Goal: Communication & Community: Answer question/provide support

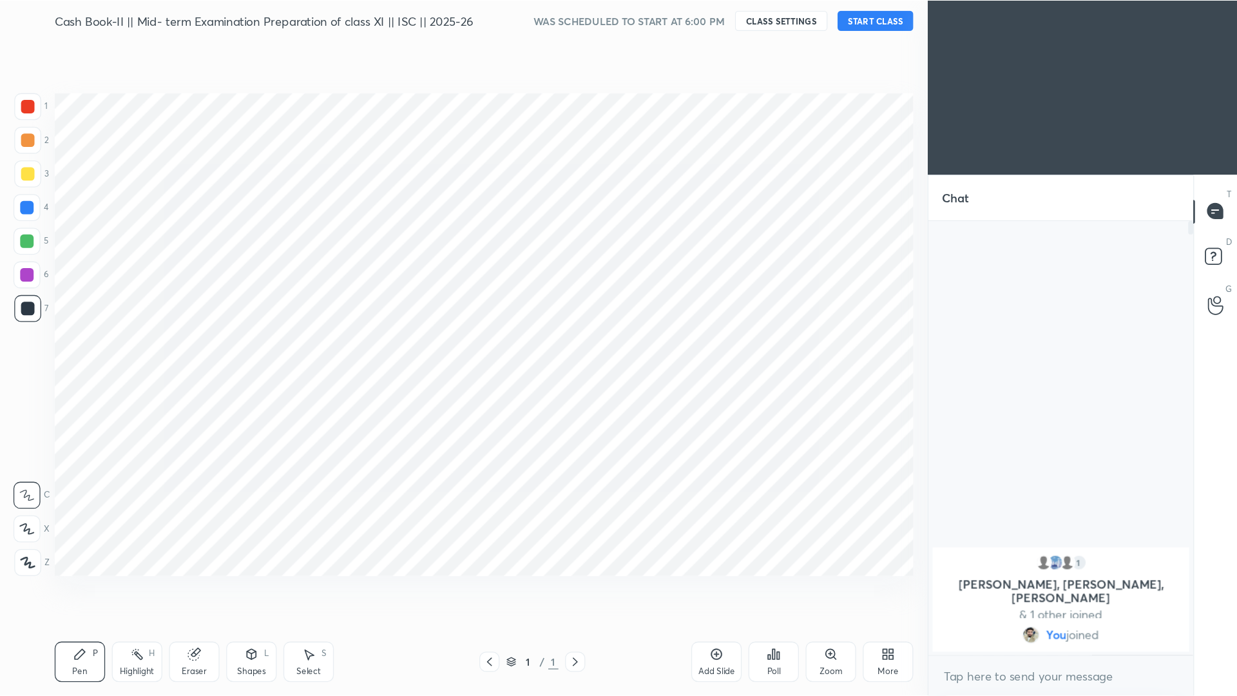
scroll to position [63952, 63742]
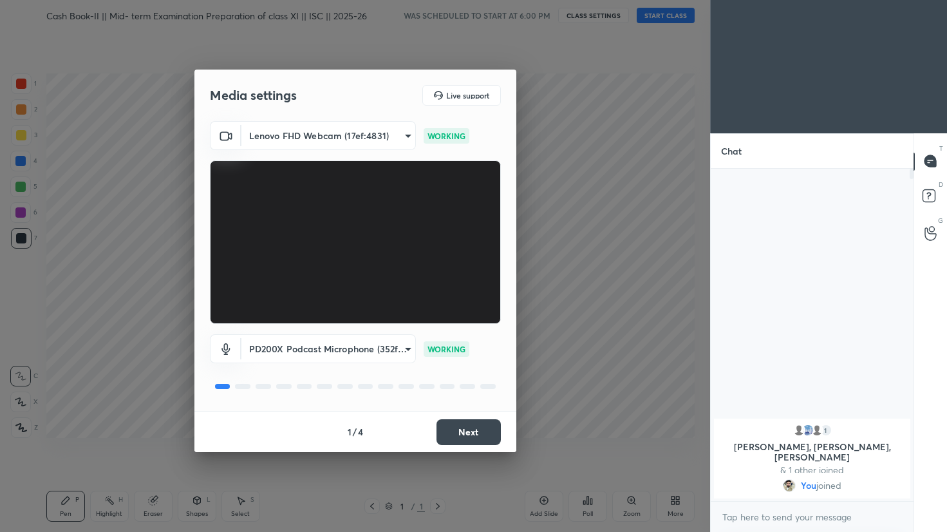
click at [486, 427] on button "Next" at bounding box center [469, 432] width 64 height 26
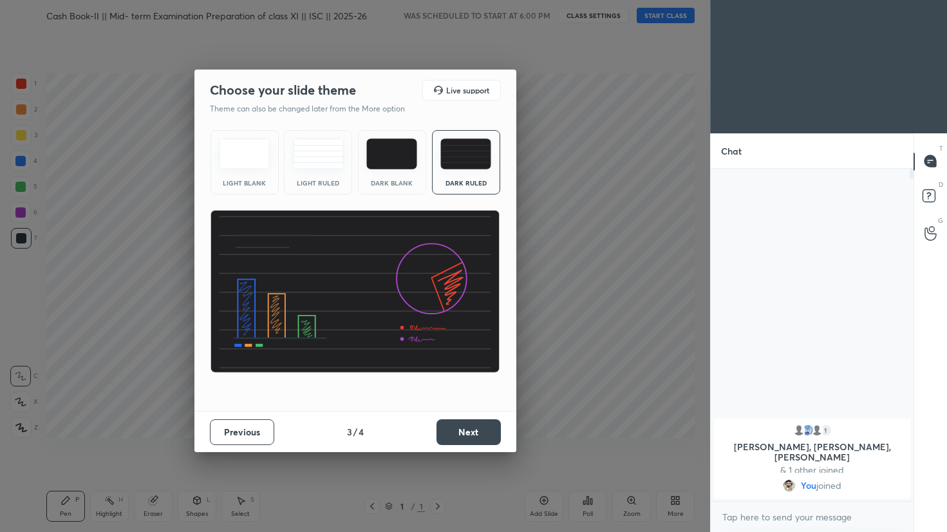
click at [486, 427] on button "Next" at bounding box center [469, 432] width 64 height 26
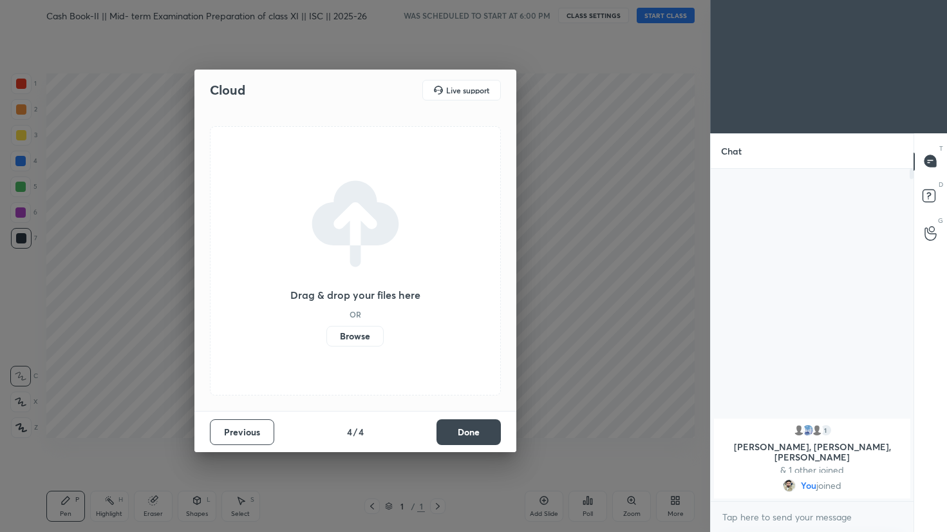
click at [486, 427] on button "Done" at bounding box center [469, 432] width 64 height 26
click at [486, 411] on div "Drag & drop your files here OR Browse" at bounding box center [355, 261] width 322 height 300
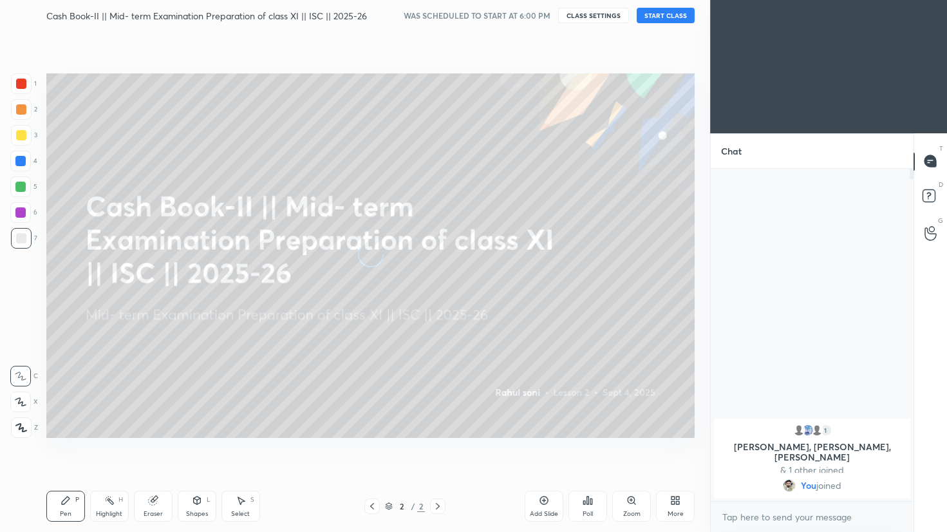
click at [660, 12] on button "START CLASS" at bounding box center [666, 15] width 58 height 15
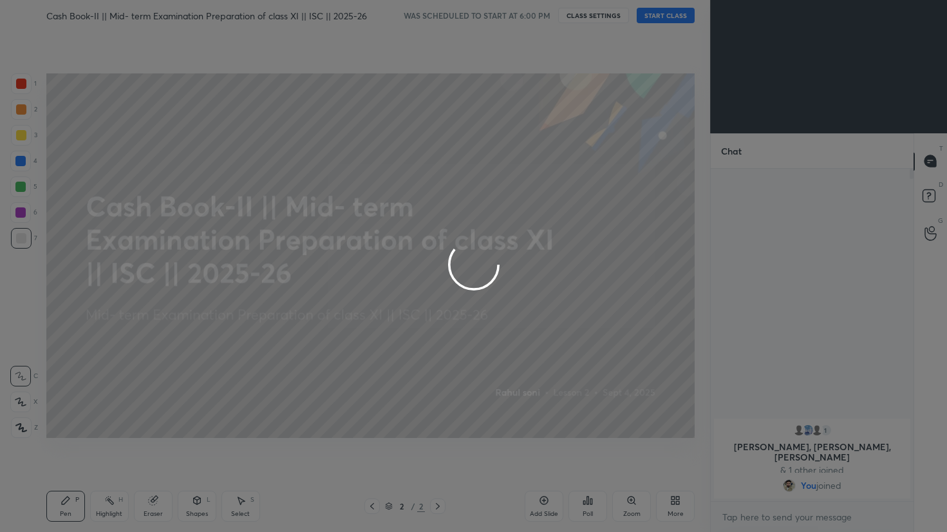
click at [680, 498] on div at bounding box center [473, 266] width 947 height 532
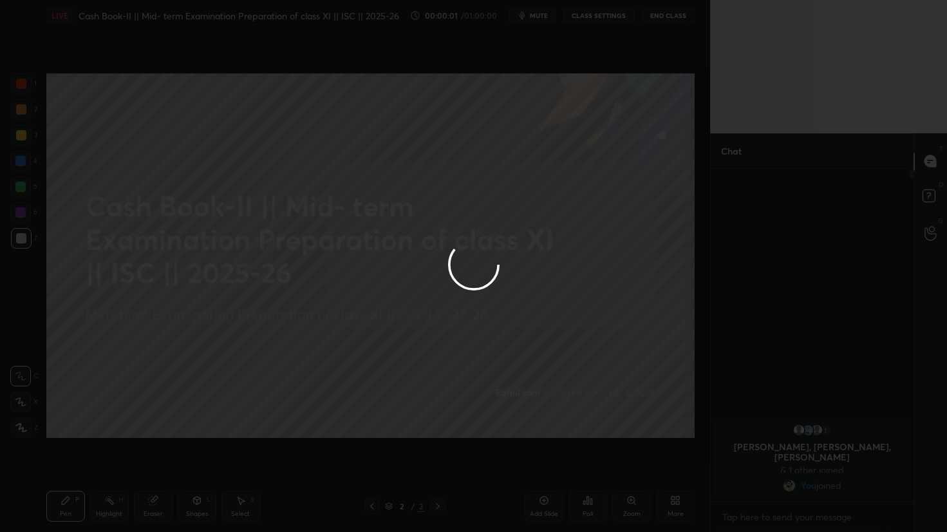
click at [672, 503] on div at bounding box center [473, 266] width 947 height 532
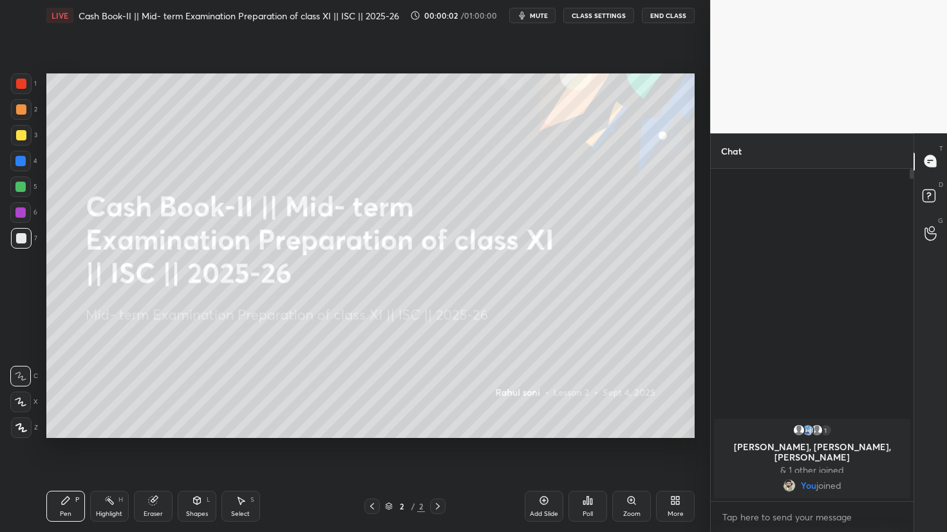
click at [672, 502] on icon at bounding box center [673, 502] width 3 height 3
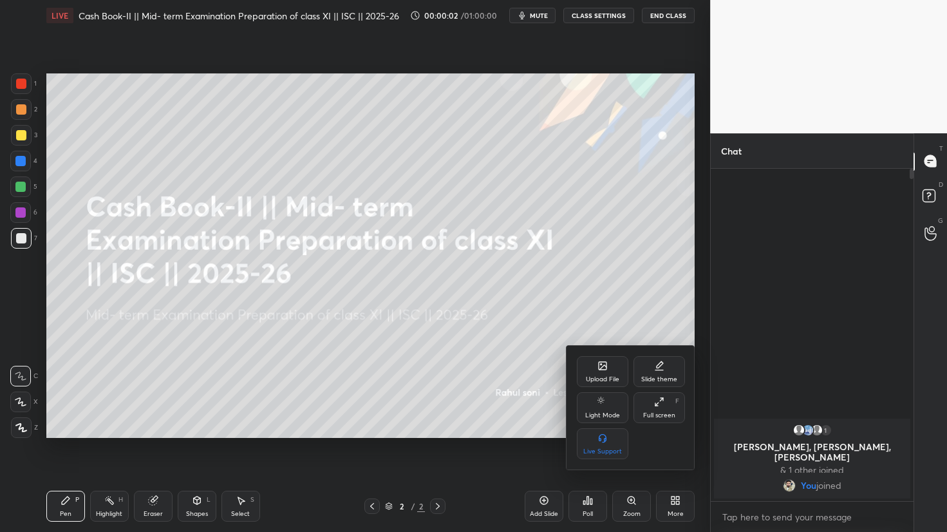
click at [672, 502] on div at bounding box center [473, 266] width 947 height 532
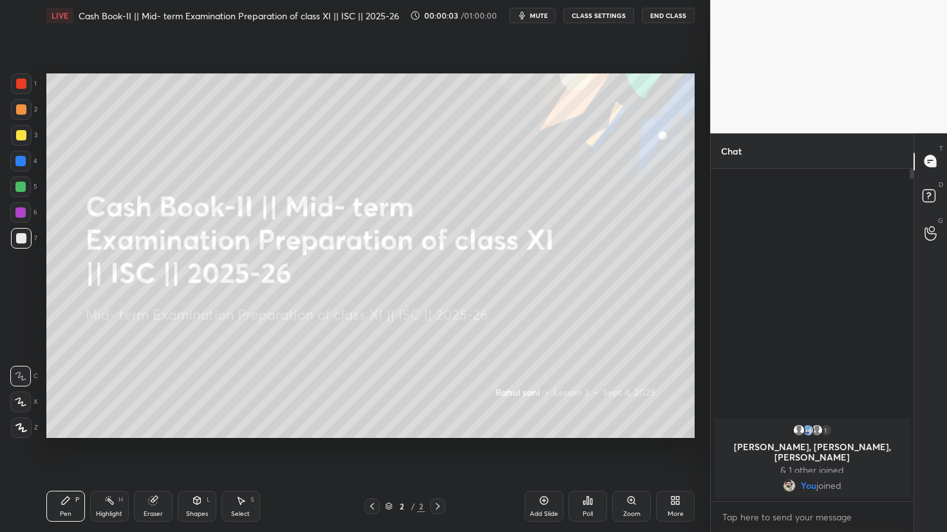
click at [675, 506] on div "More" at bounding box center [675, 506] width 39 height 31
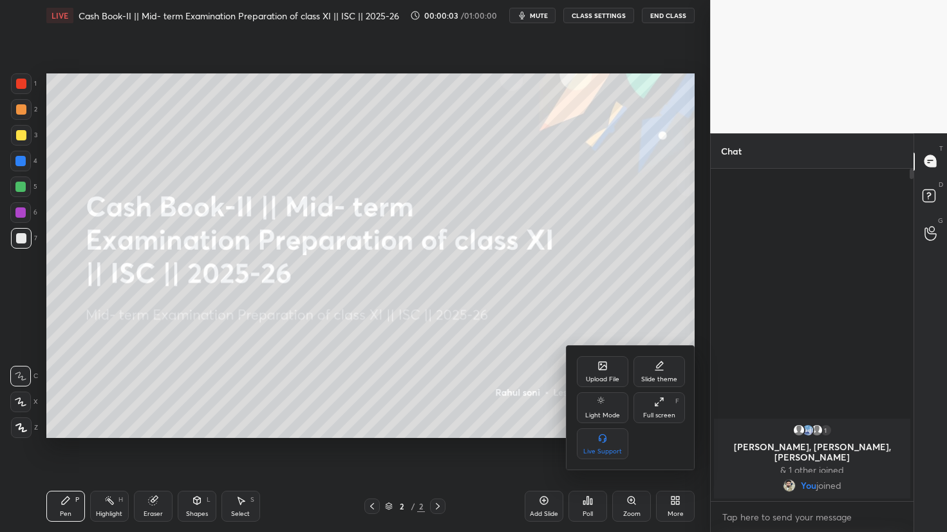
click at [587, 376] on div "Upload File" at bounding box center [602, 379] width 33 height 6
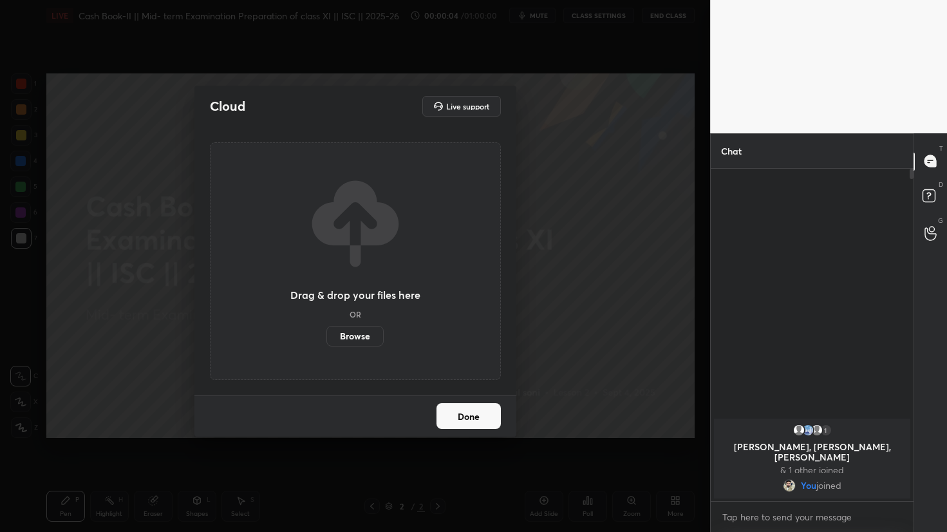
click at [340, 332] on label "Browse" at bounding box center [355, 336] width 57 height 21
click at [327, 332] on input "Browse" at bounding box center [327, 336] width 0 height 21
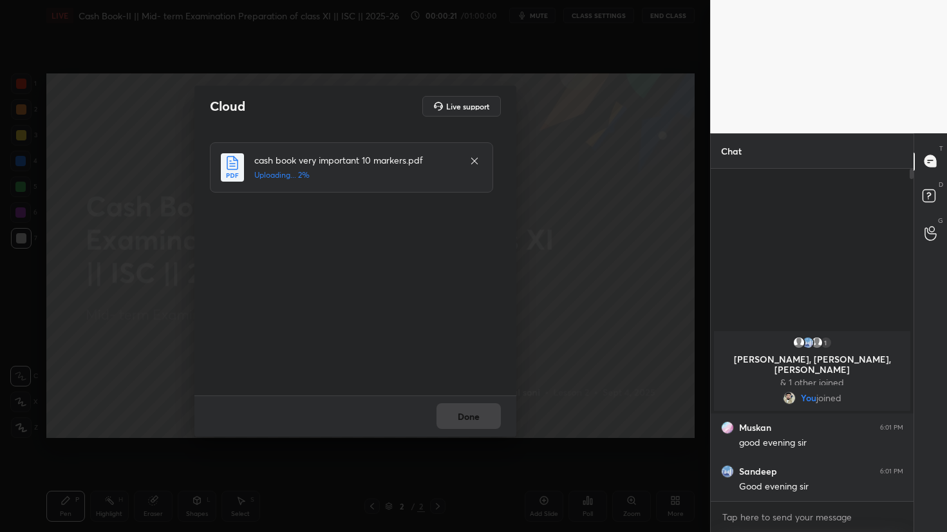
click at [540, 328] on div "Cloud Live support cash book very important 10 markers.pdf Uploading... 2% Done" at bounding box center [355, 266] width 710 height 532
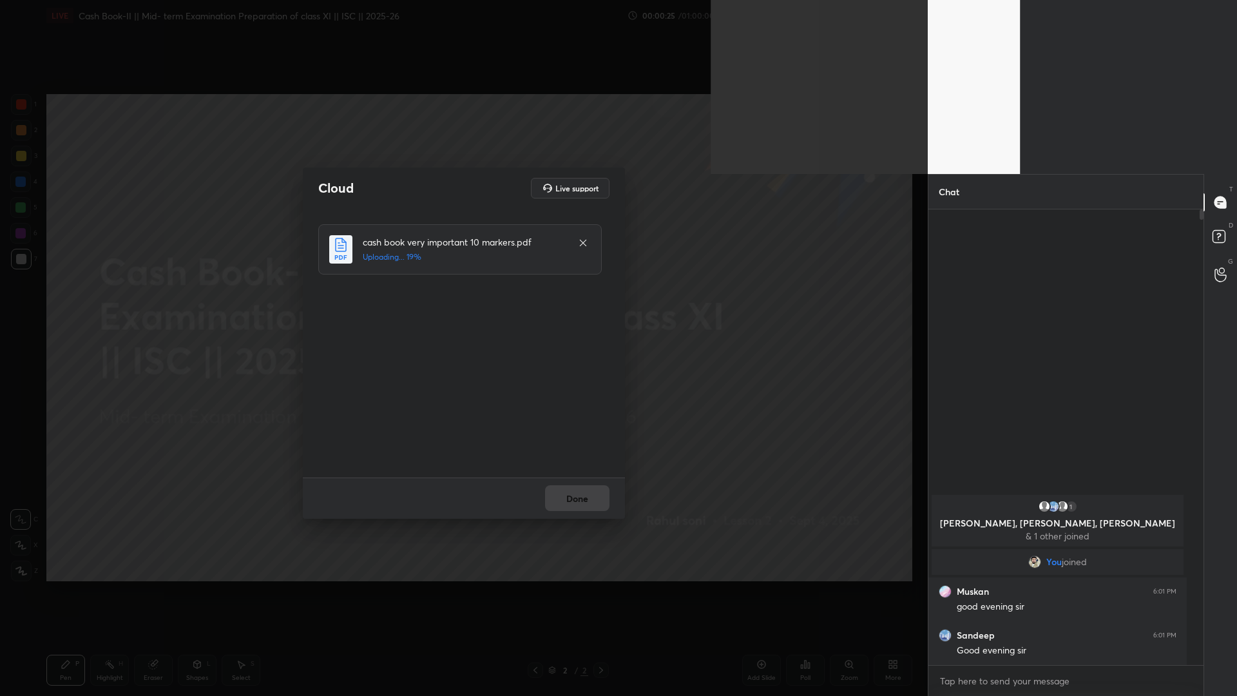
scroll to position [482, 271]
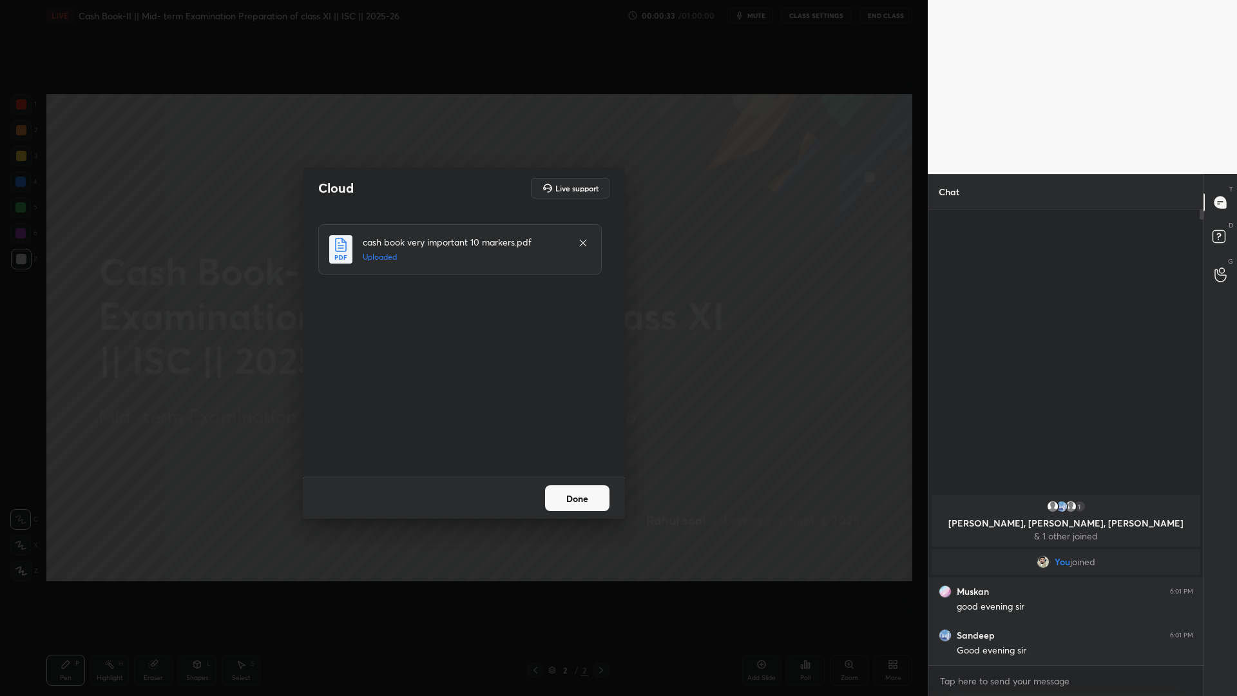
click at [578, 499] on button "Done" at bounding box center [577, 498] width 64 height 26
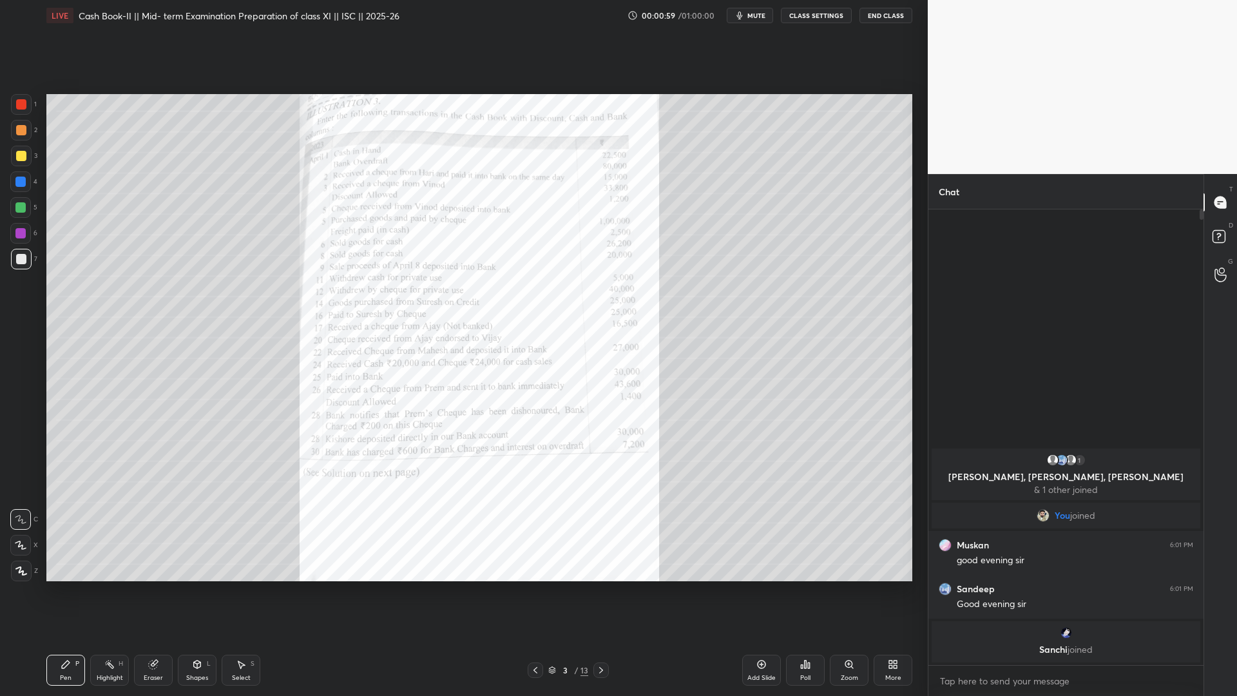
click at [596, 531] on icon at bounding box center [601, 670] width 10 height 10
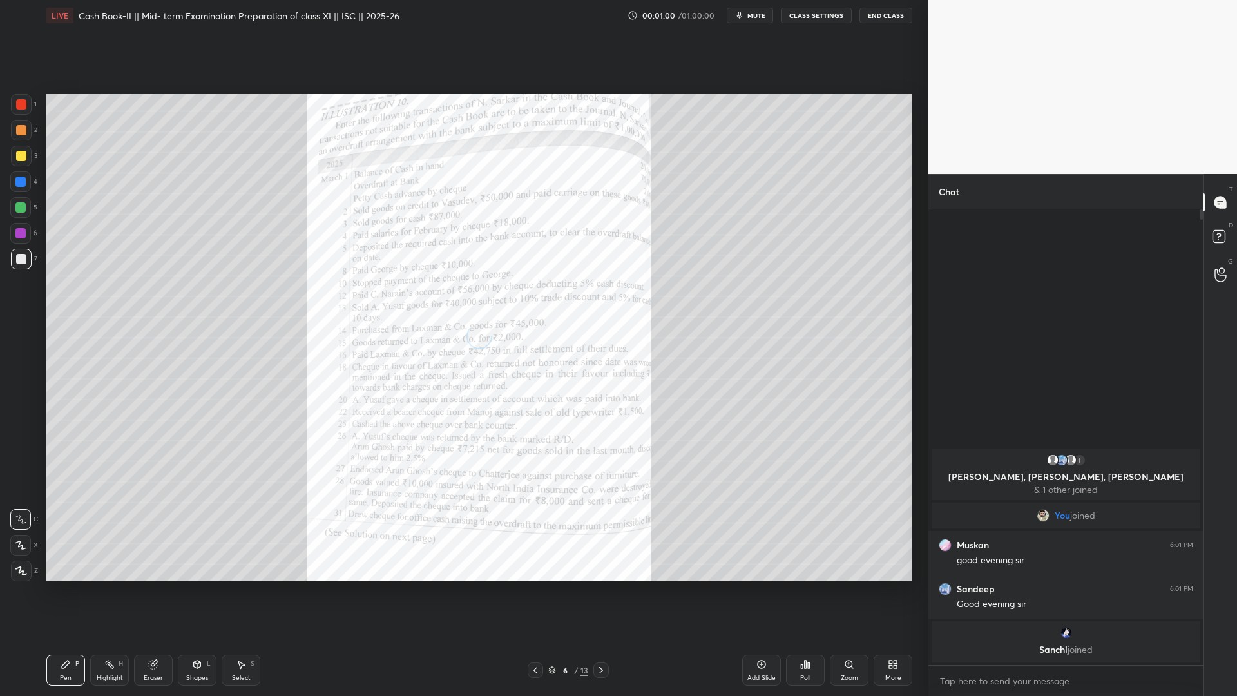
click at [596, 531] on icon at bounding box center [601, 670] width 10 height 10
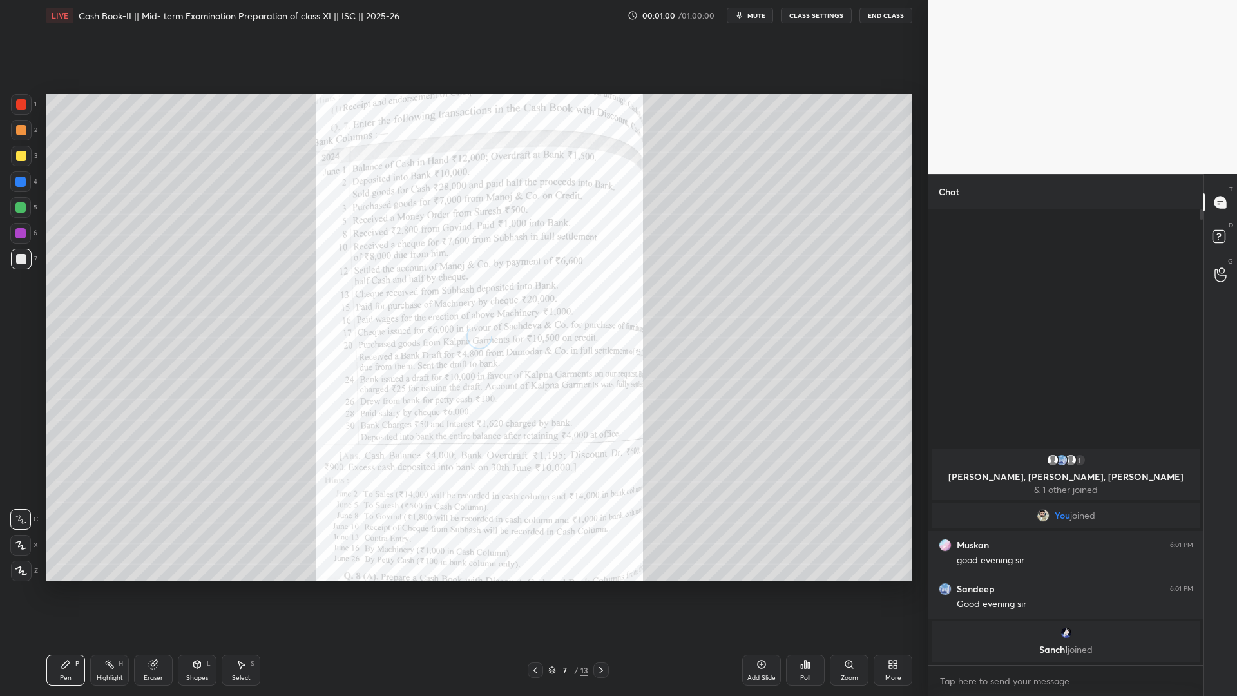
click at [596, 531] on icon at bounding box center [601, 670] width 10 height 10
click at [606, 531] on div at bounding box center [600, 669] width 15 height 15
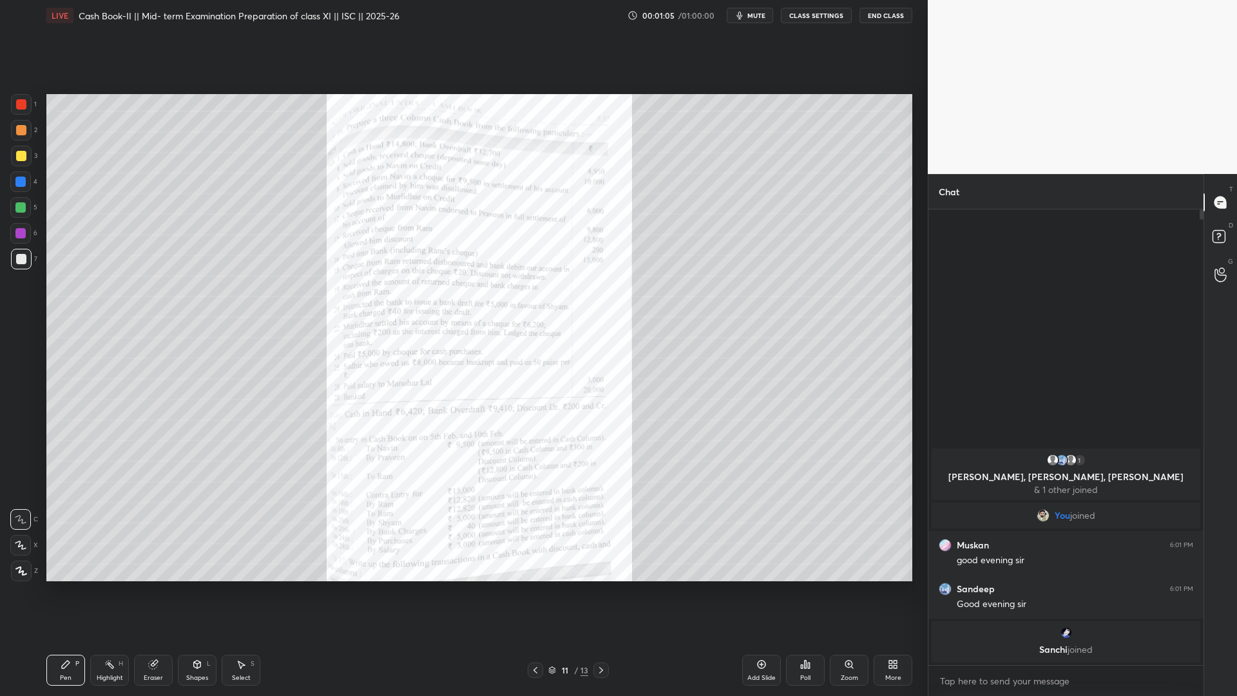
click at [606, 531] on div at bounding box center [600, 669] width 15 height 15
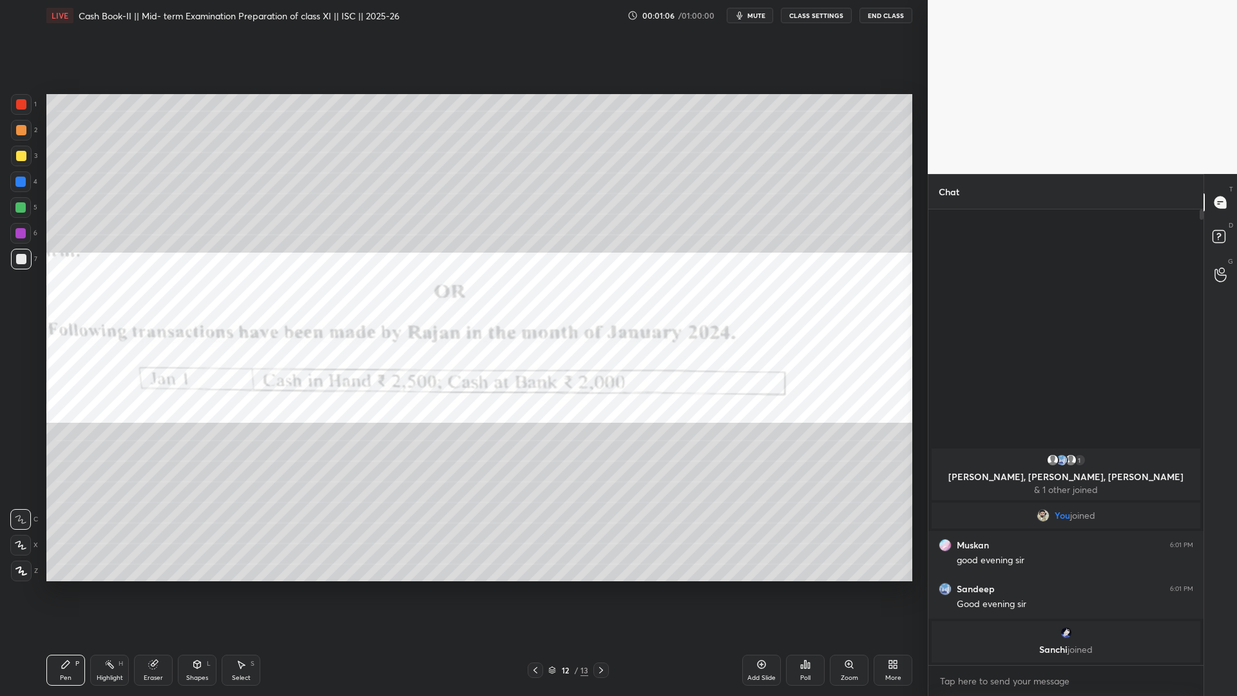
click at [538, 531] on icon at bounding box center [535, 670] width 10 height 10
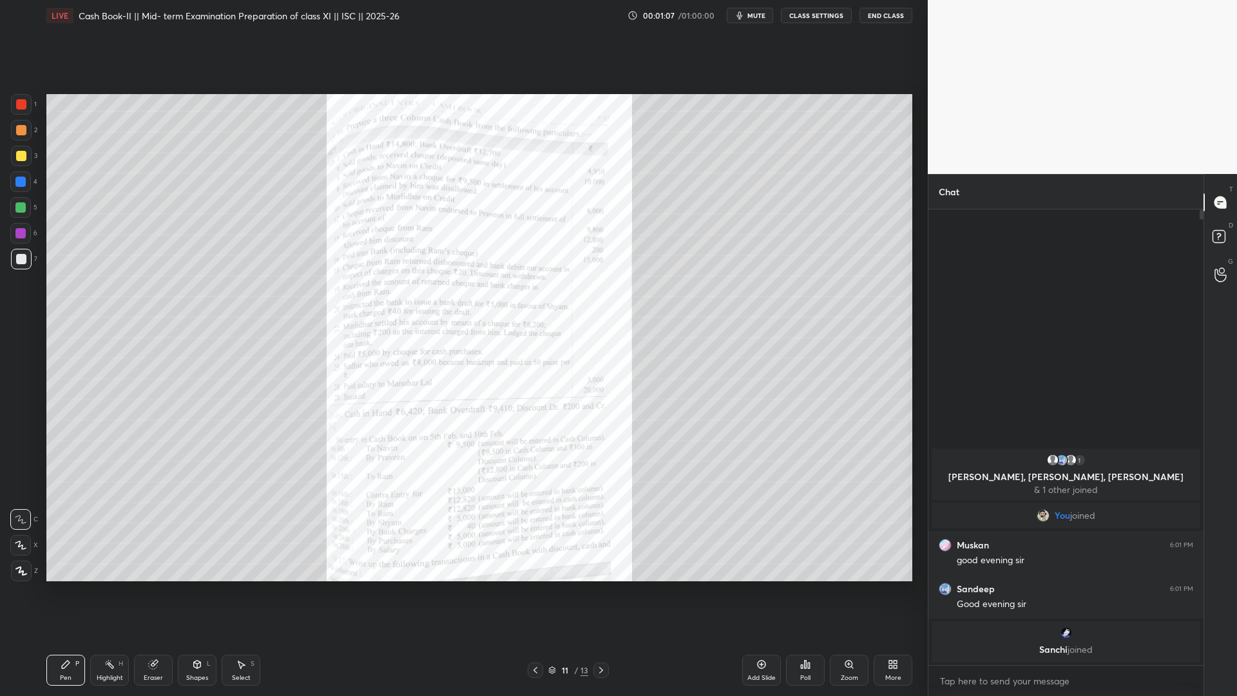
click at [538, 531] on icon at bounding box center [535, 670] width 10 height 10
click at [763, 531] on div "Add Slide" at bounding box center [761, 669] width 39 height 31
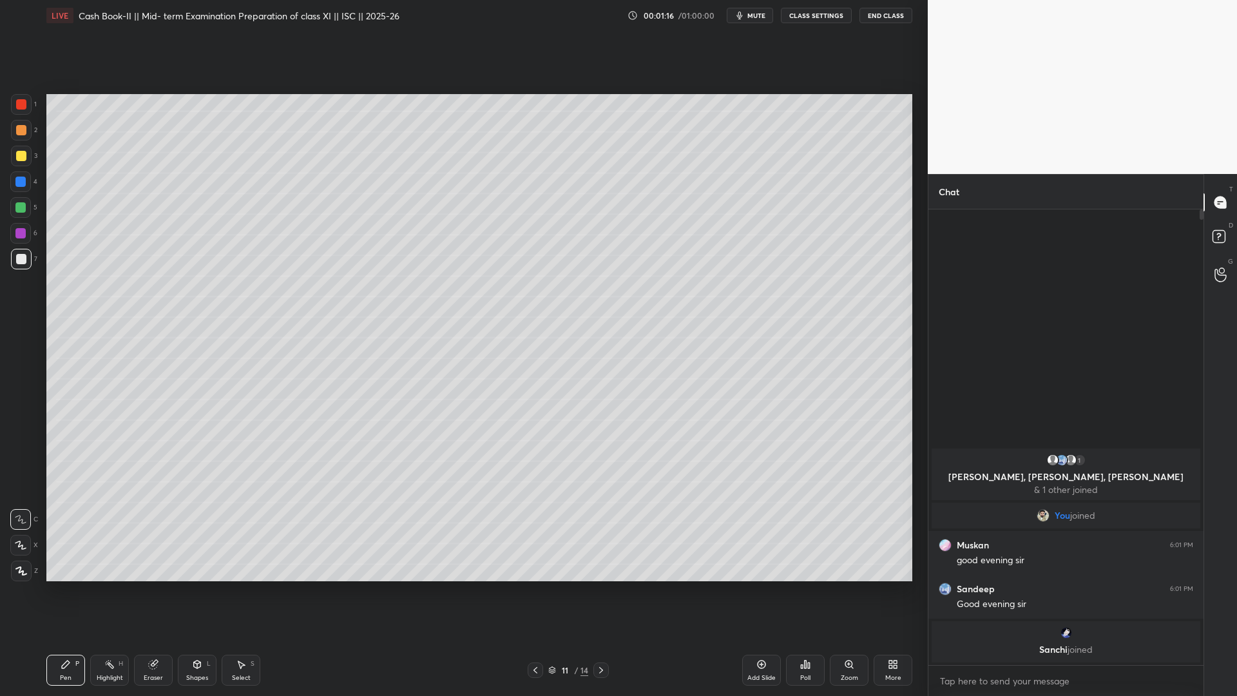
drag, startPoint x: 731, startPoint y: 660, endPoint x: 801, endPoint y: 661, distance: 69.6
click at [763, 531] on div "Pen P Highlight H Eraser Shapes L Select S 11 / 14 Add Slide Poll Zoom More" at bounding box center [479, 670] width 866 height 52
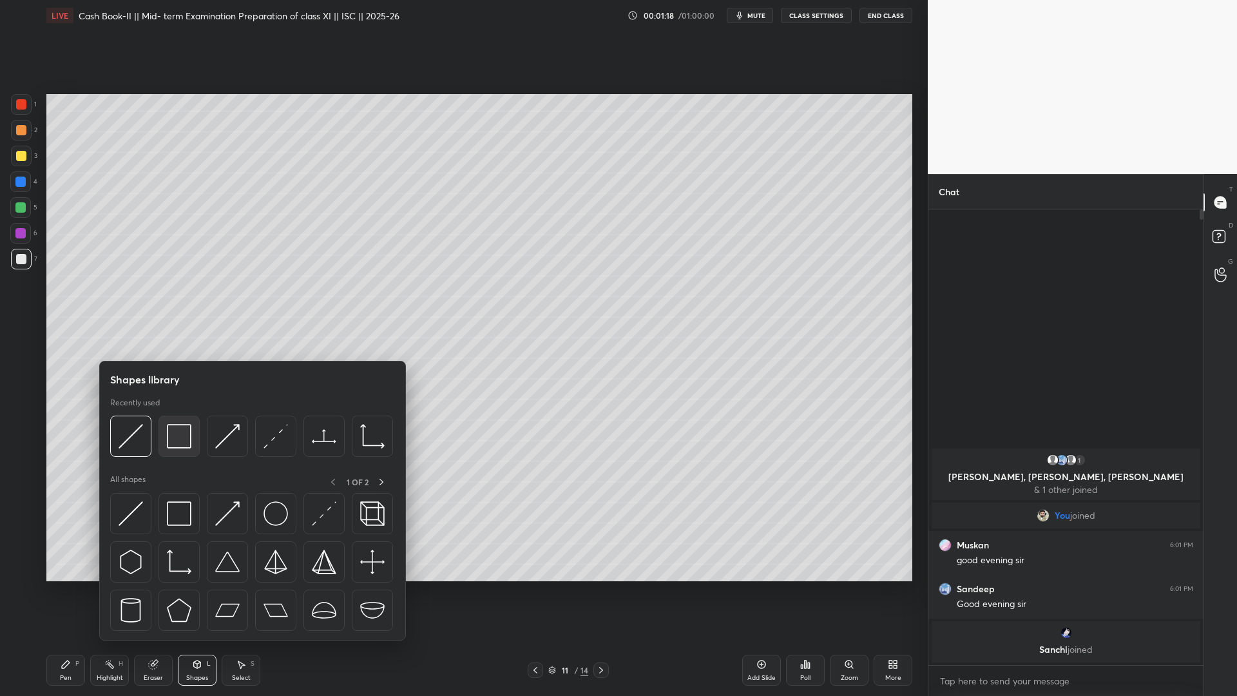
click at [182, 430] on img at bounding box center [179, 436] width 24 height 24
click at [185, 439] on img at bounding box center [179, 436] width 24 height 24
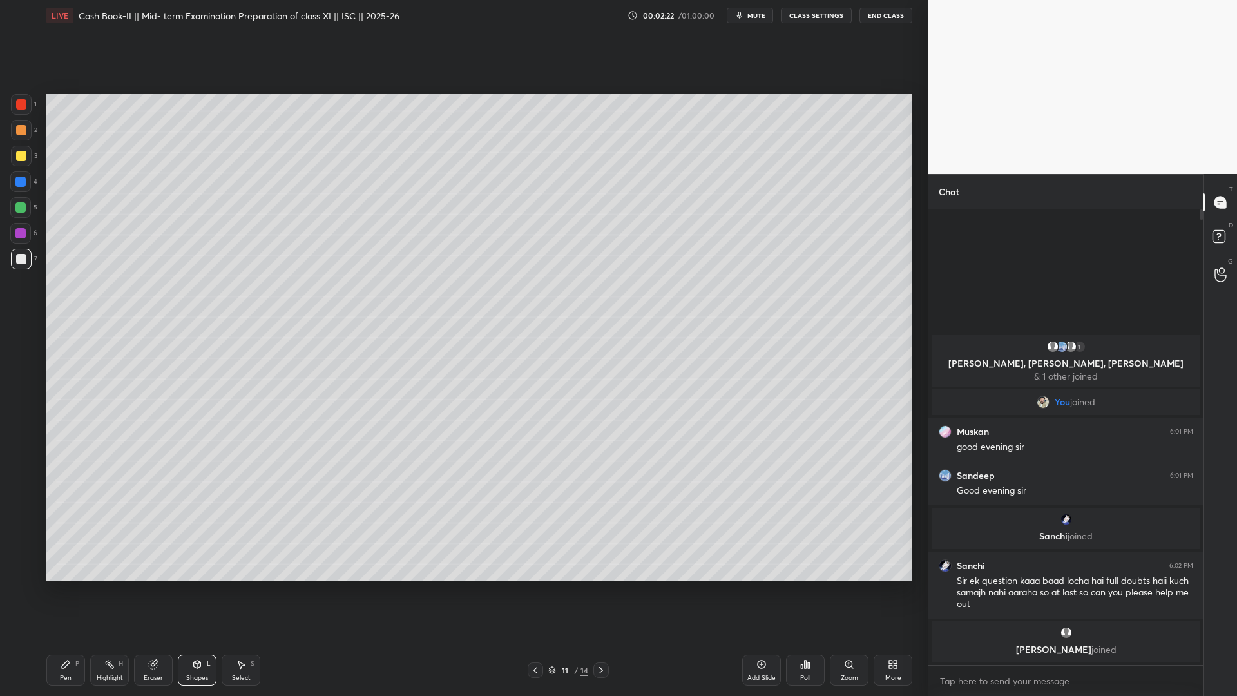
scroll to position [451, 271]
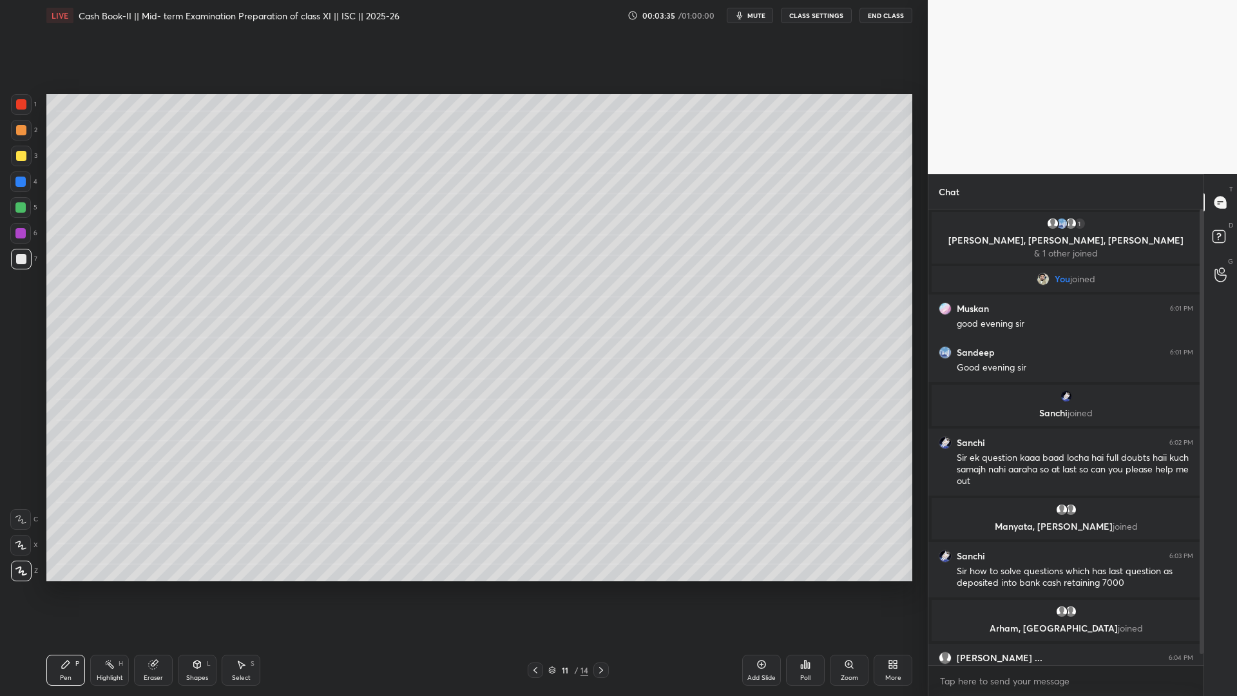
click at [761, 531] on div "Add Slide" at bounding box center [761, 677] width 28 height 6
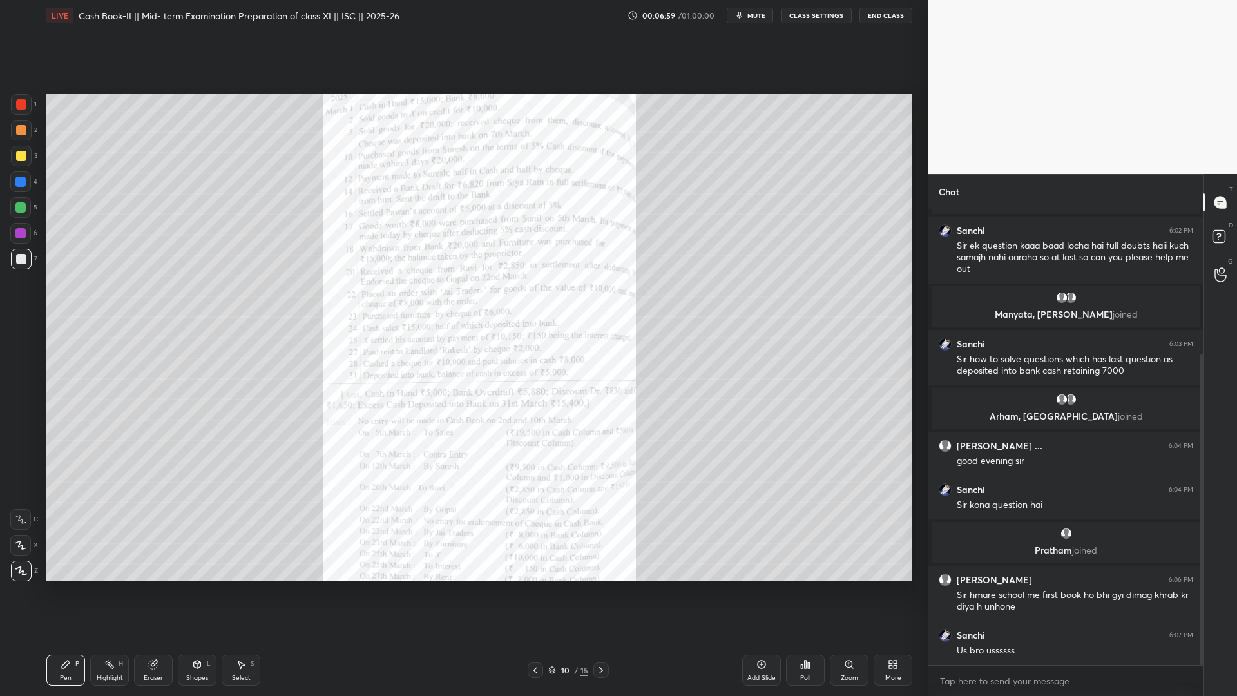
scroll to position [225, 0]
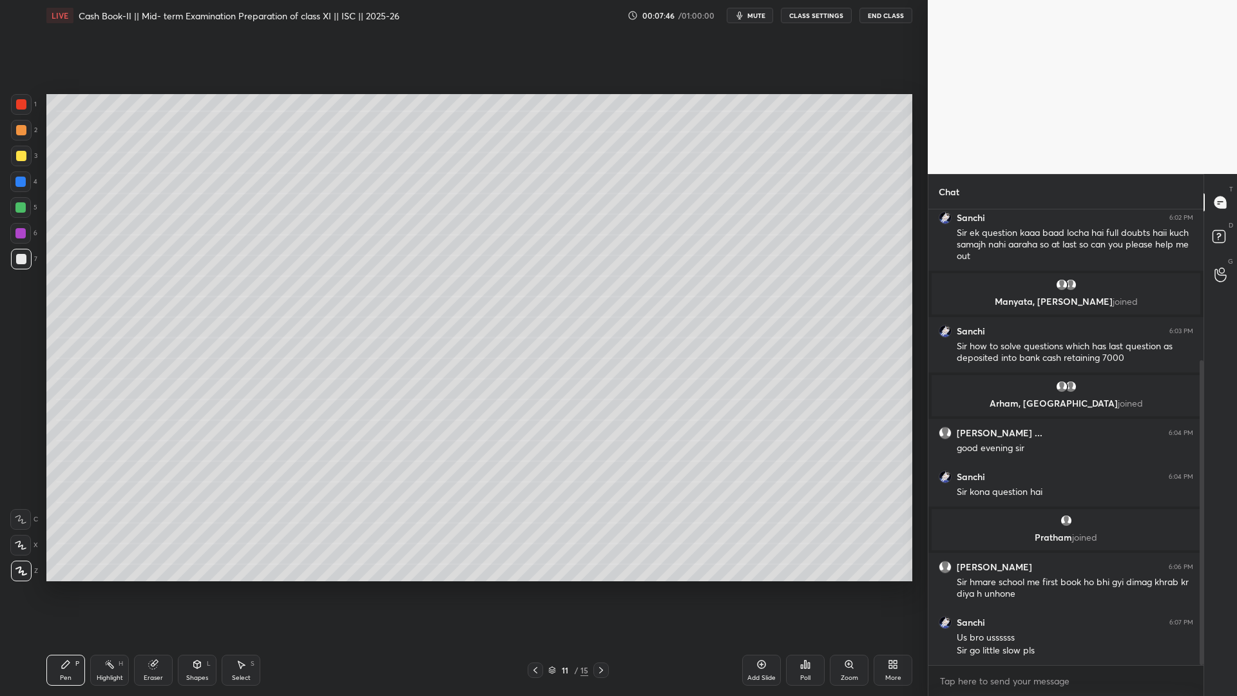
click at [802, 531] on div "Poll" at bounding box center [805, 677] width 10 height 6
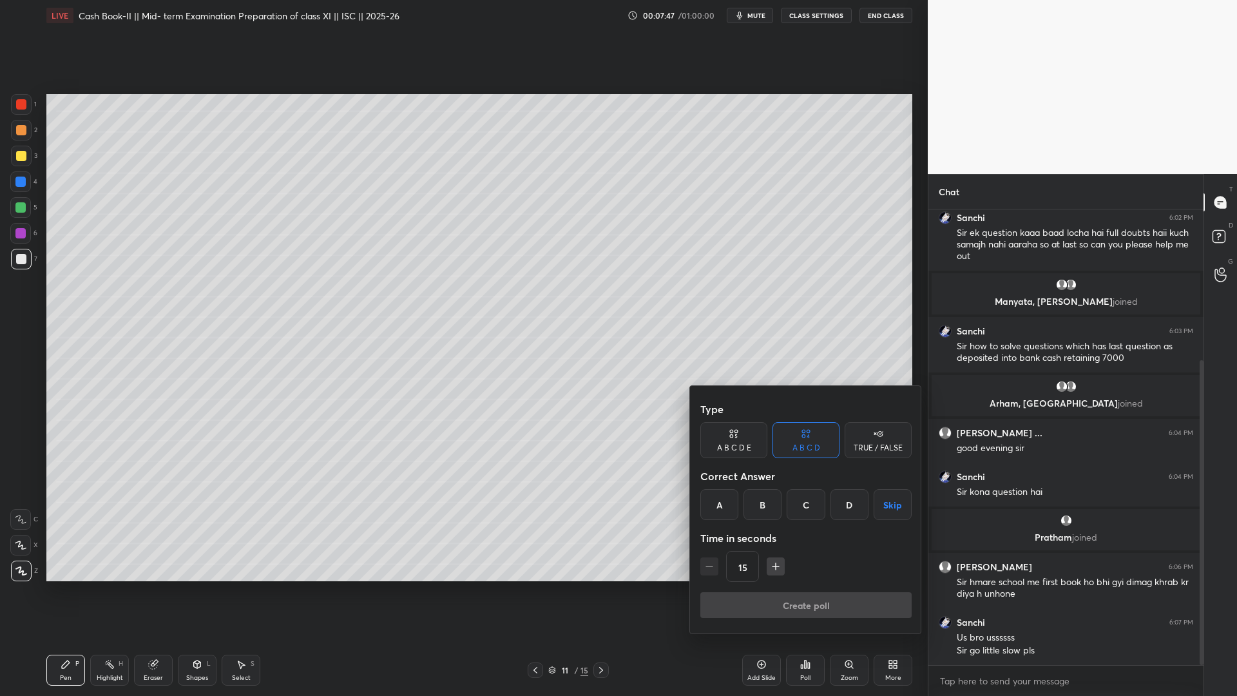
click at [706, 515] on div "A" at bounding box center [719, 504] width 38 height 31
click at [781, 531] on button "Create poll" at bounding box center [805, 605] width 211 height 26
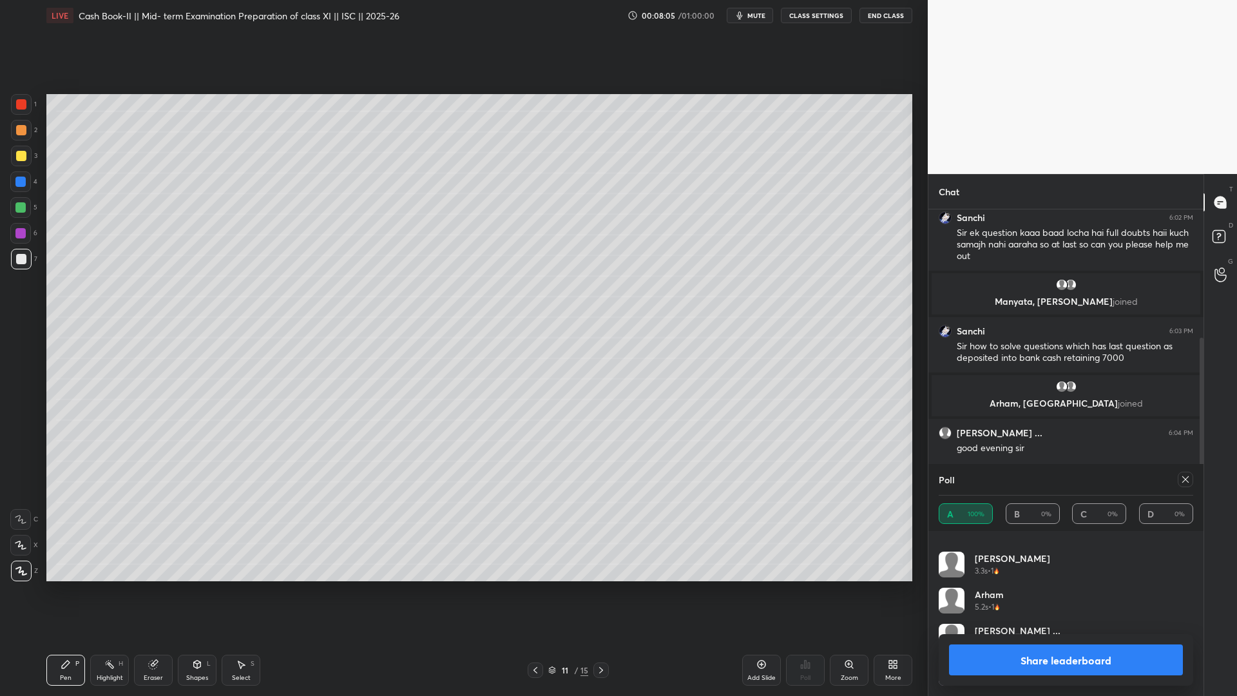
scroll to position [136, 0]
click at [947, 531] on button "Share leaderboard" at bounding box center [1066, 659] width 234 height 31
type textarea "x"
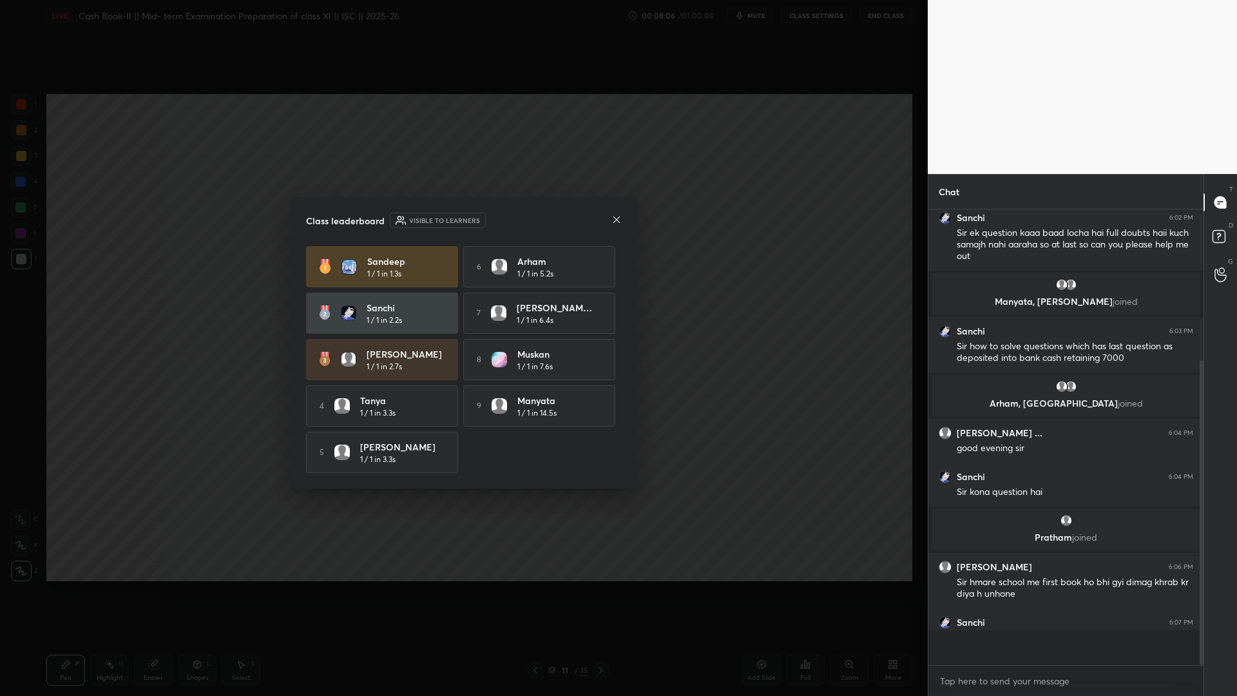
scroll to position [0, 0]
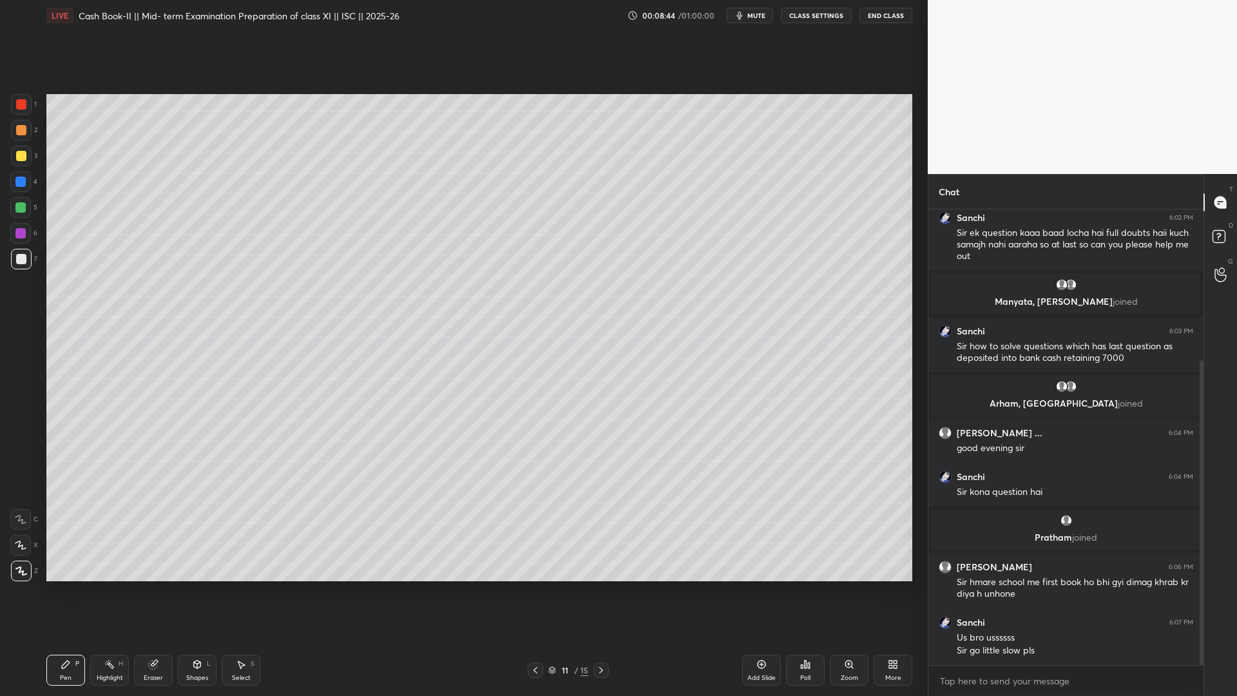
click at [753, 21] on button "mute" at bounding box center [749, 15] width 46 height 15
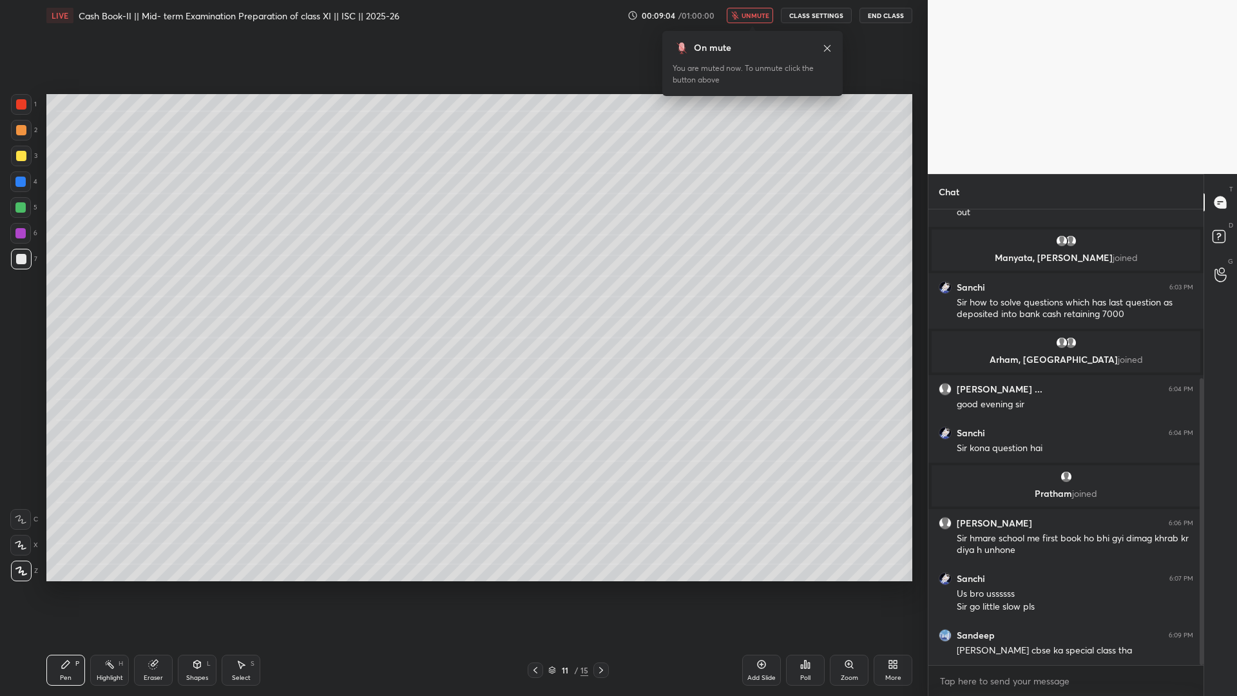
click at [827, 51] on icon at bounding box center [827, 48] width 10 height 10
click at [745, 22] on button "unmute" at bounding box center [749, 15] width 46 height 15
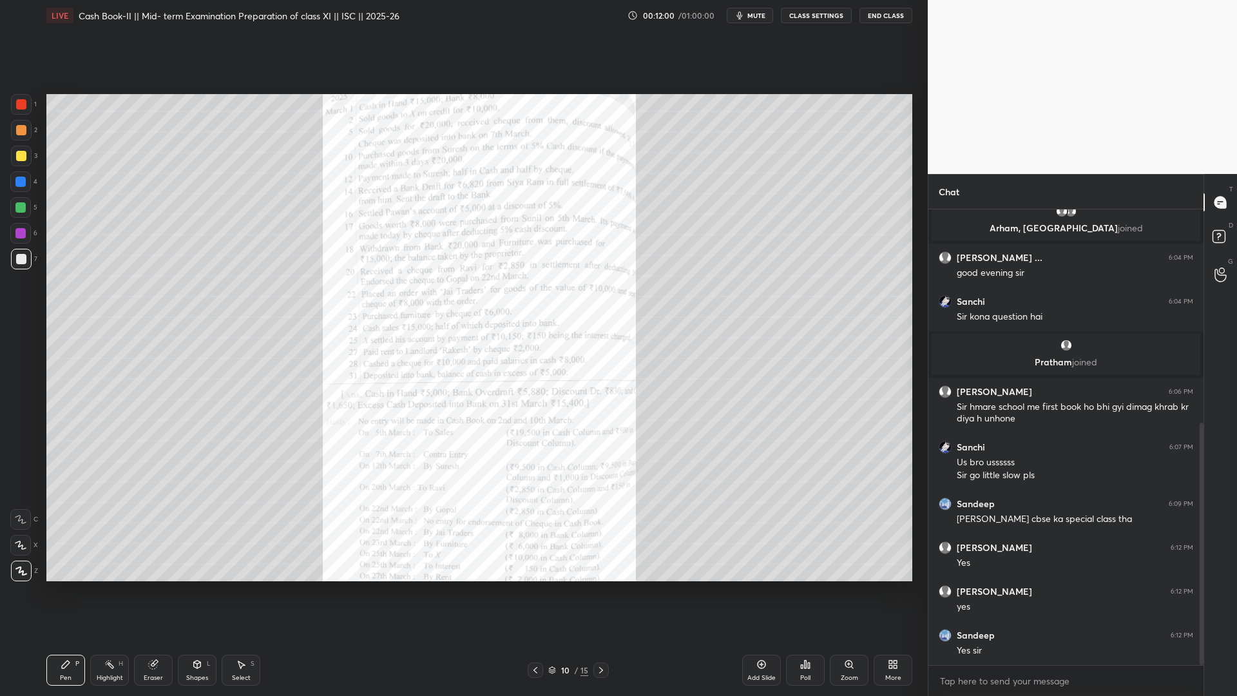
scroll to position [444, 0]
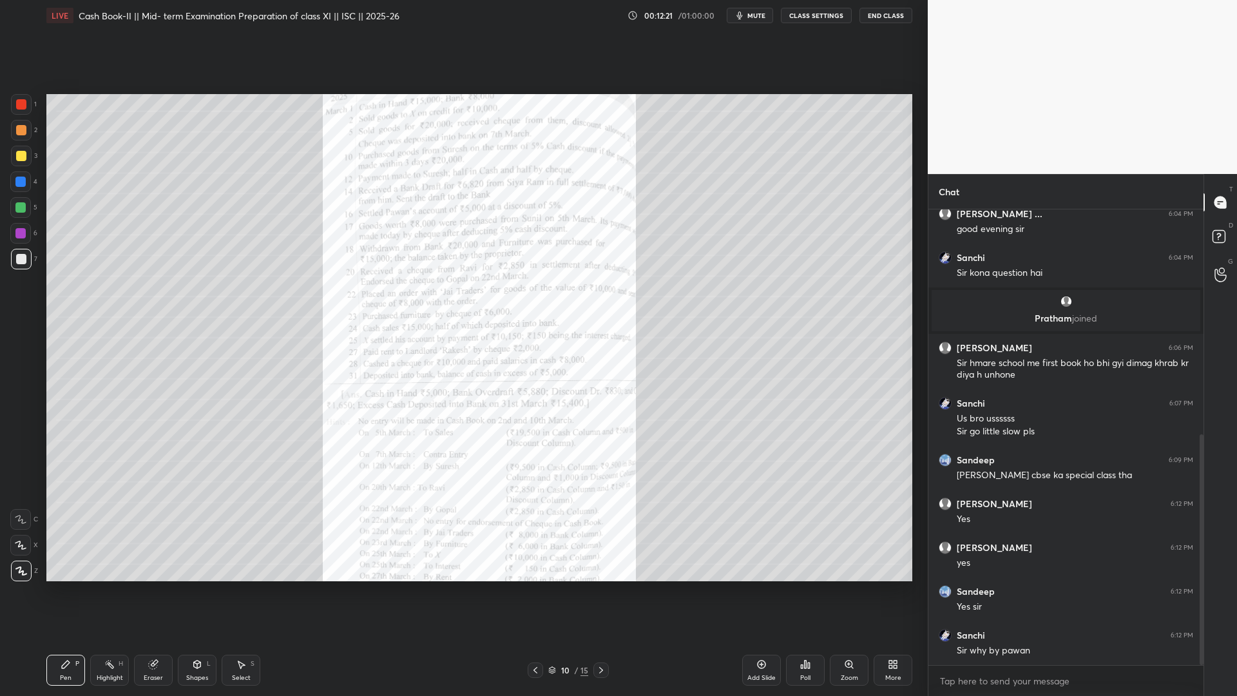
click at [603, 531] on icon at bounding box center [601, 670] width 10 height 10
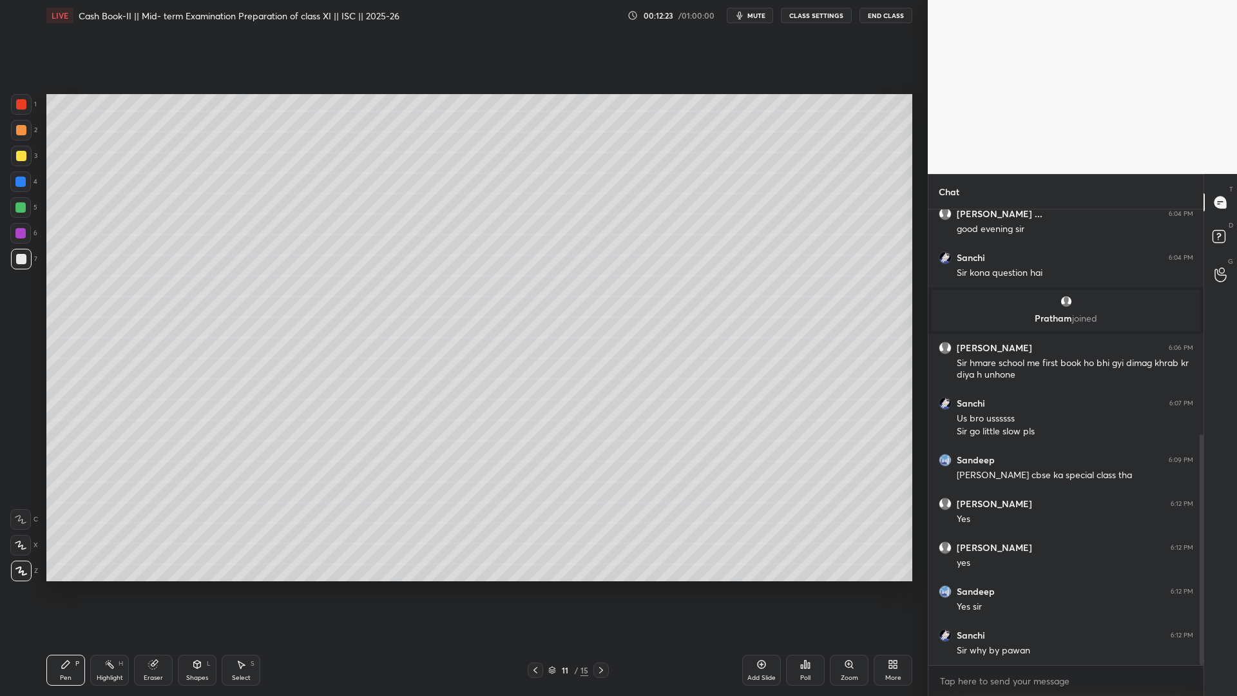
click at [536, 531] on icon at bounding box center [535, 670] width 10 height 10
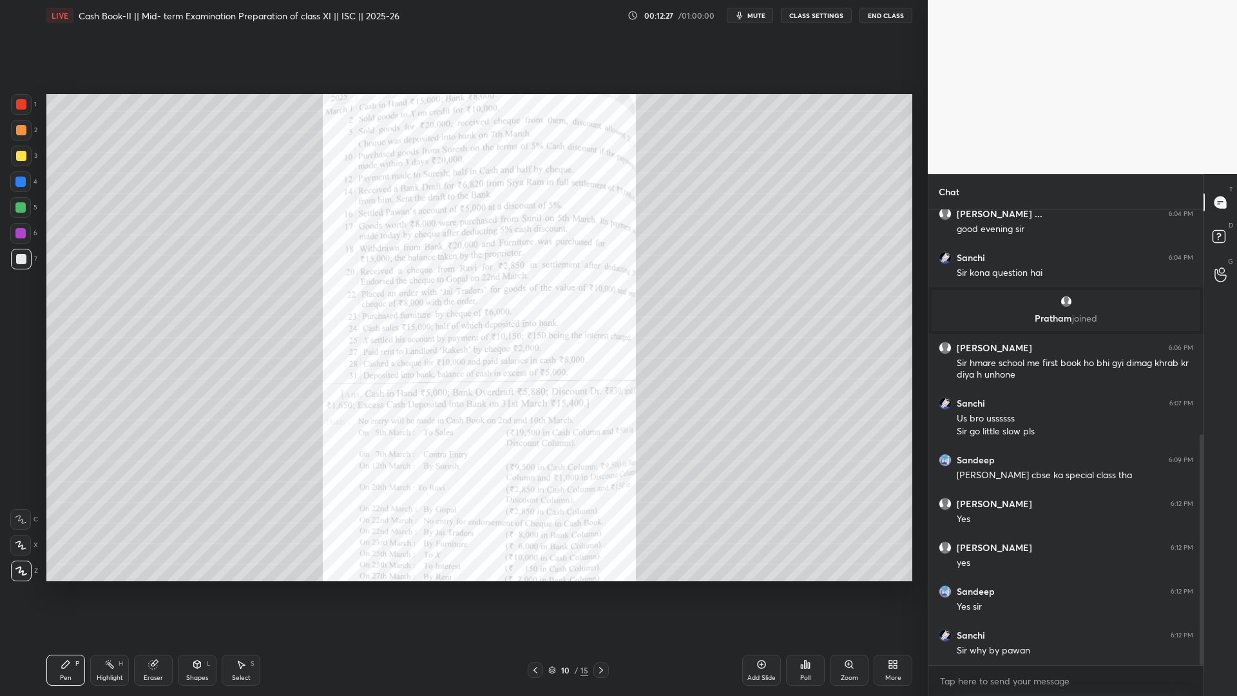
click at [600, 531] on icon at bounding box center [601, 670] width 10 height 10
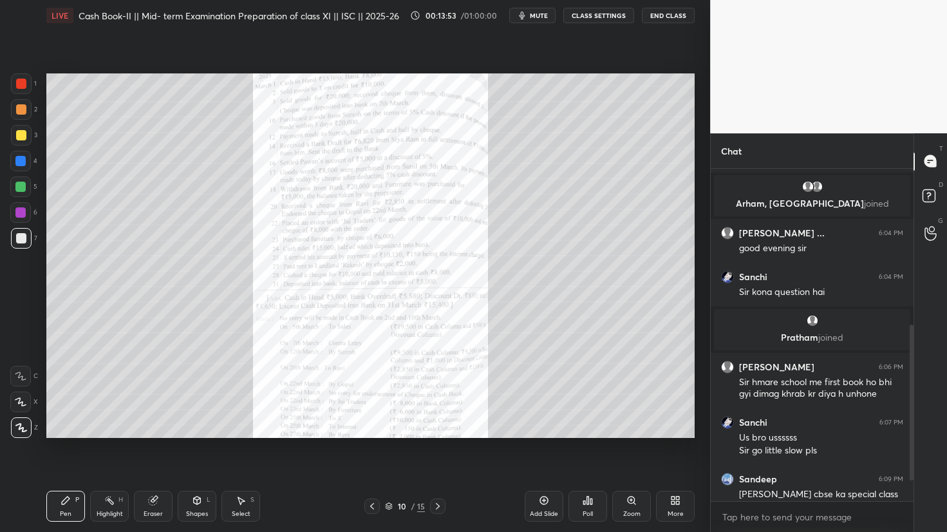
scroll to position [672, 0]
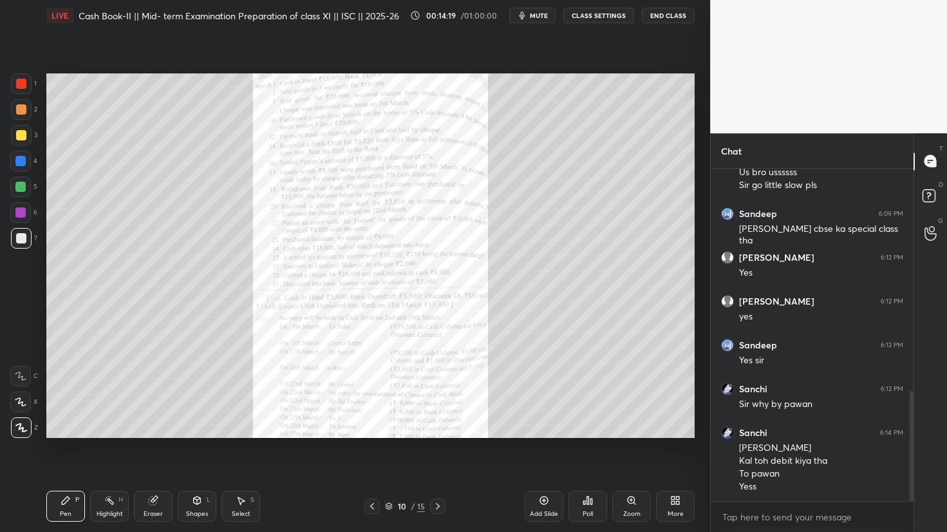
click at [445, 507] on div at bounding box center [437, 505] width 15 height 15
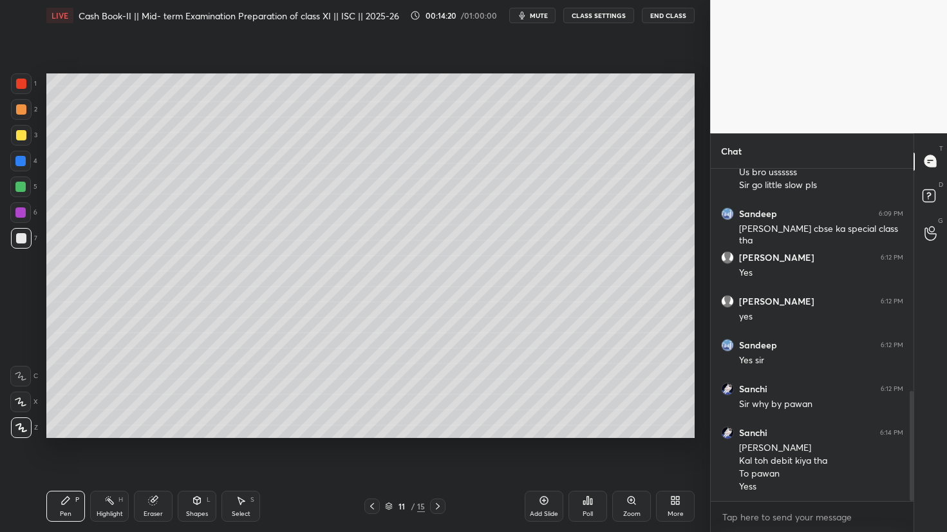
click at [445, 507] on div at bounding box center [437, 505] width 15 height 15
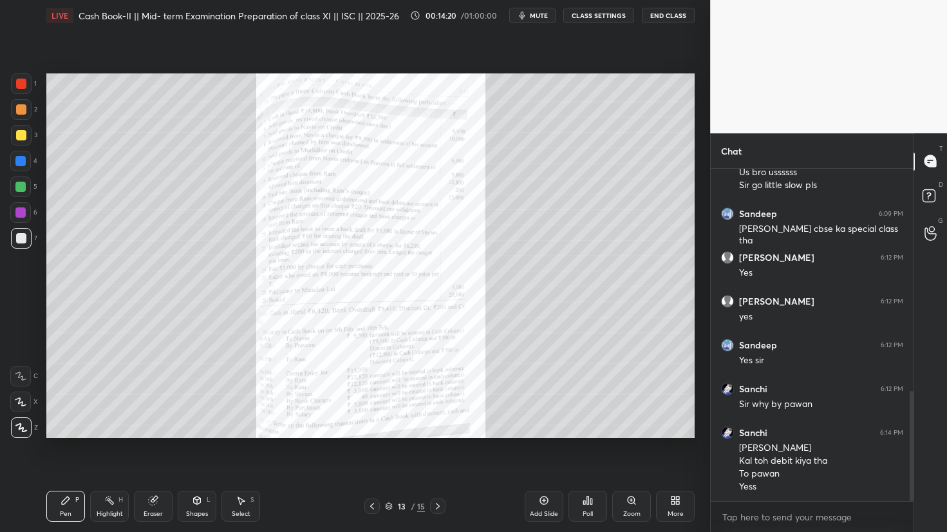
click at [445, 507] on div at bounding box center [437, 505] width 15 height 15
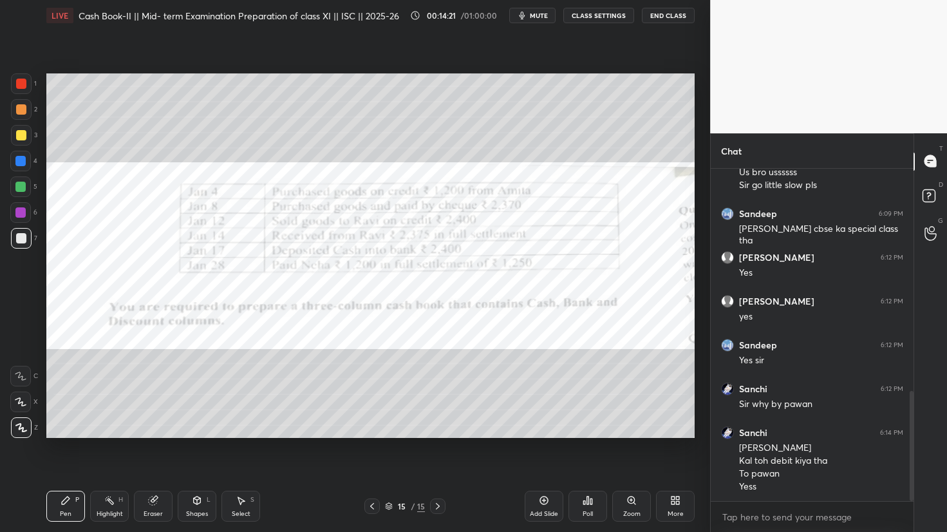
click at [445, 507] on div at bounding box center [437, 505] width 15 height 15
click at [681, 519] on div "More" at bounding box center [675, 506] width 39 height 31
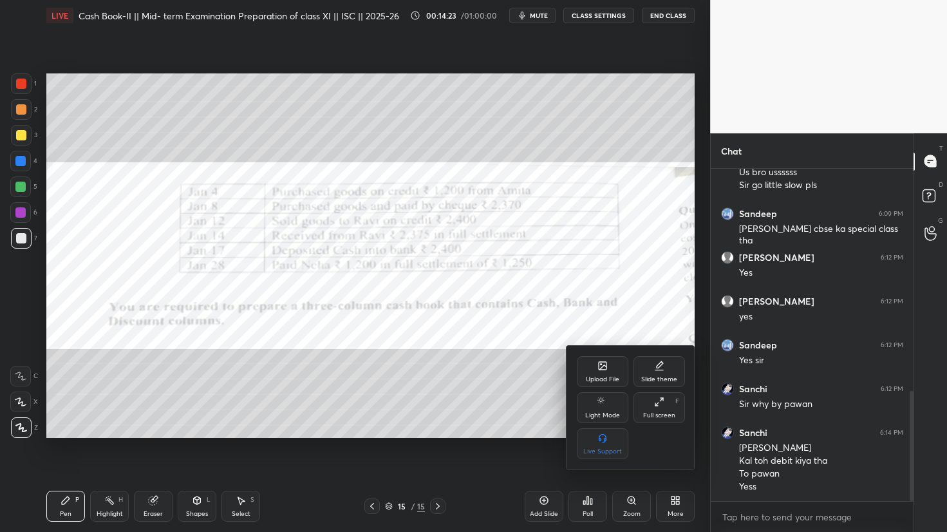
click at [606, 368] on icon at bounding box center [603, 366] width 8 height 8
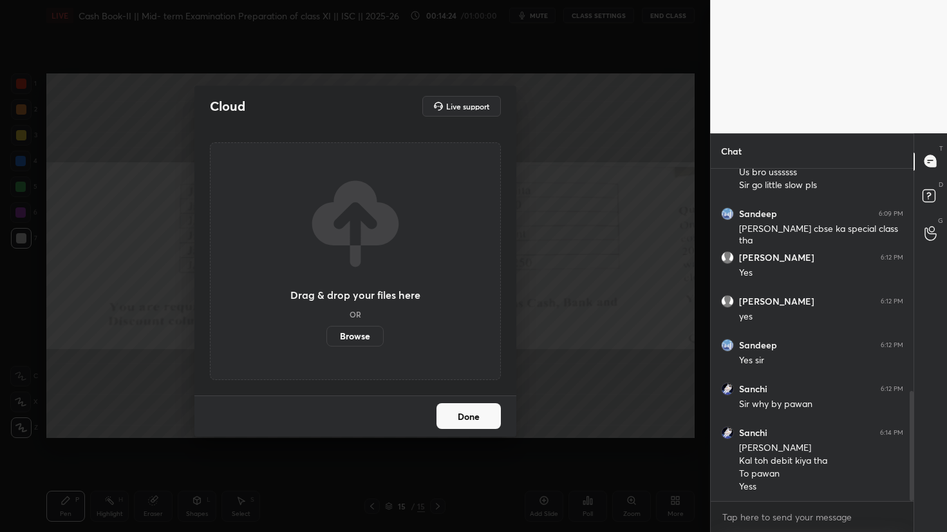
click at [329, 329] on label "Browse" at bounding box center [355, 336] width 57 height 21
click at [327, 329] on input "Browse" at bounding box center [327, 336] width 0 height 21
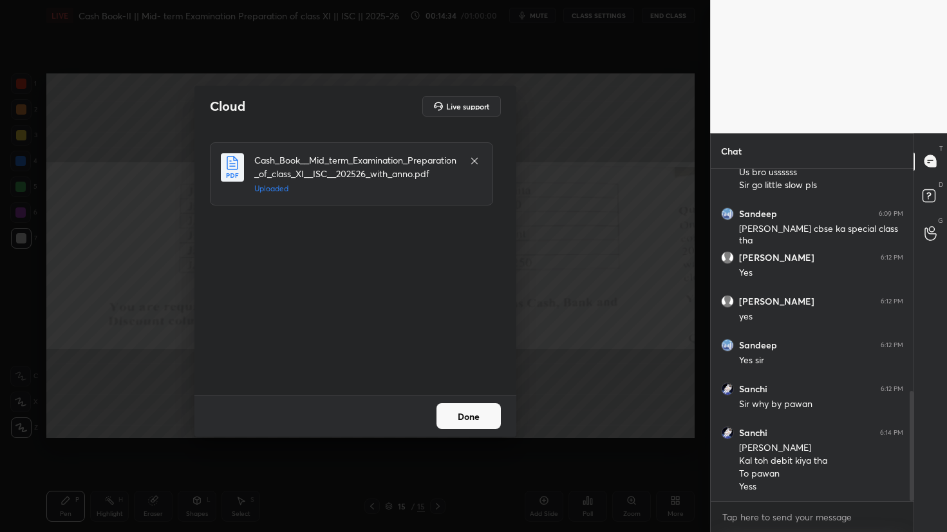
click at [471, 421] on button "Done" at bounding box center [469, 416] width 64 height 26
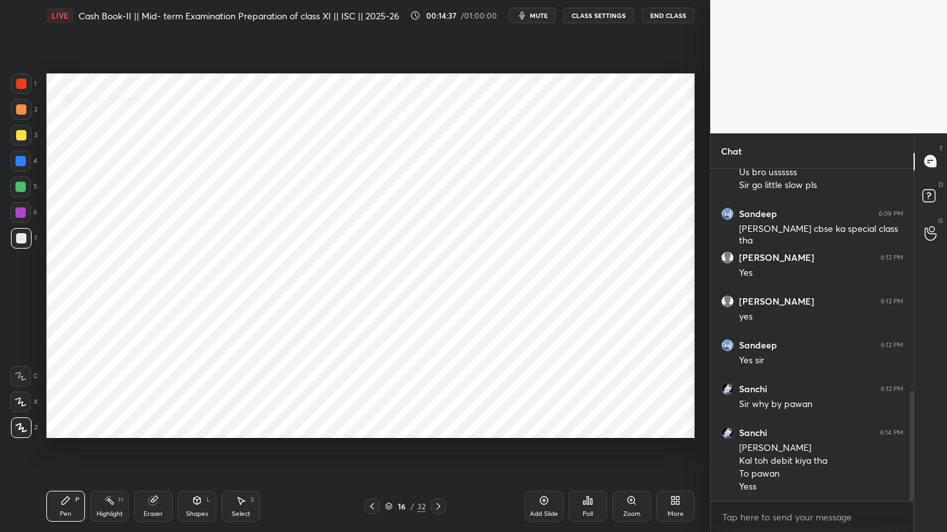
click at [388, 504] on icon at bounding box center [389, 506] width 8 height 8
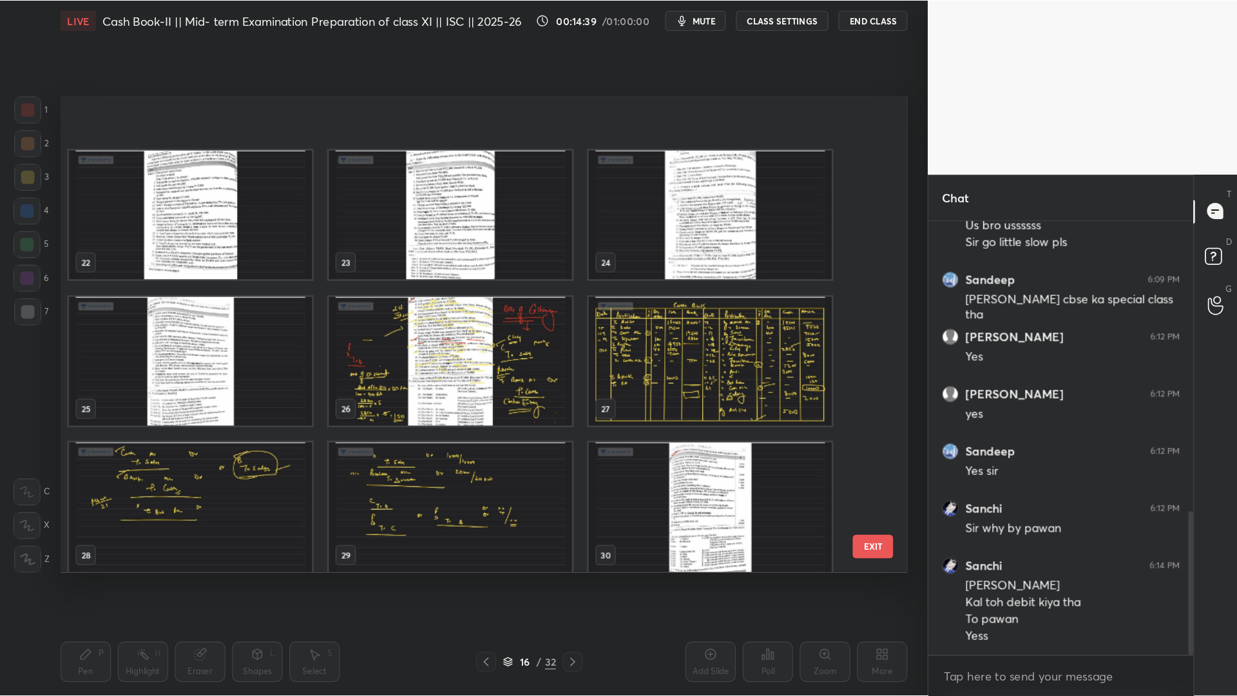
scroll to position [866, 0]
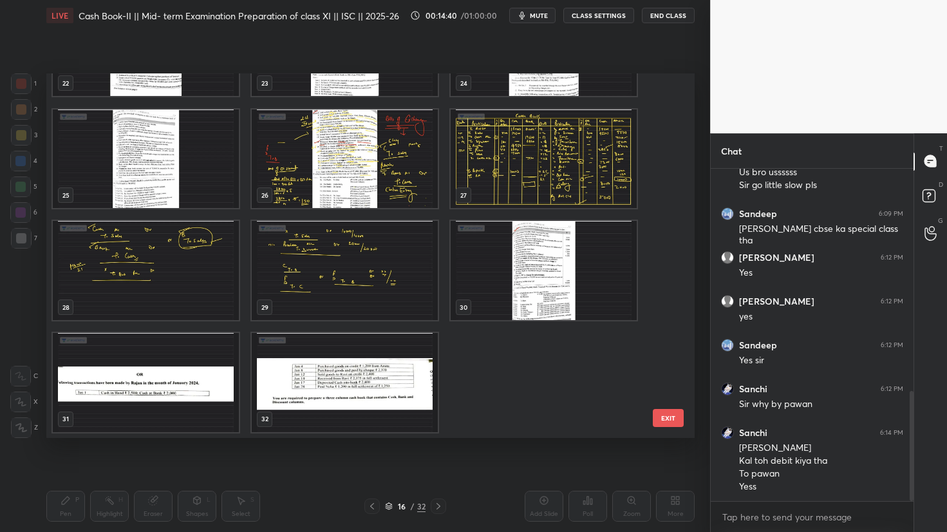
click at [546, 184] on img "grid" at bounding box center [544, 158] width 186 height 99
click at [546, 185] on img "grid" at bounding box center [544, 158] width 186 height 99
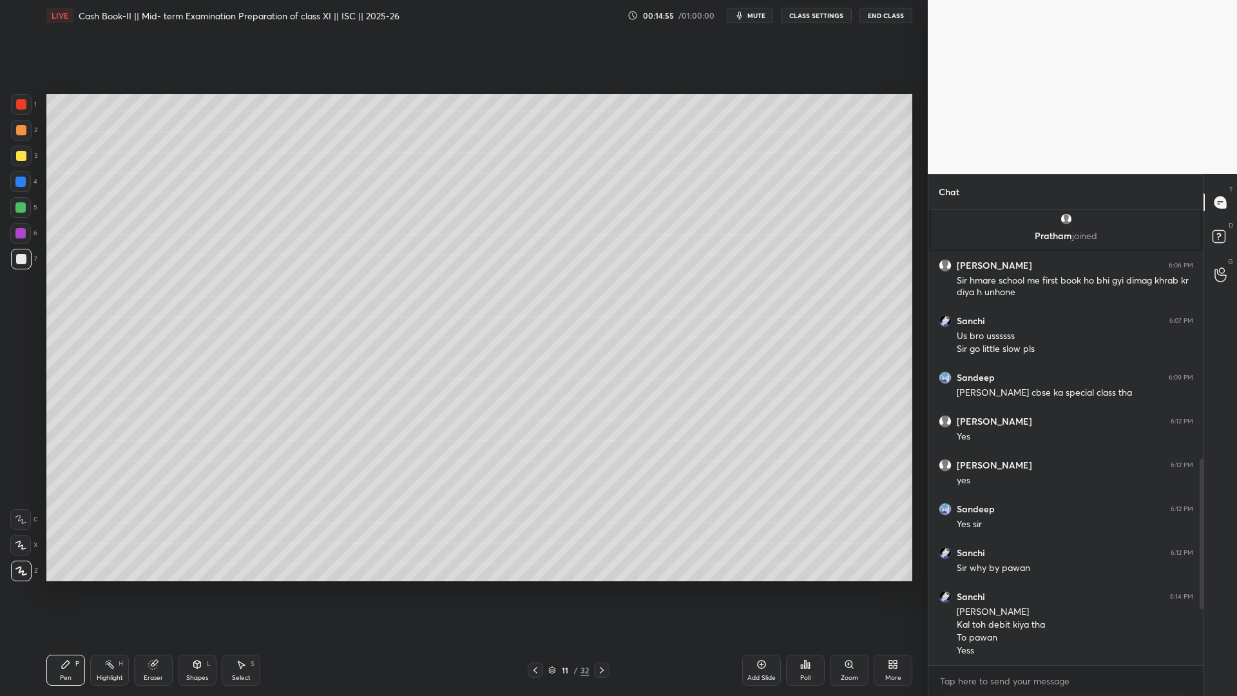
scroll to position [189, 0]
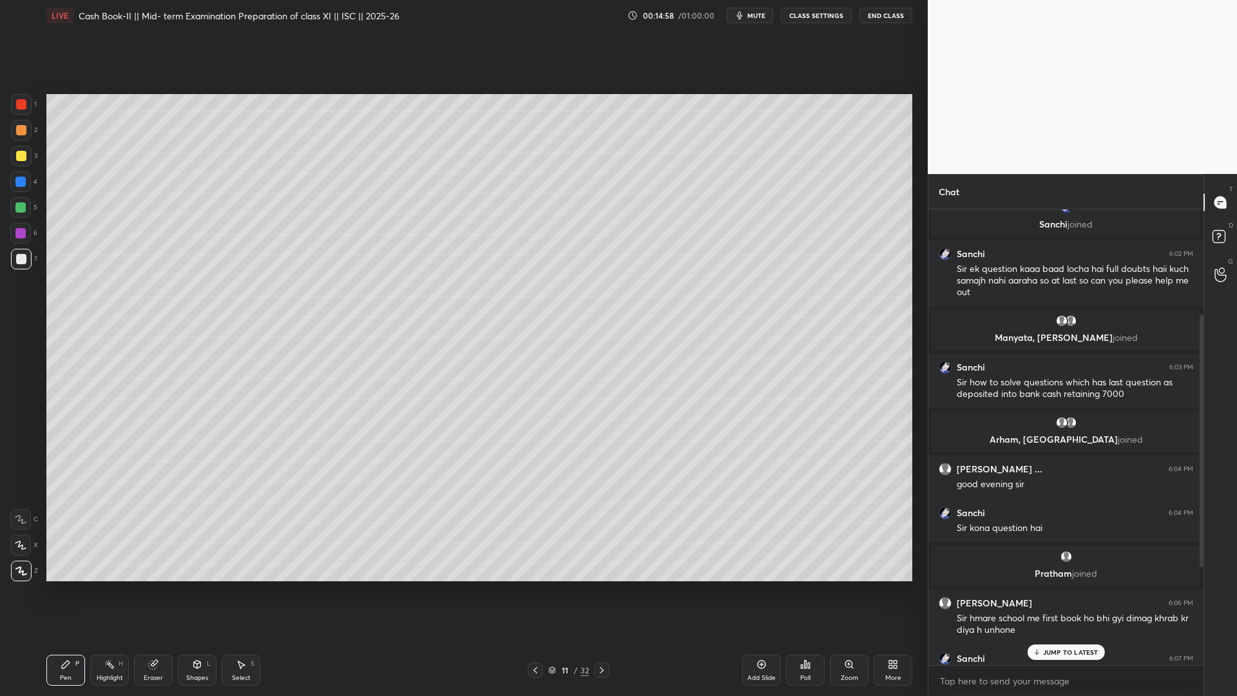
click at [947, 531] on p "JUMP TO LATEST" at bounding box center [1070, 652] width 55 height 8
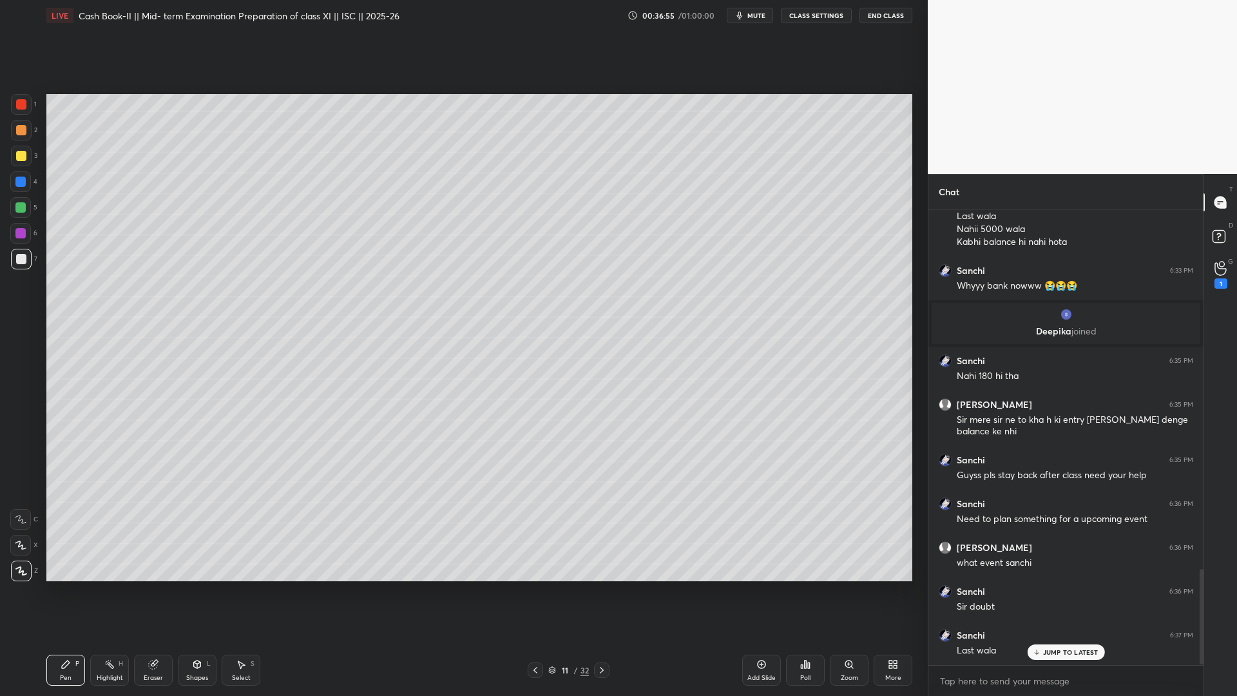
scroll to position [1711, 0]
click at [947, 272] on div "1" at bounding box center [1221, 274] width 26 height 23
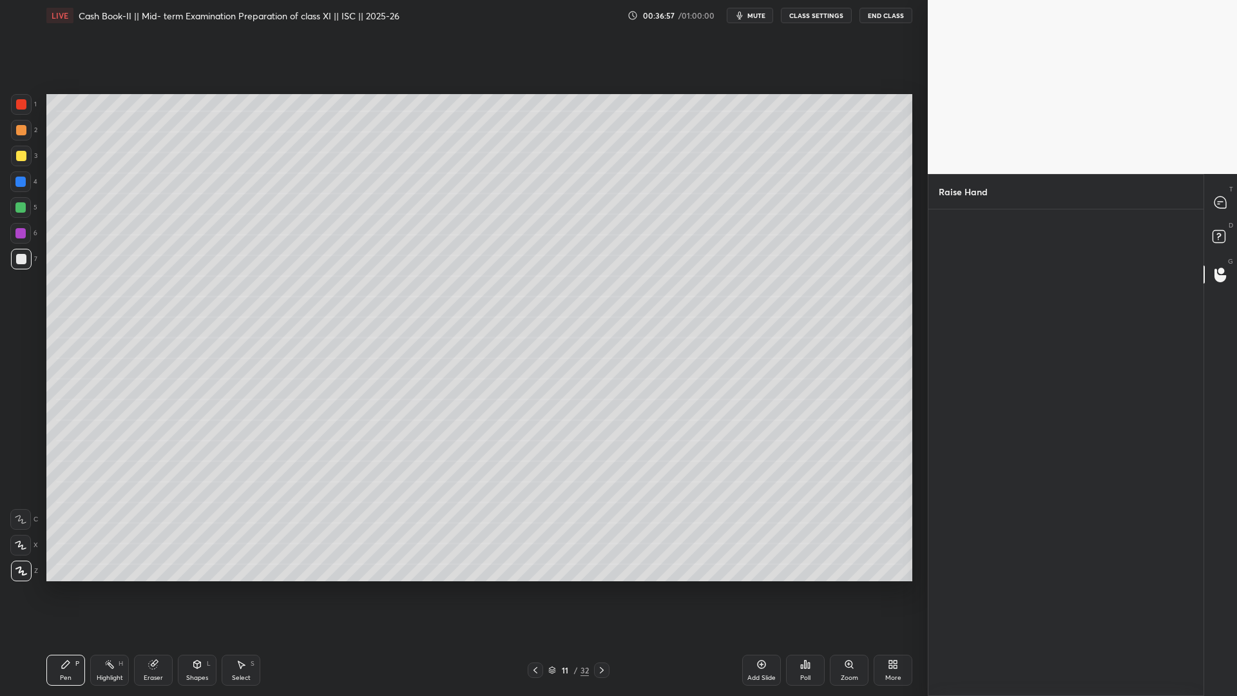
scroll to position [5, 5]
click at [947, 257] on img "grid" at bounding box center [980, 260] width 36 height 36
click at [947, 299] on button "INVITE" at bounding box center [980, 298] width 72 height 17
click at [947, 205] on icon at bounding box center [1220, 202] width 12 height 12
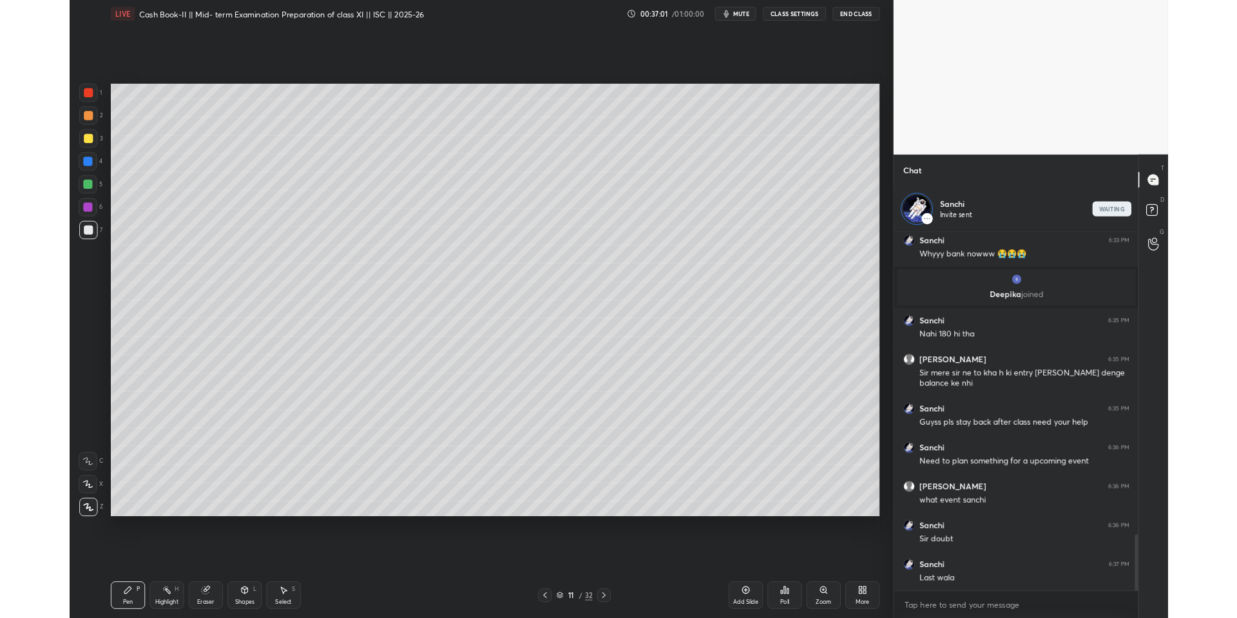
scroll to position [399, 271]
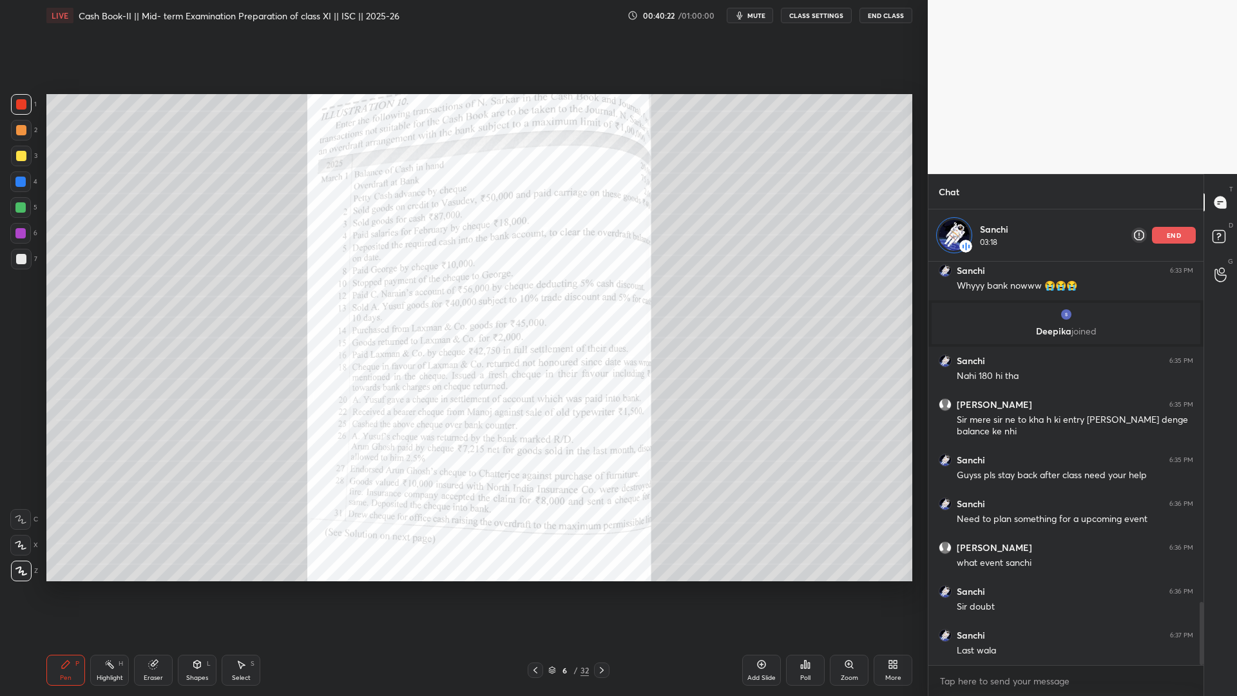
click at [879, 531] on div "More" at bounding box center [892, 669] width 39 height 31
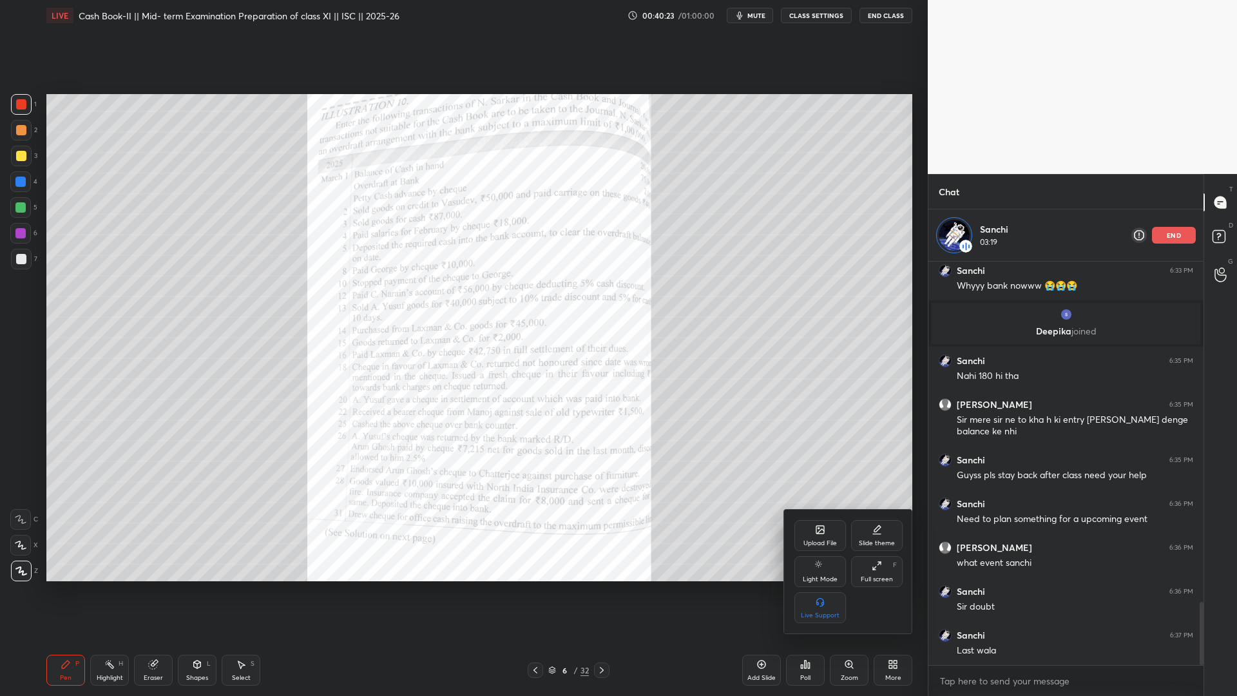
click at [811, 531] on div "Upload File" at bounding box center [820, 535] width 52 height 31
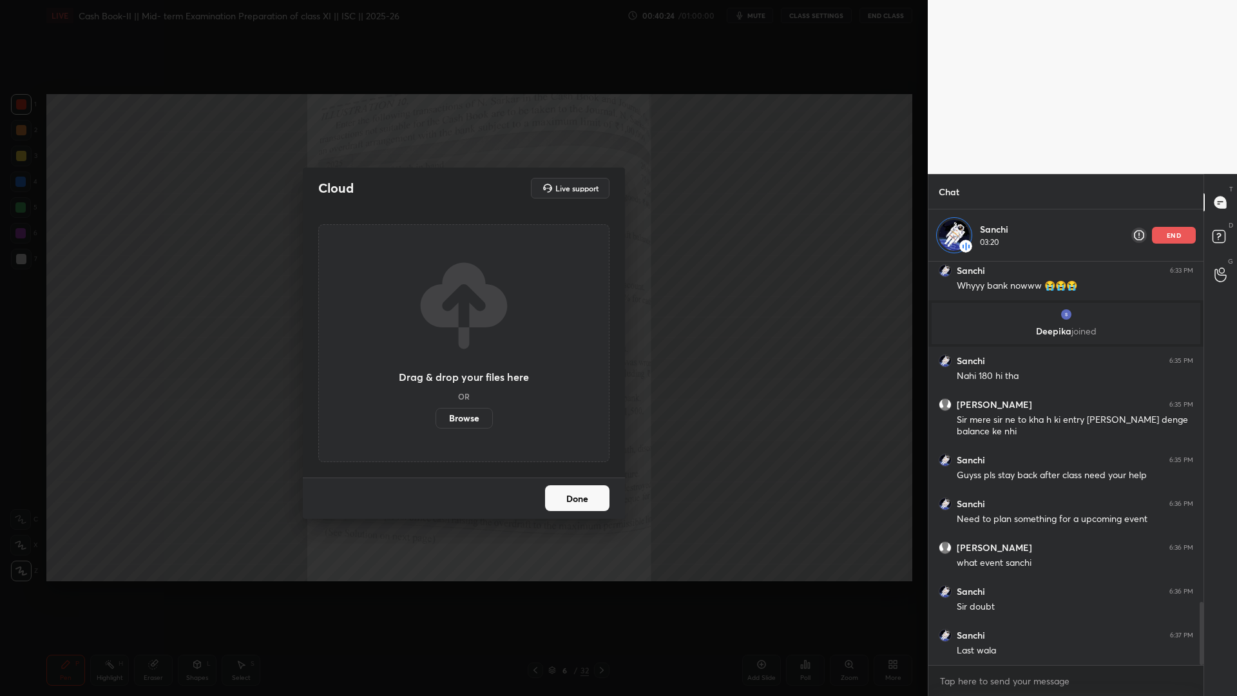
click at [461, 415] on label "Browse" at bounding box center [463, 418] width 57 height 21
click at [435, 415] on input "Browse" at bounding box center [435, 418] width 0 height 21
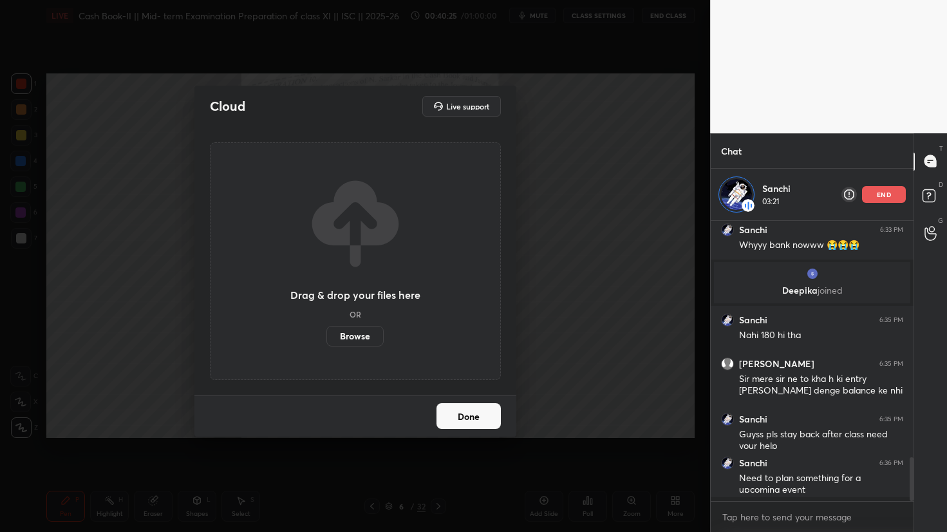
scroll to position [304, 199]
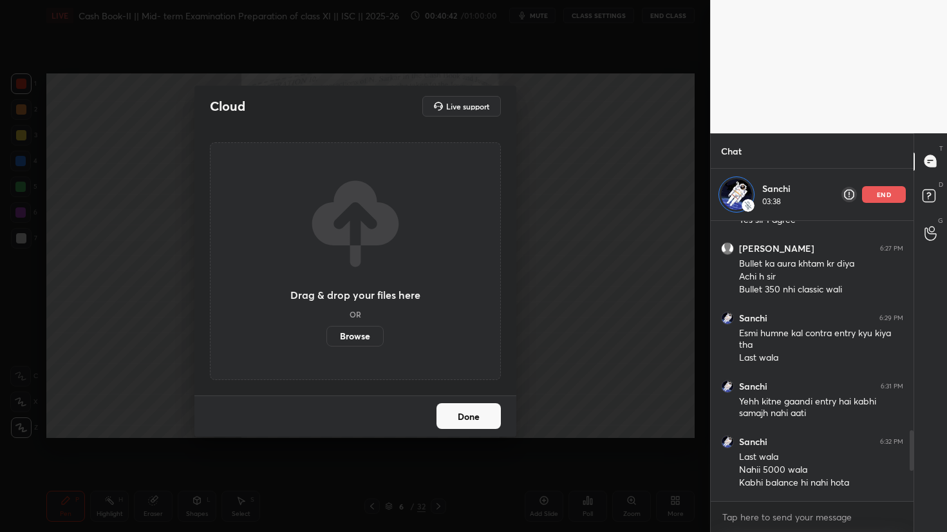
click at [138, 82] on div "Cloud Live support Drag & drop your files here OR Browse Done" at bounding box center [355, 266] width 710 height 532
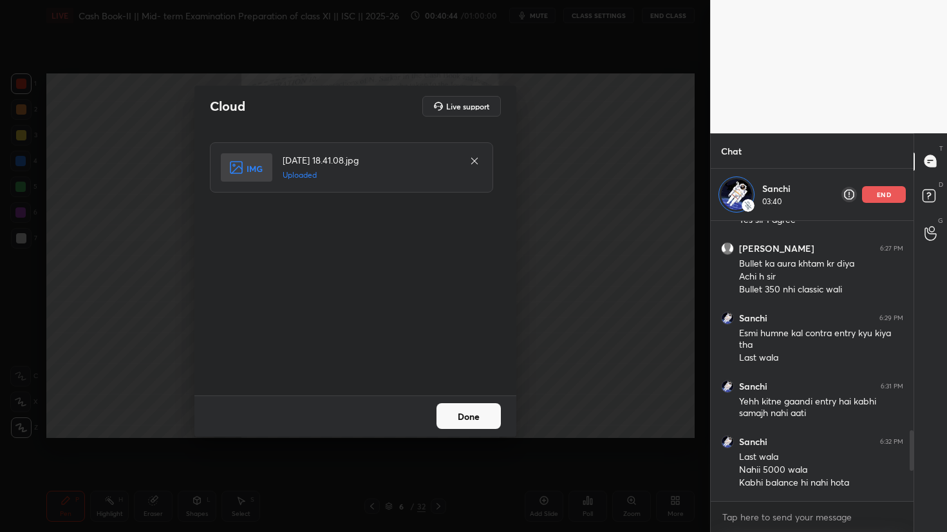
click at [467, 424] on button "Done" at bounding box center [469, 416] width 64 height 26
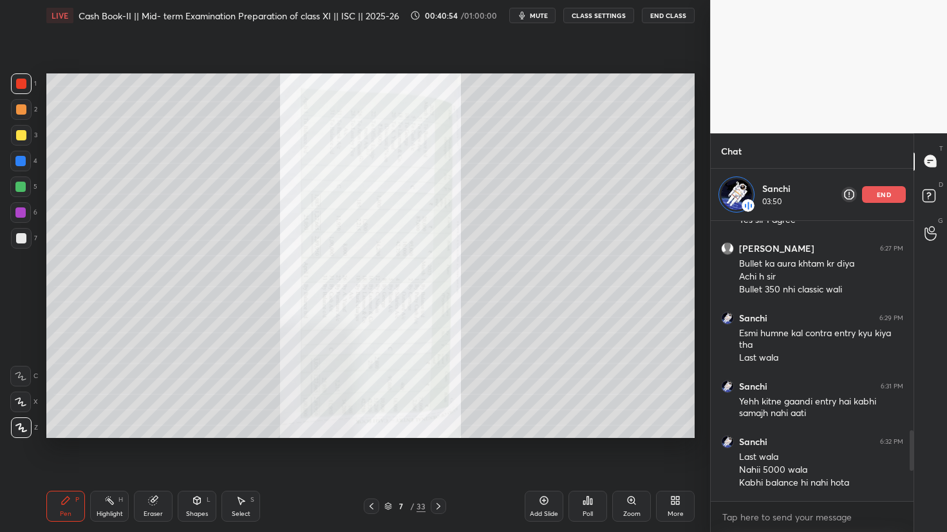
click at [640, 511] on div "Zoom" at bounding box center [631, 514] width 17 height 6
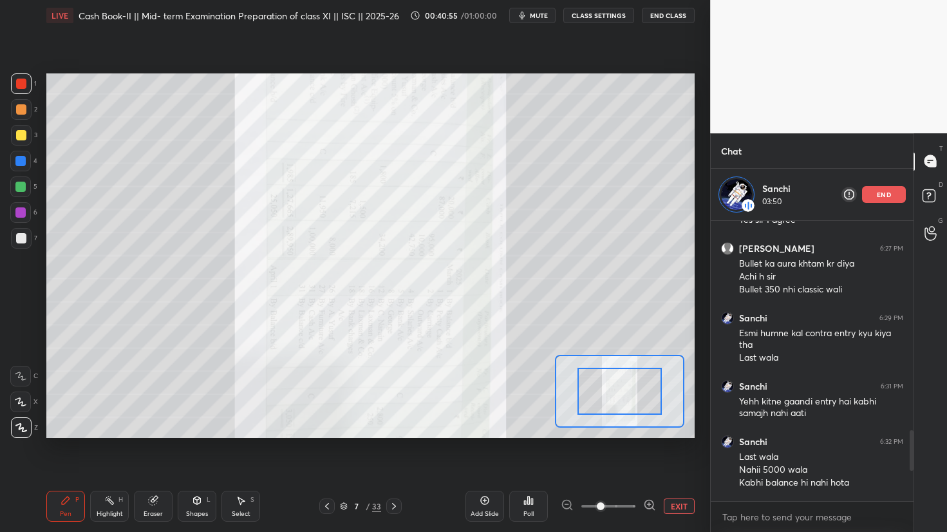
click at [640, 510] on div at bounding box center [608, 505] width 95 height 15
drag, startPoint x: 611, startPoint y: 406, endPoint x: 607, endPoint y: 439, distance: 33.0
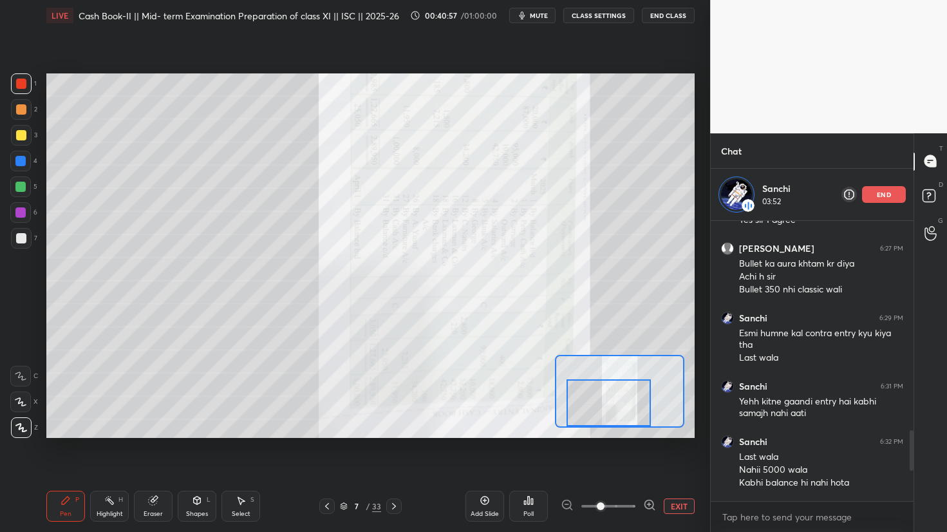
drag, startPoint x: 598, startPoint y: 385, endPoint x: 583, endPoint y: 426, distance: 44.0
click at [583, 426] on div at bounding box center [619, 391] width 129 height 73
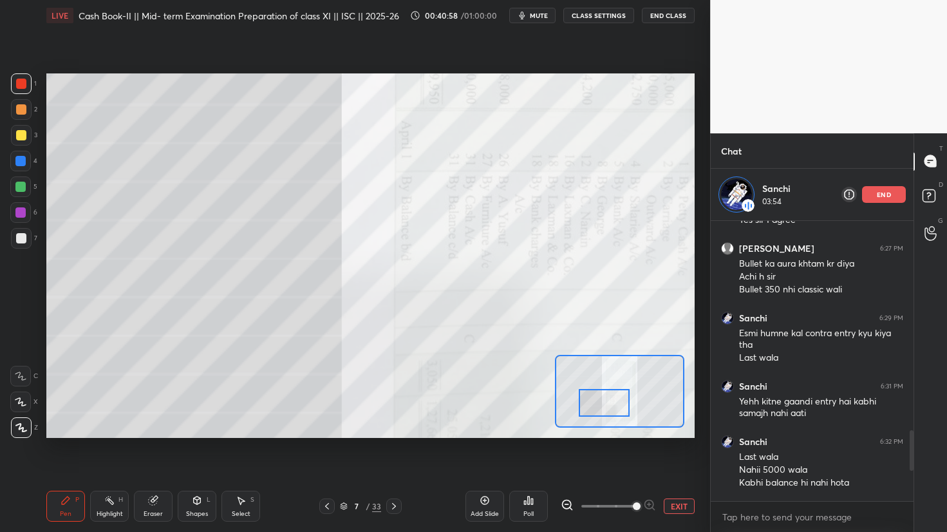
drag, startPoint x: 600, startPoint y: 505, endPoint x: 634, endPoint y: 504, distance: 34.1
click at [634, 504] on span at bounding box center [637, 506] width 8 height 8
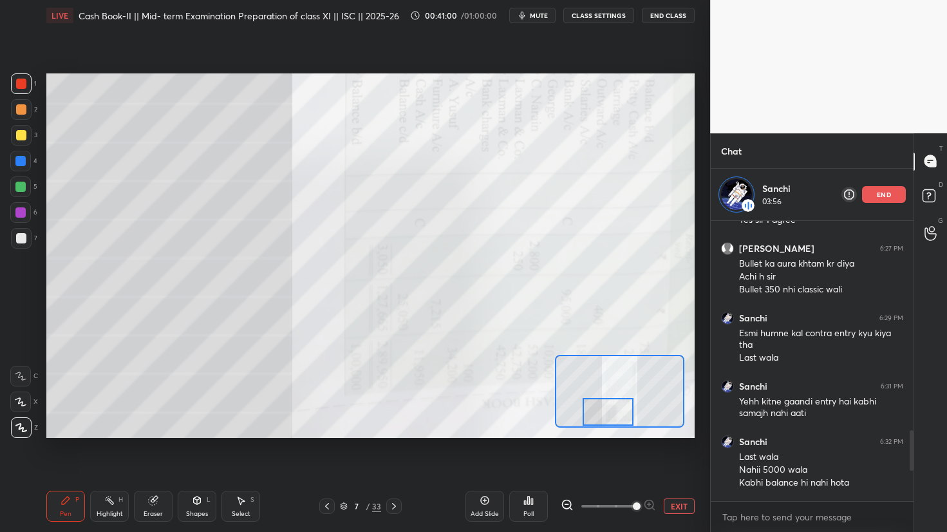
drag, startPoint x: 602, startPoint y: 403, endPoint x: 605, endPoint y: 416, distance: 13.3
click at [605, 416] on div at bounding box center [608, 412] width 51 height 28
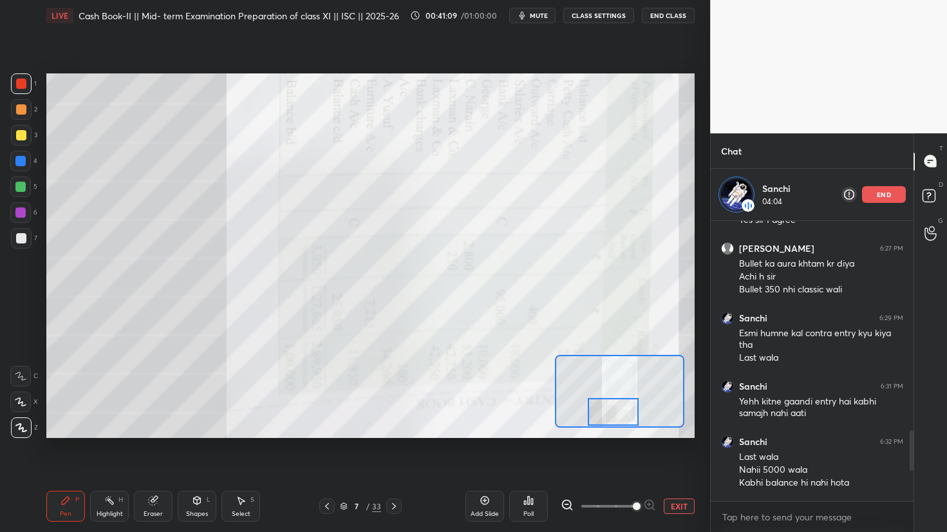
drag, startPoint x: 604, startPoint y: 413, endPoint x: 609, endPoint y: 419, distance: 7.8
click at [609, 419] on div at bounding box center [613, 412] width 51 height 28
click at [674, 507] on button "EXIT" at bounding box center [679, 505] width 31 height 15
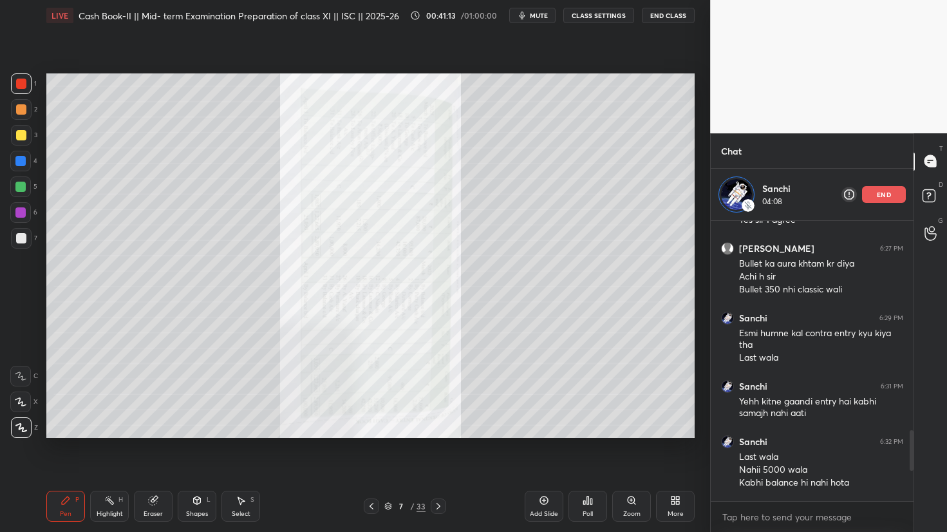
click at [374, 508] on icon at bounding box center [372, 506] width 4 height 6
click at [629, 511] on div "Zoom" at bounding box center [631, 514] width 17 height 6
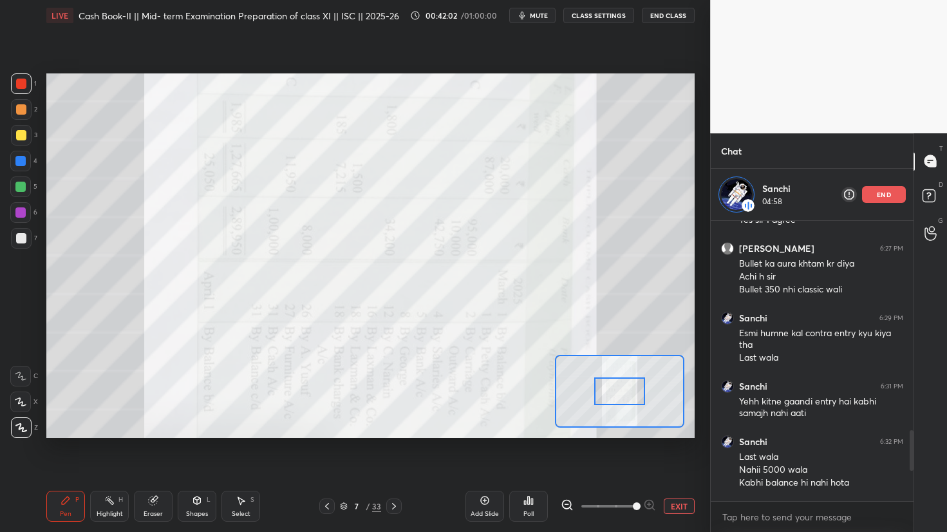
click at [631, 510] on span at bounding box center [609, 506] width 54 height 19
click at [640, 510] on span at bounding box center [637, 506] width 8 height 8
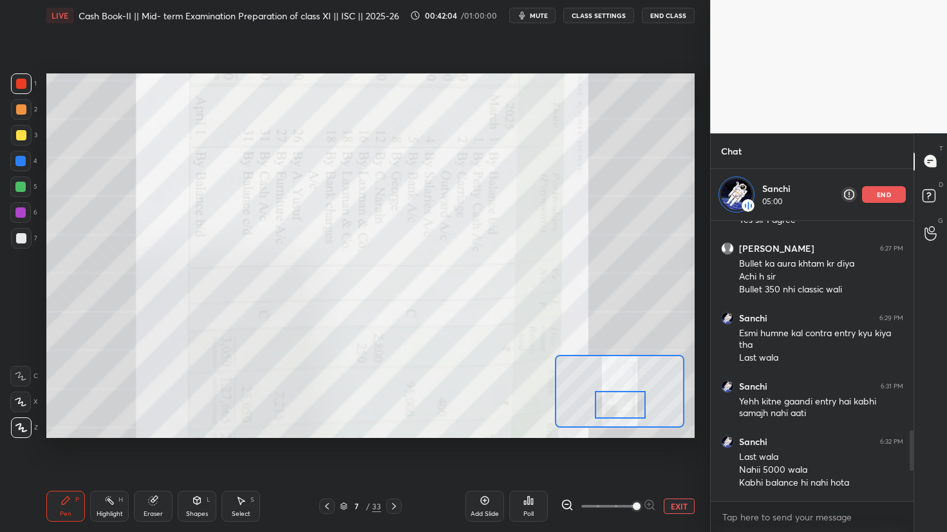
click at [612, 405] on div at bounding box center [620, 405] width 51 height 28
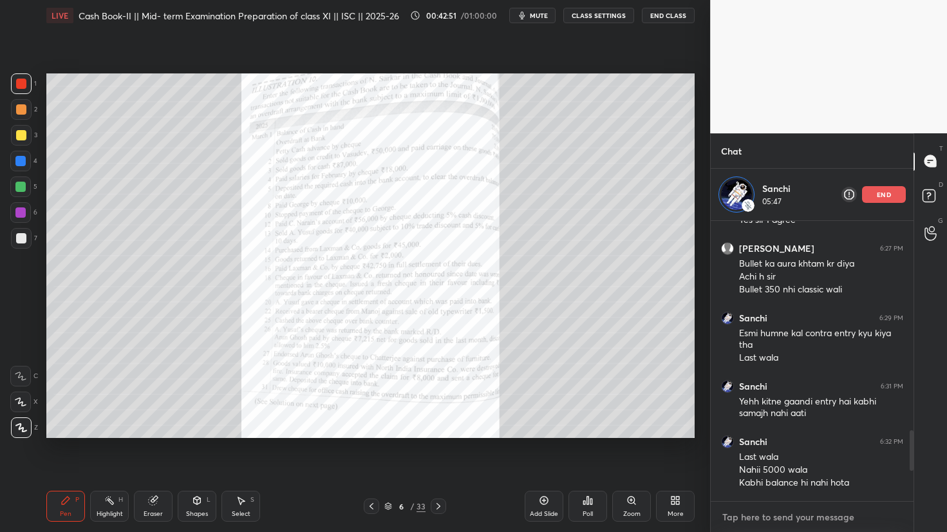
type textarea "x"
click at [784, 511] on textarea at bounding box center [812, 517] width 182 height 21
click at [782, 511] on textarea at bounding box center [812, 517] width 182 height 21
paste textarea "[URL][DOMAIN_NAME]"
type textarea "[URL][DOMAIN_NAME]"
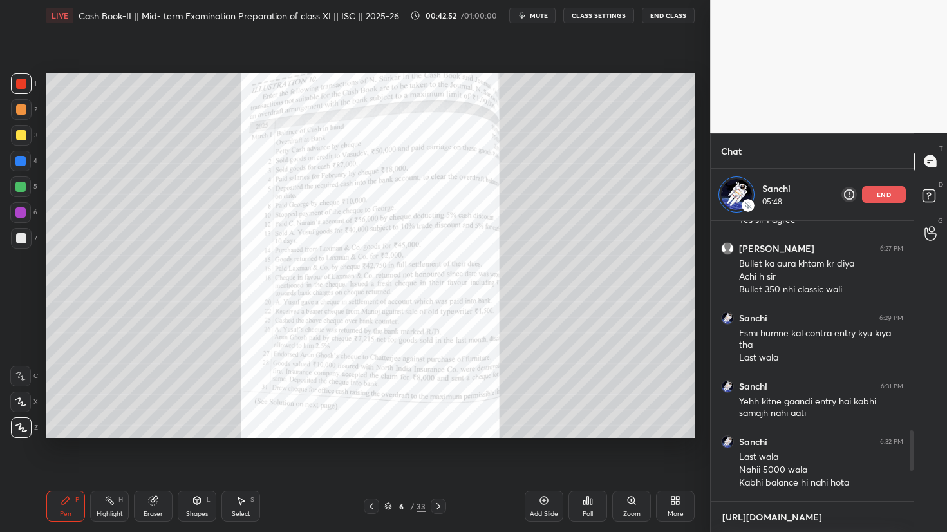
click at [738, 512] on textarea "[URL][DOMAIN_NAME]" at bounding box center [812, 517] width 182 height 21
type textarea "x"
paste textarea
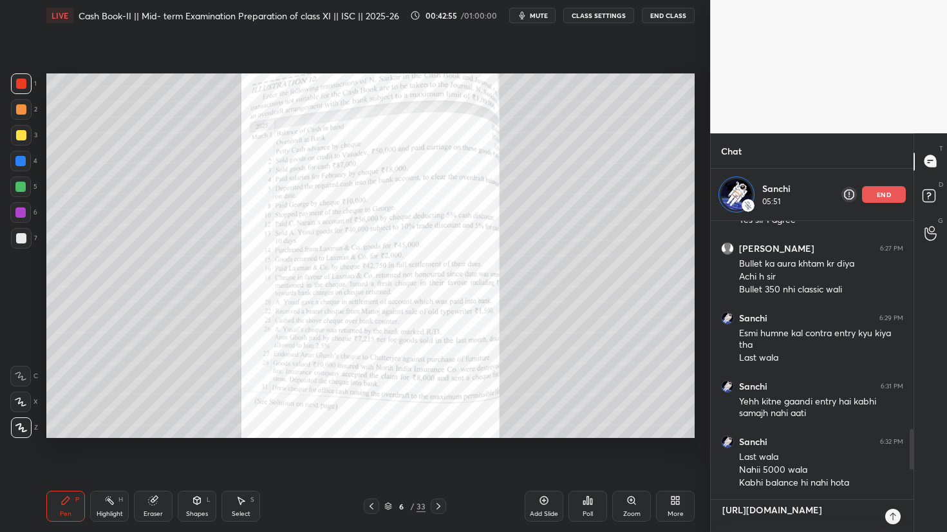
type textarea "[URL][DOMAIN_NAME]"
click at [900, 523] on div "[URL][DOMAIN_NAME] x" at bounding box center [812, 516] width 203 height 32
type textarea "x"
click at [896, 519] on icon at bounding box center [893, 516] width 10 height 10
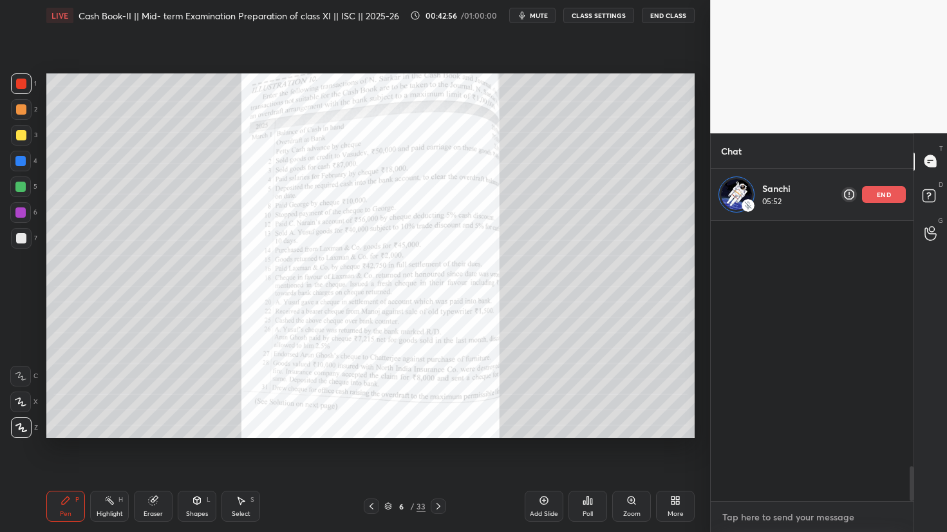
scroll to position [1993, 0]
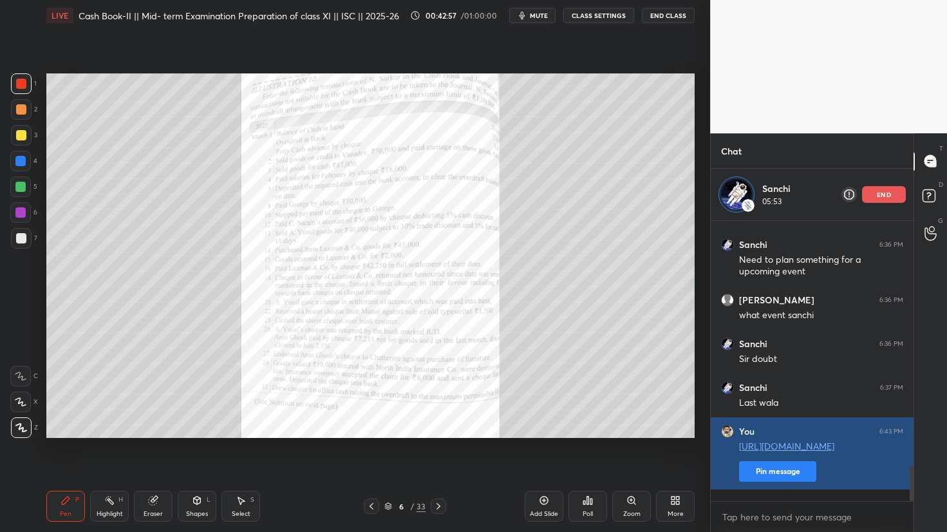
click at [803, 477] on button "Pin message" at bounding box center [777, 471] width 77 height 21
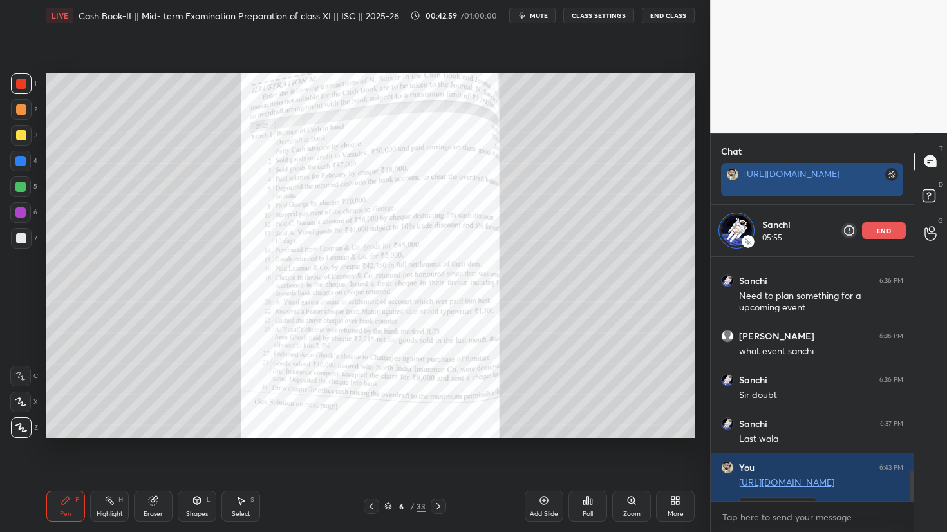
click at [791, 180] on link "[URL][DOMAIN_NAME]" at bounding box center [791, 173] width 95 height 12
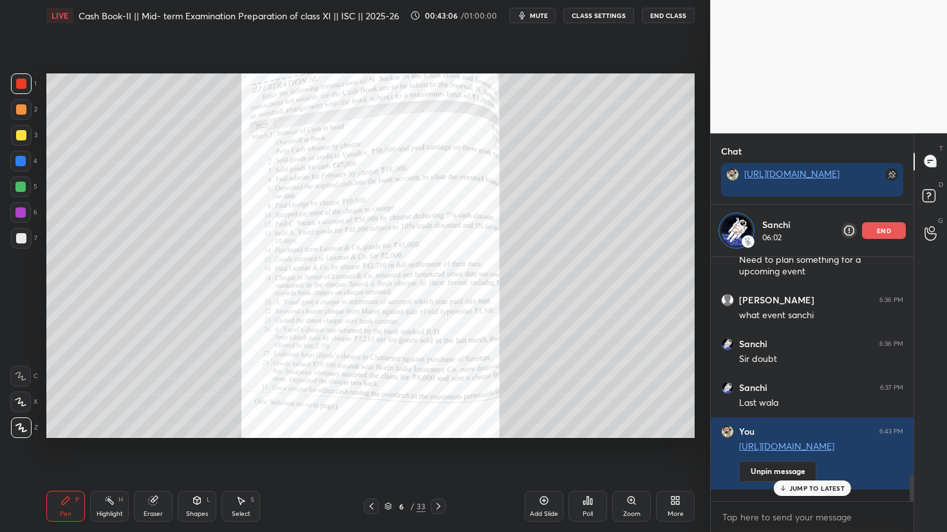
scroll to position [2027, 0]
click at [810, 493] on div "JUMP TO LATEST" at bounding box center [811, 487] width 77 height 15
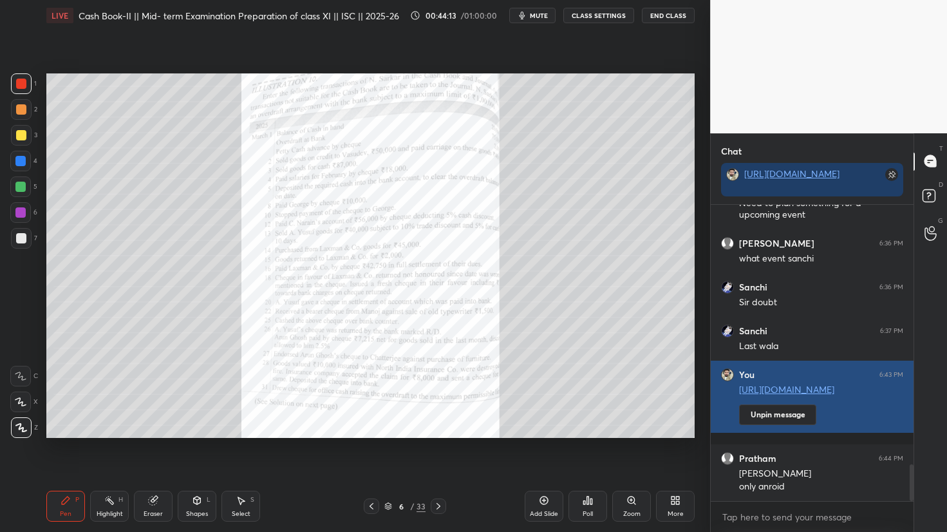
scroll to position [2078, 0]
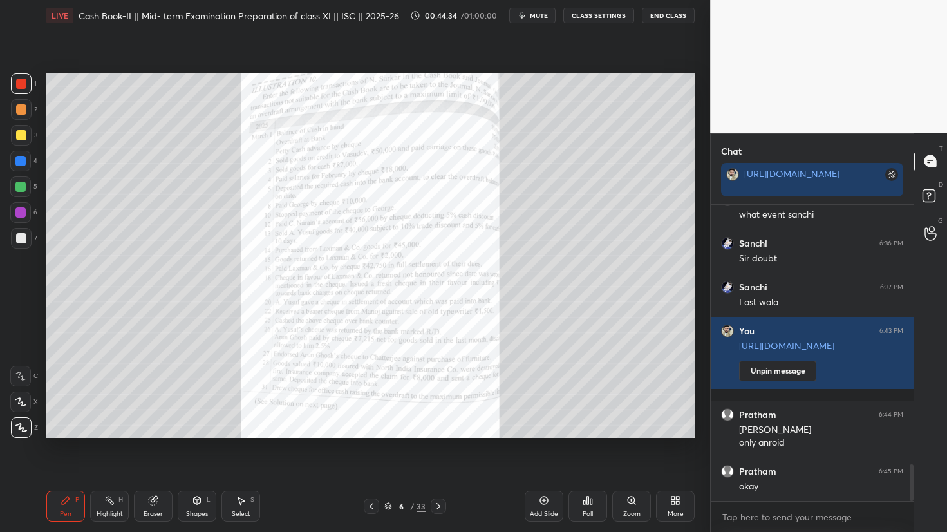
click at [621, 509] on div "Zoom" at bounding box center [631, 506] width 39 height 31
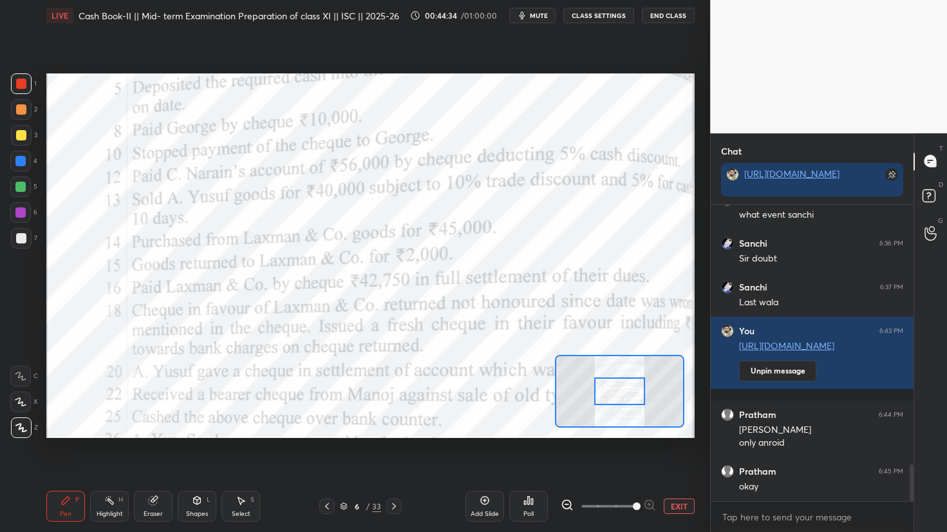
click at [636, 509] on span at bounding box center [609, 506] width 54 height 19
click at [526, 493] on div "Poll" at bounding box center [528, 506] width 39 height 31
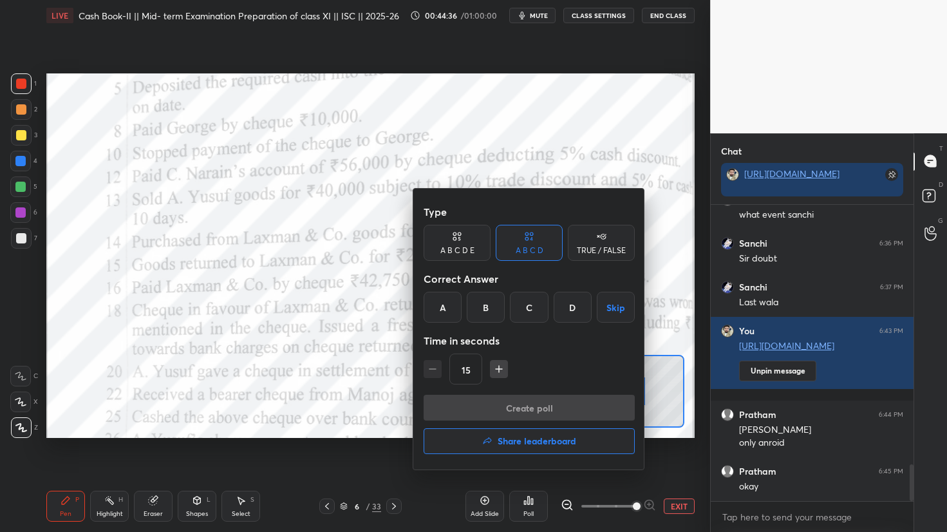
click at [456, 378] on input "15" at bounding box center [466, 369] width 32 height 31
click at [343, 364] on div at bounding box center [473, 266] width 947 height 532
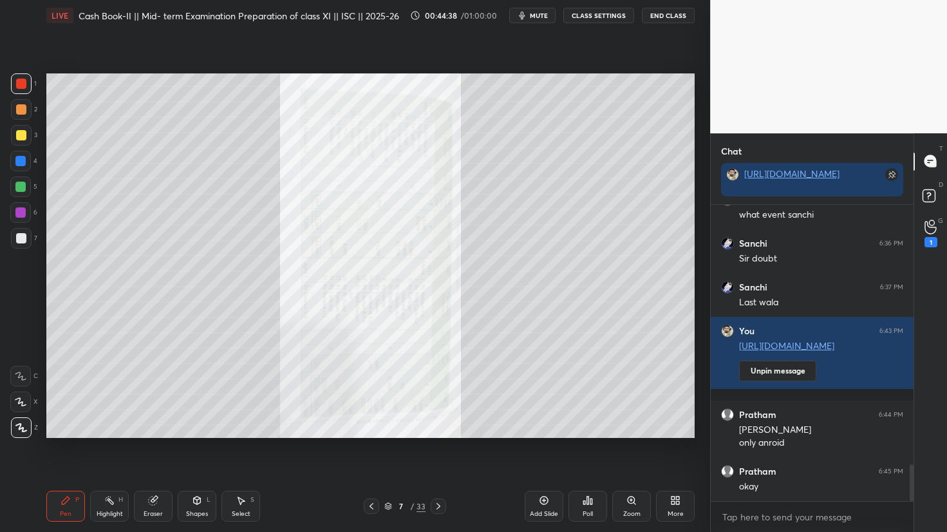
click at [630, 498] on icon at bounding box center [631, 500] width 7 height 7
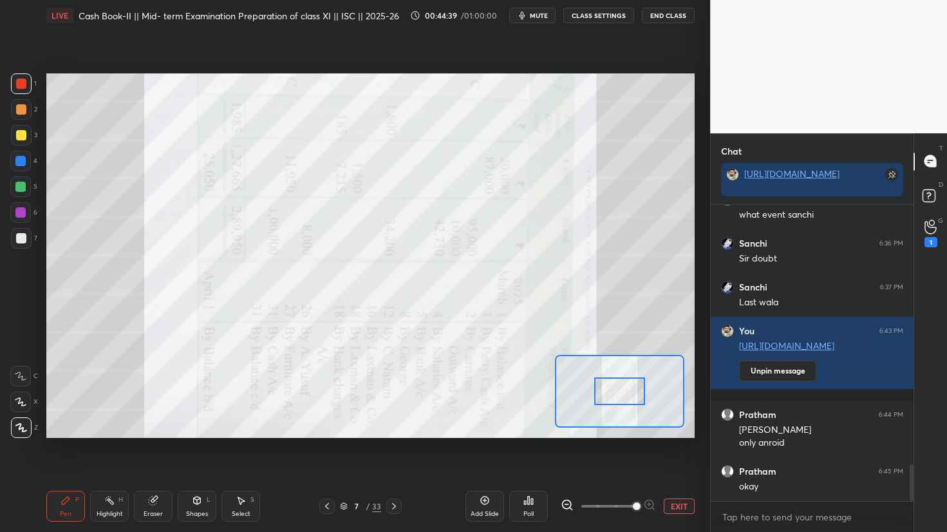
click at [636, 500] on span at bounding box center [609, 506] width 54 height 19
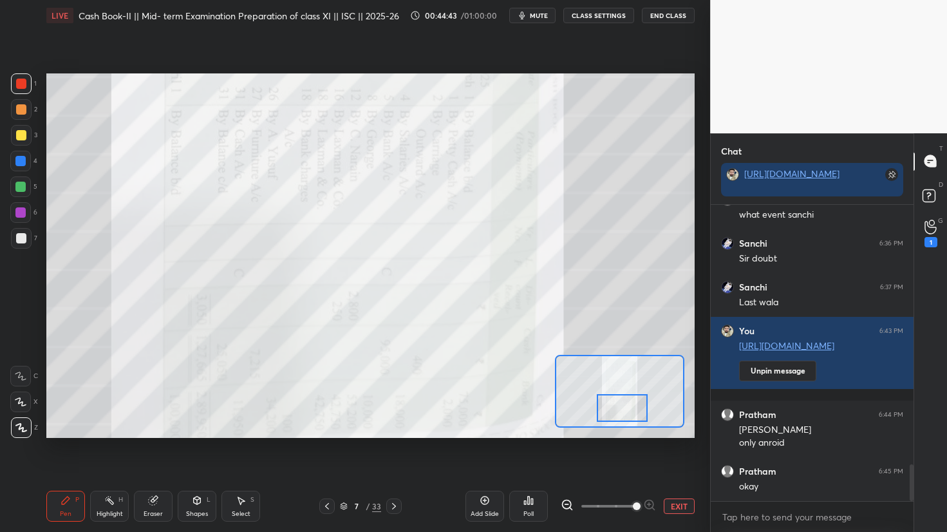
drag, startPoint x: 621, startPoint y: 393, endPoint x: 624, endPoint y: 409, distance: 16.3
click at [624, 409] on div at bounding box center [622, 408] width 51 height 28
click at [928, 231] on icon at bounding box center [931, 227] width 12 height 15
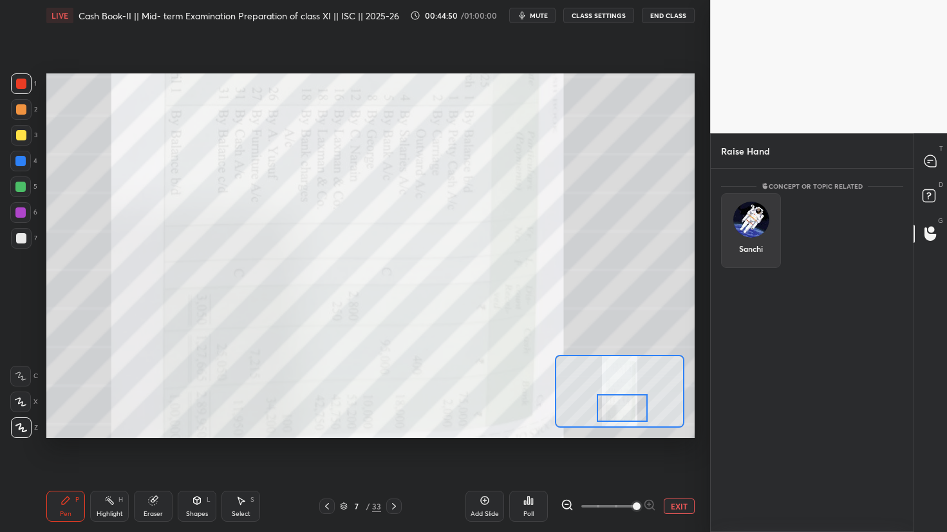
click at [775, 215] on div "Sanchi" at bounding box center [751, 230] width 60 height 75
click at [732, 257] on button "INVITE" at bounding box center [751, 257] width 48 height 17
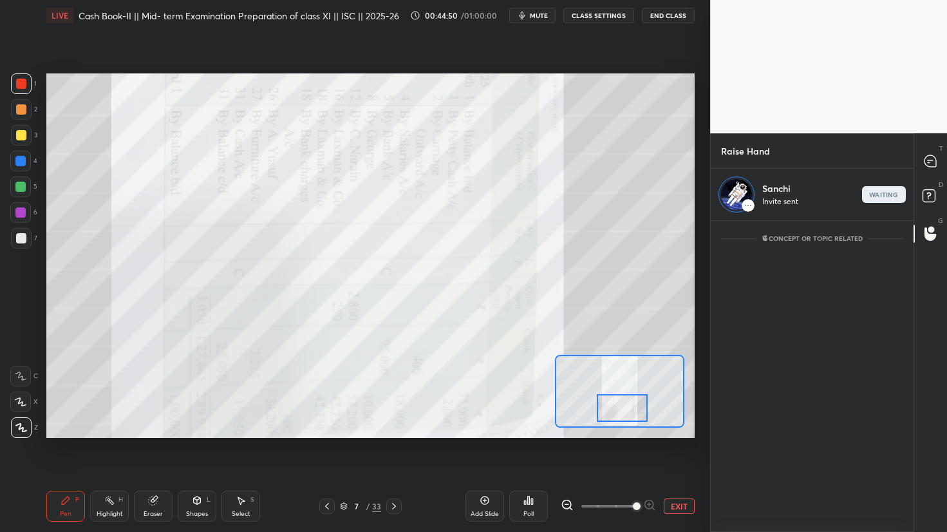
scroll to position [307, 199]
click at [934, 162] on icon at bounding box center [931, 161] width 12 height 12
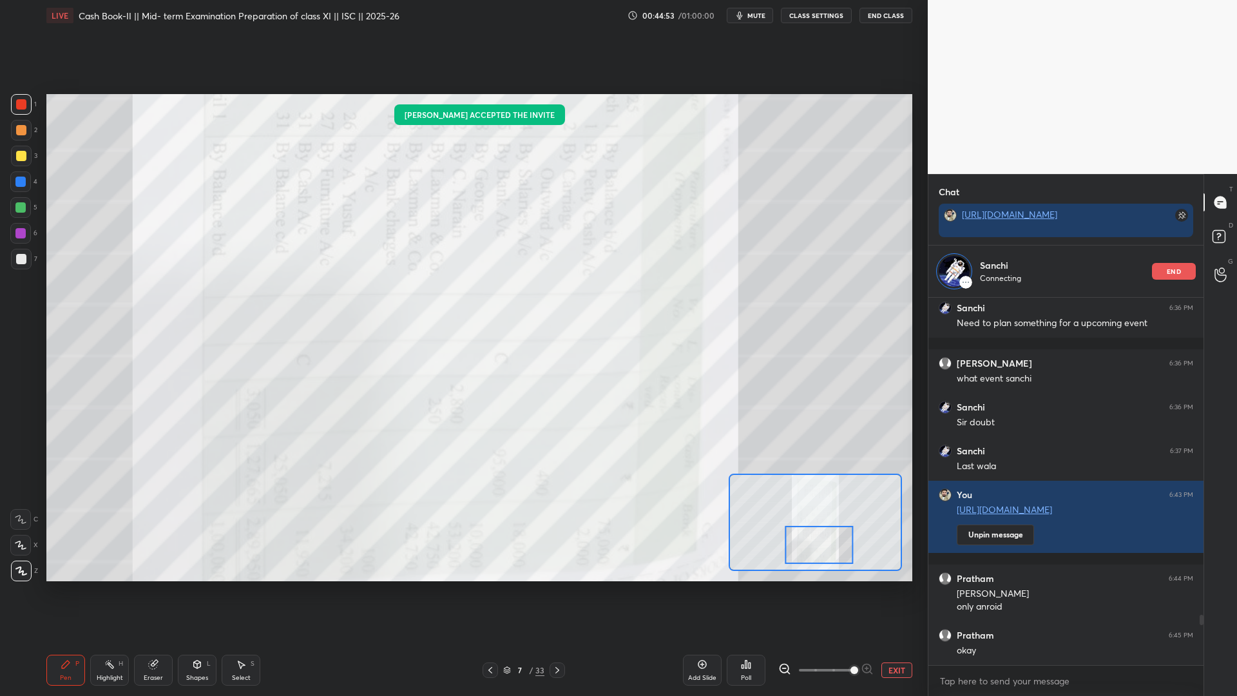
scroll to position [1468, 0]
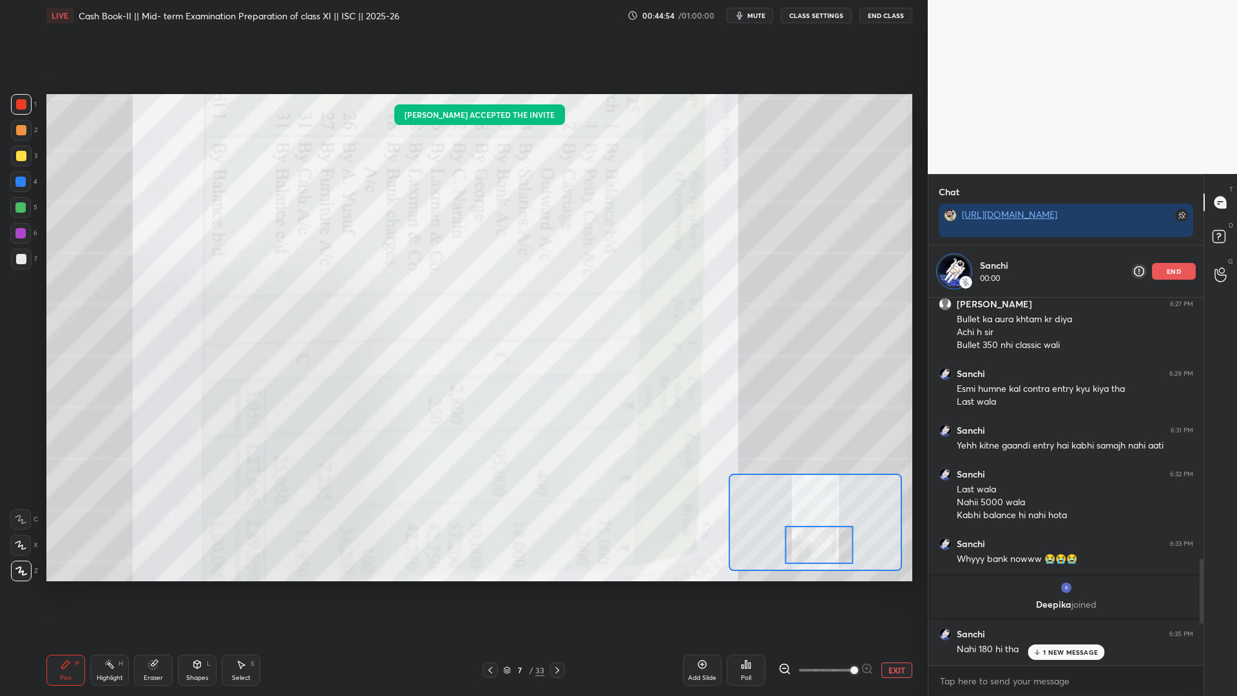
click at [885, 531] on button "EXIT" at bounding box center [896, 669] width 31 height 15
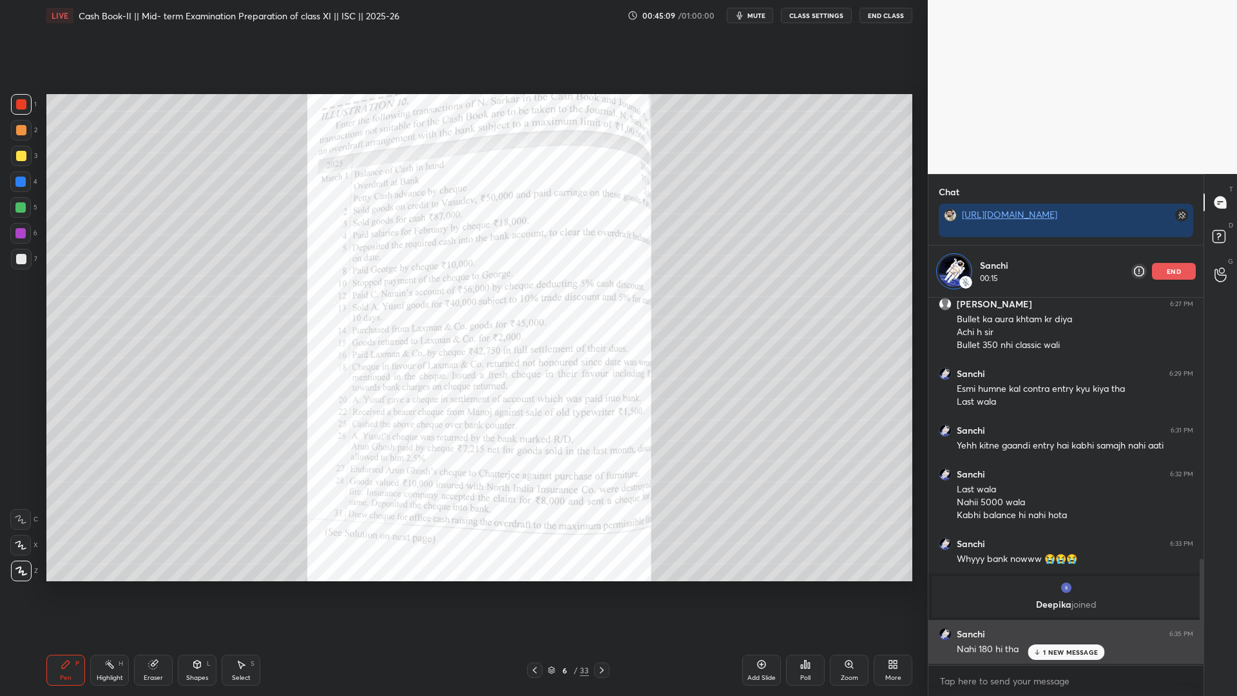
click at [947, 531] on div "Sanchi 6:35 PM Nahi 180 hi tha" at bounding box center [1065, 642] width 275 height 44
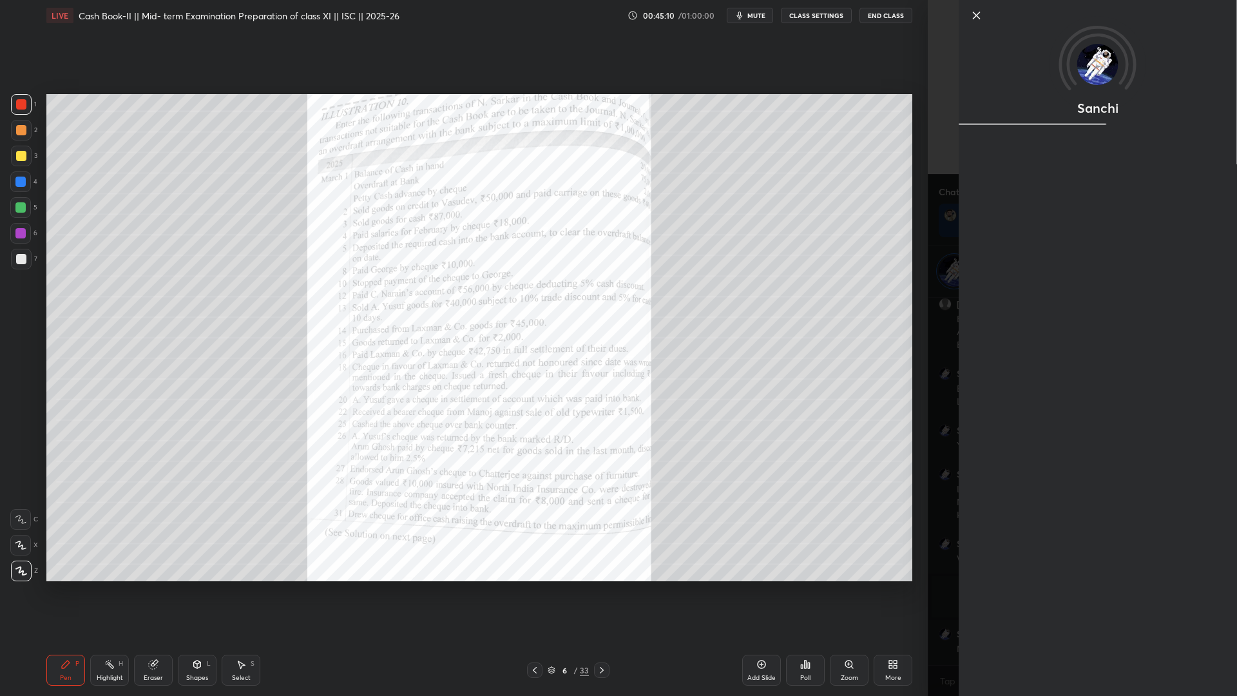
click at [947, 531] on div "Sanchi" at bounding box center [1097, 348] width 278 height 696
click at [880, 531] on div "Setting up your live class Poll for secs No correct answer Start poll" at bounding box center [479, 337] width 876 height 613
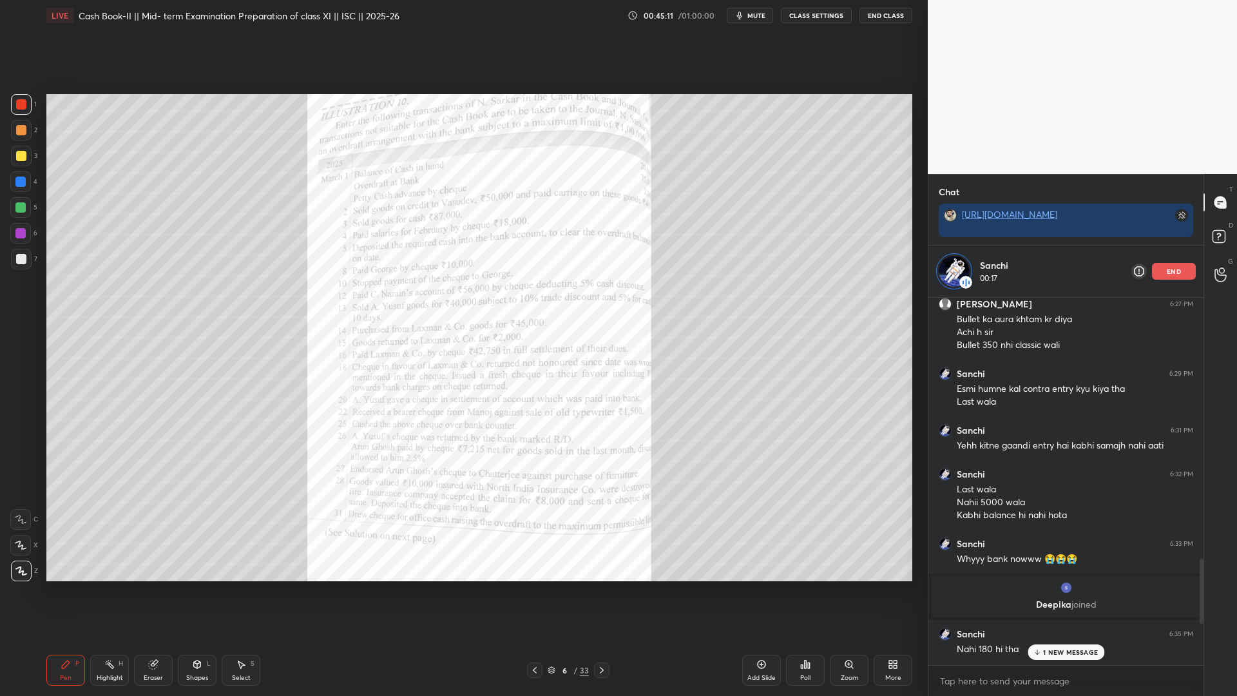
click at [947, 531] on p "1 NEW MESSAGE" at bounding box center [1070, 652] width 55 height 8
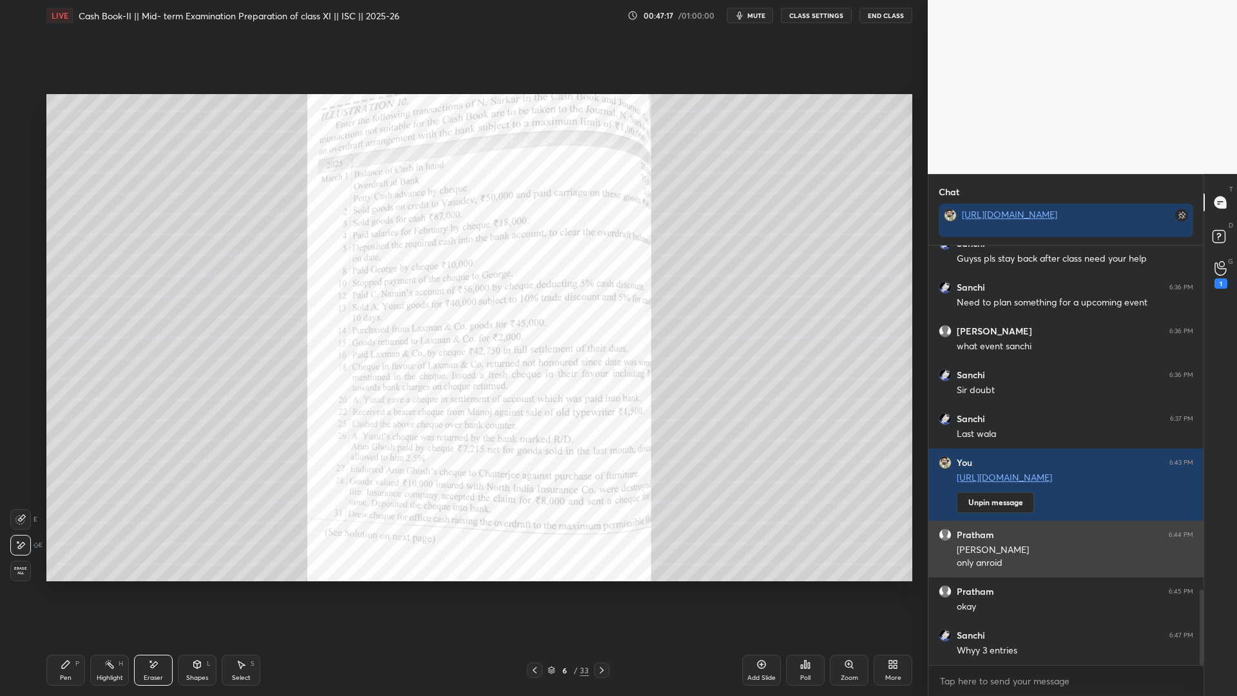
scroll to position [1952, 0]
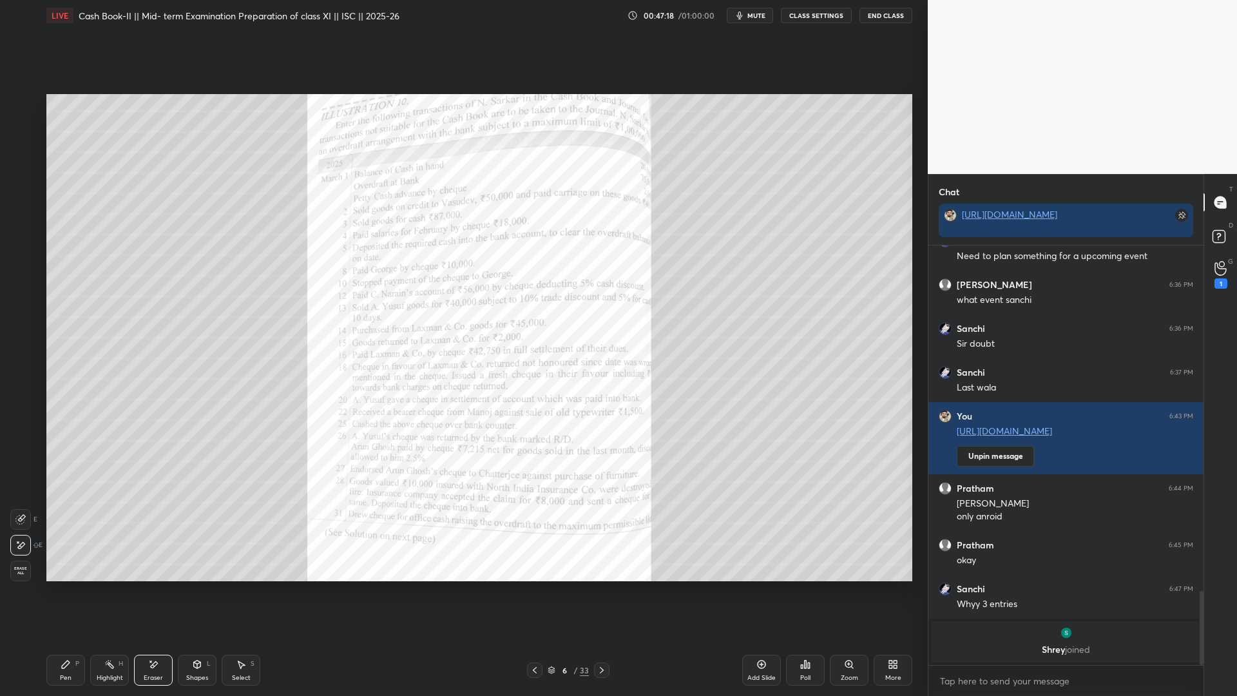
drag, startPoint x: 1231, startPoint y: 264, endPoint x: 1221, endPoint y: 265, distance: 10.3
click at [947, 264] on div "1" at bounding box center [1221, 274] width 26 height 23
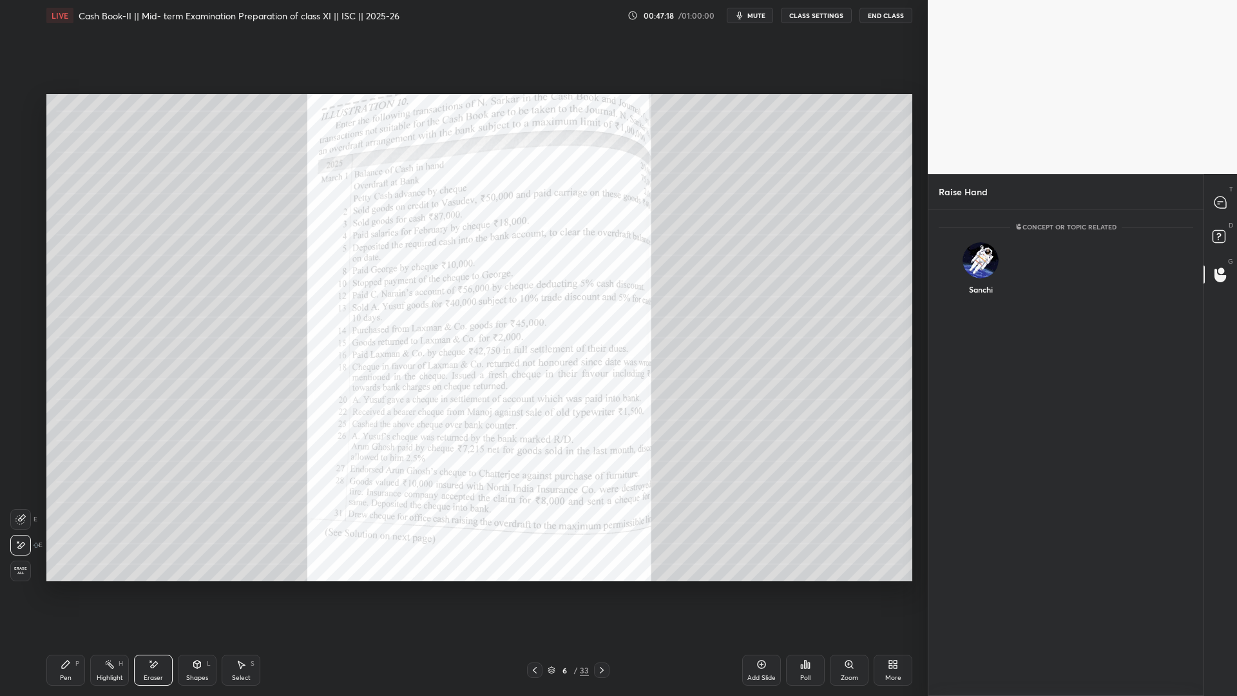
scroll to position [5, 5]
click at [947, 280] on div "Sanchi" at bounding box center [980, 271] width 84 height 75
click at [947, 319] on div "Sanchi INVITE" at bounding box center [1065, 278] width 275 height 88
click at [947, 275] on div "Sanchi" at bounding box center [980, 271] width 84 height 75
click at [947, 291] on button "INVITE" at bounding box center [980, 298] width 72 height 17
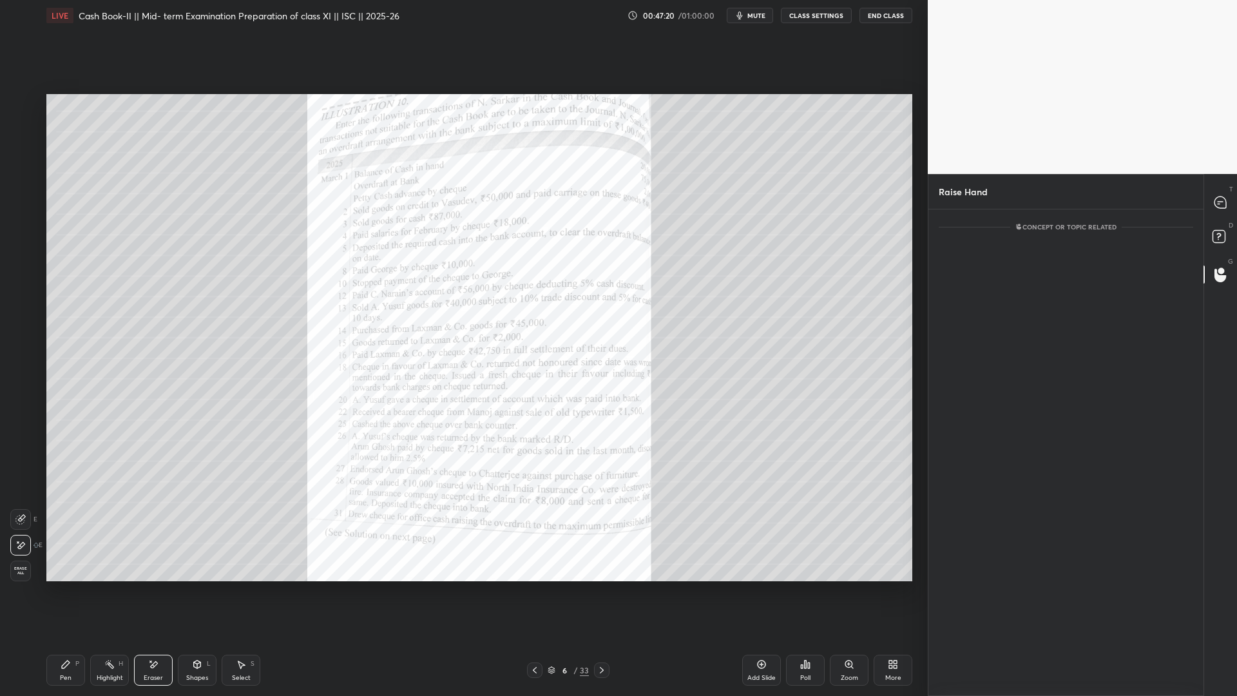
scroll to position [430, 271]
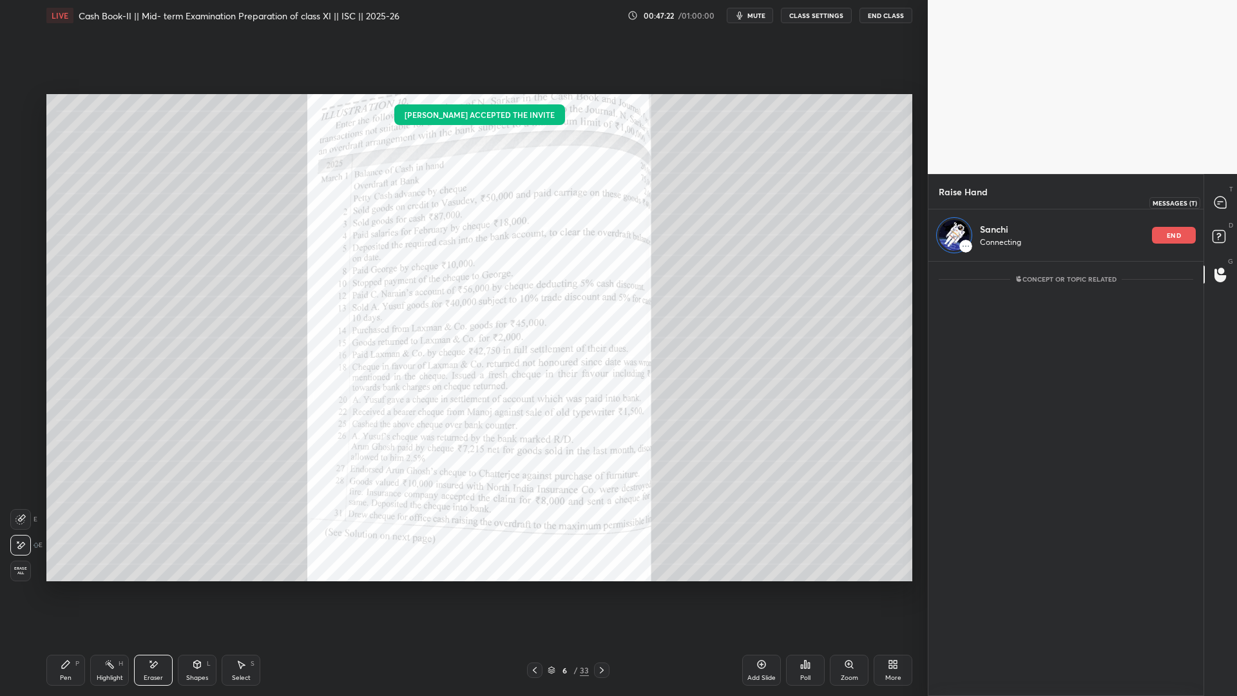
click at [947, 203] on icon at bounding box center [1220, 203] width 14 height 14
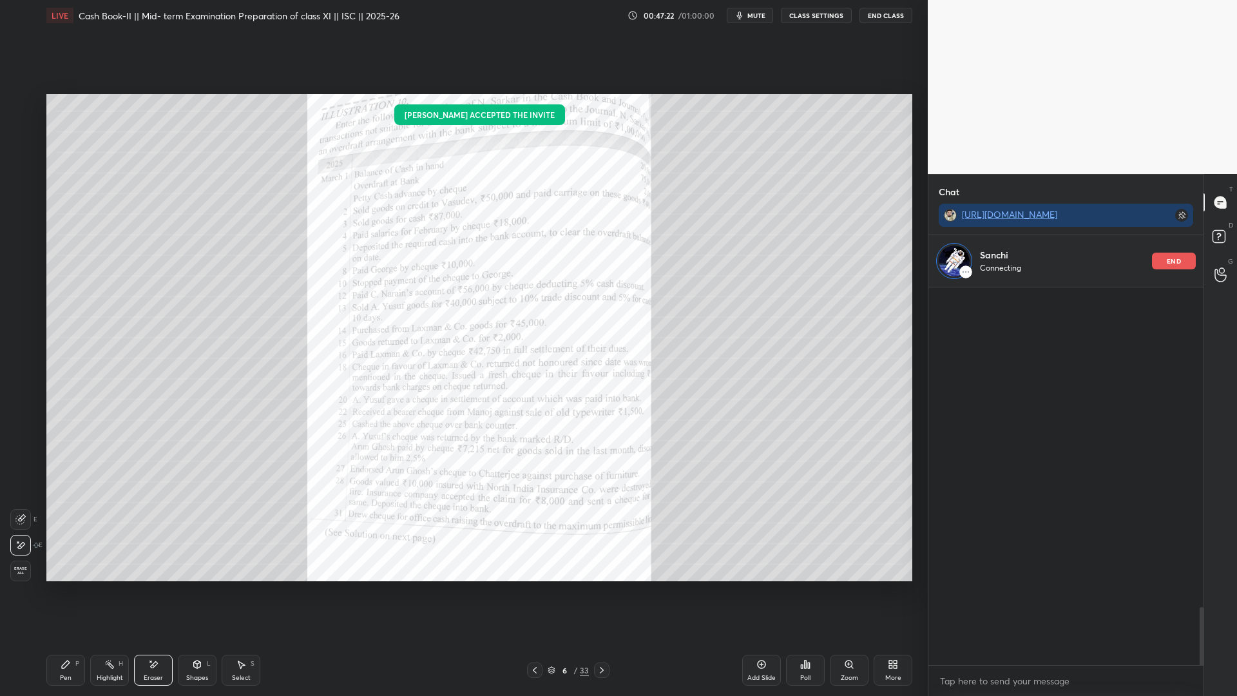
scroll to position [374, 271]
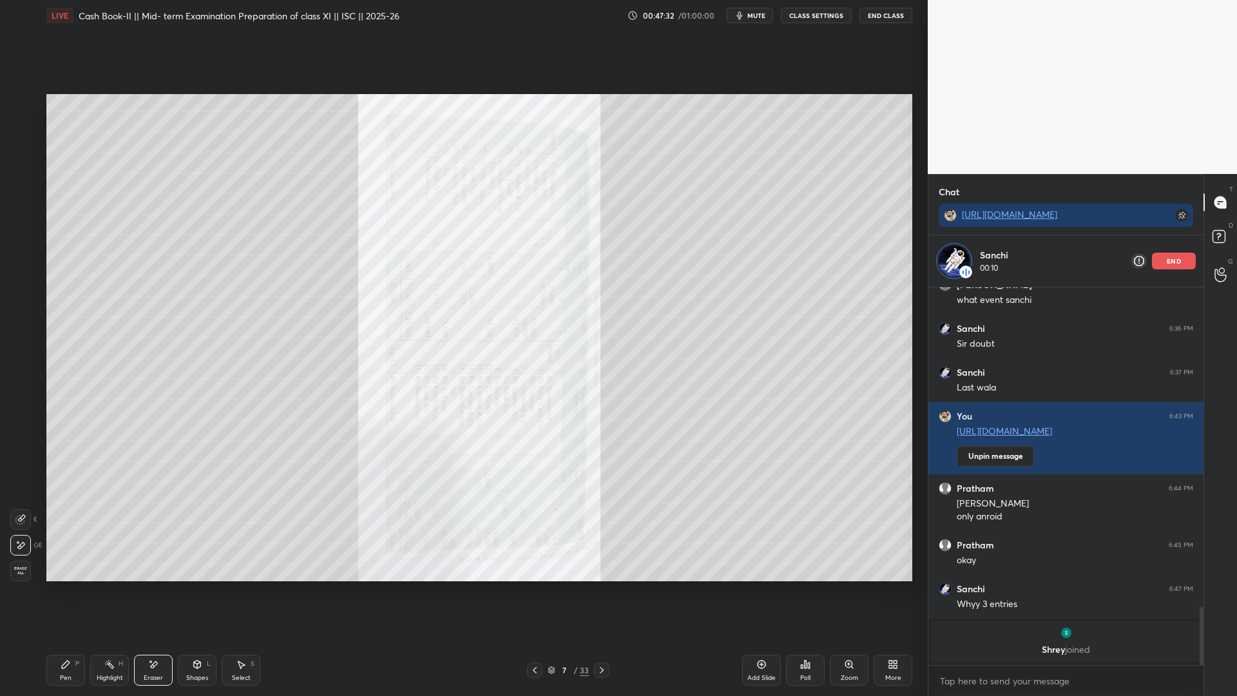
click at [757, 531] on div "Add Slide" at bounding box center [761, 677] width 28 height 6
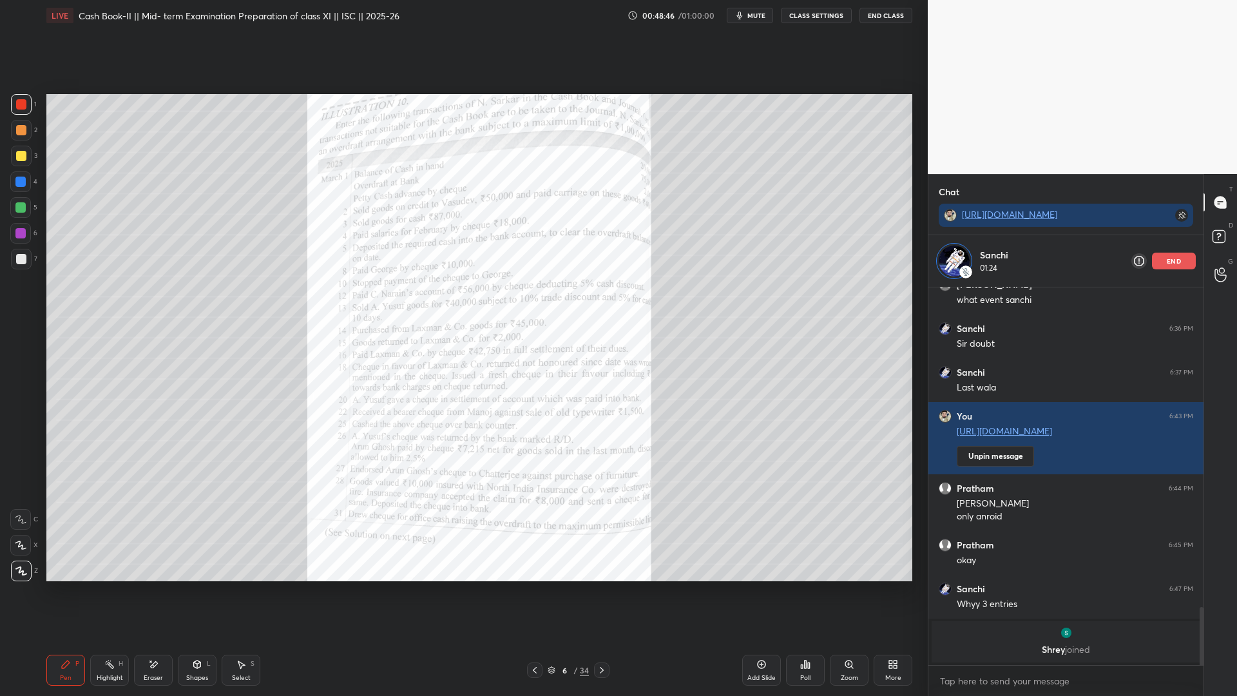
click at [645, 92] on div "Setting up your live class Poll for secs No correct answer Start poll" at bounding box center [479, 337] width 876 height 613
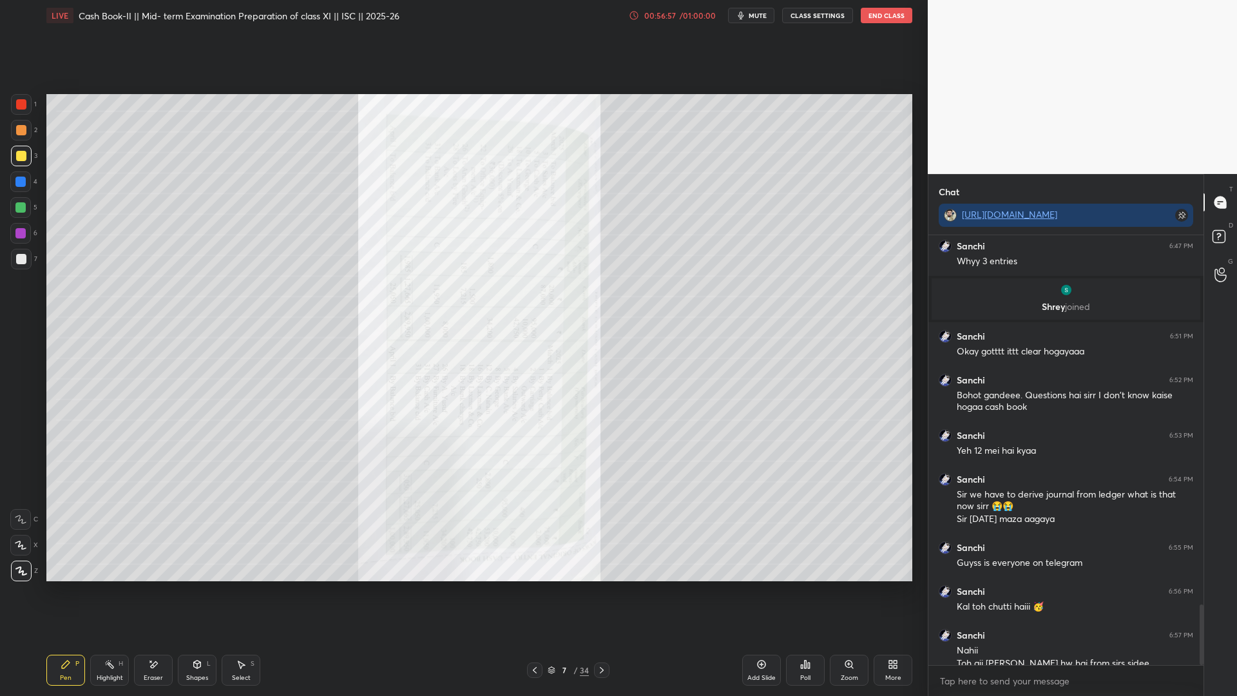
scroll to position [2624, 0]
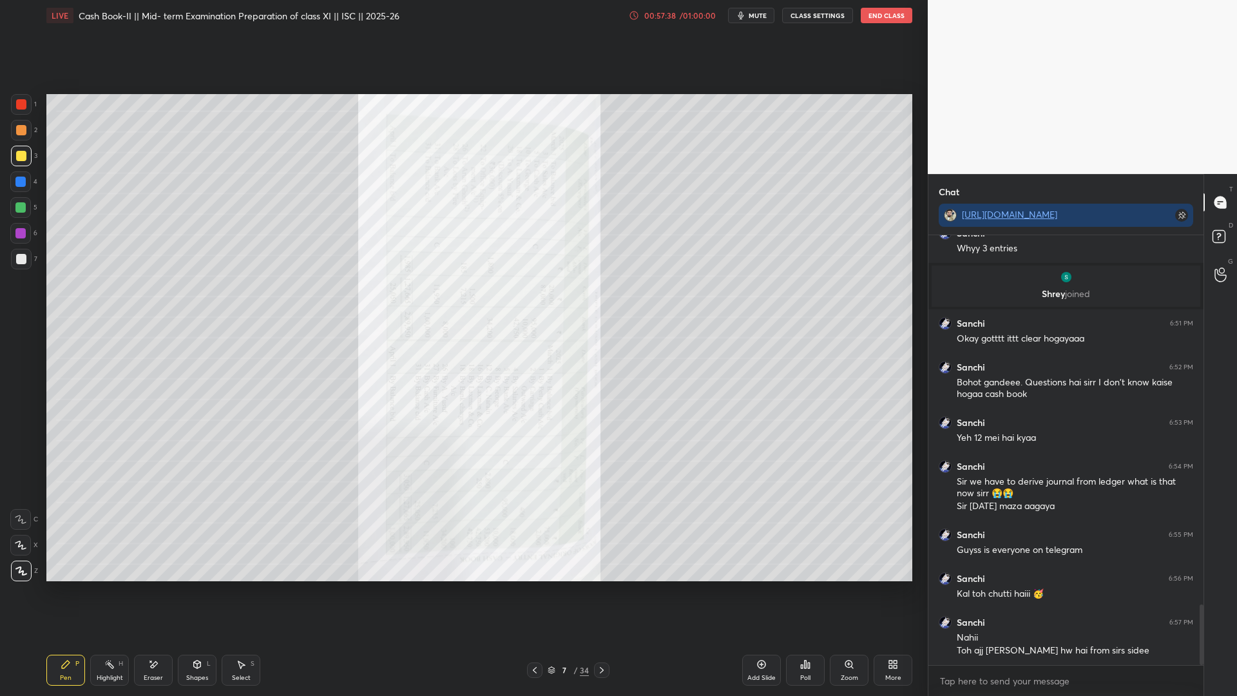
click at [853, 531] on div "Zoom" at bounding box center [848, 677] width 17 height 6
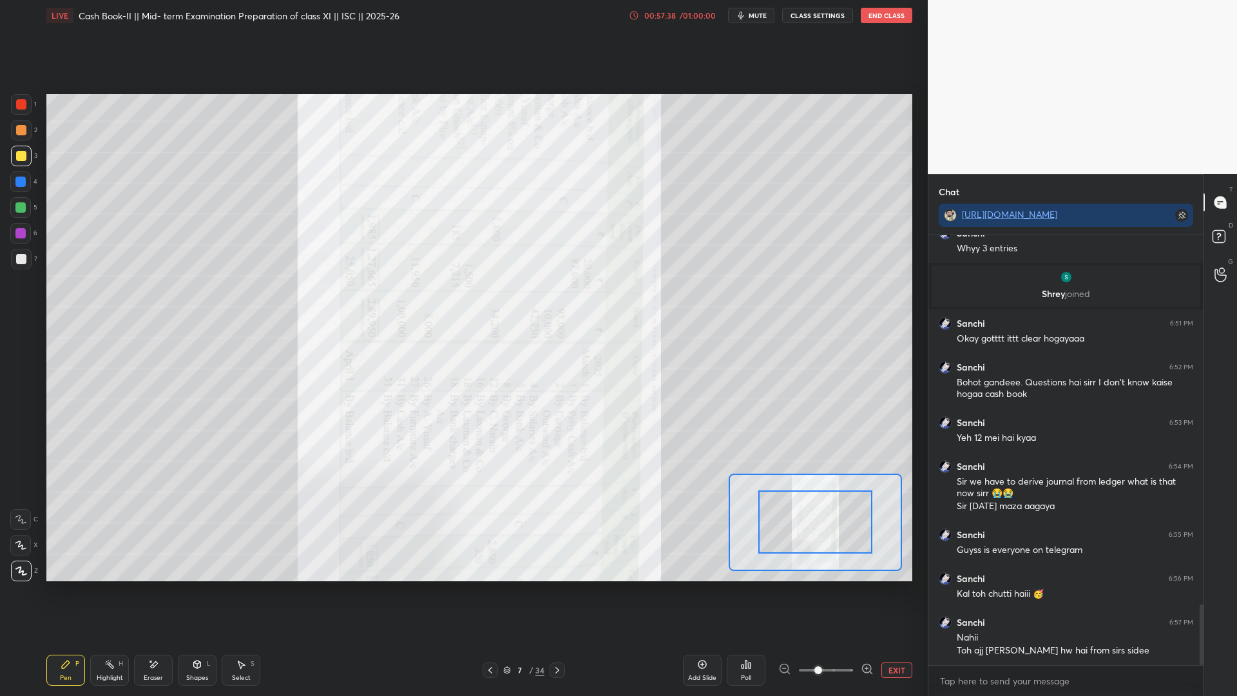
click at [860, 531] on div at bounding box center [825, 669] width 95 height 15
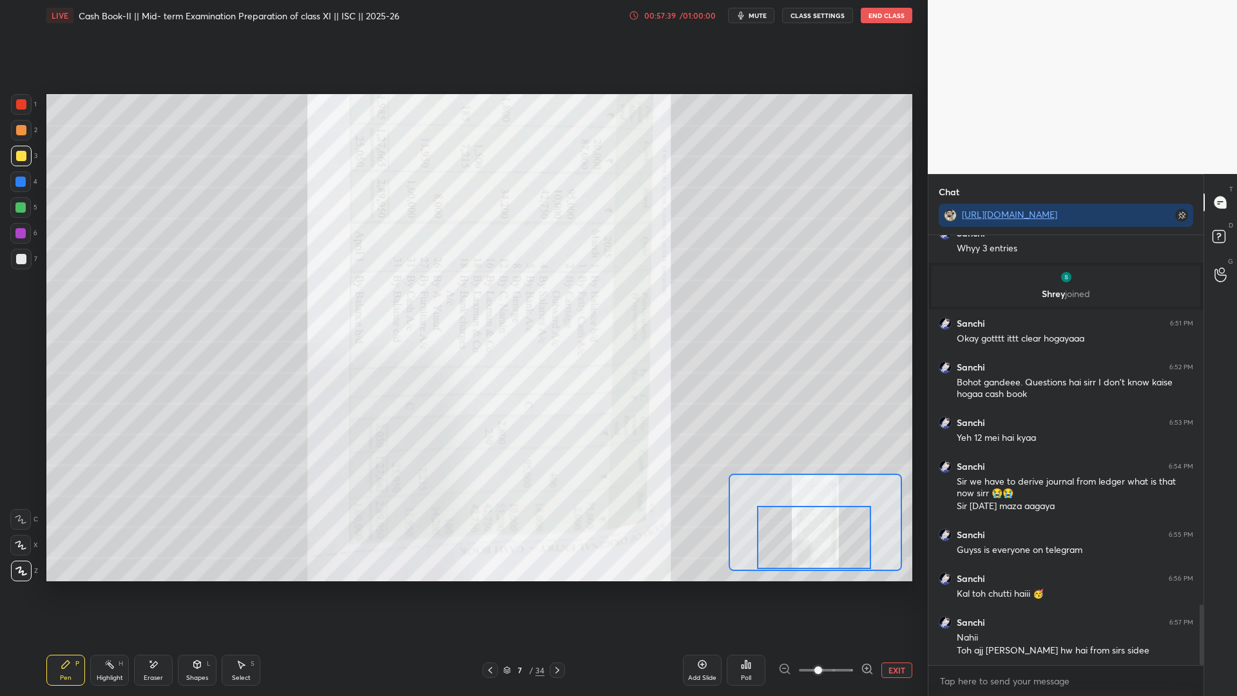
click at [817, 531] on div "Setting up your live class Poll for secs No correct answer Start poll" at bounding box center [479, 337] width 866 height 487
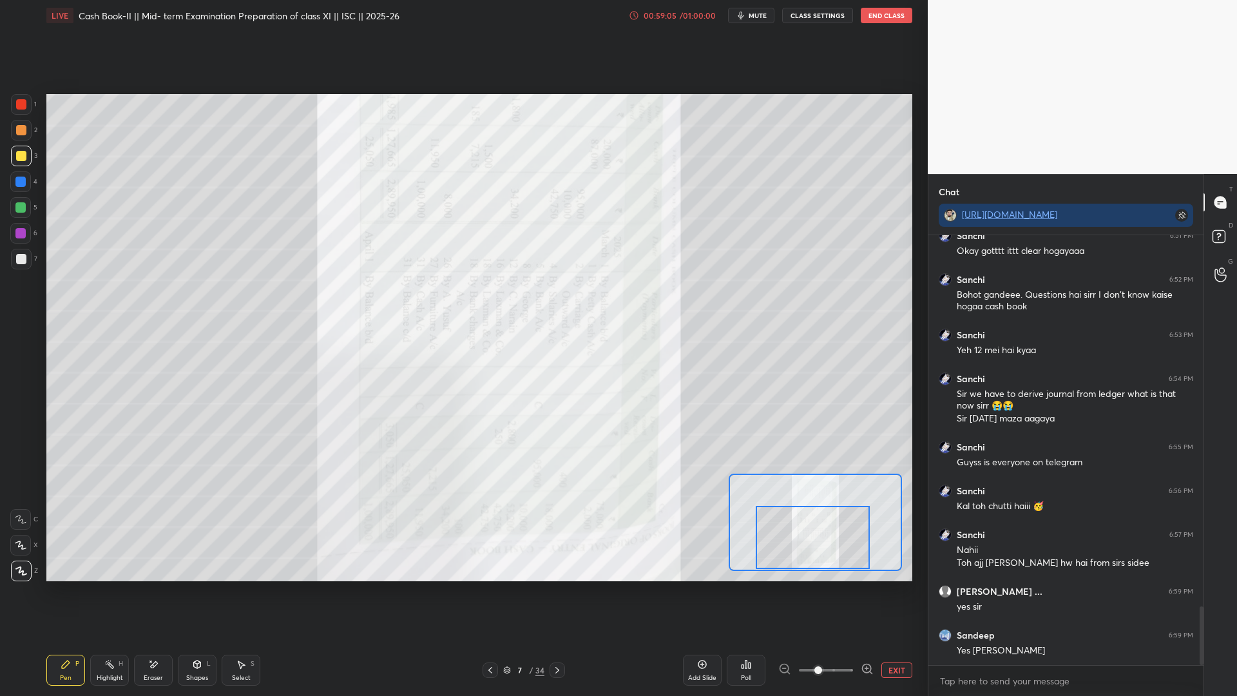
scroll to position [2758, 0]
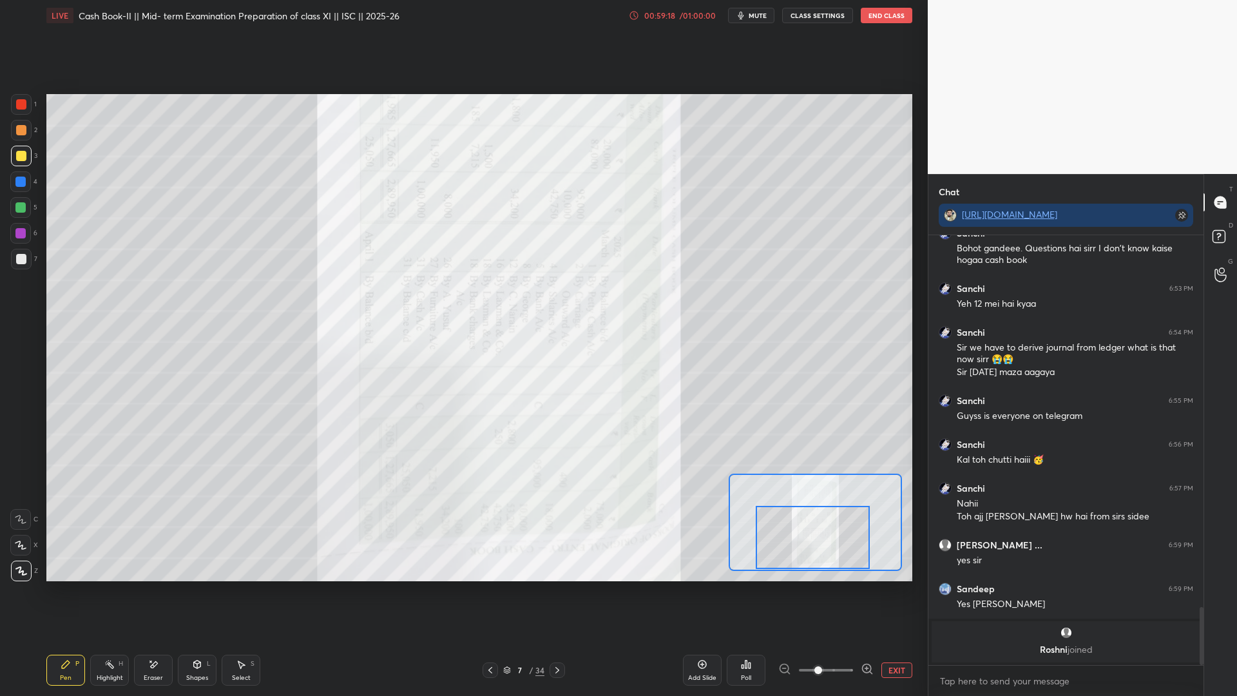
click at [895, 16] on button "End Class" at bounding box center [886, 15] width 52 height 15
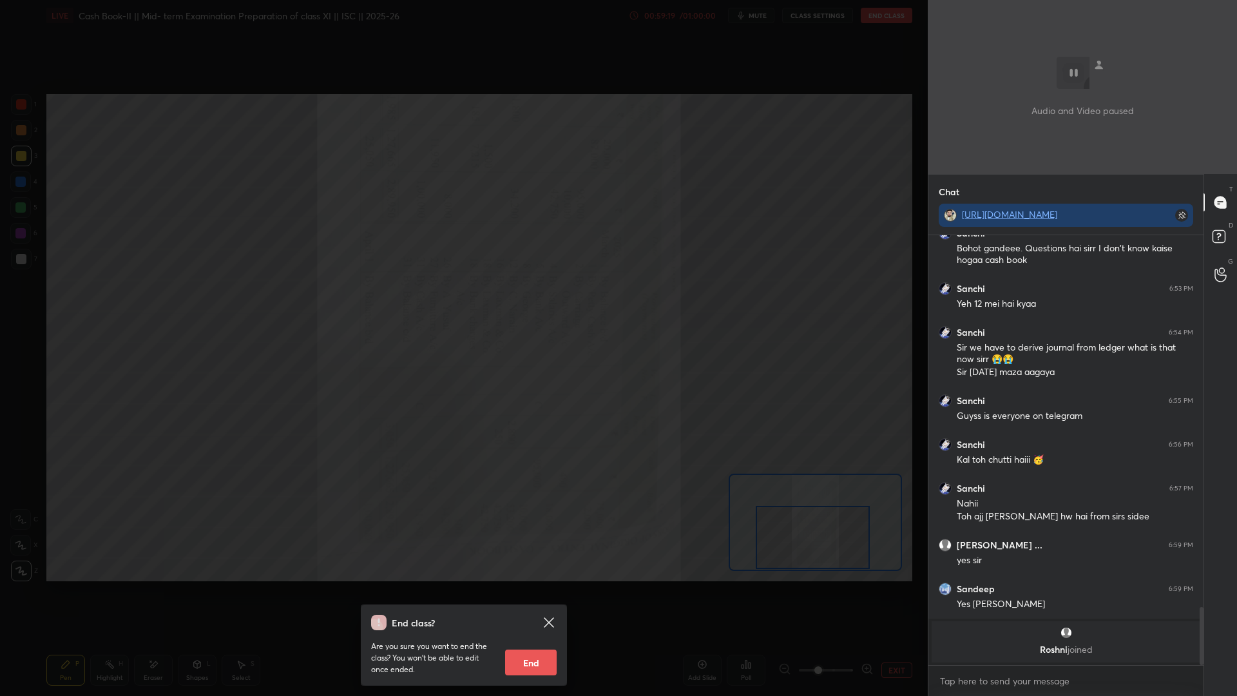
click at [536, 531] on button "End" at bounding box center [531, 662] width 52 height 26
type textarea "x"
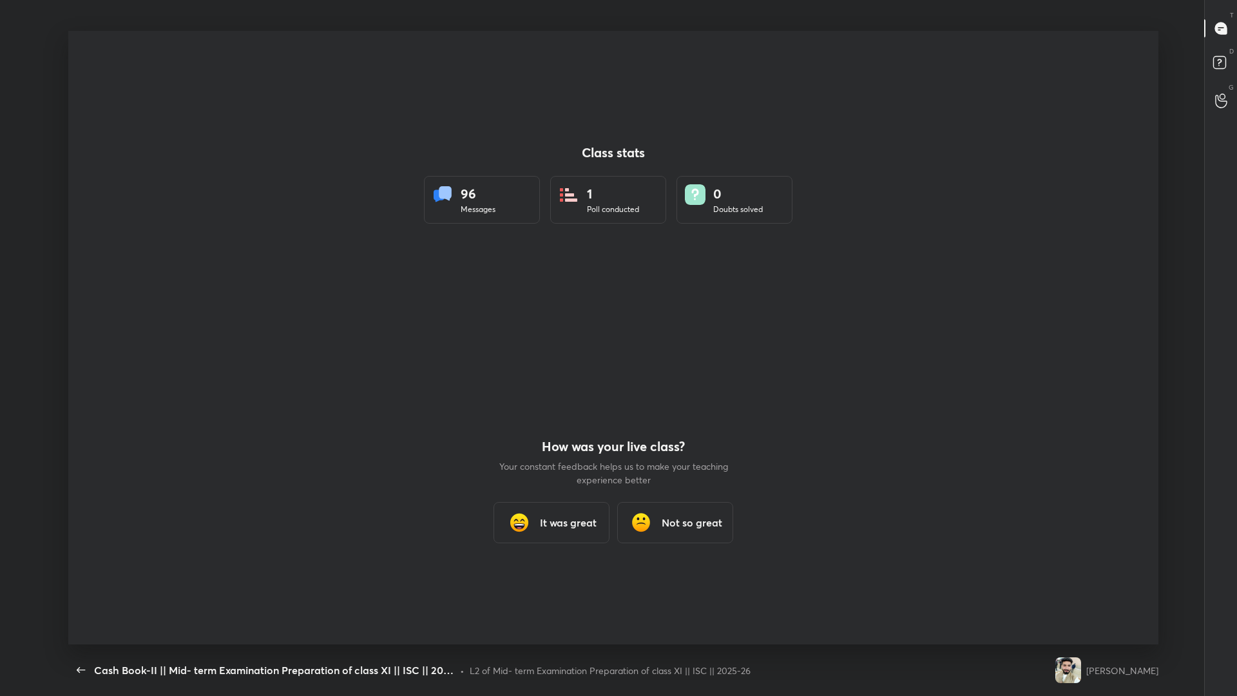
scroll to position [63788, 63175]
click at [77, 531] on icon "button" at bounding box center [81, 670] width 8 height 6
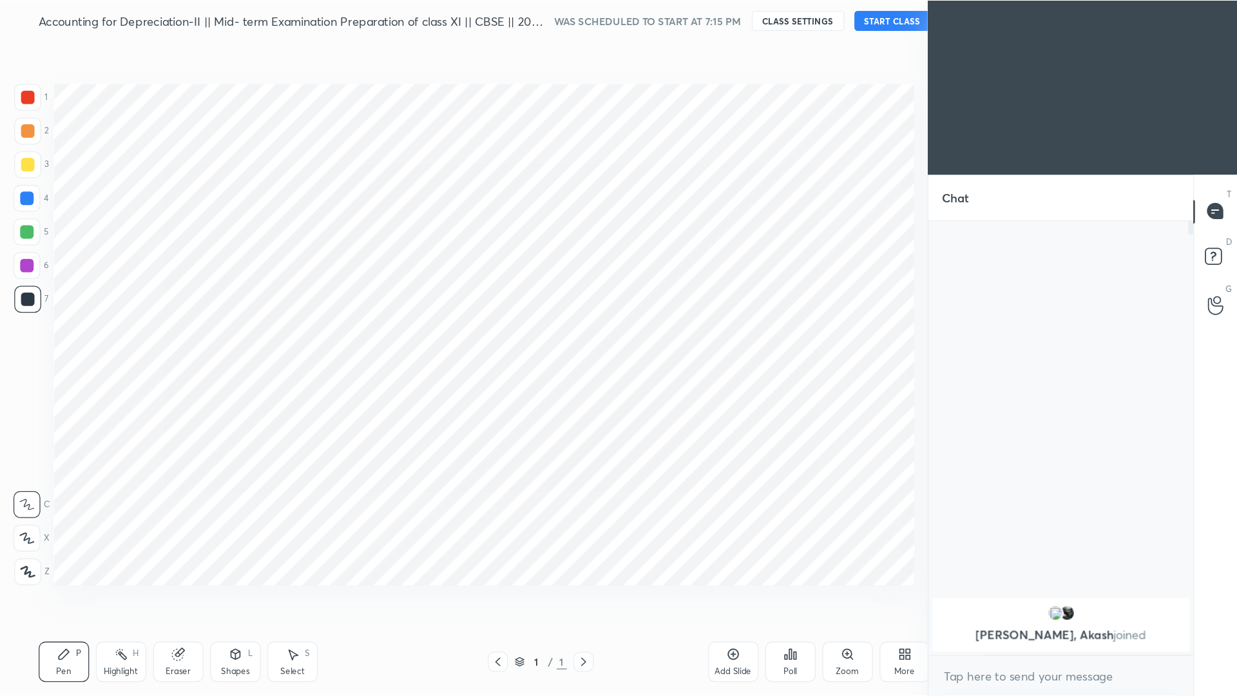
scroll to position [63952, 63742]
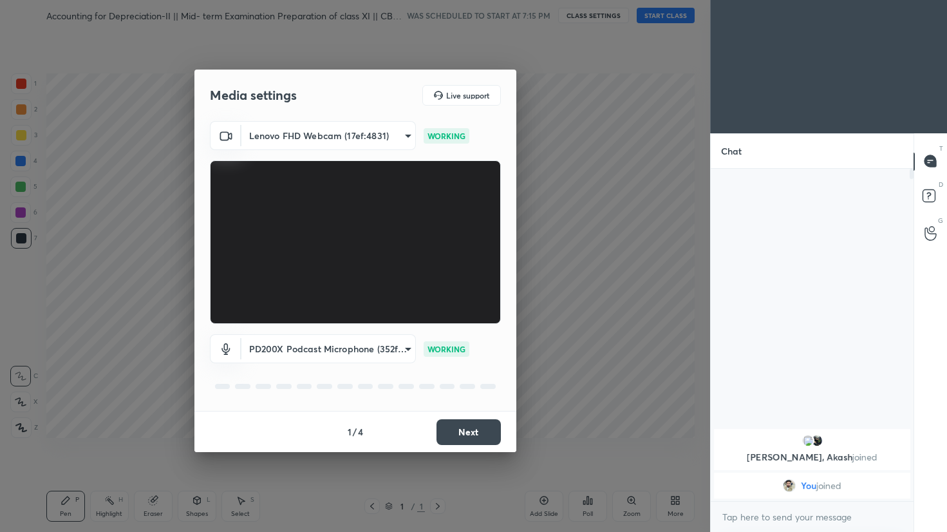
click at [489, 426] on button "Next" at bounding box center [469, 432] width 64 height 26
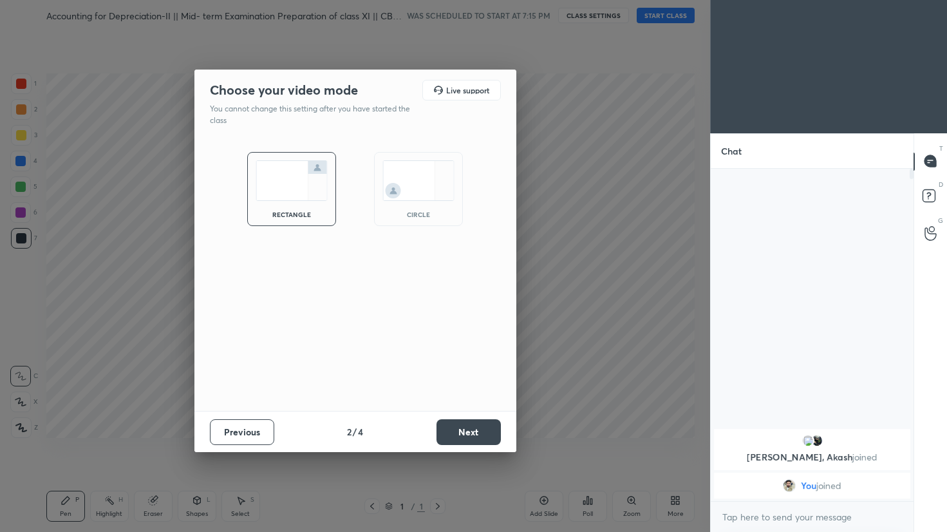
click at [489, 426] on button "Next" at bounding box center [469, 432] width 64 height 26
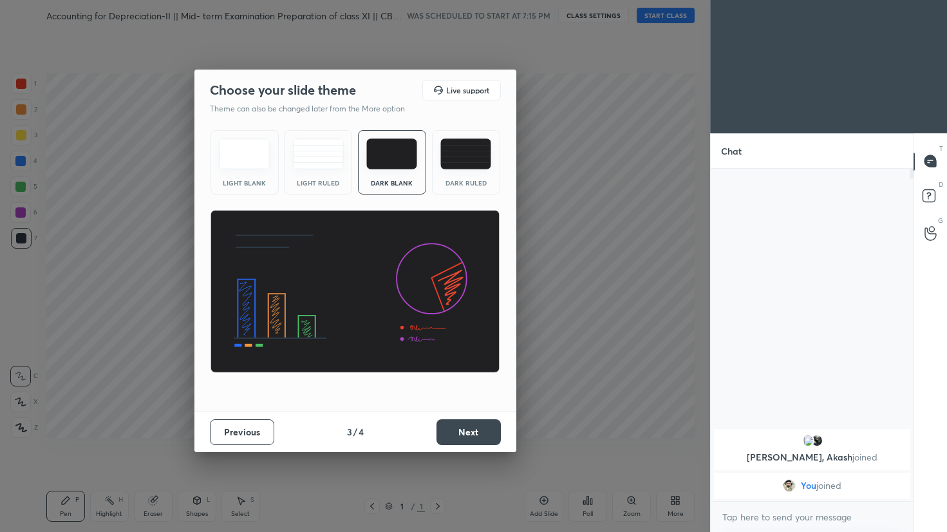
click at [480, 156] on img at bounding box center [466, 153] width 51 height 31
click at [475, 439] on button "Next" at bounding box center [469, 432] width 64 height 26
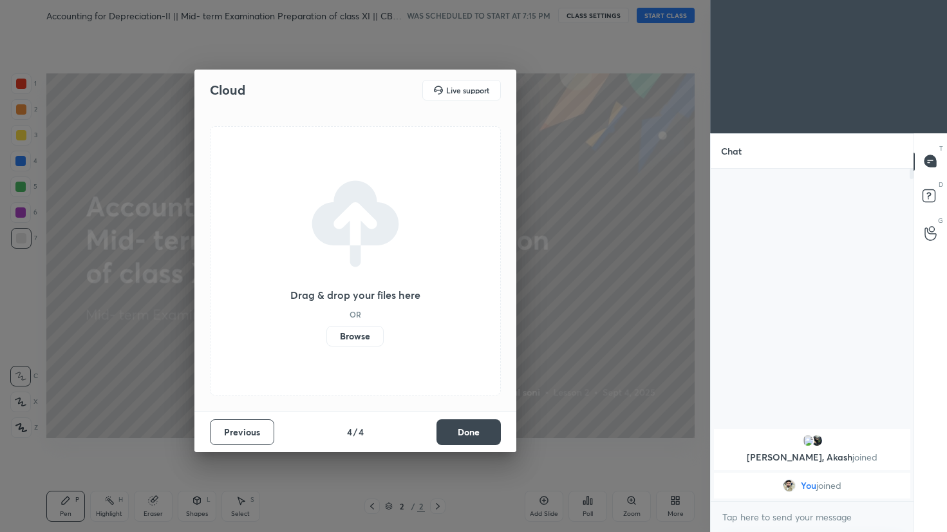
click at [474, 433] on button "Done" at bounding box center [469, 432] width 64 height 26
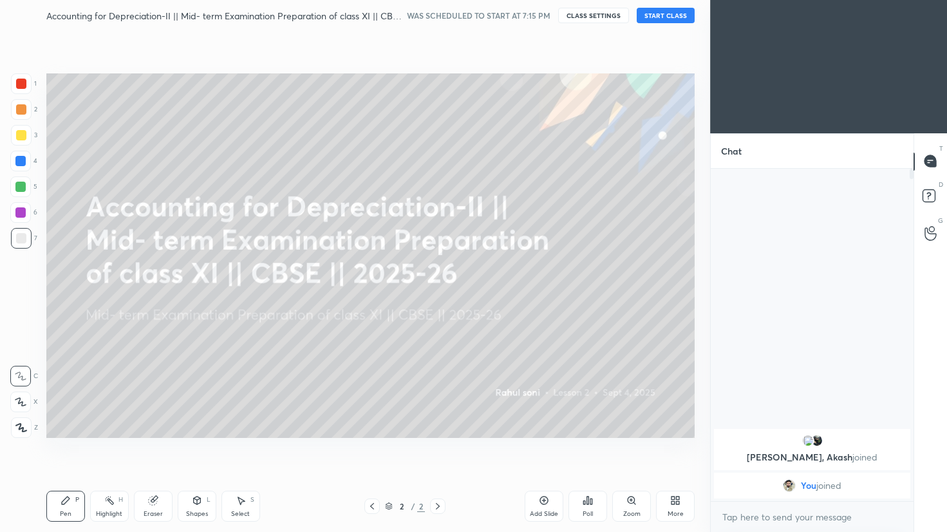
click at [6, 431] on div "1 2 3 4 5 6 7 C X Z C X Z E E Erase all H H" at bounding box center [20, 255] width 41 height 365
click at [30, 428] on div at bounding box center [21, 427] width 21 height 21
click at [645, 9] on button "START CLASS" at bounding box center [666, 15] width 58 height 15
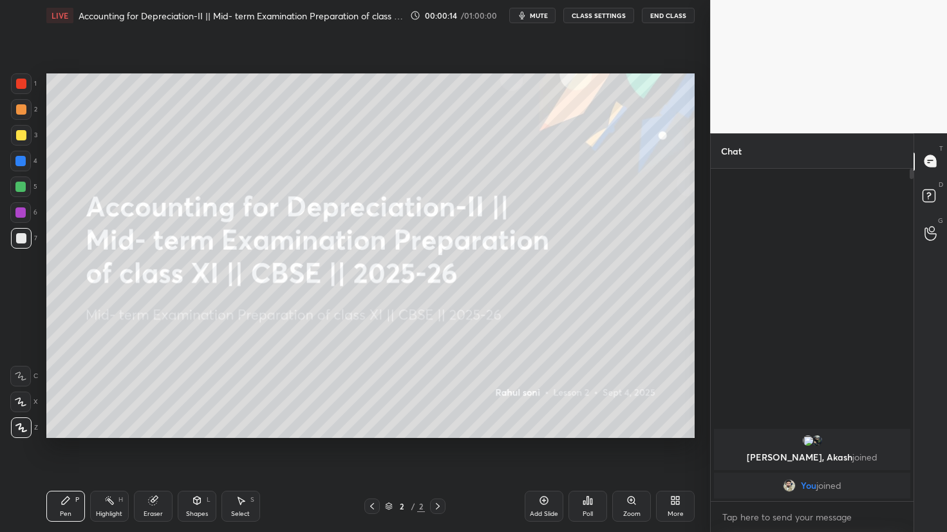
click at [666, 504] on div "More" at bounding box center [675, 506] width 39 height 31
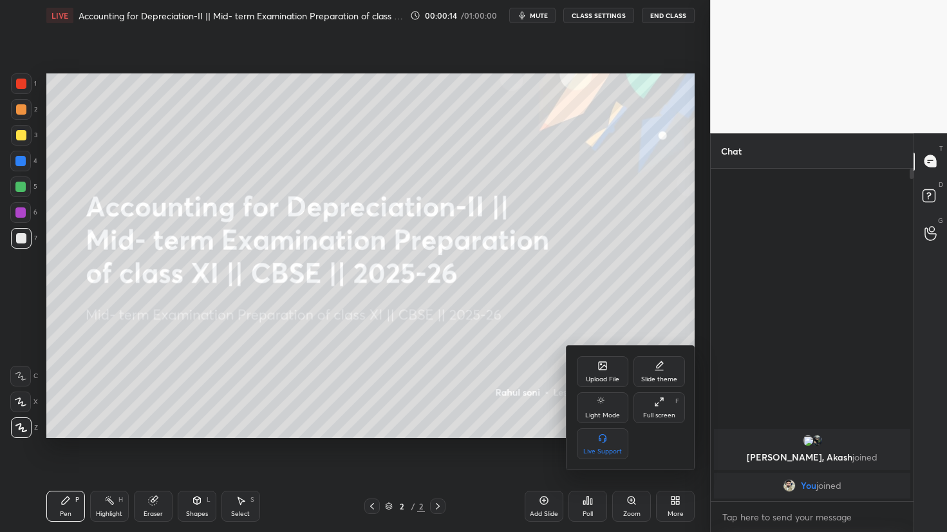
click at [600, 381] on div "Upload File" at bounding box center [602, 379] width 33 height 6
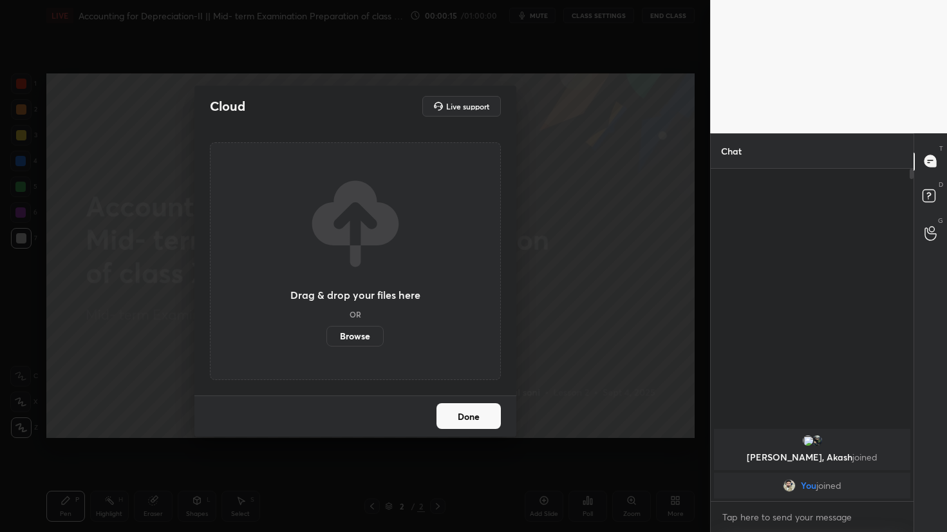
click at [357, 338] on label "Browse" at bounding box center [355, 336] width 57 height 21
click at [327, 338] on input "Browse" at bounding box center [327, 336] width 0 height 21
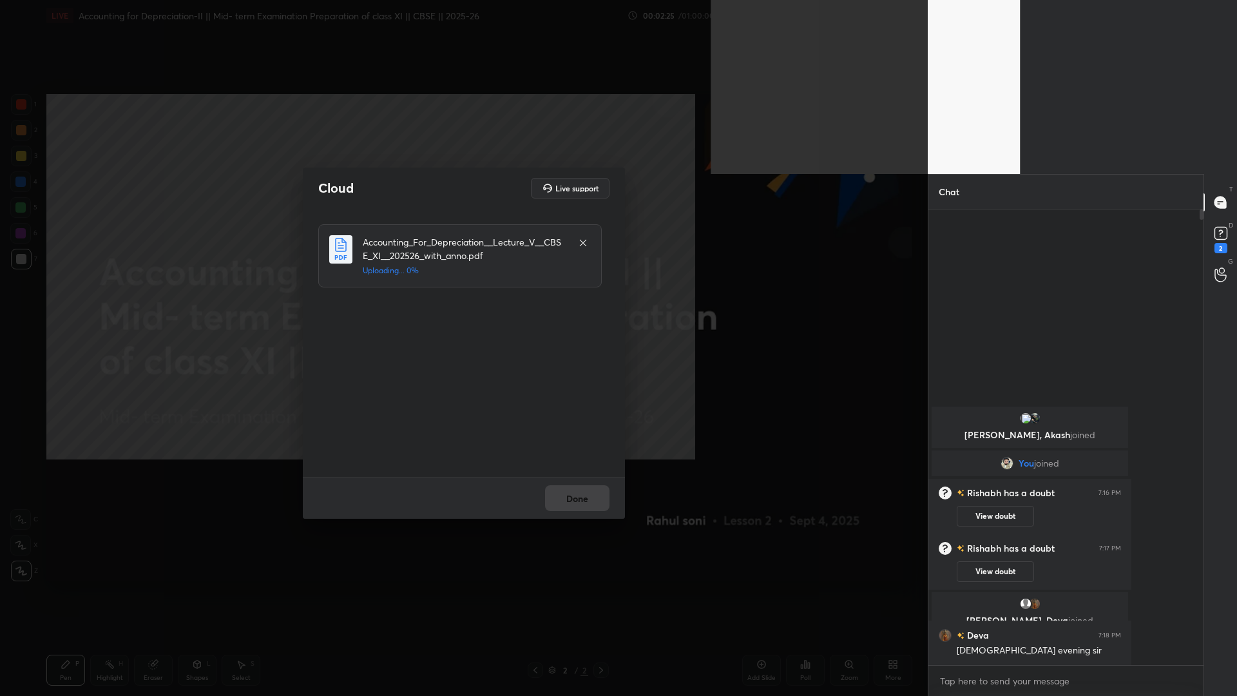
scroll to position [482, 271]
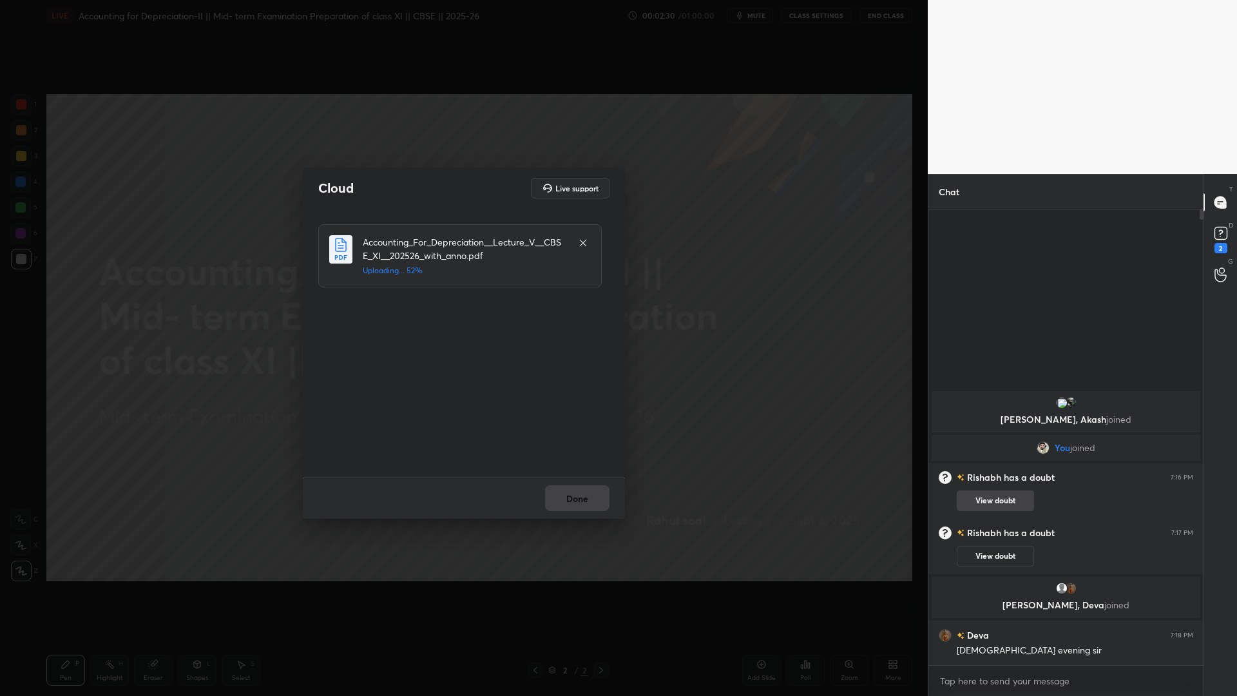
click at [947, 504] on button "View doubt" at bounding box center [994, 500] width 77 height 21
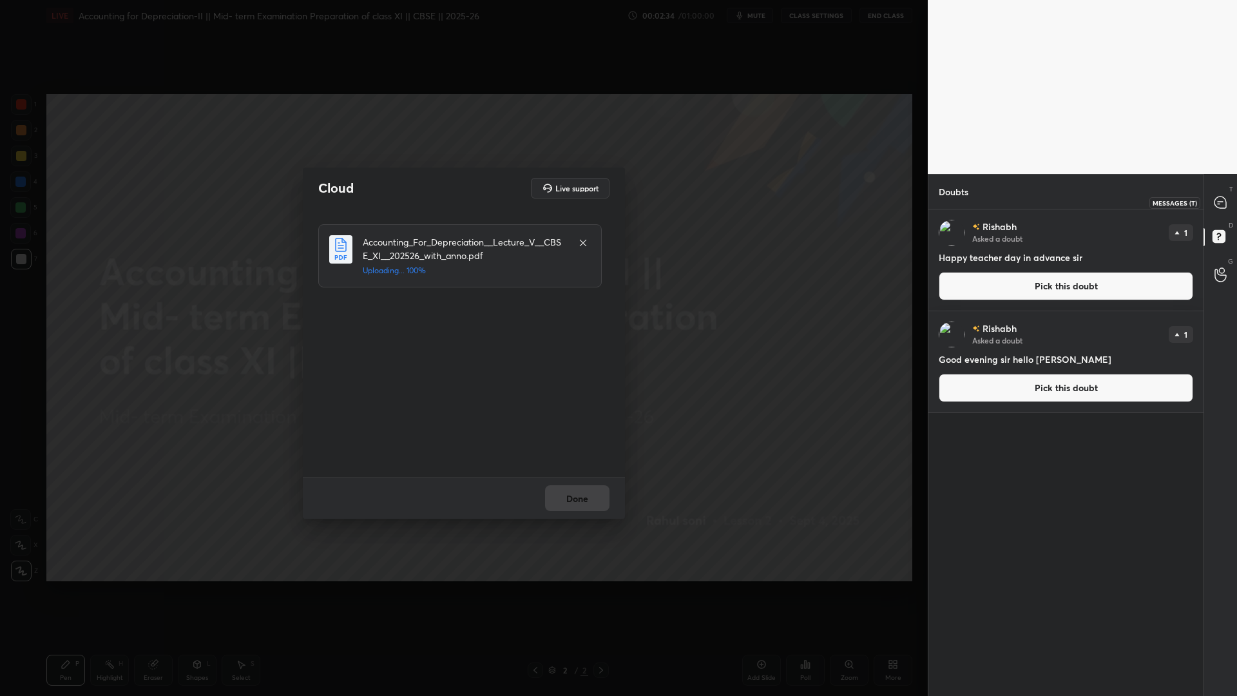
click at [947, 206] on icon at bounding box center [1220, 202] width 12 height 12
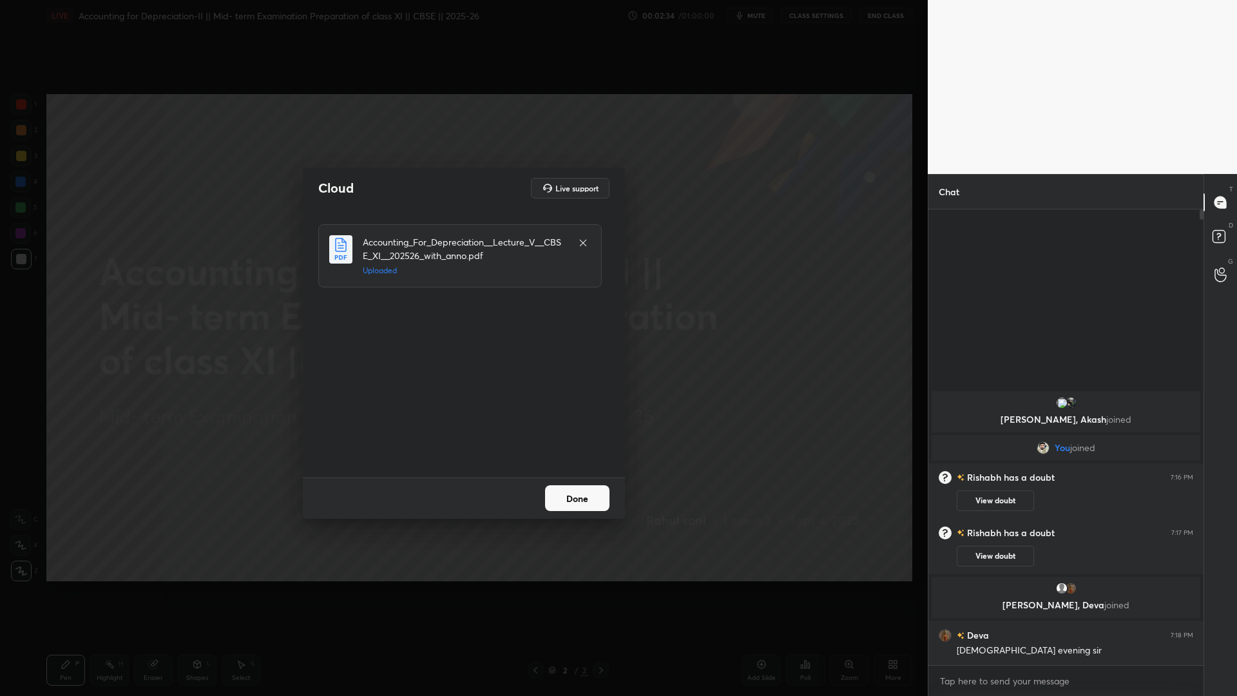
scroll to position [451, 271]
click at [563, 497] on button "Done" at bounding box center [577, 498] width 64 height 26
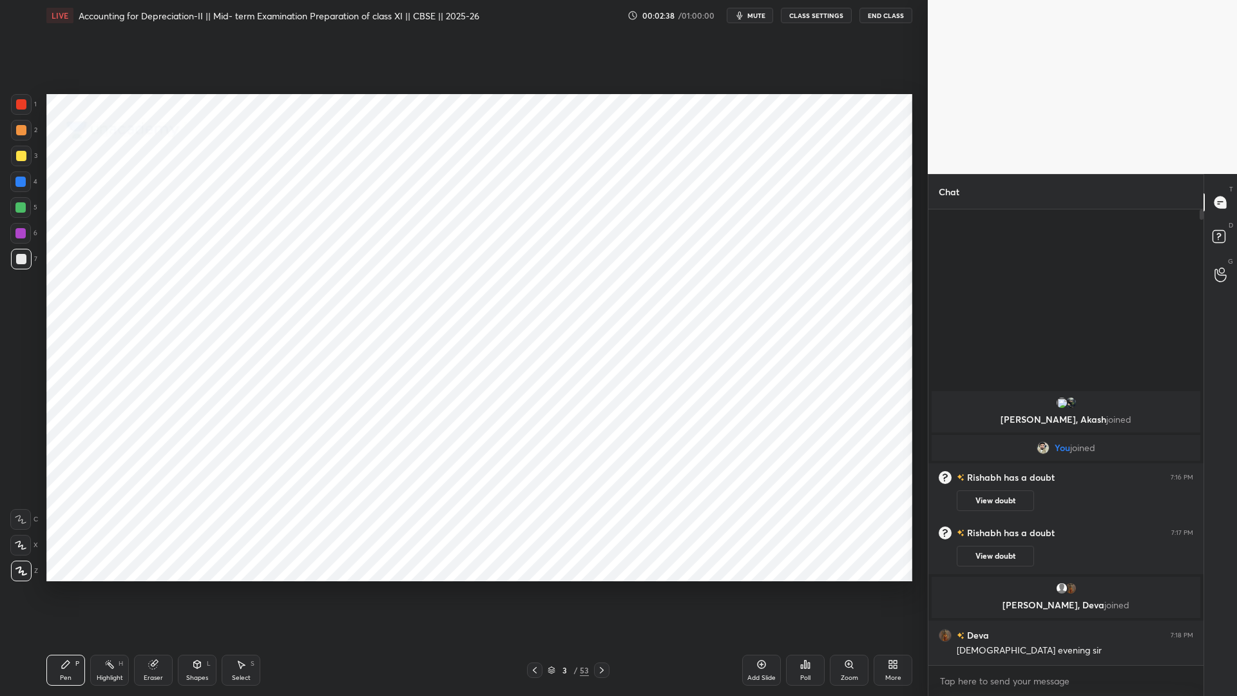
click at [603, 531] on icon at bounding box center [601, 670] width 10 height 10
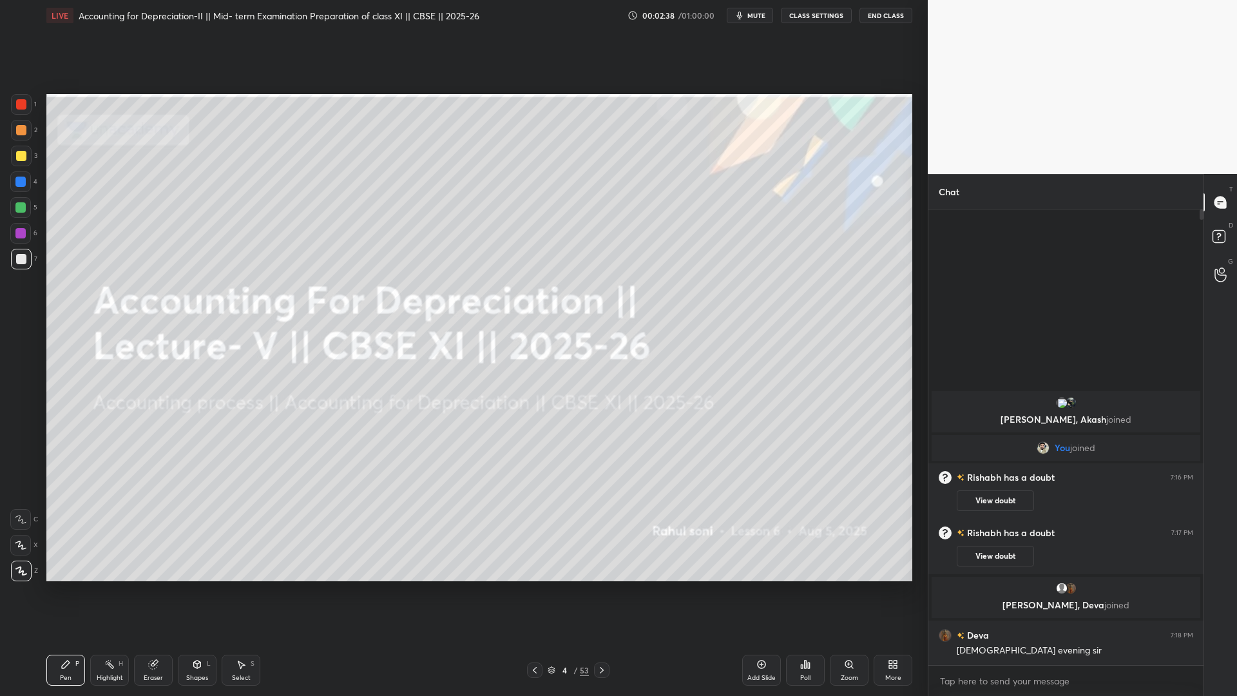
click at [604, 531] on icon at bounding box center [601, 670] width 10 height 10
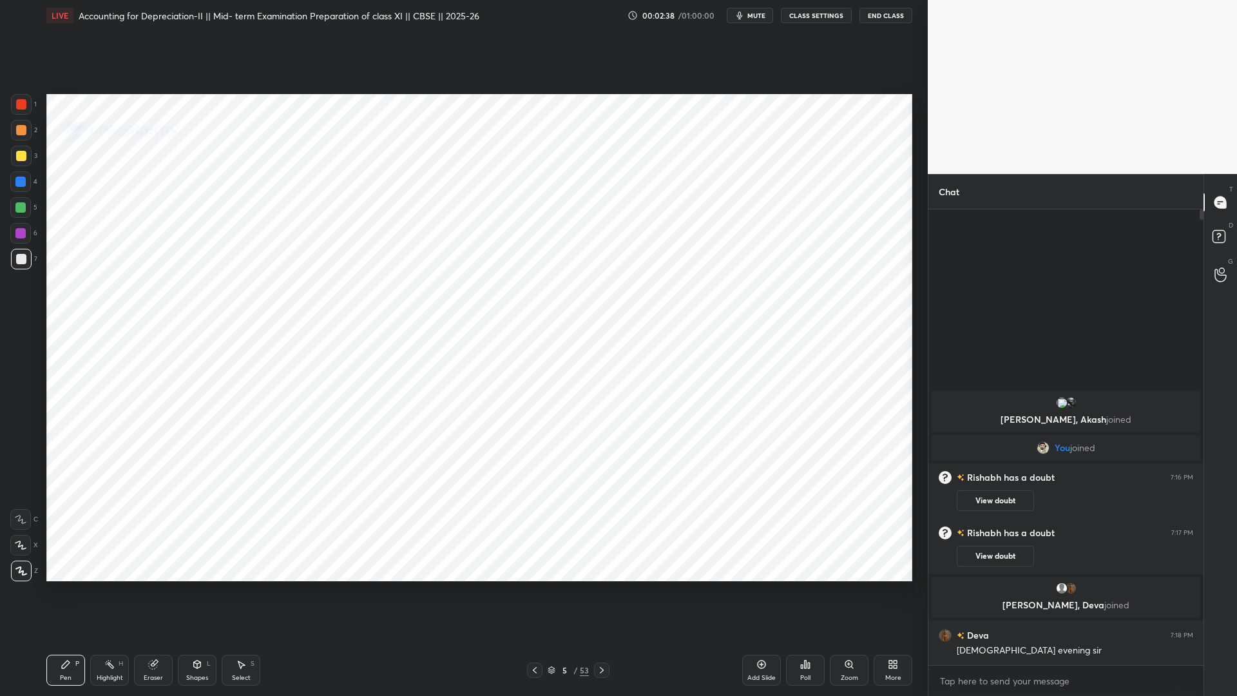
click at [604, 531] on icon at bounding box center [601, 670] width 10 height 10
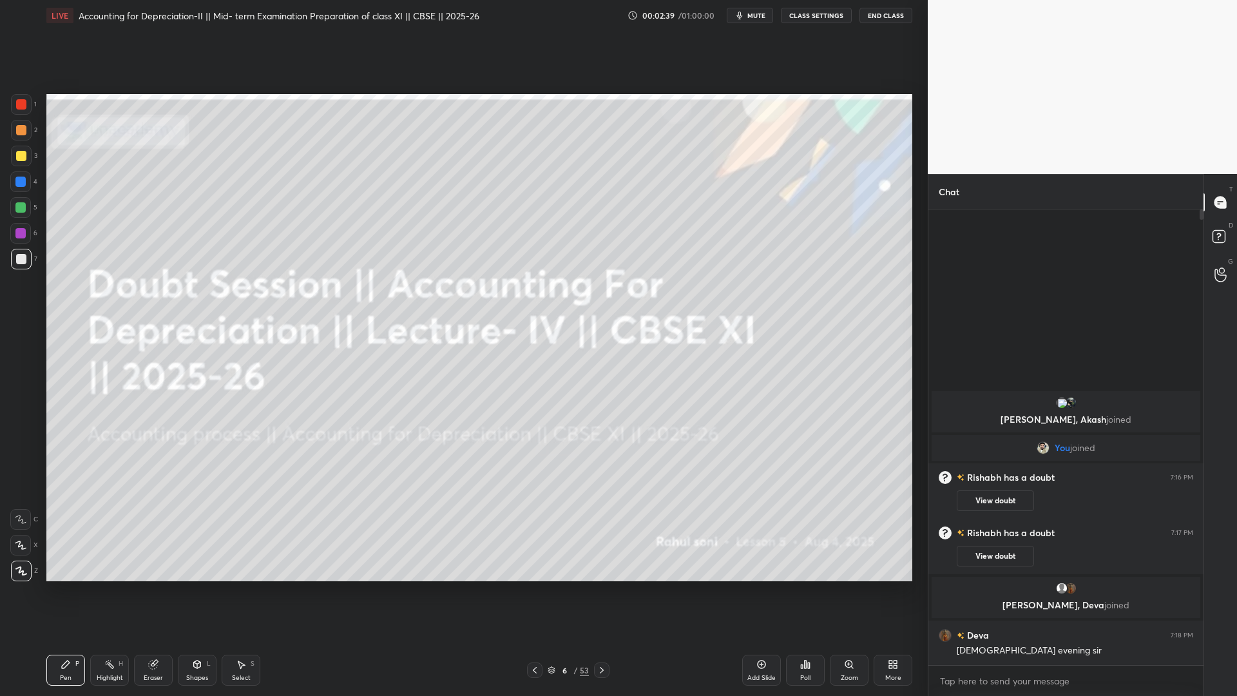
click at [604, 531] on icon at bounding box center [601, 670] width 10 height 10
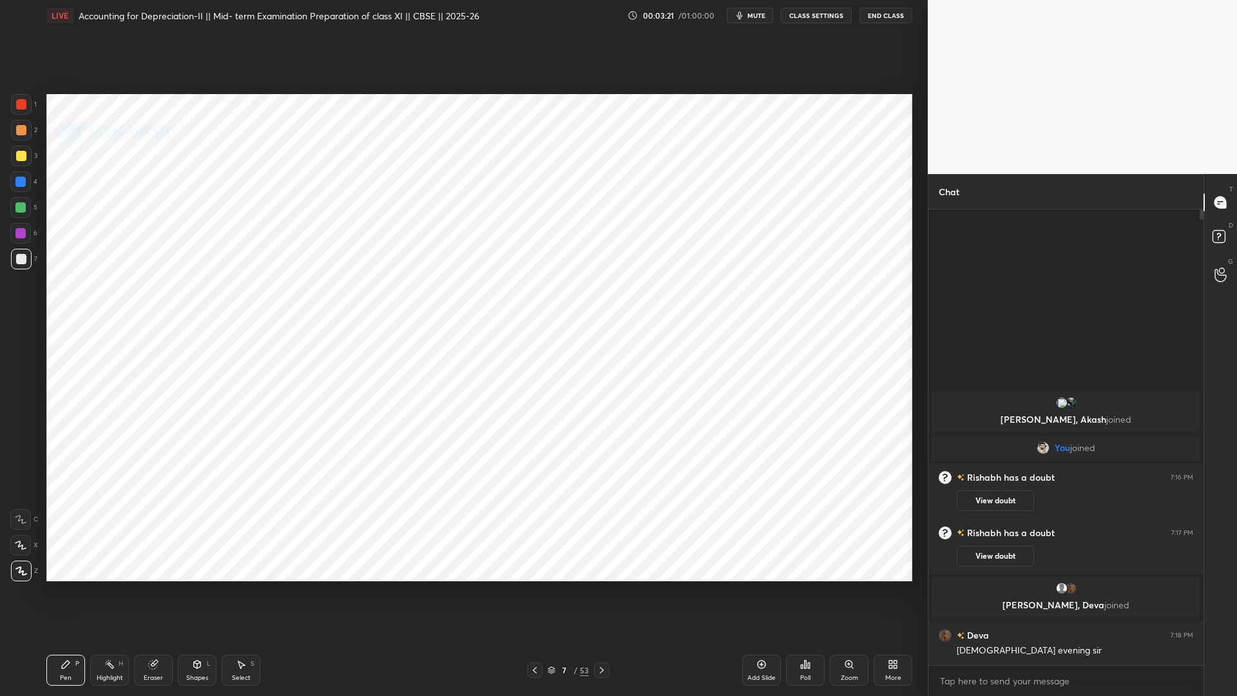
click at [586, 531] on div "53" at bounding box center [584, 670] width 9 height 12
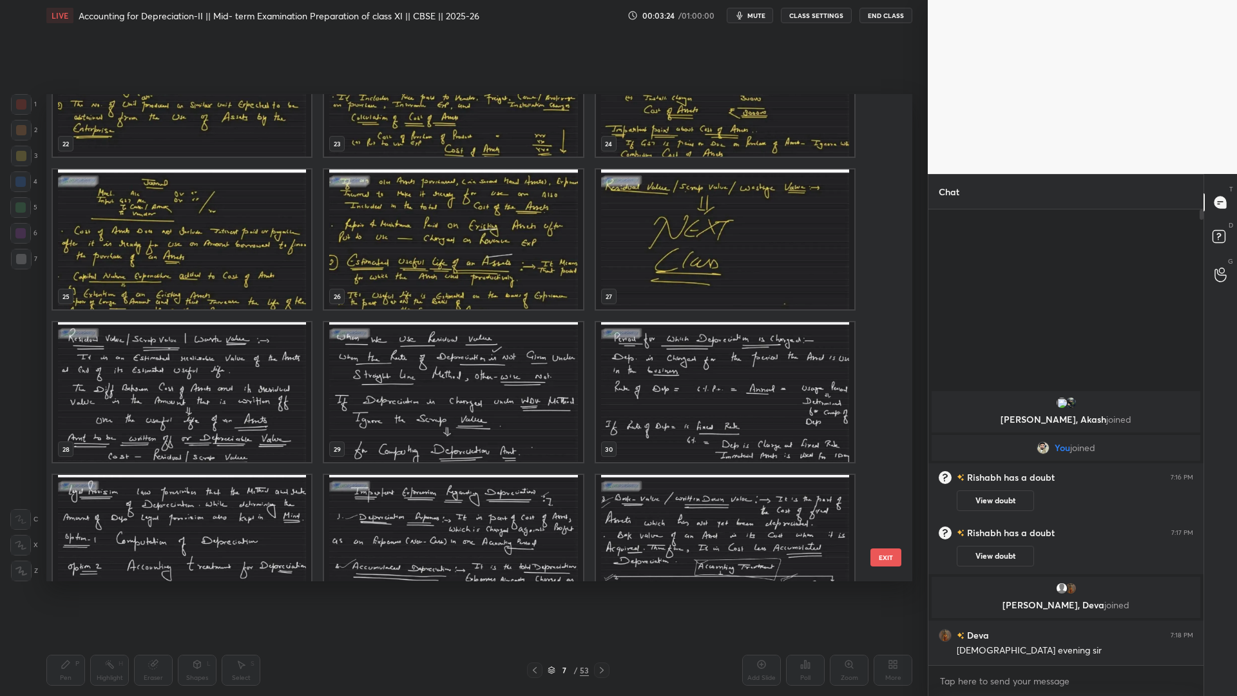
scroll to position [1191, 0]
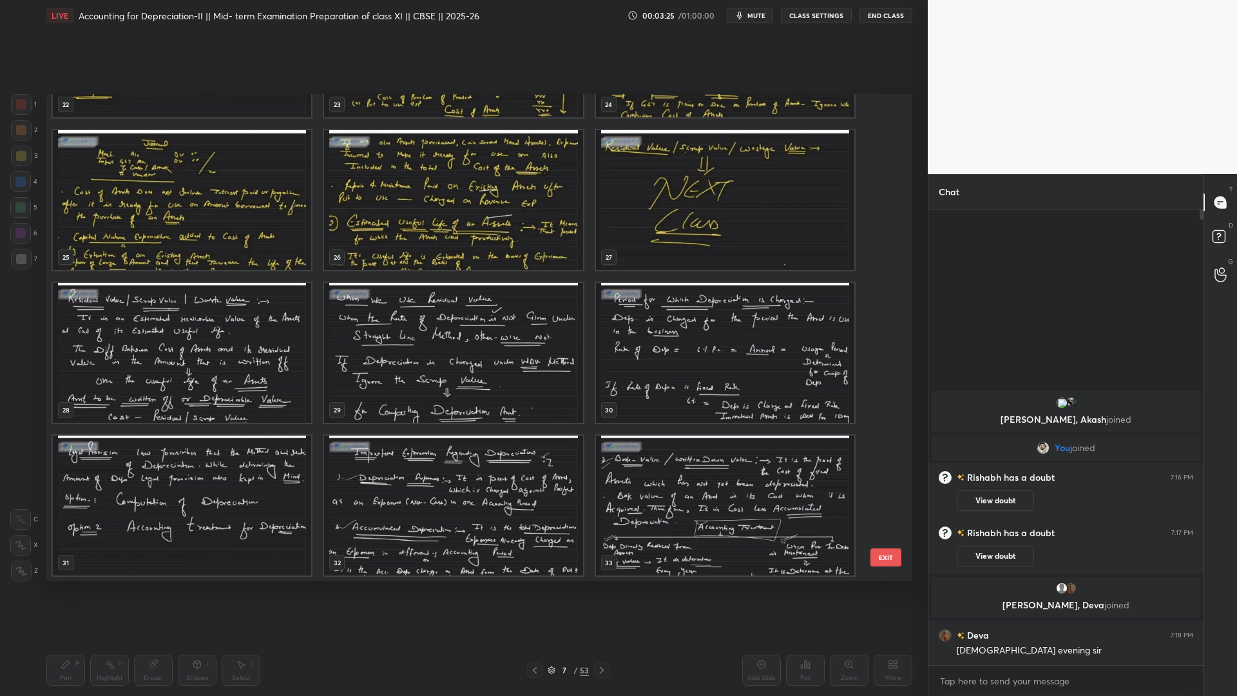
click at [456, 206] on img "grid" at bounding box center [453, 200] width 258 height 140
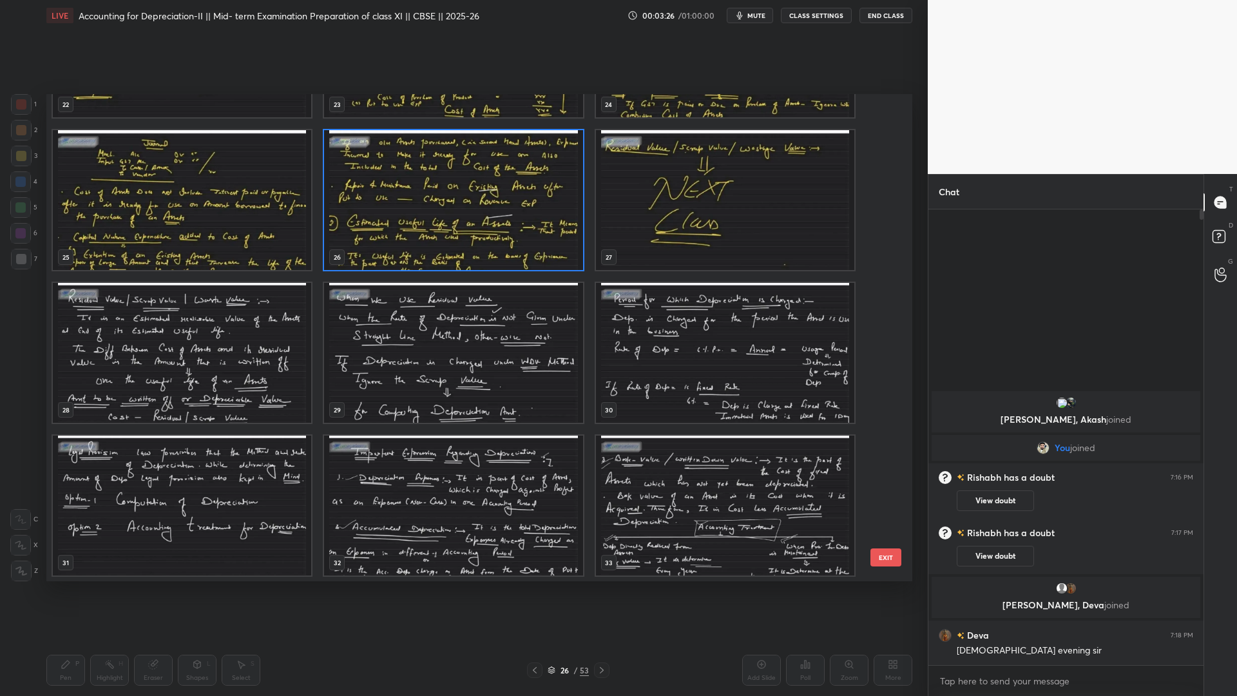
click at [456, 206] on img "grid" at bounding box center [453, 200] width 258 height 140
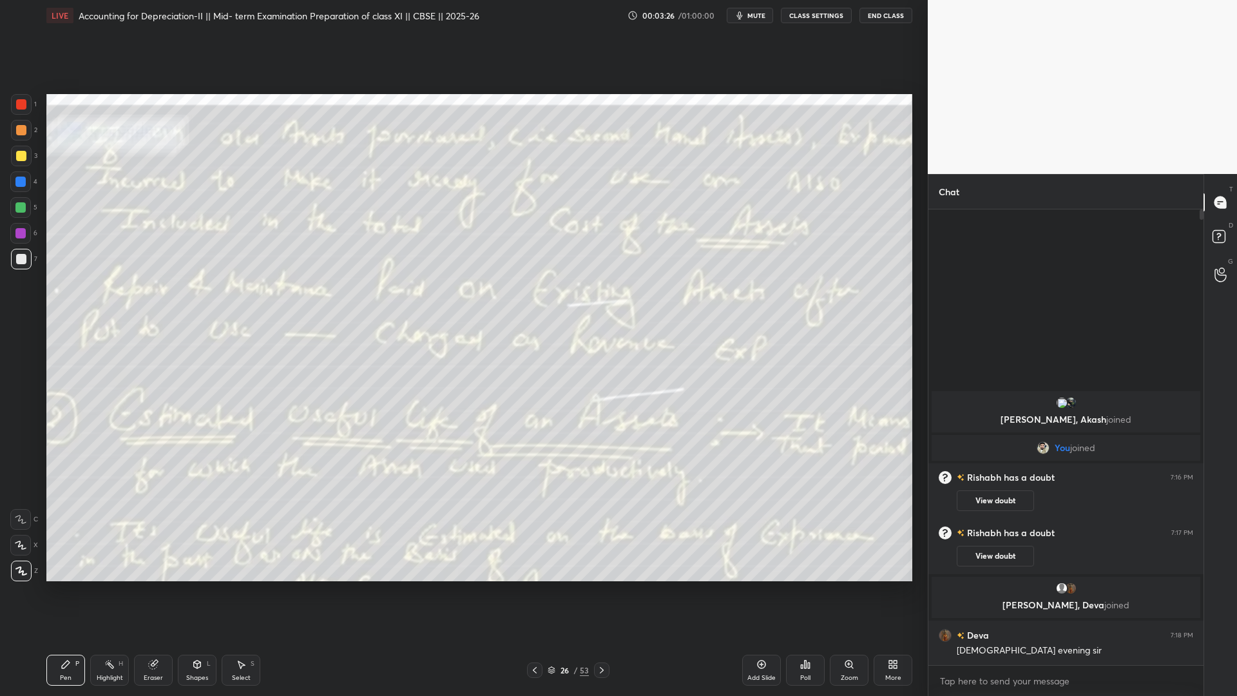
click at [456, 206] on img "grid" at bounding box center [453, 200] width 258 height 140
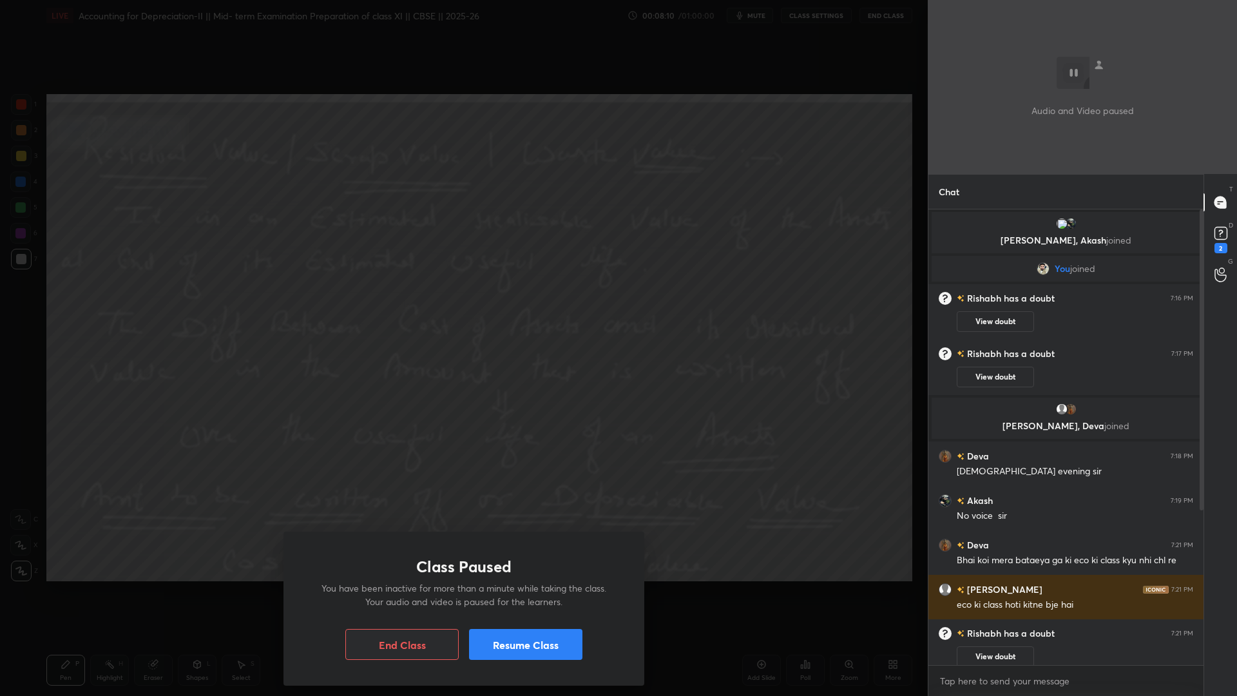
click at [552, 531] on button "Resume Class" at bounding box center [525, 644] width 113 height 31
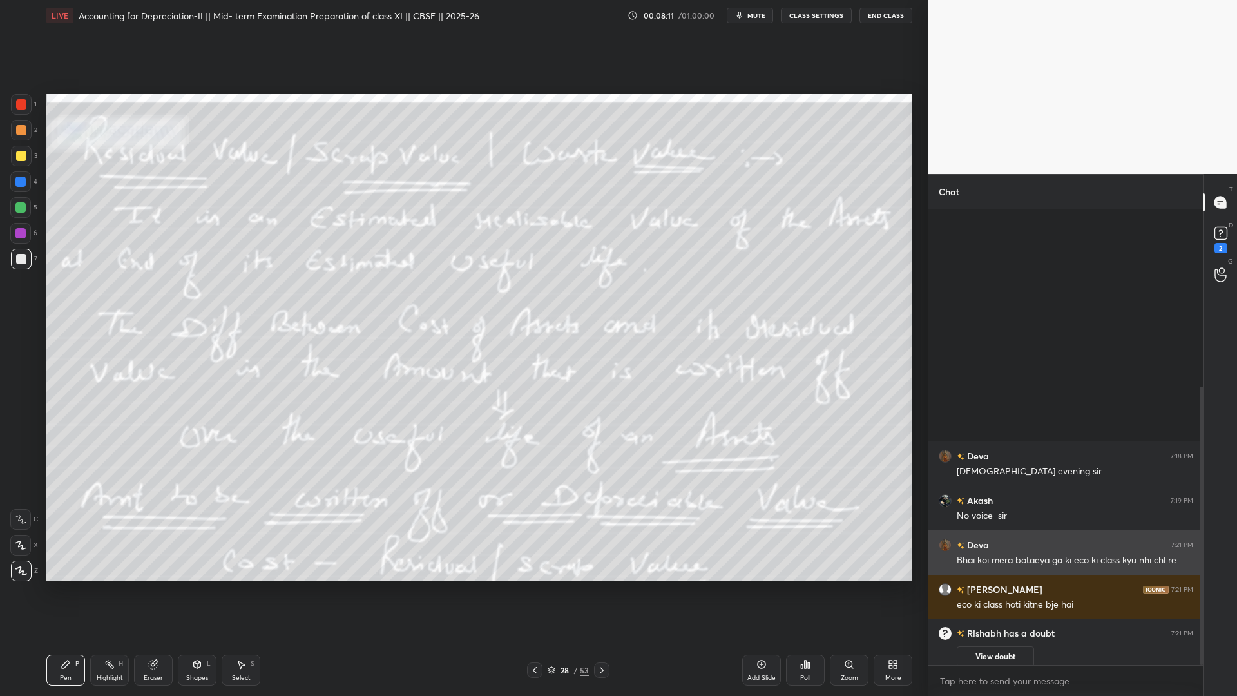
scroll to position [289, 0]
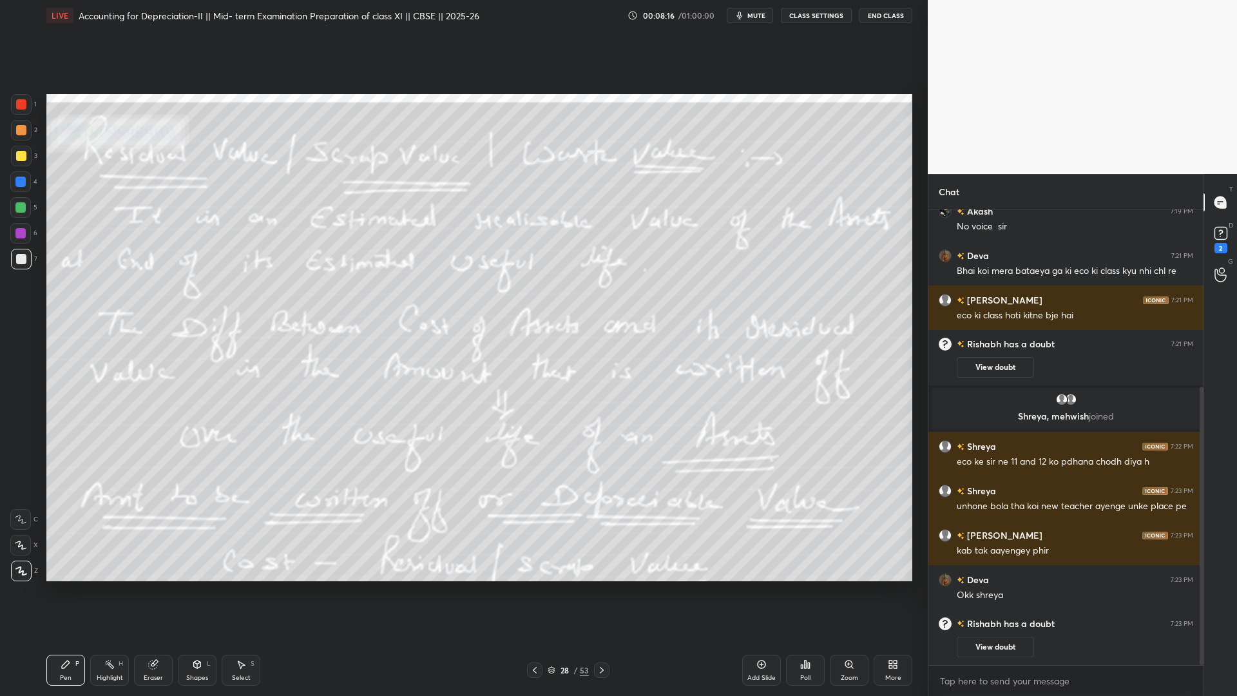
click at [800, 531] on div "Poll" at bounding box center [805, 677] width 10 height 6
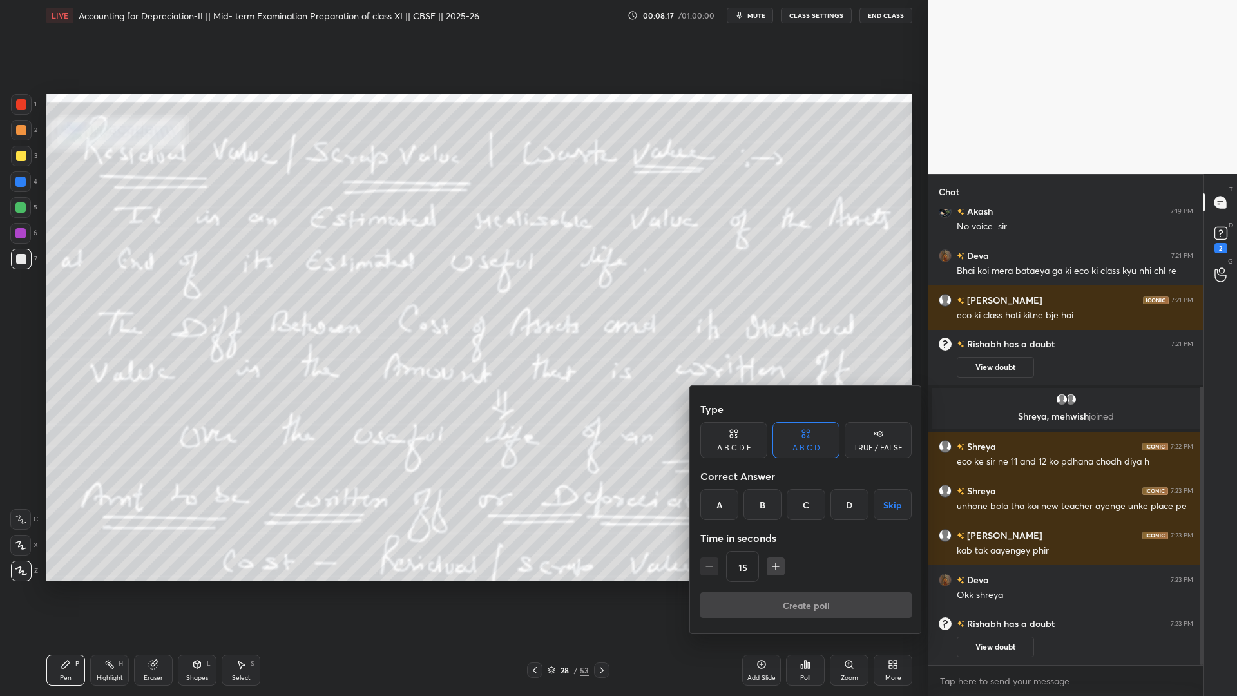
click at [706, 508] on div "A" at bounding box center [719, 504] width 38 height 31
click at [837, 531] on button "Create poll" at bounding box center [805, 605] width 211 height 26
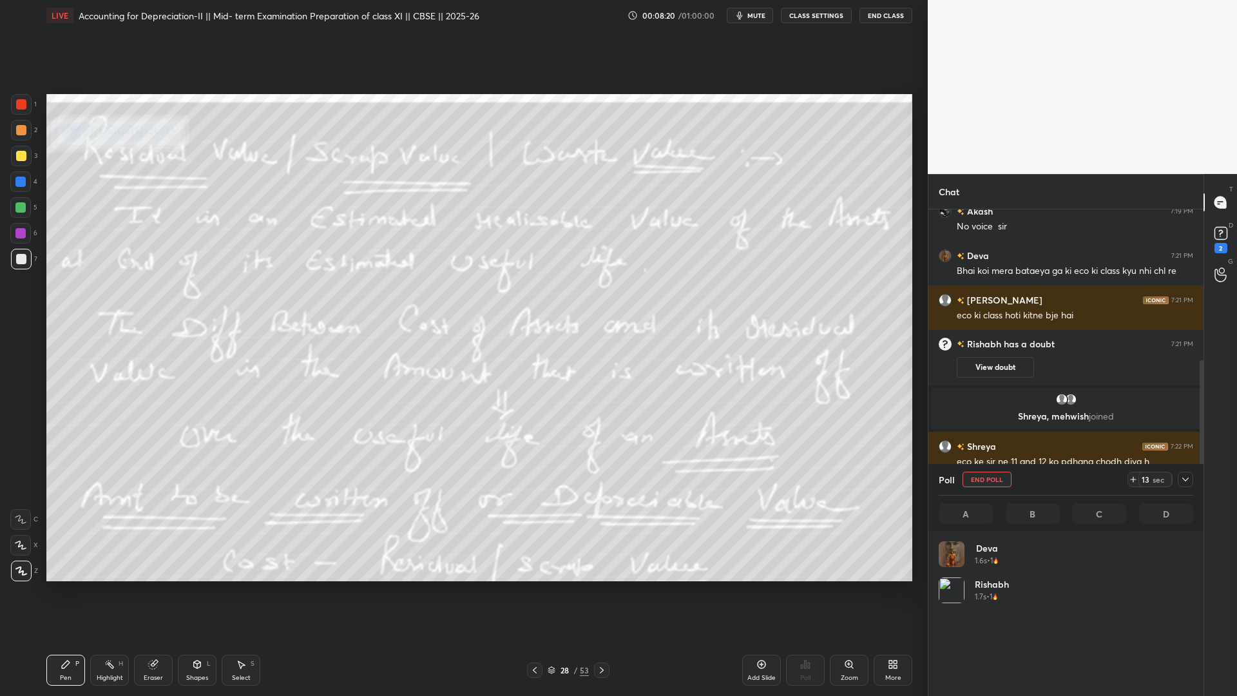
scroll to position [151, 251]
click at [947, 483] on icon at bounding box center [1185, 479] width 10 height 10
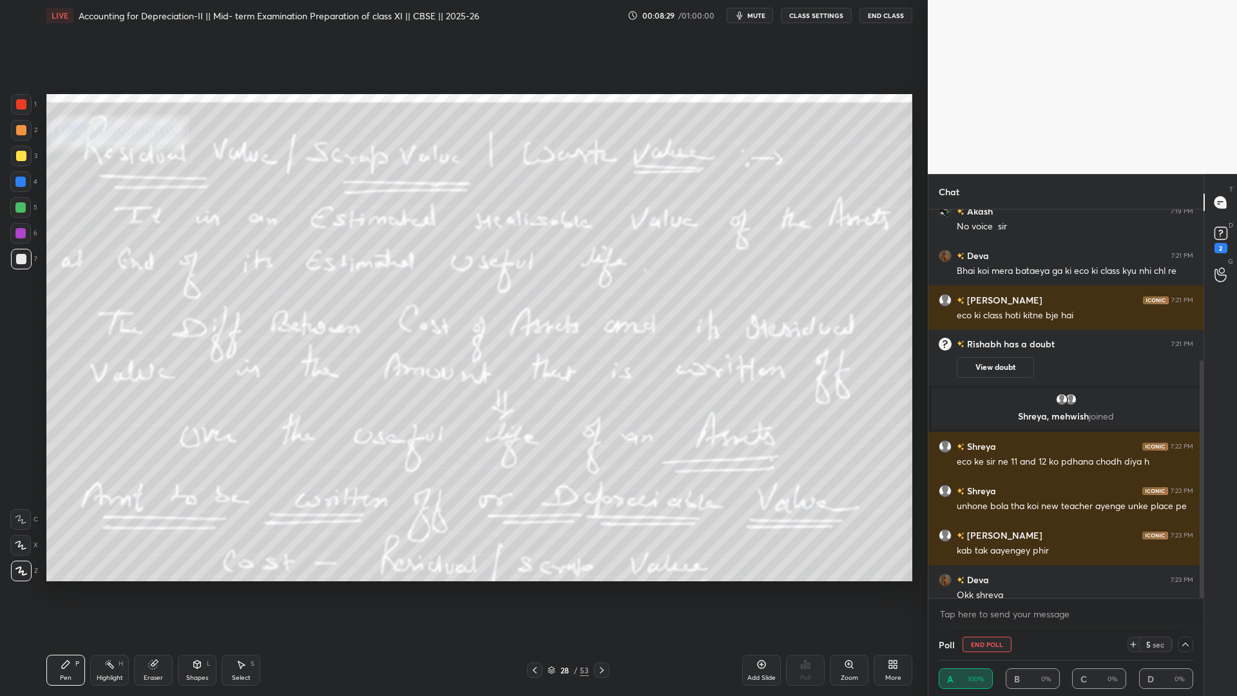
scroll to position [401, 0]
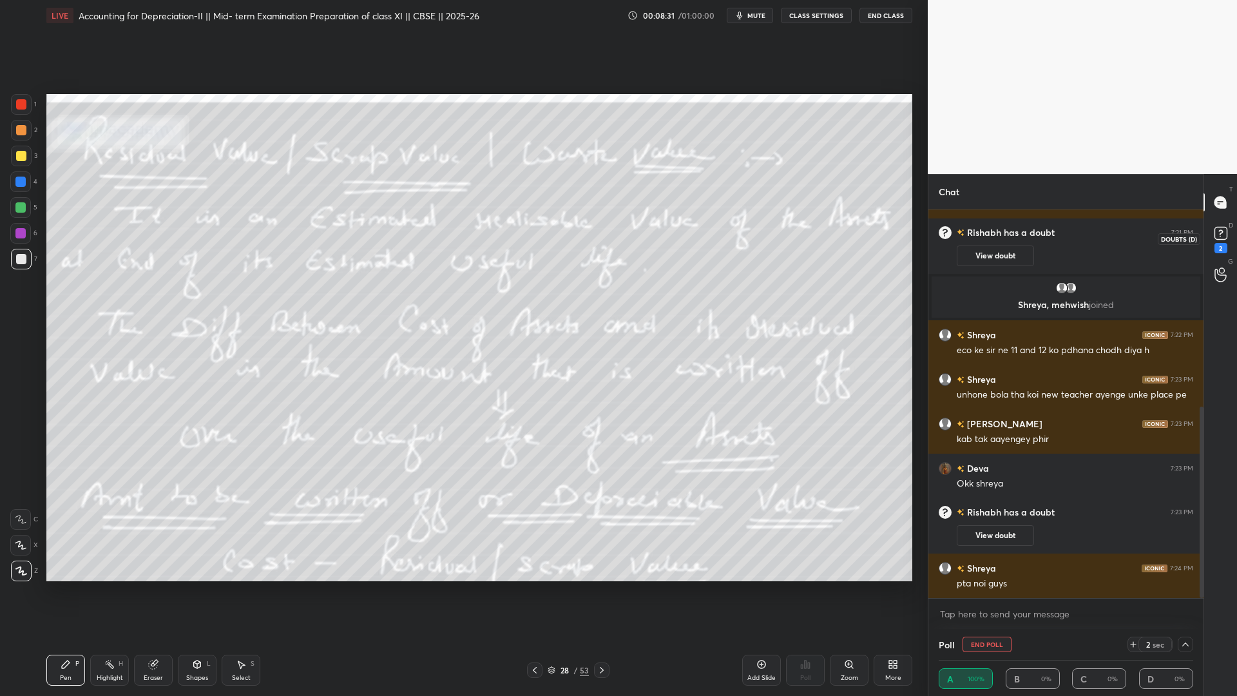
click at [947, 236] on rect at bounding box center [1220, 233] width 12 height 12
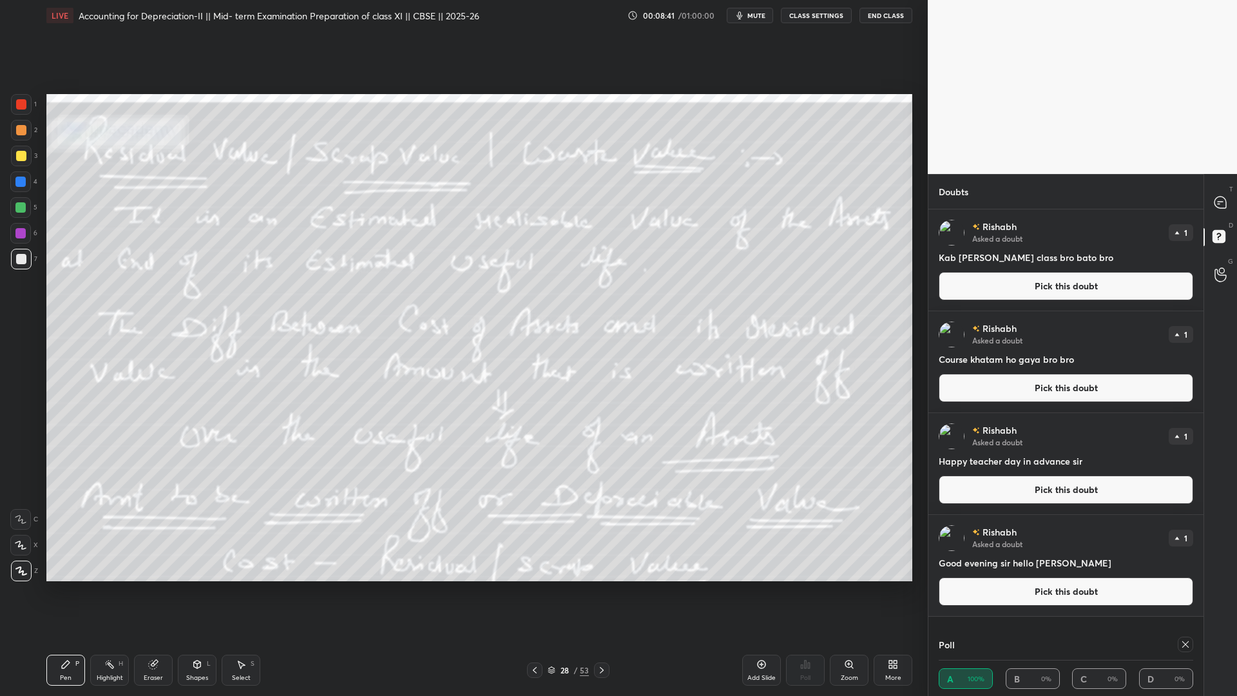
click at [947, 274] on button "Pick this doubt" at bounding box center [1065, 286] width 254 height 28
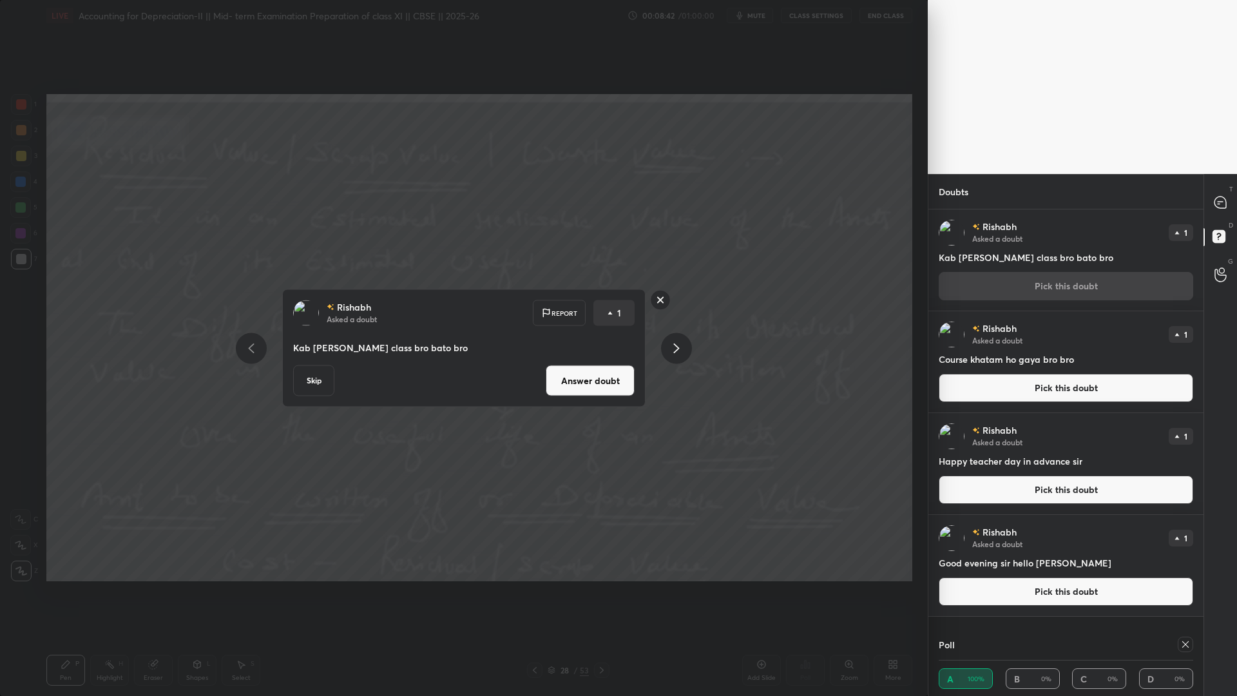
click at [287, 382] on div "Rishabh Asked a doubt Report 1 Kab se hoge class bro bato bro Skip Answer doubt" at bounding box center [463, 348] width 363 height 118
click at [325, 374] on button "Skip" at bounding box center [313, 380] width 41 height 31
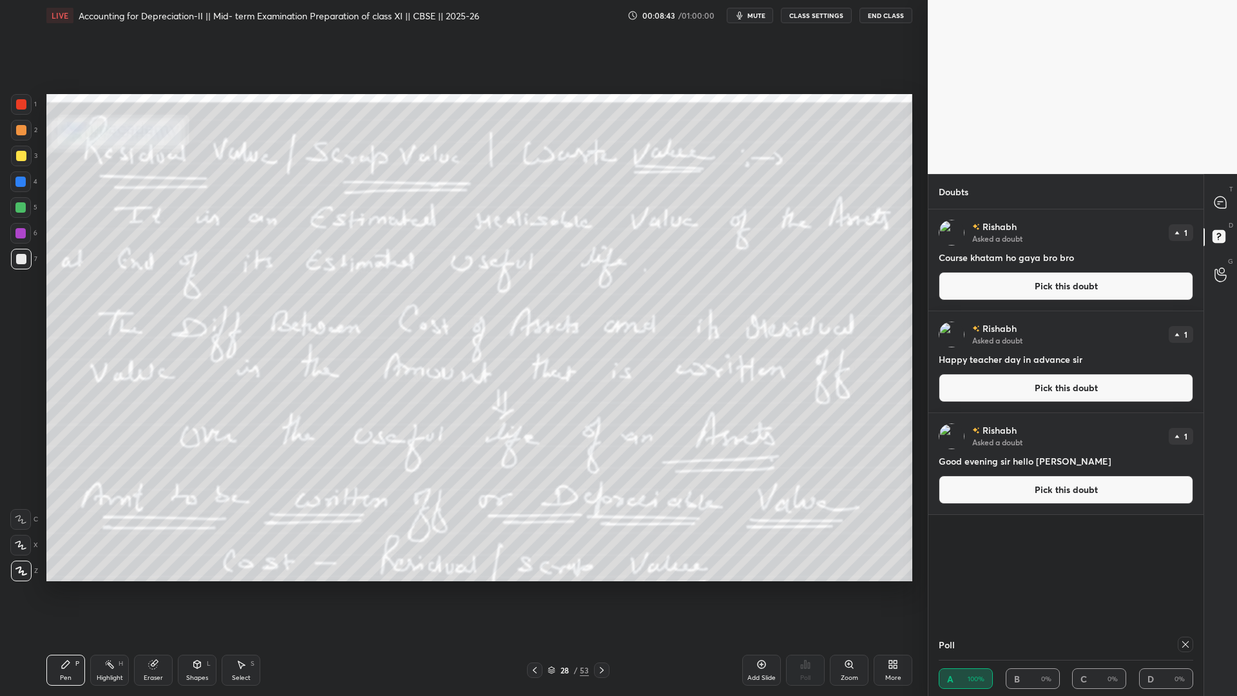
click at [947, 303] on div "Rishabh Asked a doubt 1 Course khatam ho gaya bro bro Pick this doubt" at bounding box center [1065, 259] width 275 height 101
click at [919, 293] on div "1 2 3 4 5 6 7 C X Z C X Z E E Erase all H H LIVE Accounting for Depreciation-II…" at bounding box center [463, 348] width 927 height 696
click at [947, 290] on button "Pick this doubt" at bounding box center [1065, 286] width 254 height 28
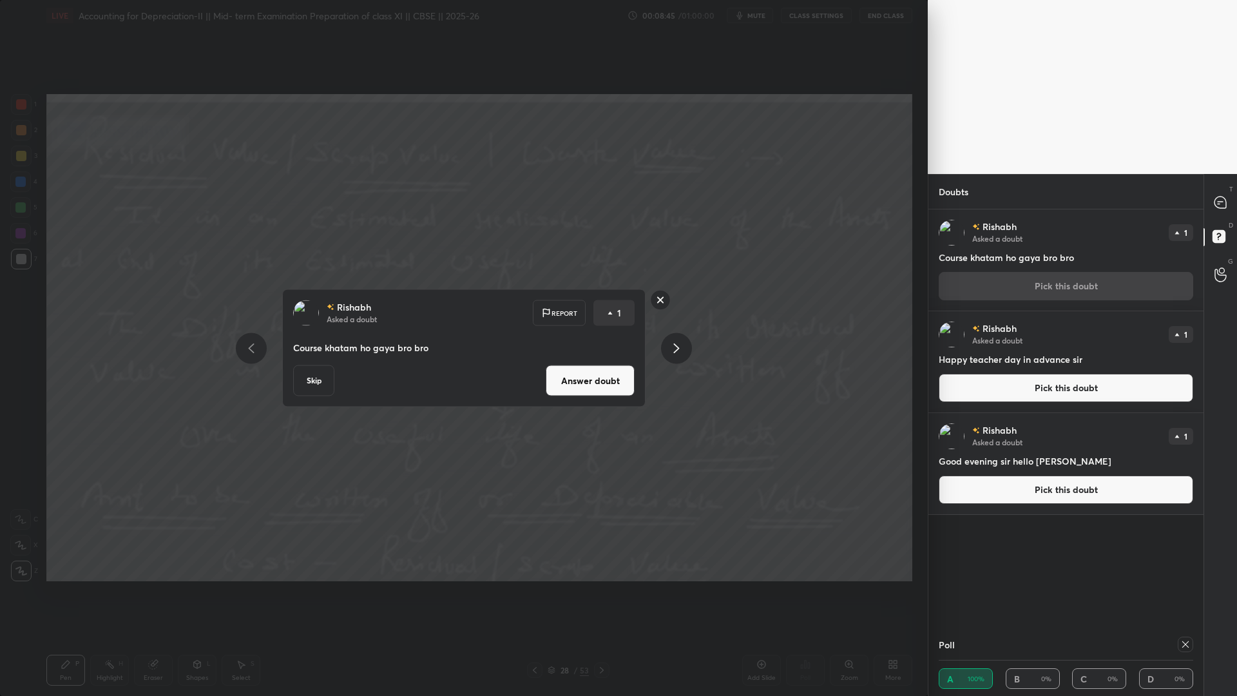
drag, startPoint x: 301, startPoint y: 383, endPoint x: 314, endPoint y: 380, distance: 13.3
click at [301, 383] on button "Skip" at bounding box center [313, 380] width 41 height 31
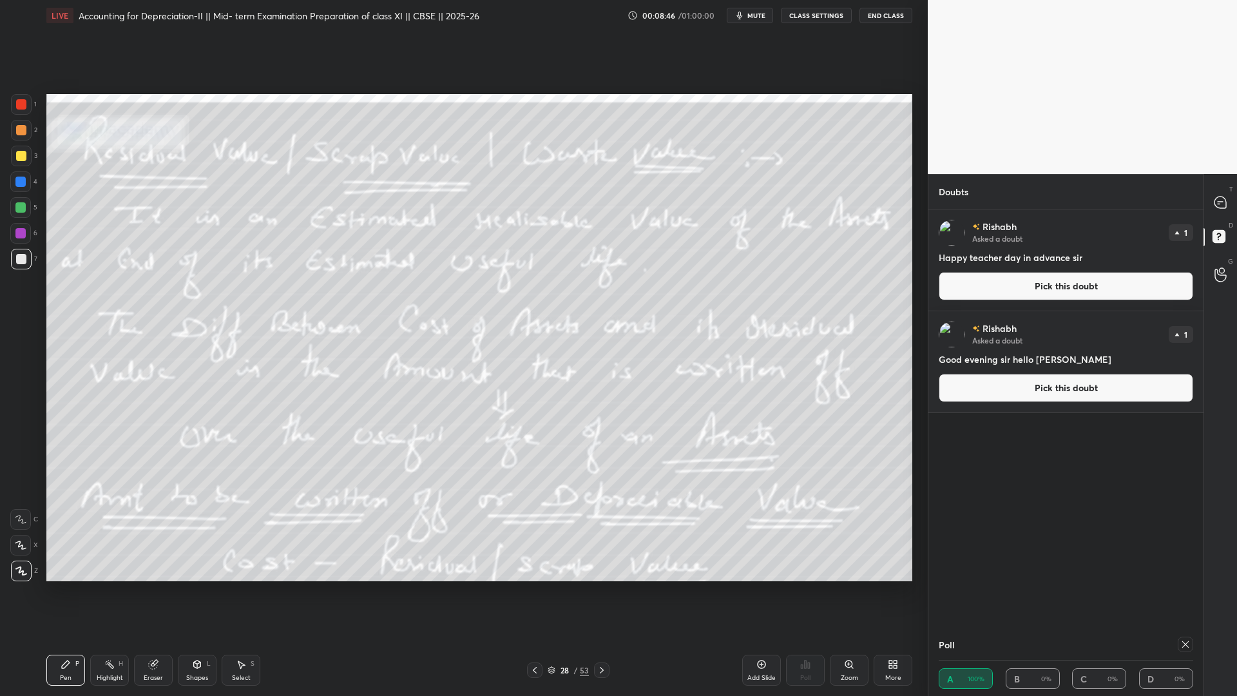
click at [947, 286] on button "Pick this doubt" at bounding box center [1065, 286] width 254 height 28
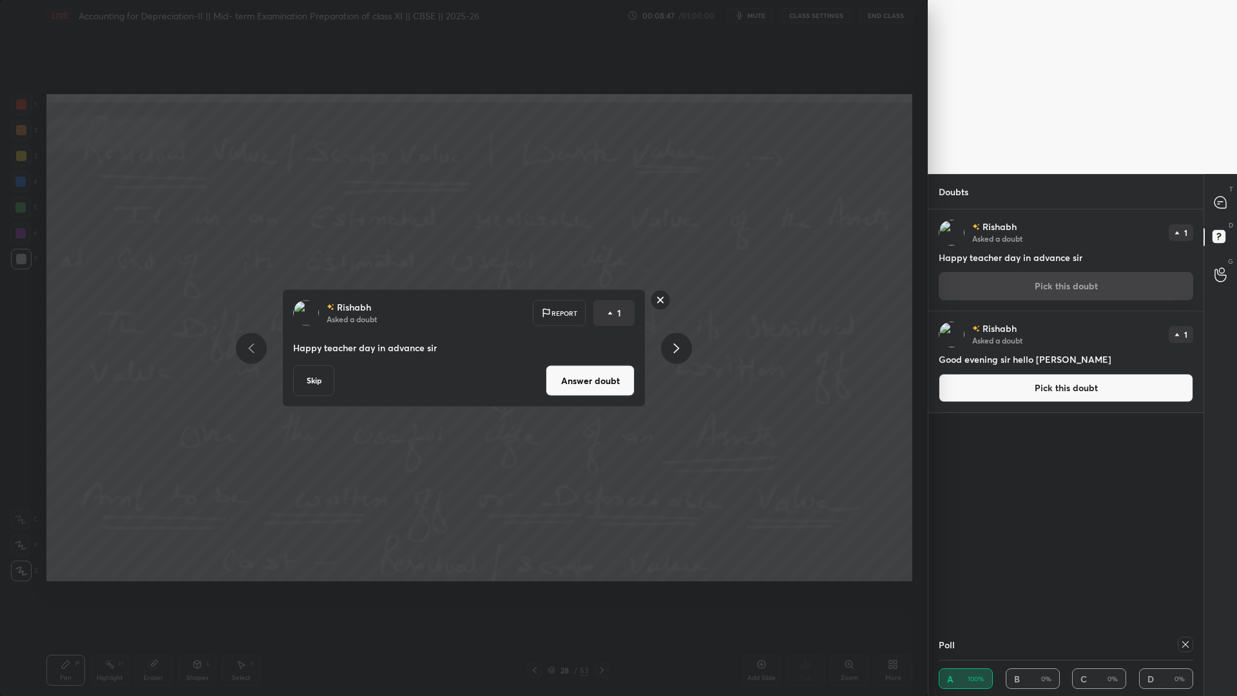
click at [316, 378] on button "Skip" at bounding box center [313, 380] width 41 height 31
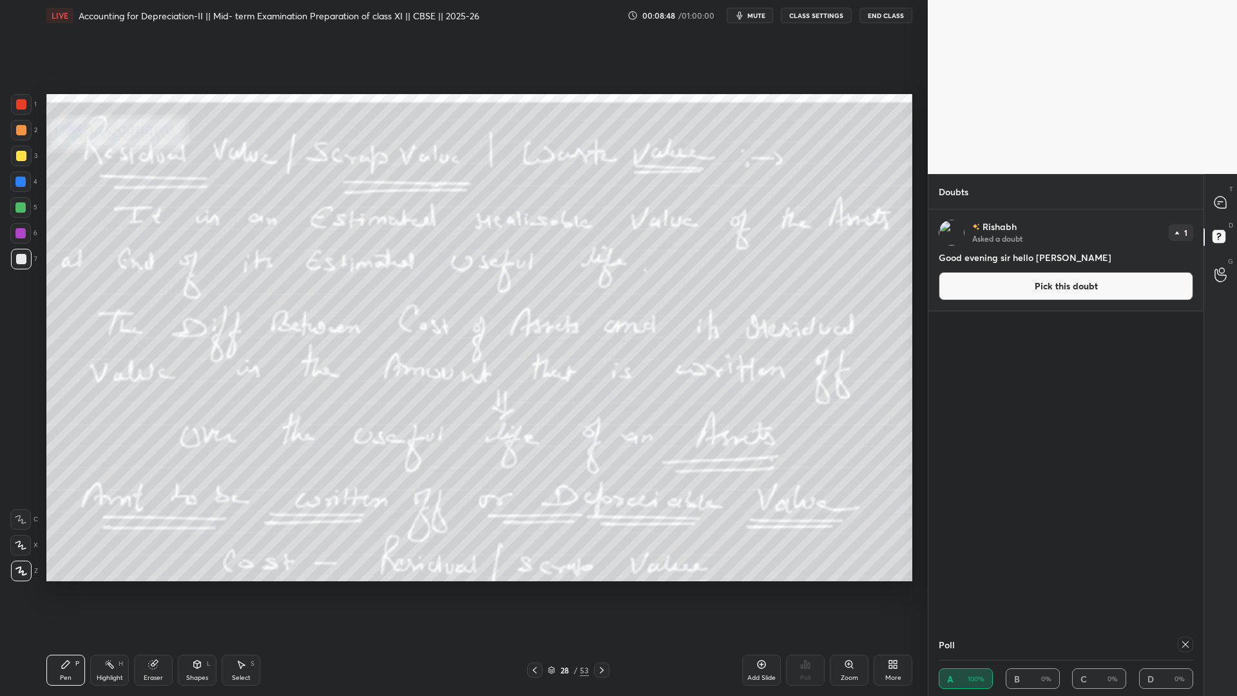
click at [947, 289] on button "Pick this doubt" at bounding box center [1065, 286] width 254 height 28
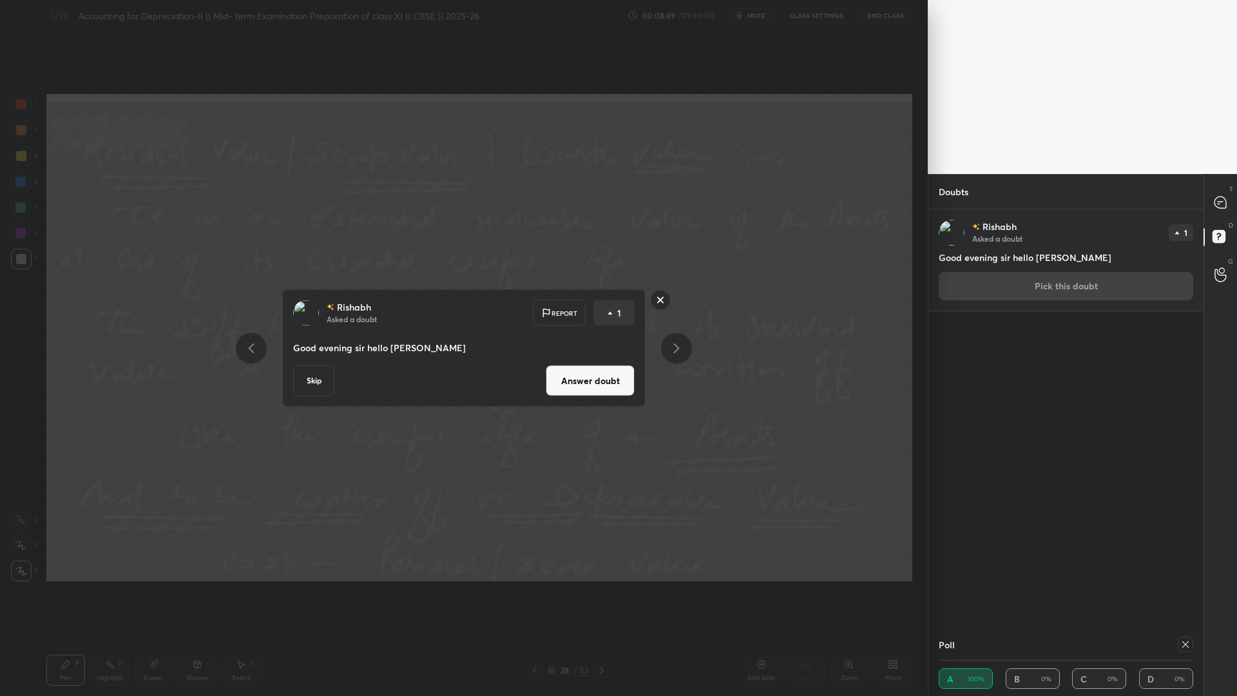
click at [328, 383] on button "Skip" at bounding box center [313, 380] width 41 height 31
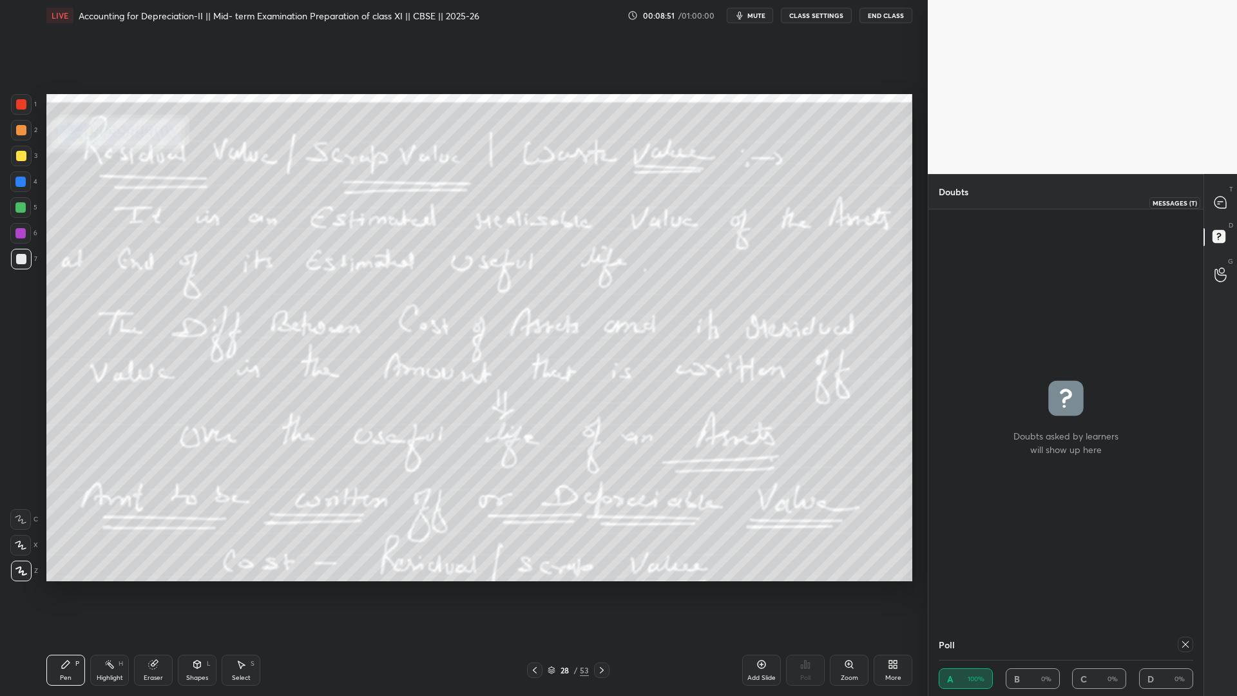
click at [947, 202] on icon at bounding box center [1219, 202] width 5 height 0
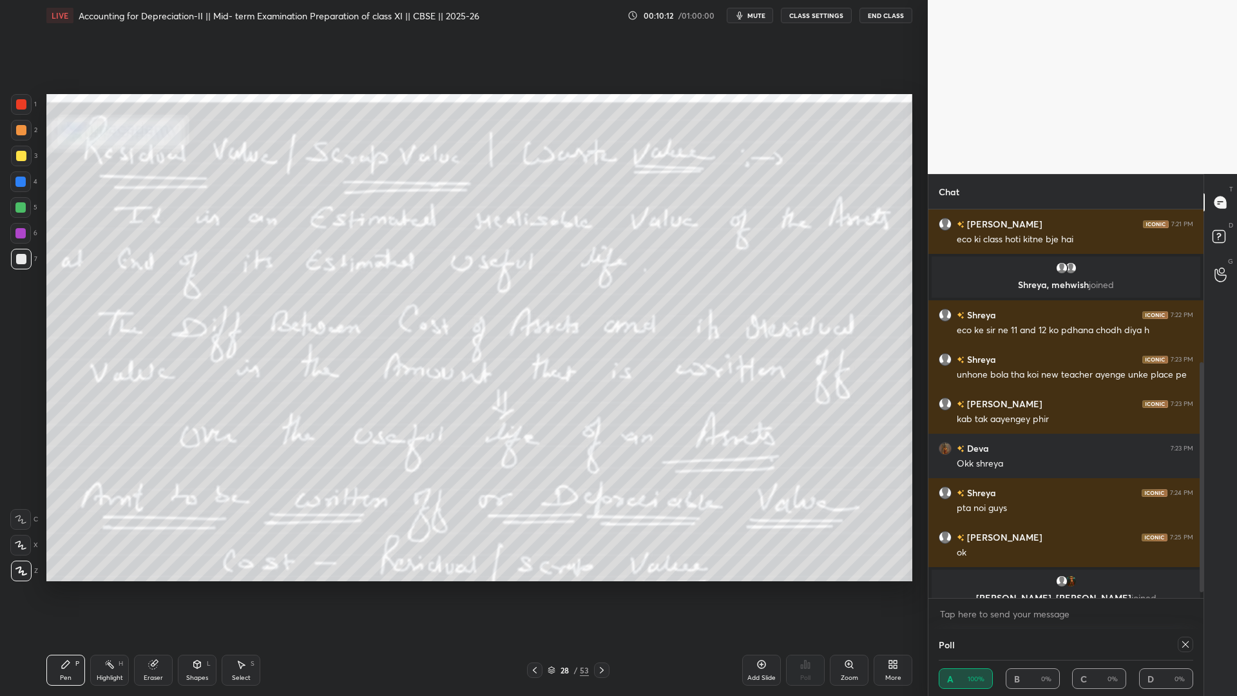
scroll to position [267, 0]
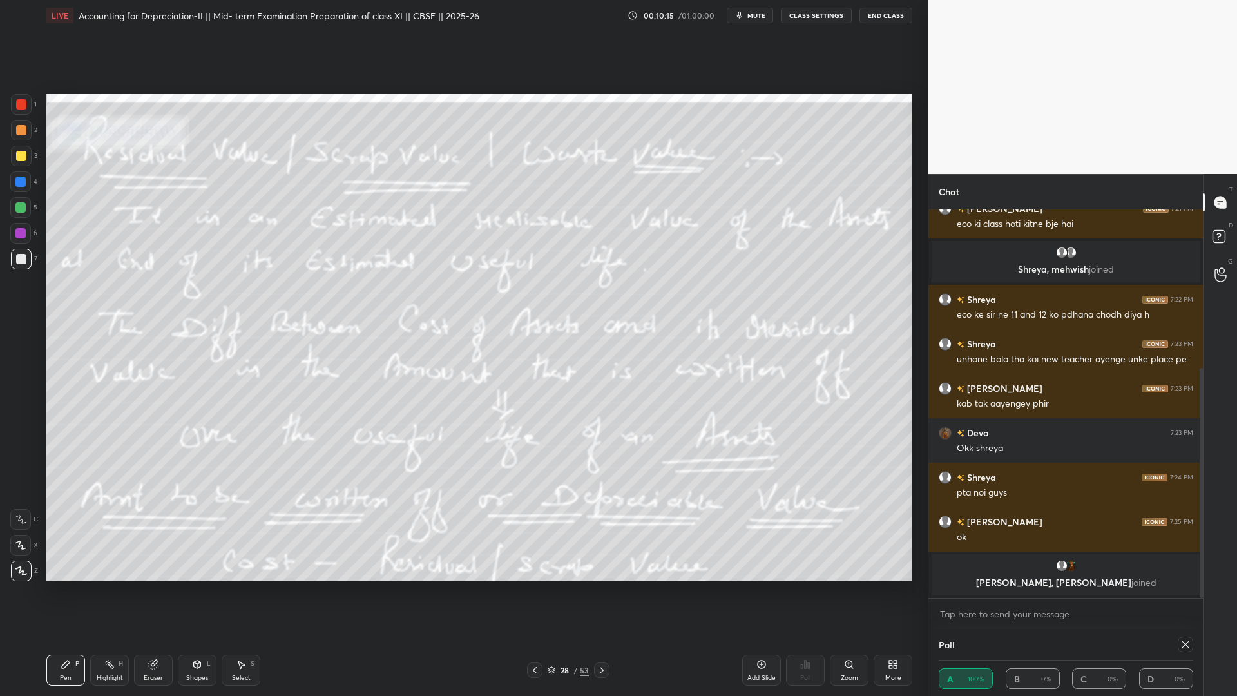
click at [947, 531] on icon at bounding box center [1185, 644] width 10 height 10
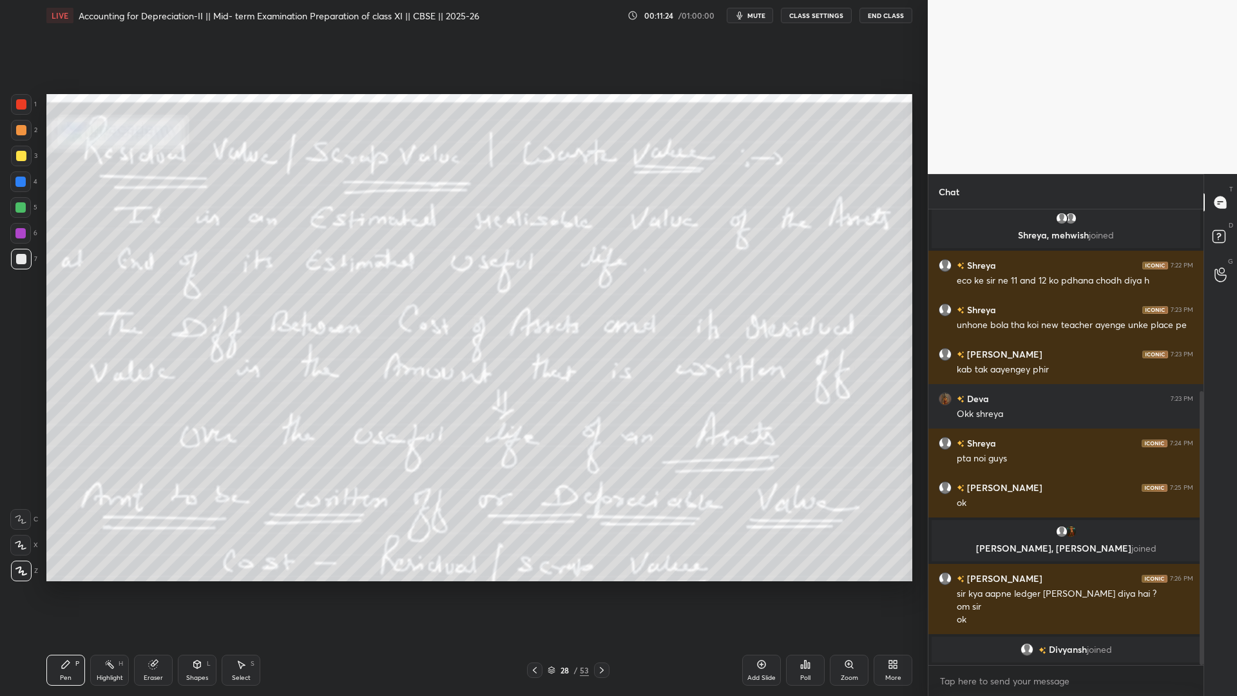
scroll to position [346, 0]
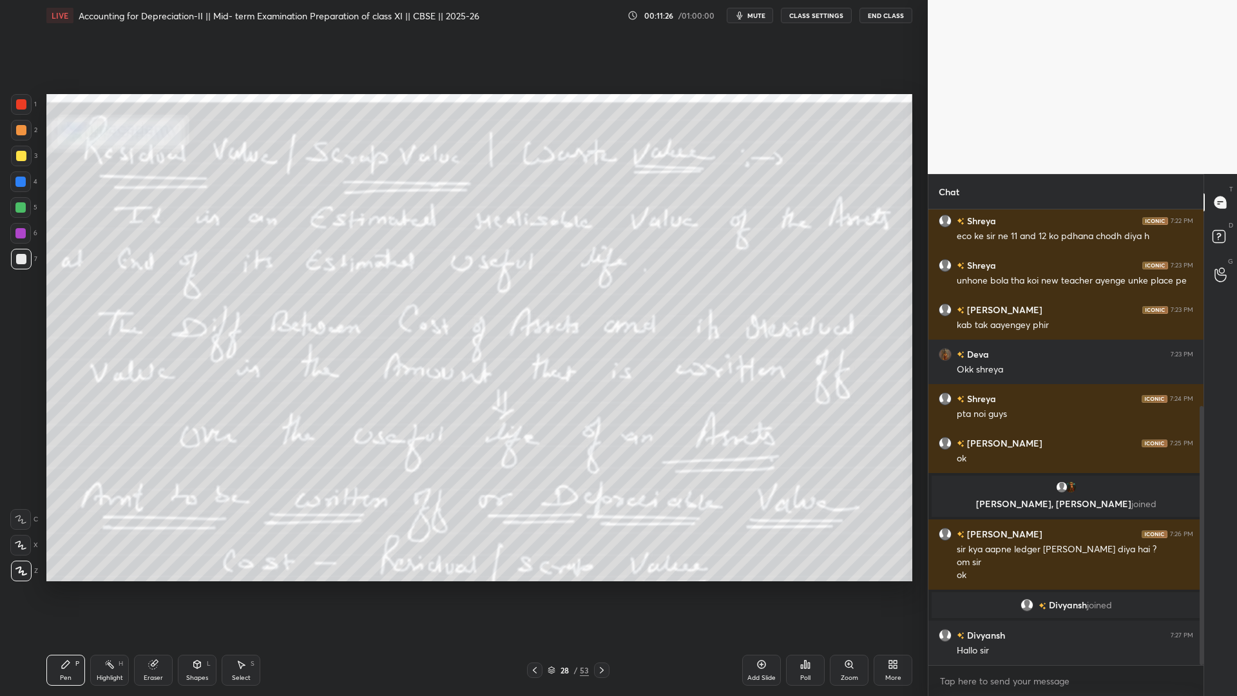
click at [603, 531] on icon at bounding box center [601, 670] width 10 height 10
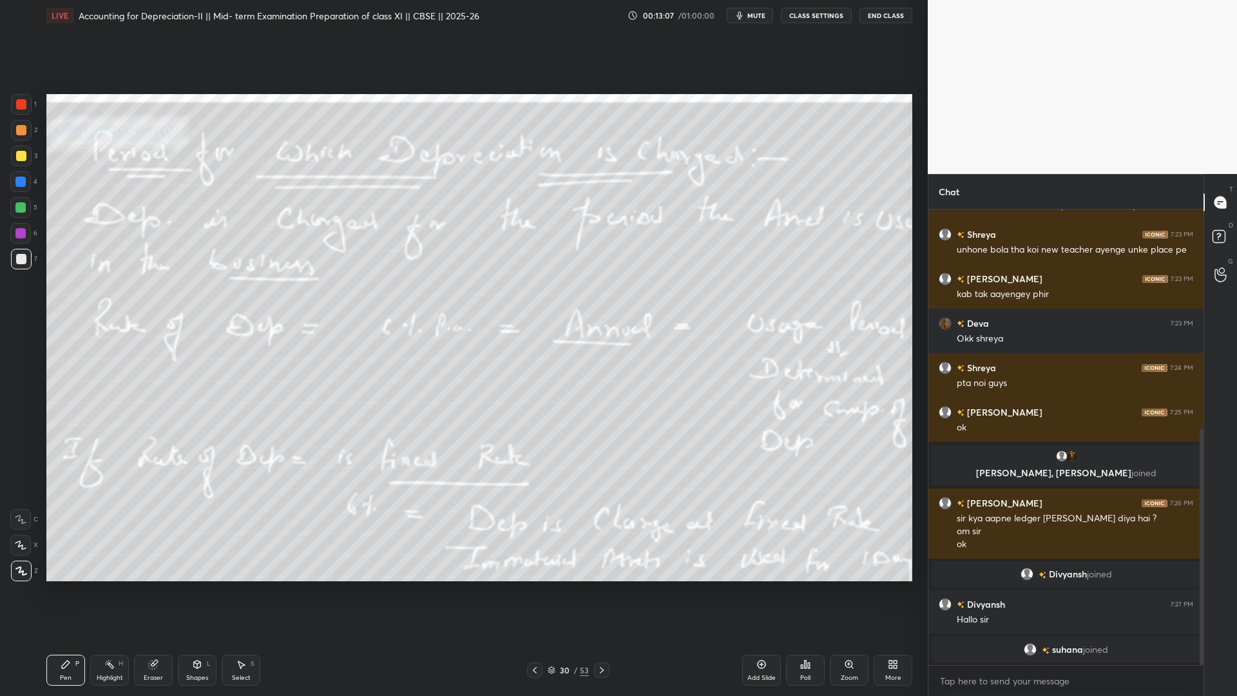
scroll to position [421, 0]
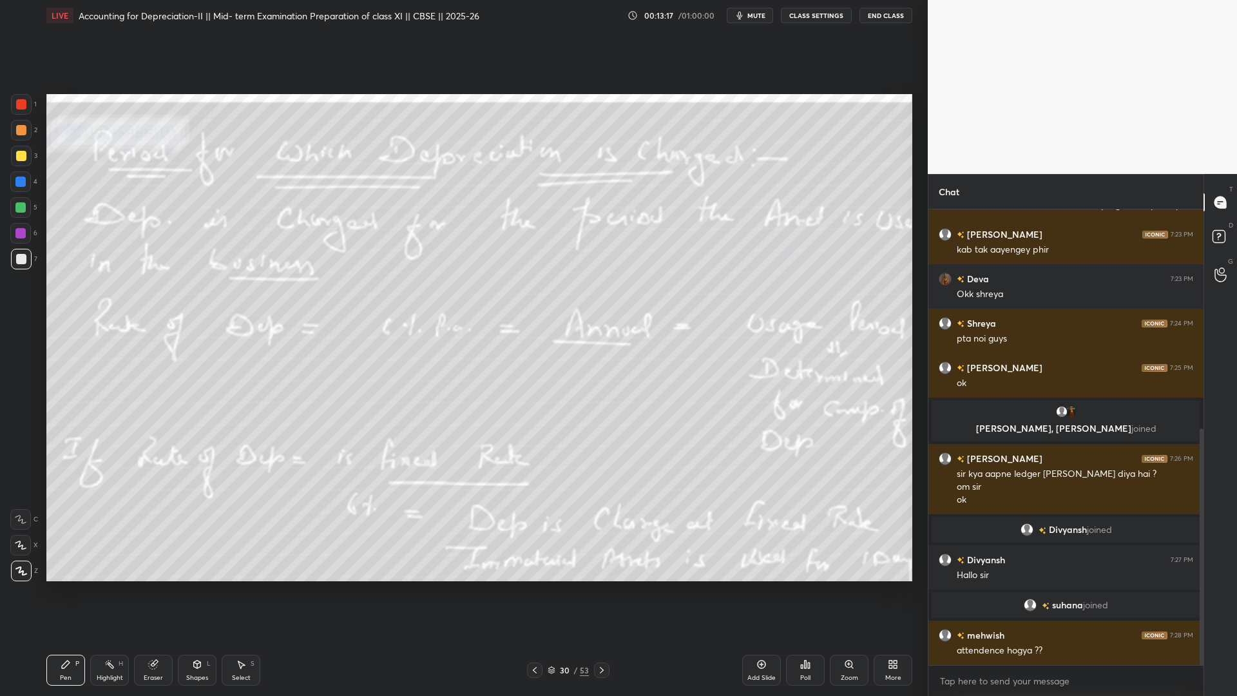
click at [797, 531] on div "Poll" at bounding box center [805, 669] width 39 height 31
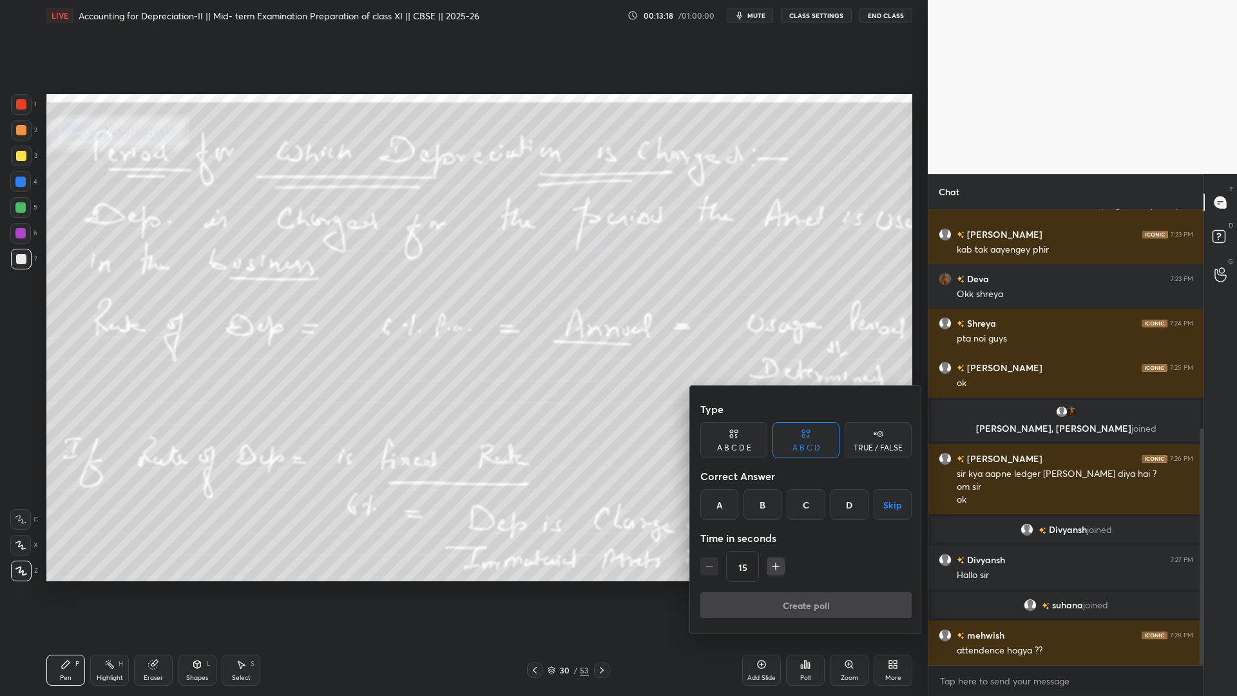
click at [716, 507] on div "A" at bounding box center [719, 504] width 38 height 31
click at [741, 531] on button "Create poll" at bounding box center [805, 605] width 211 height 26
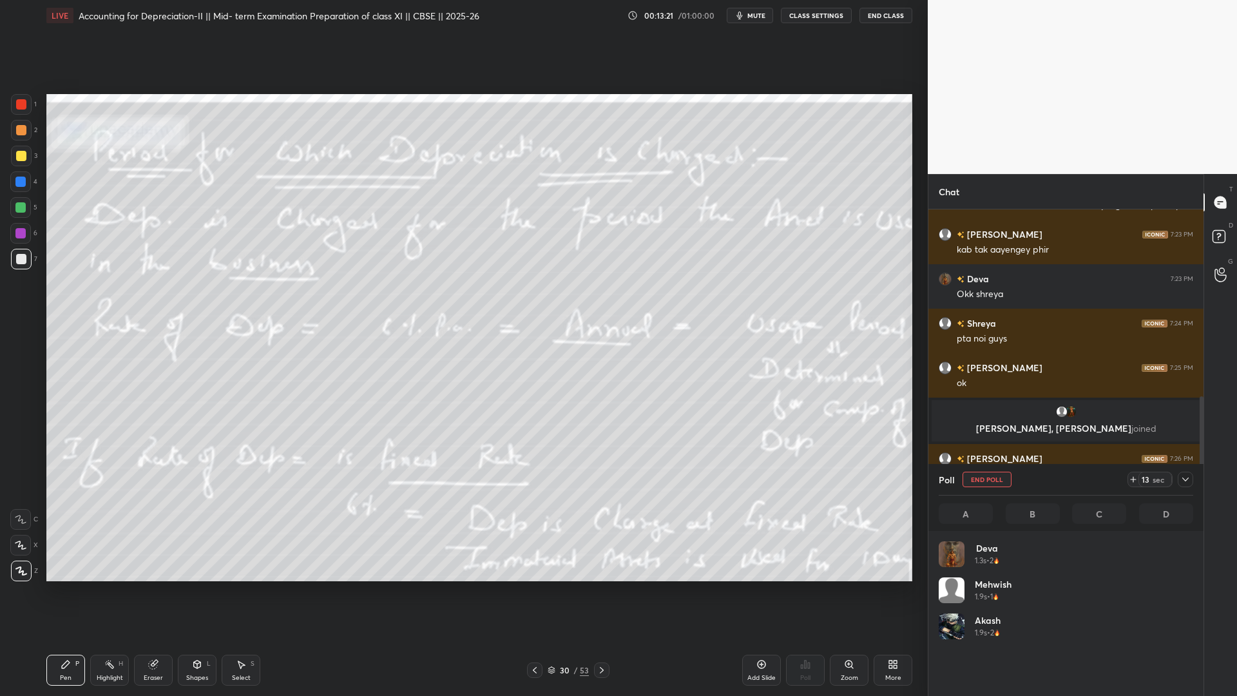
scroll to position [151, 251]
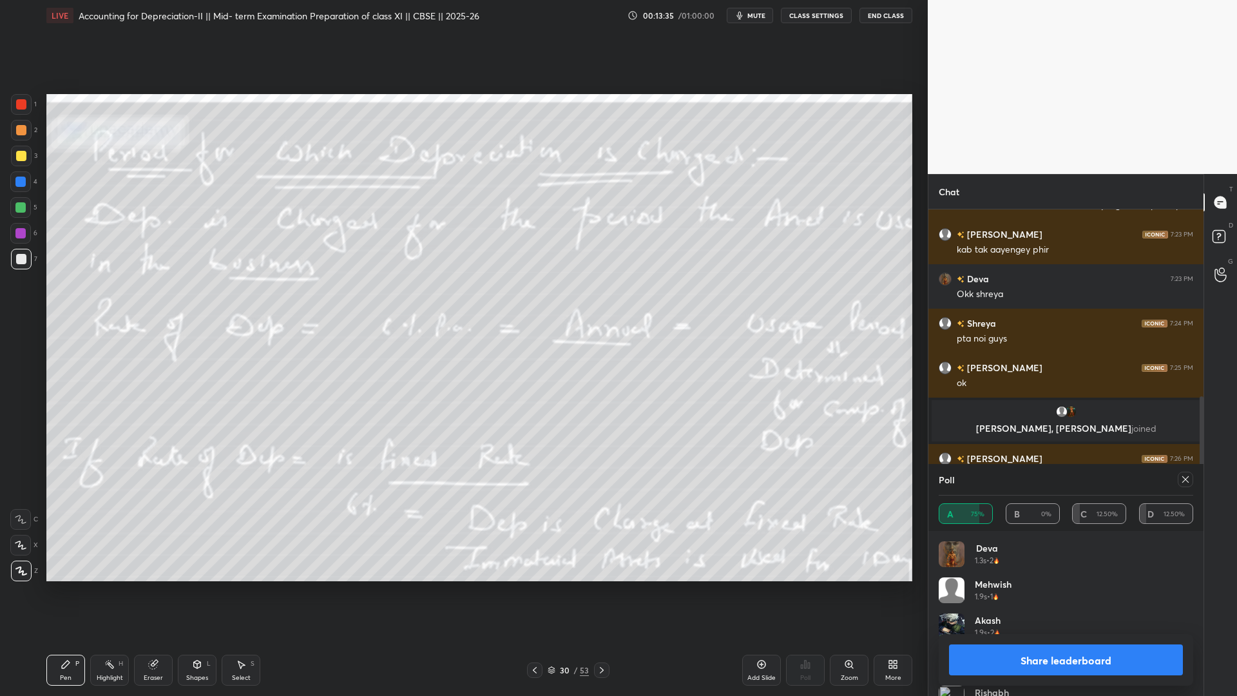
click at [947, 531] on button "Share leaderboard" at bounding box center [1066, 659] width 234 height 31
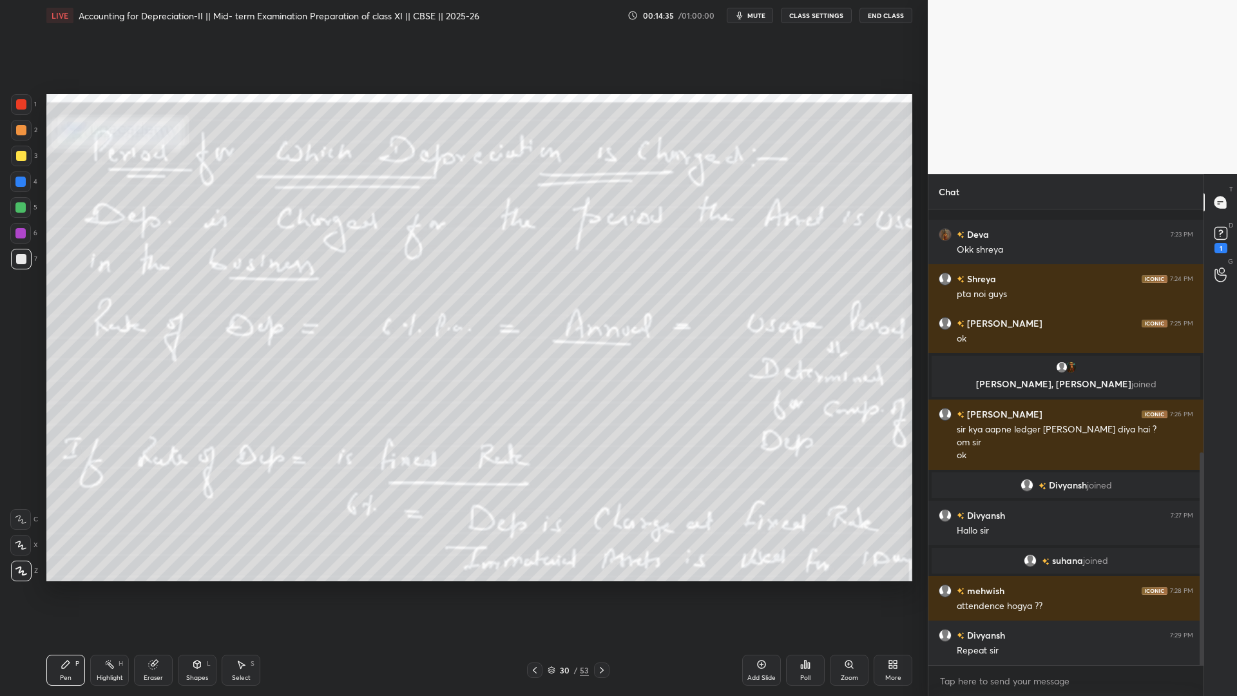
scroll to position [521, 0]
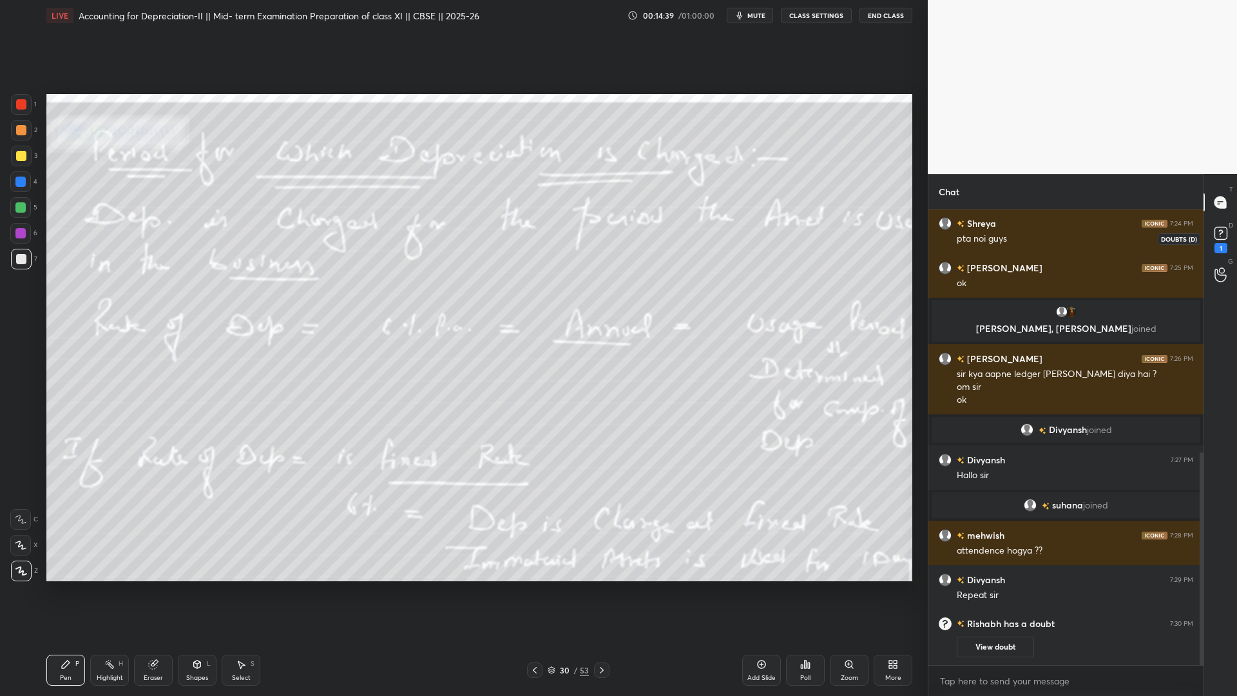
click at [947, 243] on div "1" at bounding box center [1220, 248] width 13 height 10
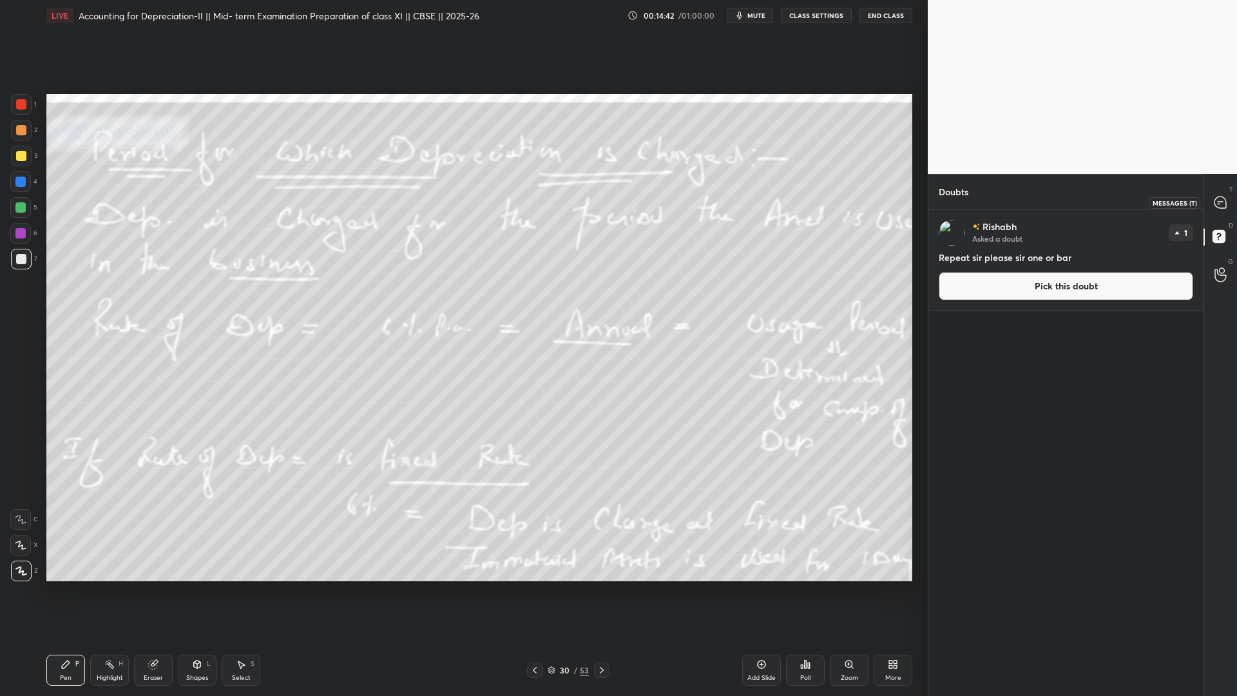
click at [947, 196] on icon at bounding box center [1220, 203] width 14 height 14
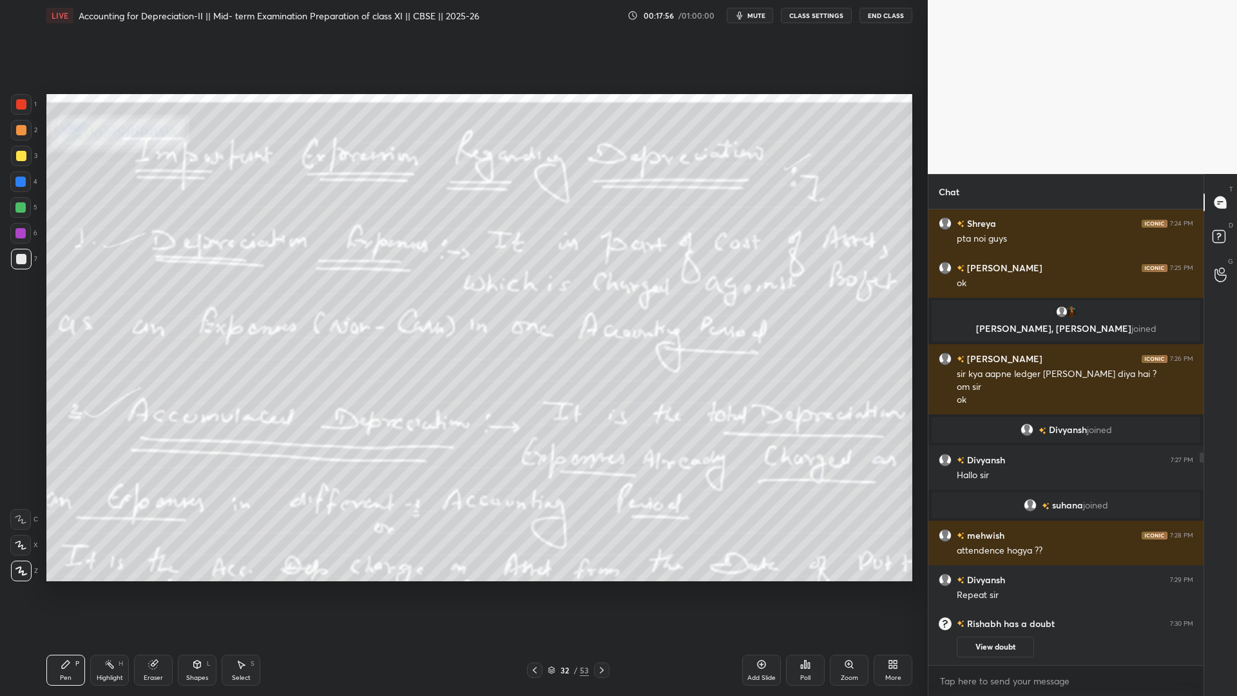
scroll to position [552, 0]
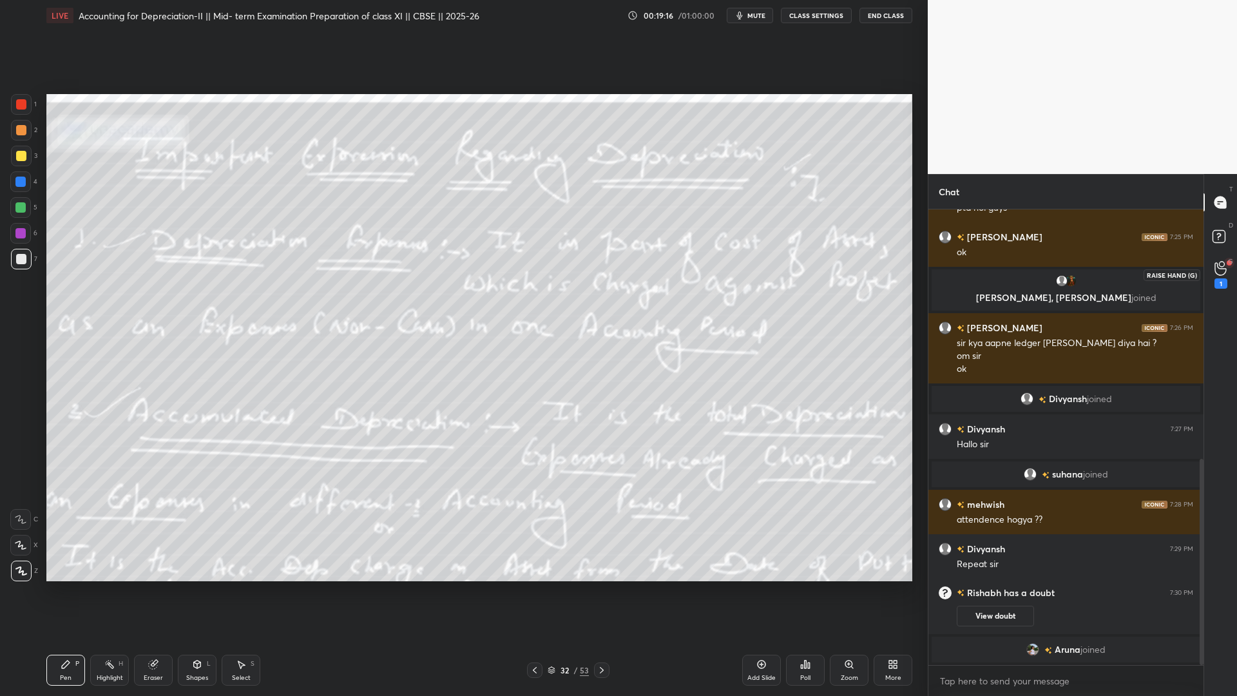
drag, startPoint x: 1226, startPoint y: 278, endPoint x: 1196, endPoint y: 287, distance: 31.2
click at [947, 278] on div "1" at bounding box center [1220, 275] width 13 height 28
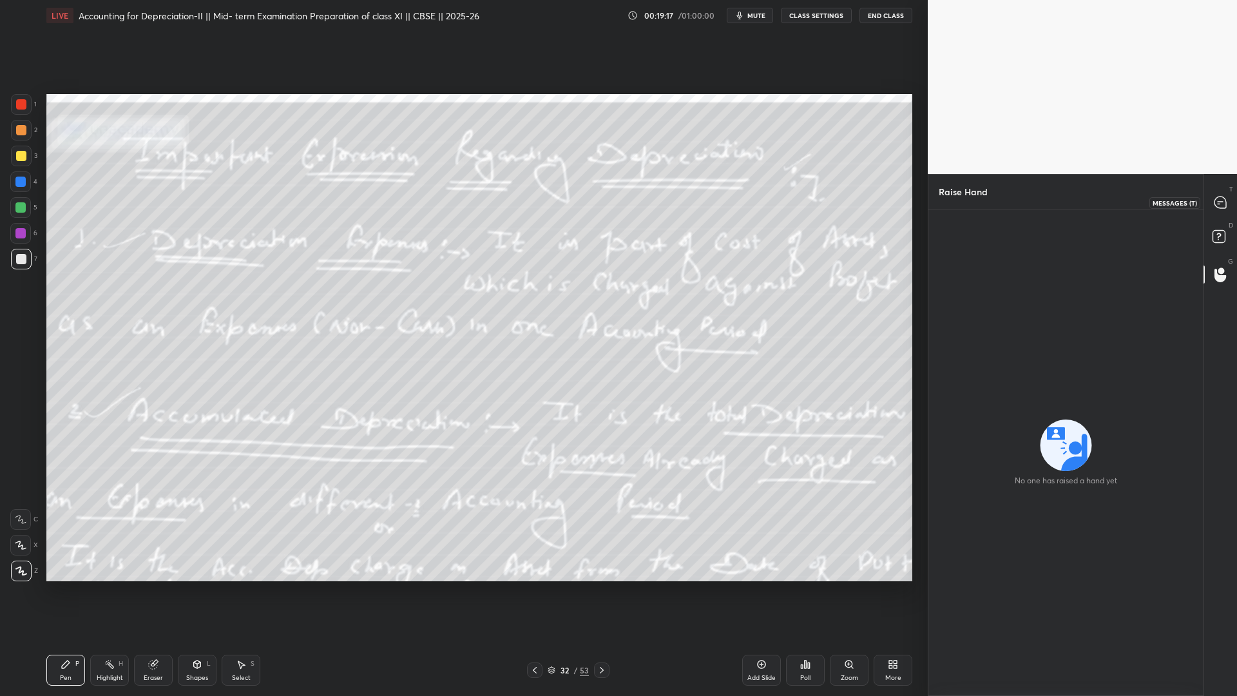
click at [947, 198] on icon at bounding box center [1220, 202] width 12 height 12
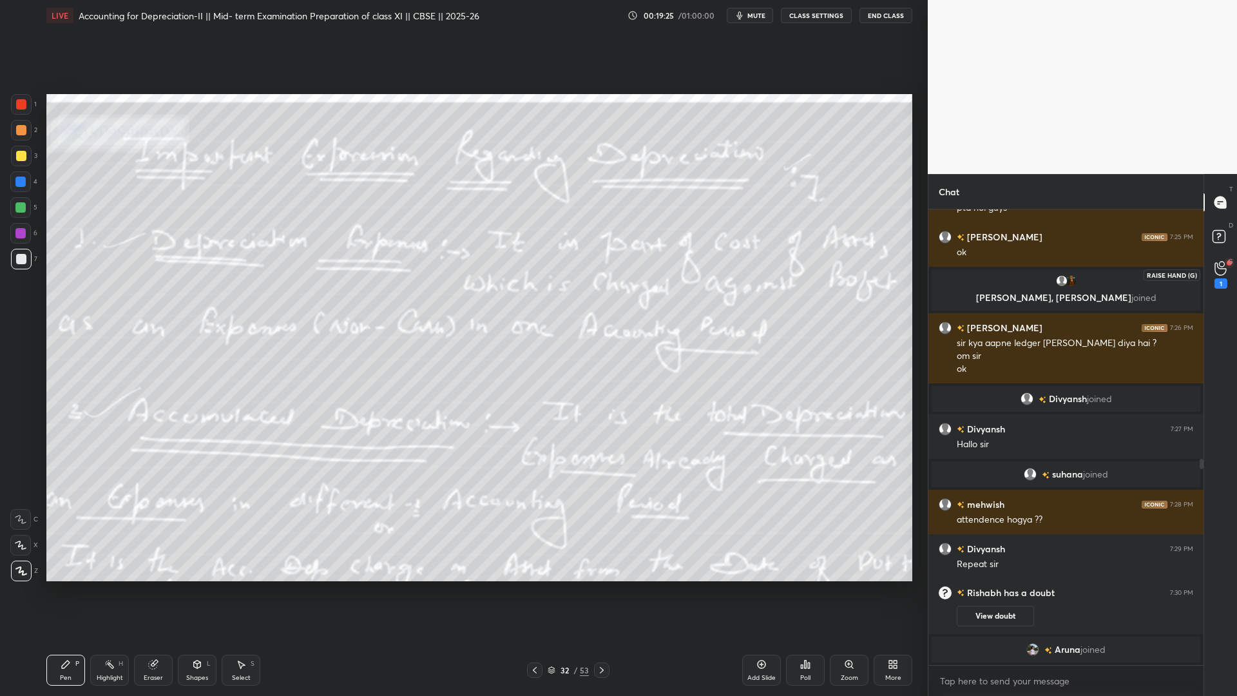
click at [947, 267] on icon at bounding box center [1220, 268] width 12 height 15
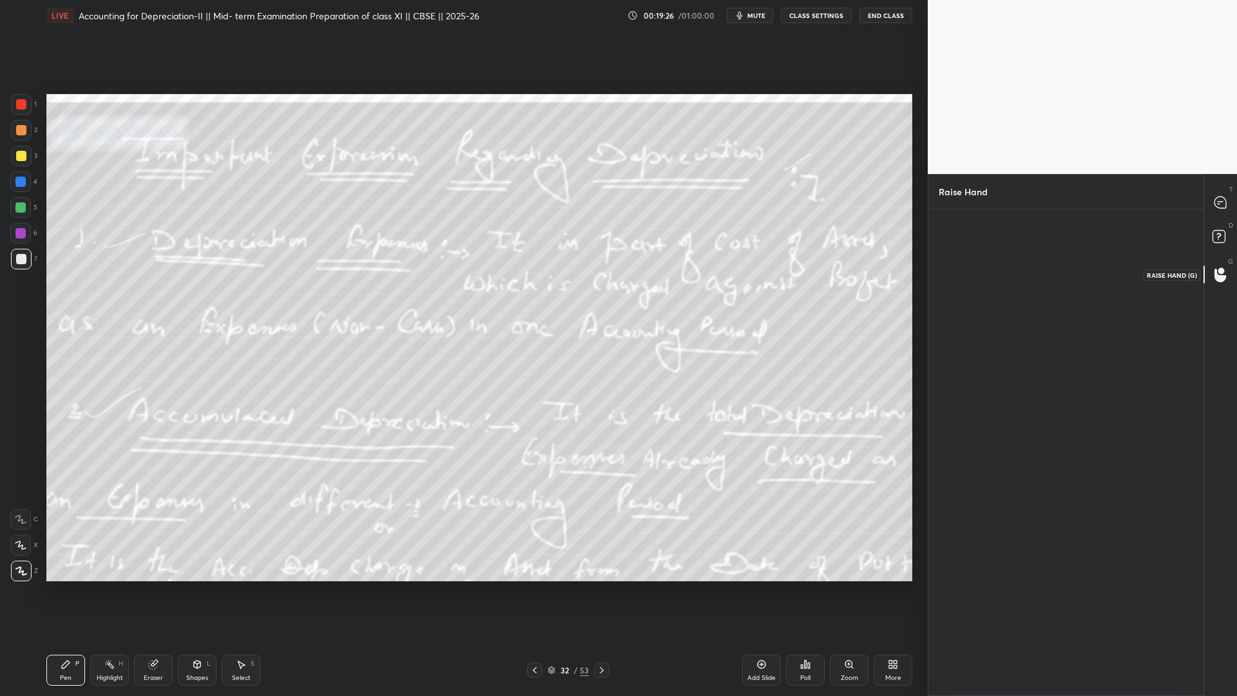
scroll to position [5, 5]
click at [947, 296] on div "Rishabh" at bounding box center [980, 289] width 39 height 22
click at [947, 315] on div "Rishabh View Doubt" at bounding box center [1065, 278] width 275 height 88
drag, startPoint x: 971, startPoint y: 285, endPoint x: 972, endPoint y: 297, distance: 11.8
click at [947, 285] on div "Rishabh" at bounding box center [985, 289] width 28 height 12
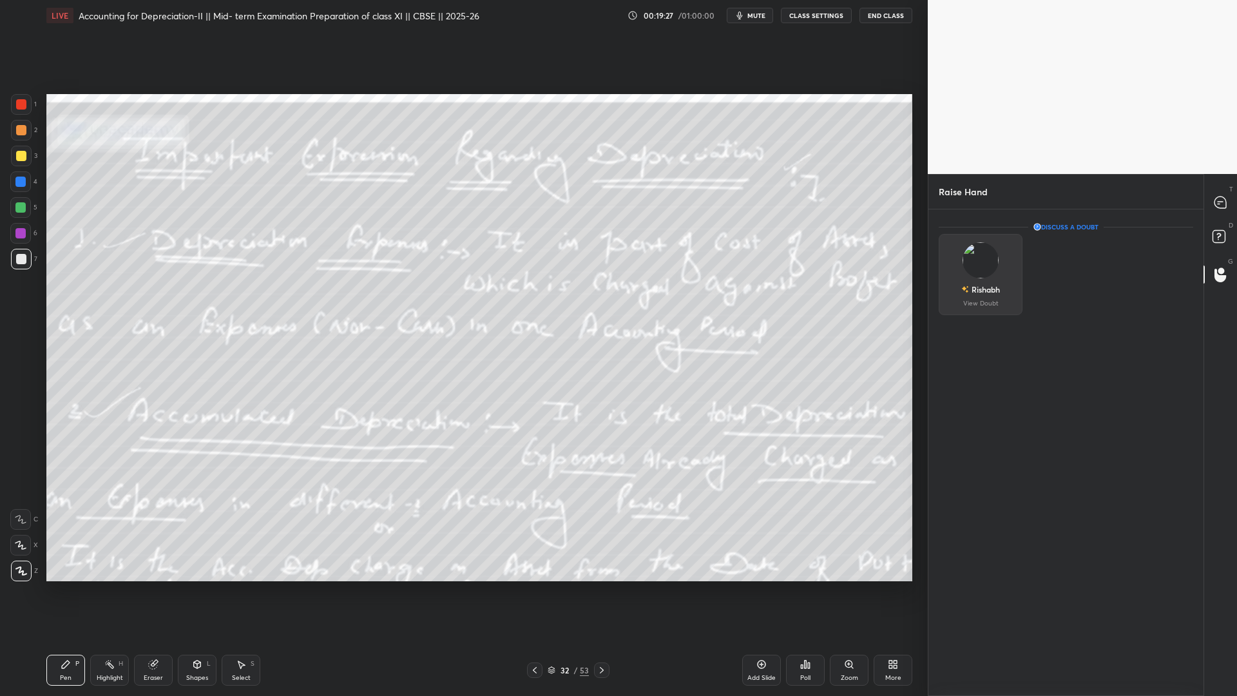
click at [947, 252] on img "grid" at bounding box center [980, 260] width 36 height 36
click at [947, 261] on img "grid" at bounding box center [980, 260] width 36 height 36
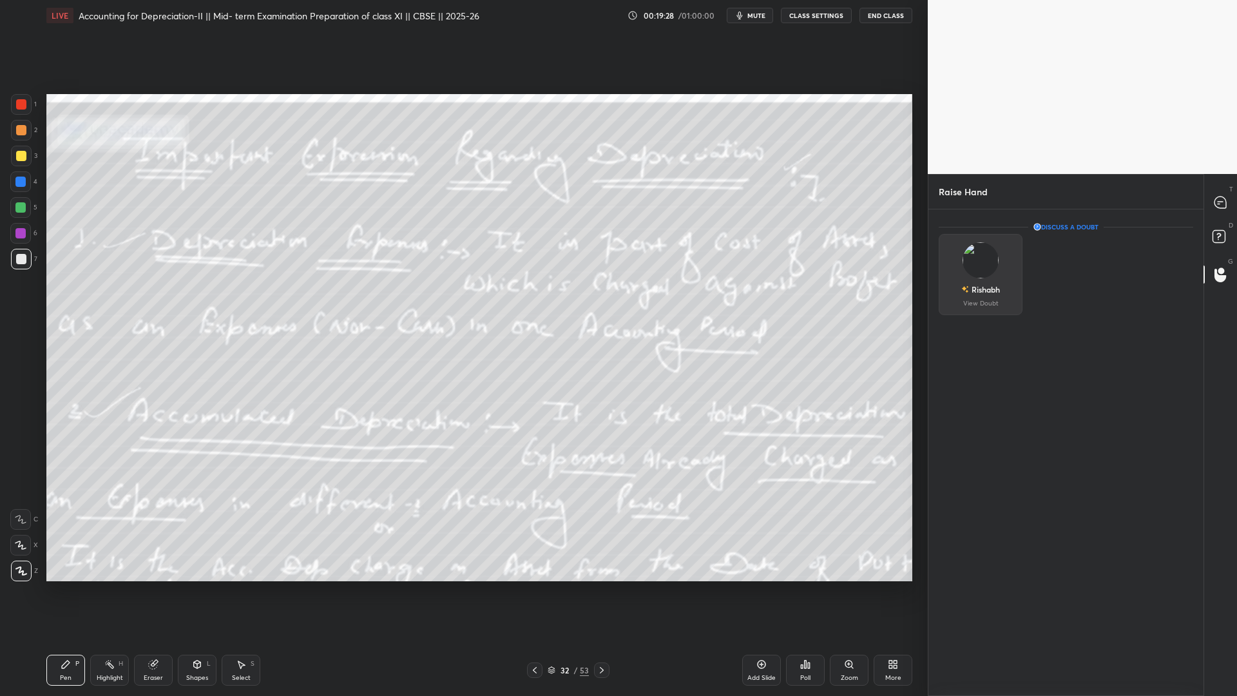
click at [947, 260] on img "grid" at bounding box center [980, 260] width 36 height 36
click at [947, 261] on img "grid" at bounding box center [980, 260] width 36 height 36
click at [947, 263] on img "grid" at bounding box center [980, 260] width 36 height 36
click at [947, 264] on img "grid" at bounding box center [980, 260] width 36 height 36
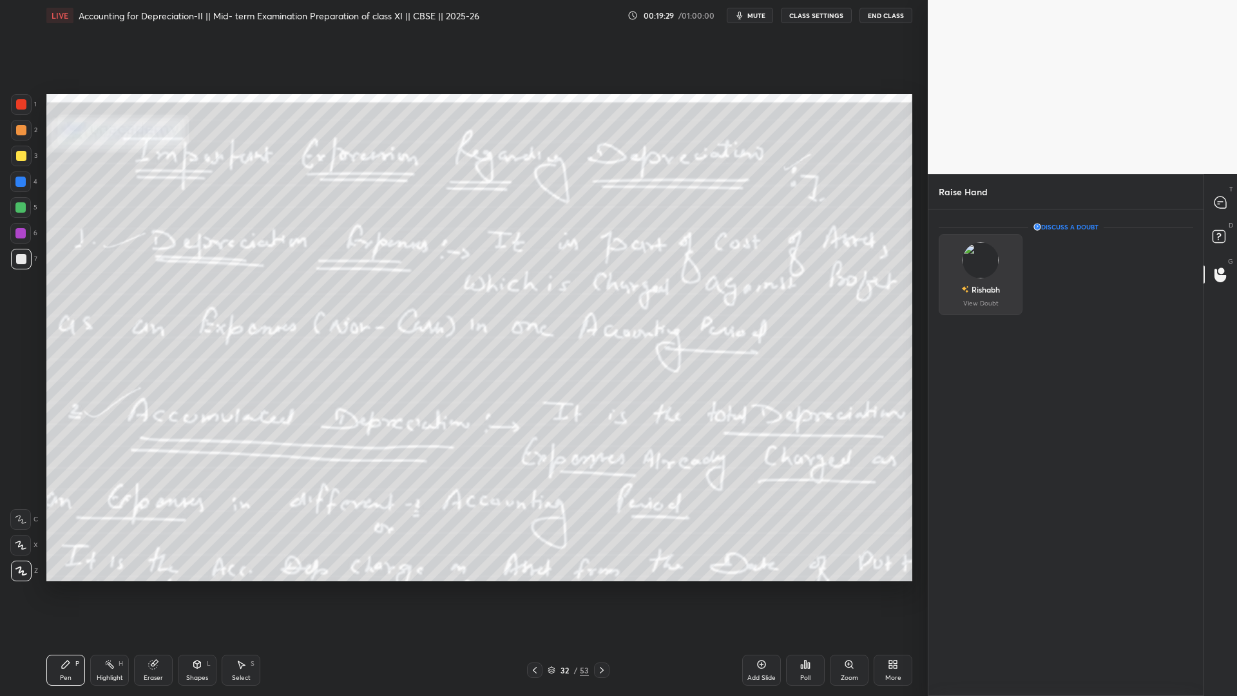
click at [947, 266] on img "grid" at bounding box center [980, 260] width 36 height 36
click at [947, 261] on img "grid" at bounding box center [980, 260] width 36 height 36
click at [947, 204] on div at bounding box center [1221, 202] width 26 height 23
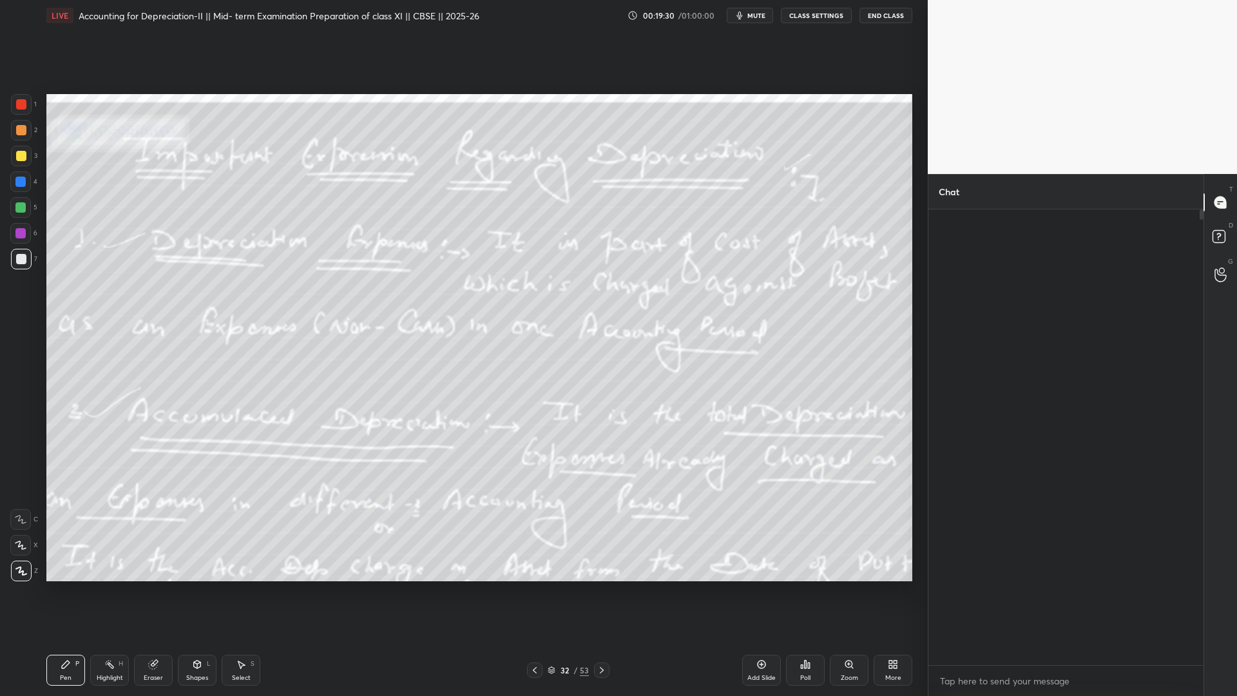
scroll to position [451, 271]
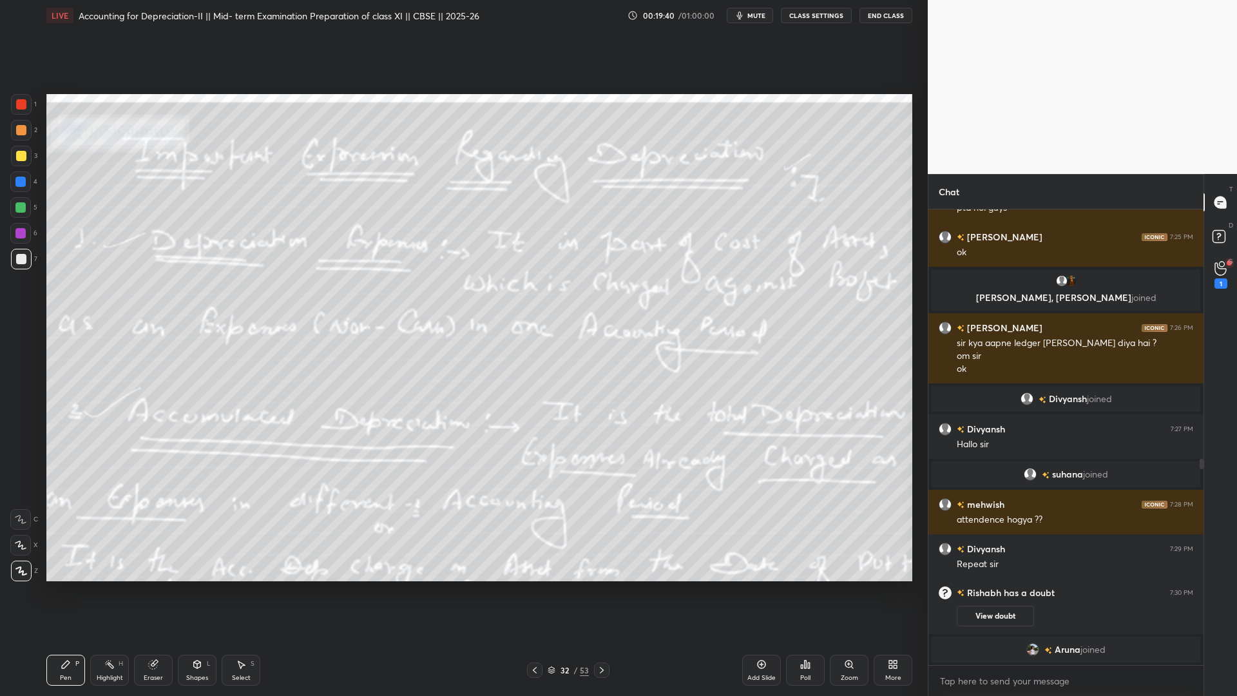
click at [913, 531] on div "Setting up your live class Poll for secs No correct answer Start poll" at bounding box center [479, 337] width 876 height 613
click at [947, 275] on div "1" at bounding box center [1220, 275] width 13 height 28
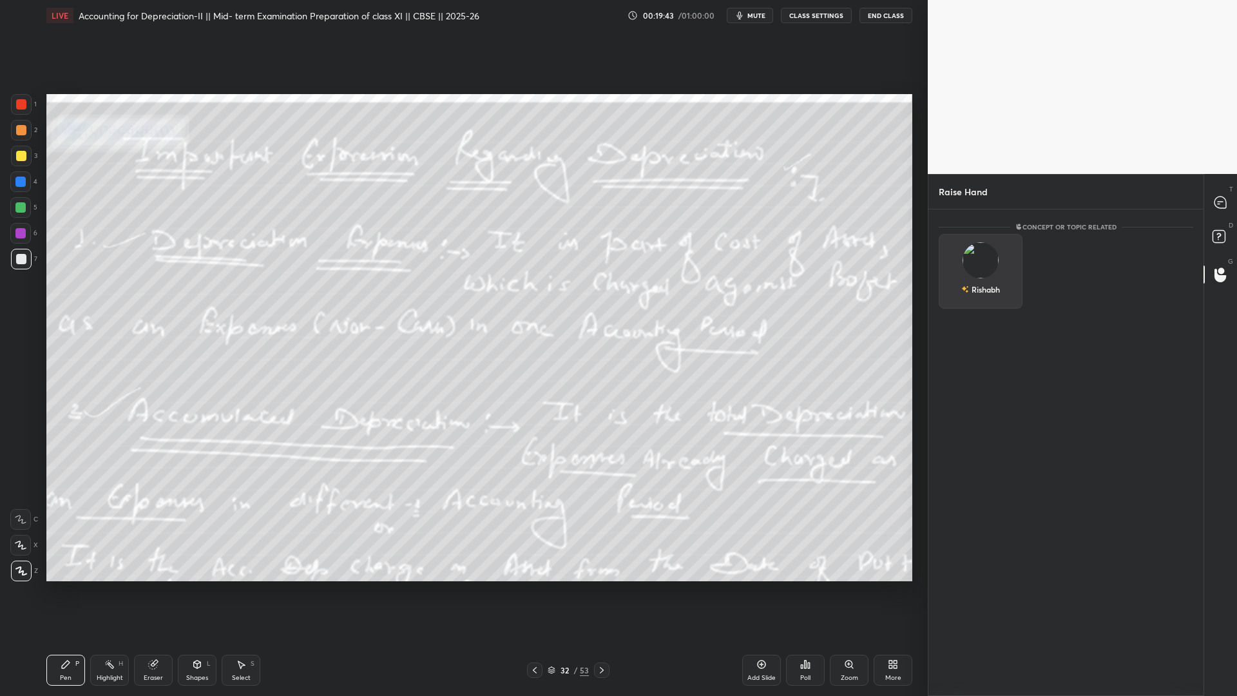
click at [947, 278] on div "Rishabh" at bounding box center [980, 289] width 39 height 22
click at [947, 303] on button "INVITE" at bounding box center [980, 298] width 72 height 17
click at [596, 531] on icon at bounding box center [601, 670] width 10 height 10
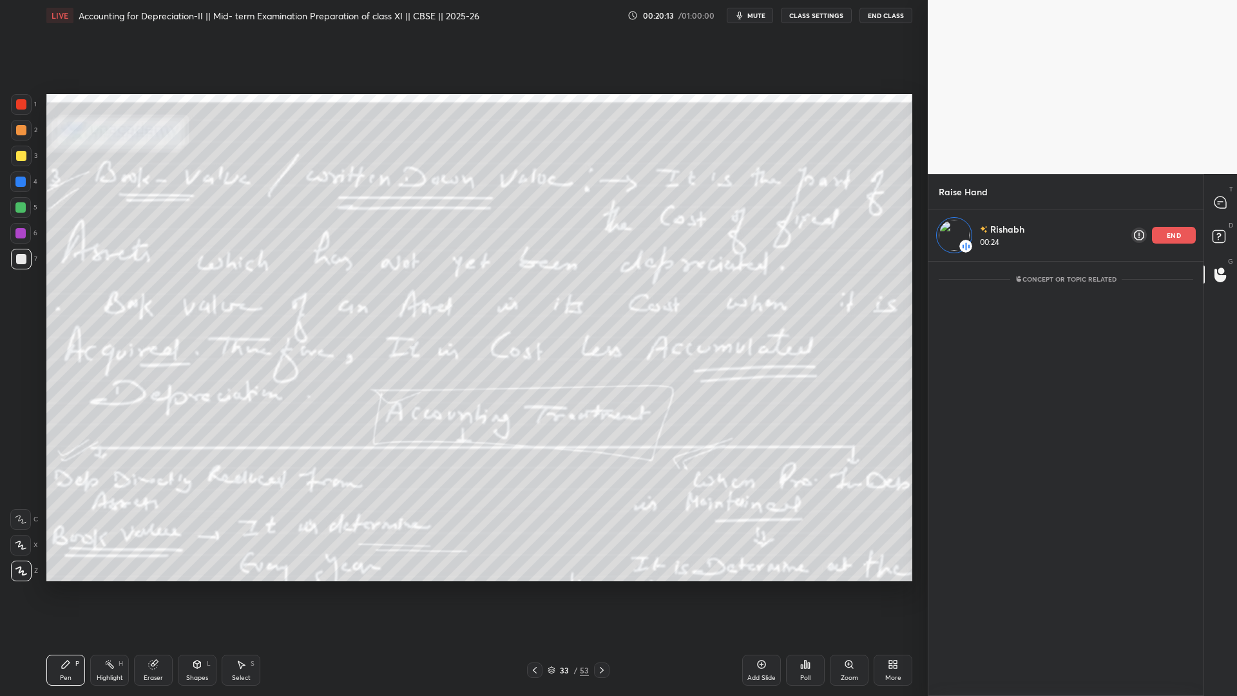
click at [947, 236] on p "end" at bounding box center [1173, 235] width 14 height 6
click at [947, 210] on div at bounding box center [1221, 202] width 26 height 23
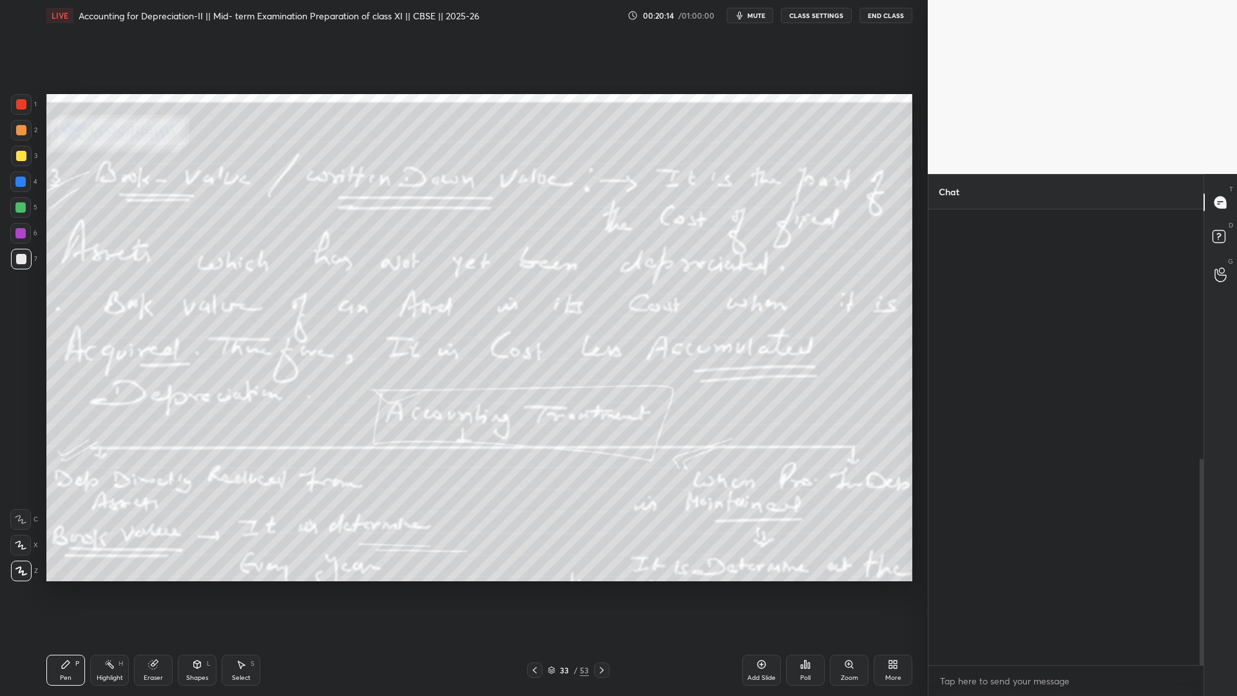
click at [947, 209] on div at bounding box center [1221, 202] width 26 height 23
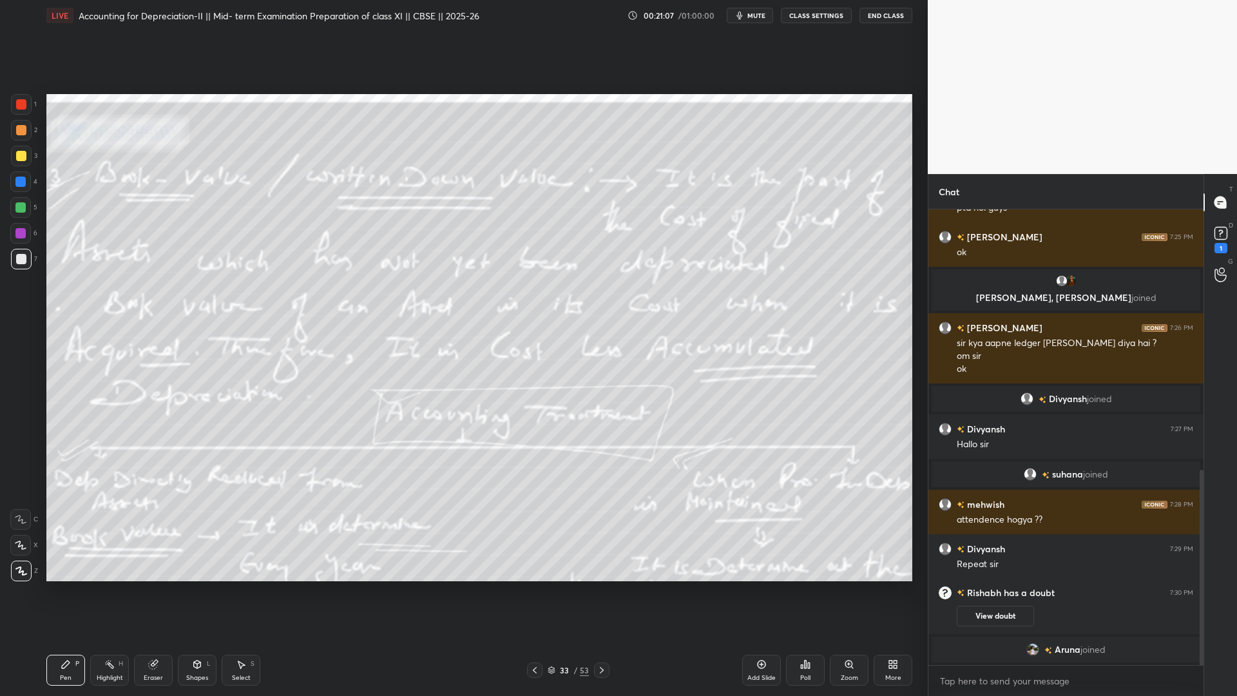
scroll to position [607, 0]
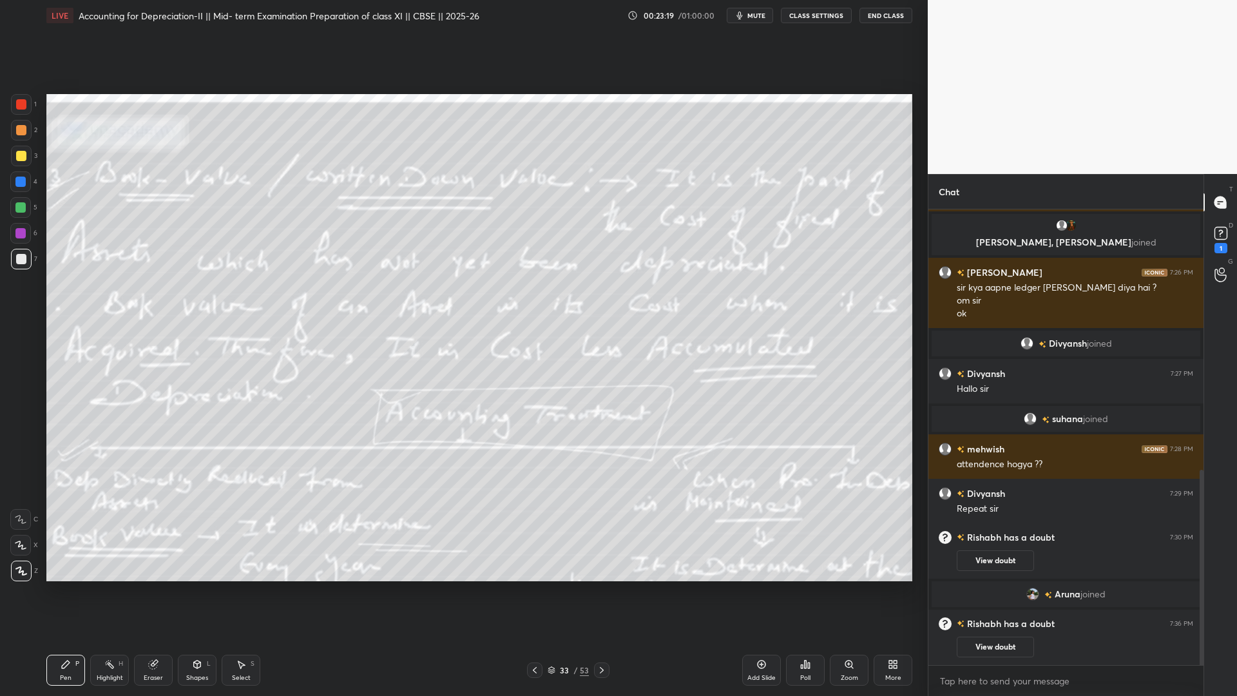
click at [602, 531] on icon at bounding box center [601, 670] width 10 height 10
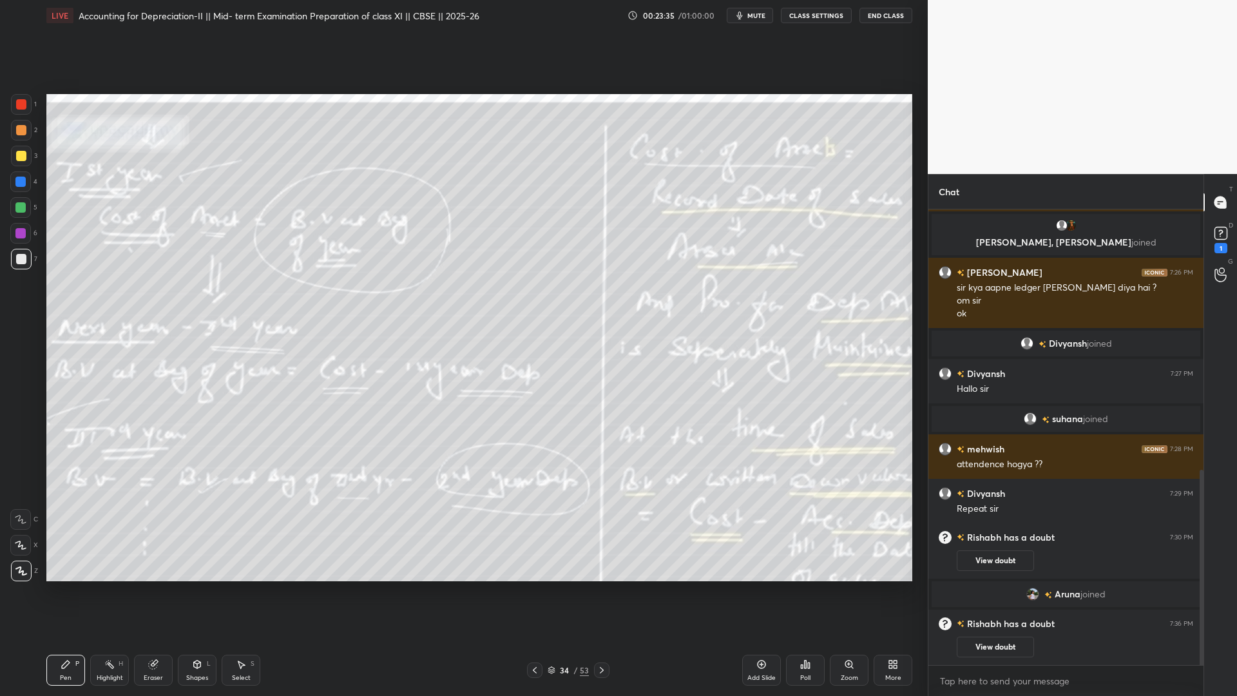
click at [748, 15] on button "mute" at bounding box center [749, 15] width 46 height 15
click at [755, 18] on span "unmute" at bounding box center [755, 15] width 28 height 9
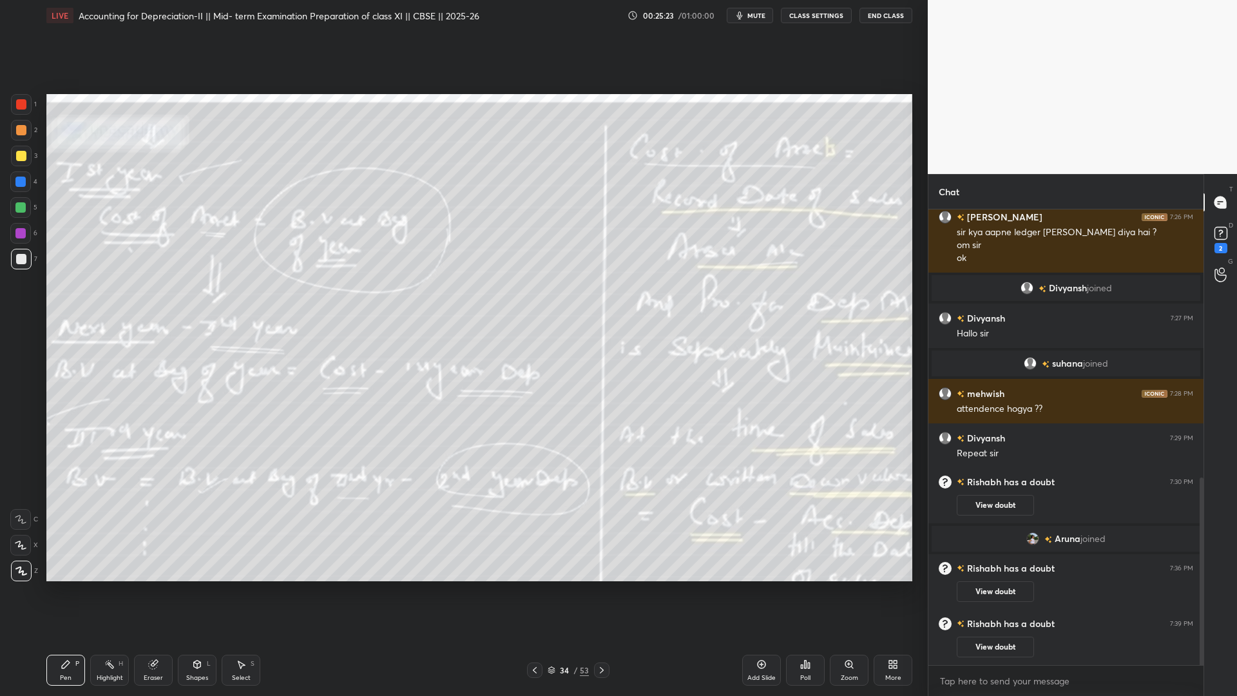
click at [809, 531] on div "Setting up your live class Poll for secs No correct answer Start poll" at bounding box center [479, 337] width 876 height 613
click at [599, 531] on icon at bounding box center [601, 670] width 10 height 10
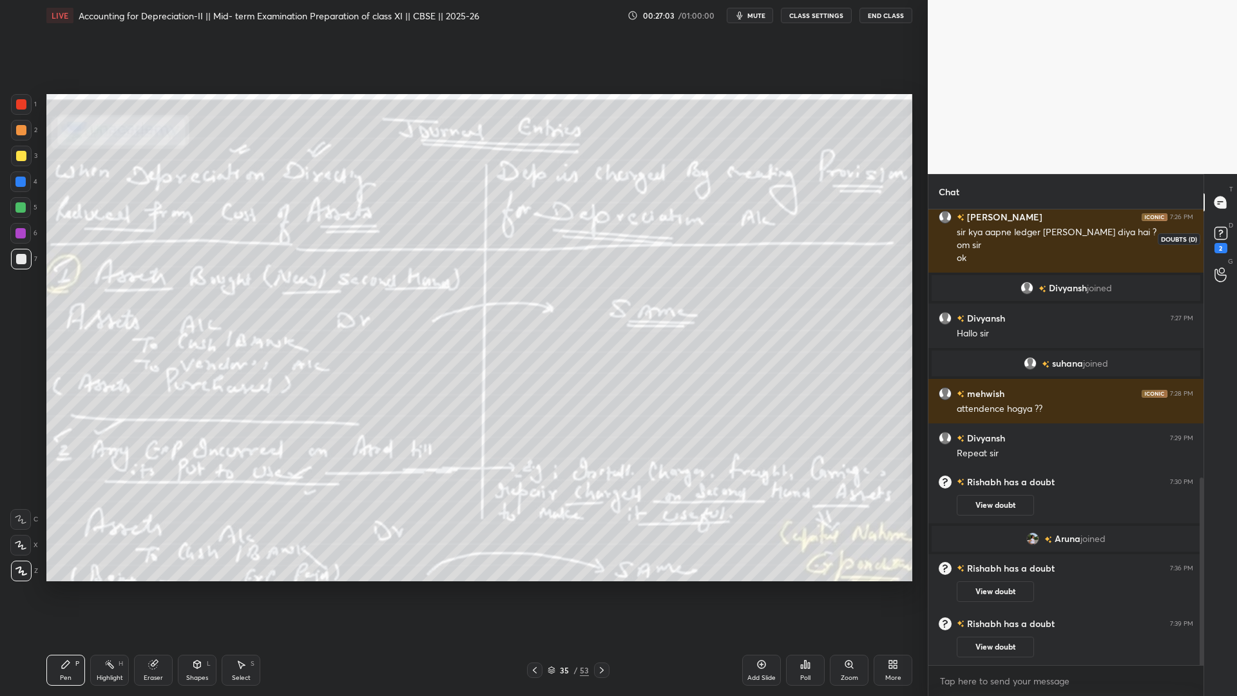
click at [947, 234] on rect at bounding box center [1220, 233] width 12 height 12
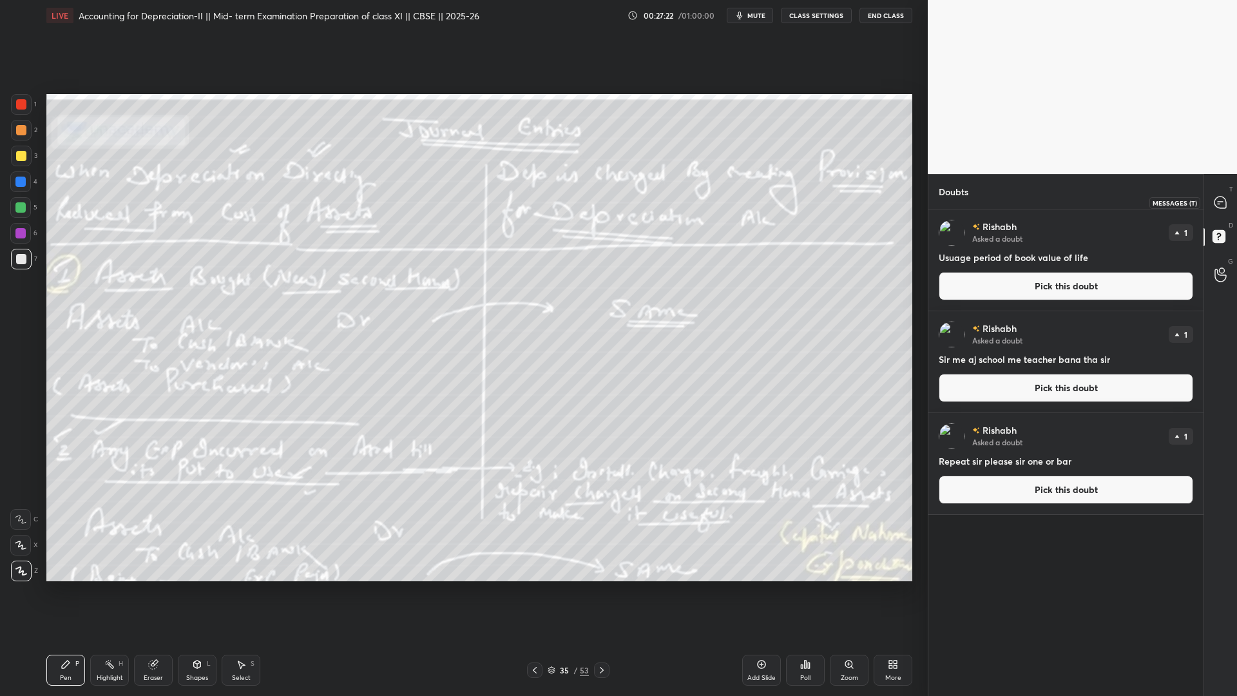
click at [947, 198] on div at bounding box center [1221, 202] width 26 height 23
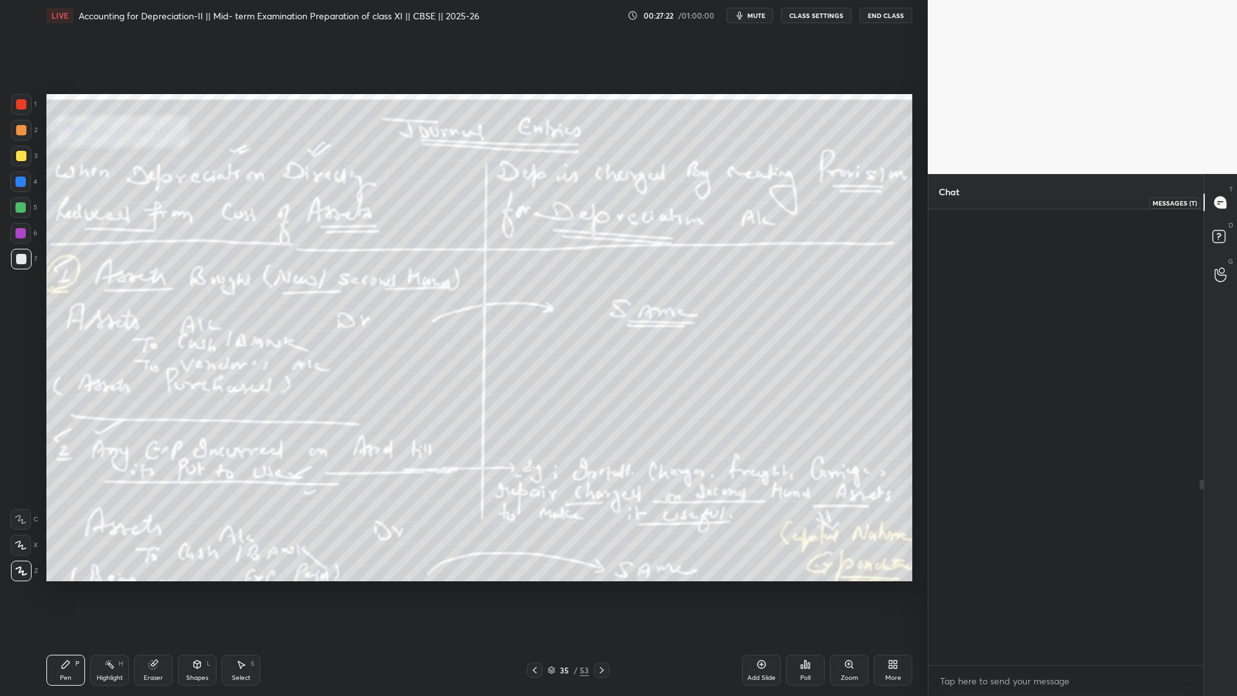
scroll to position [451, 271]
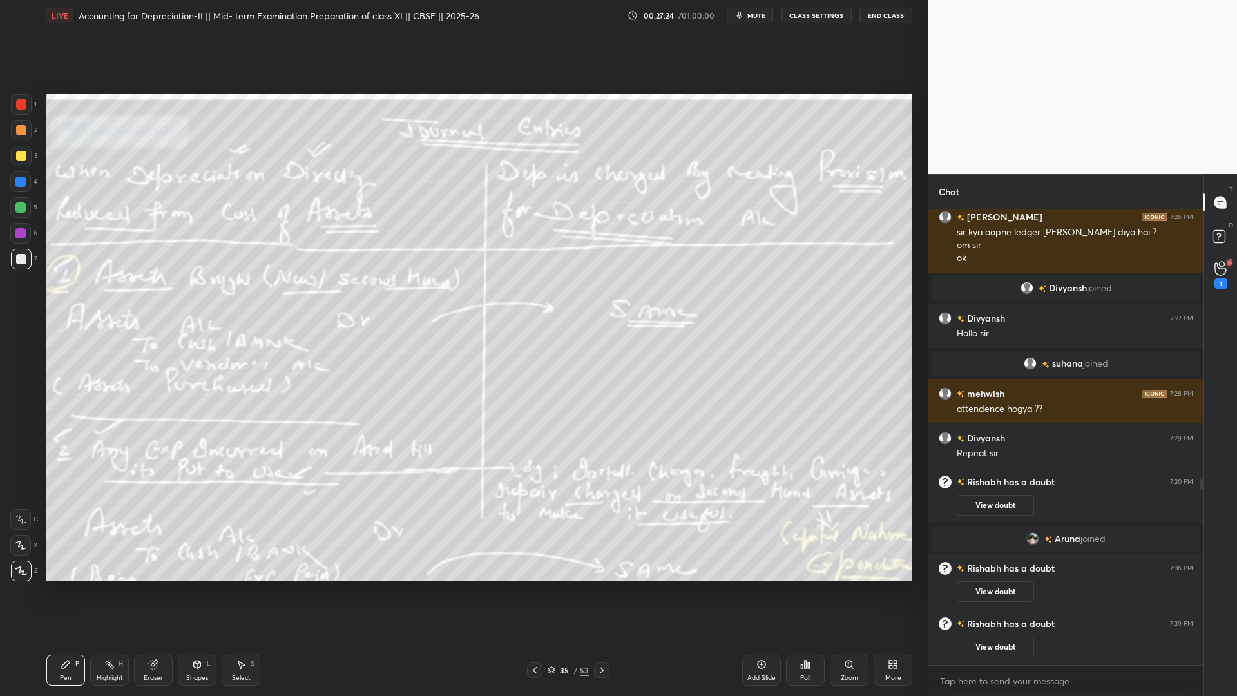
click at [947, 283] on div "1" at bounding box center [1220, 283] width 13 height 10
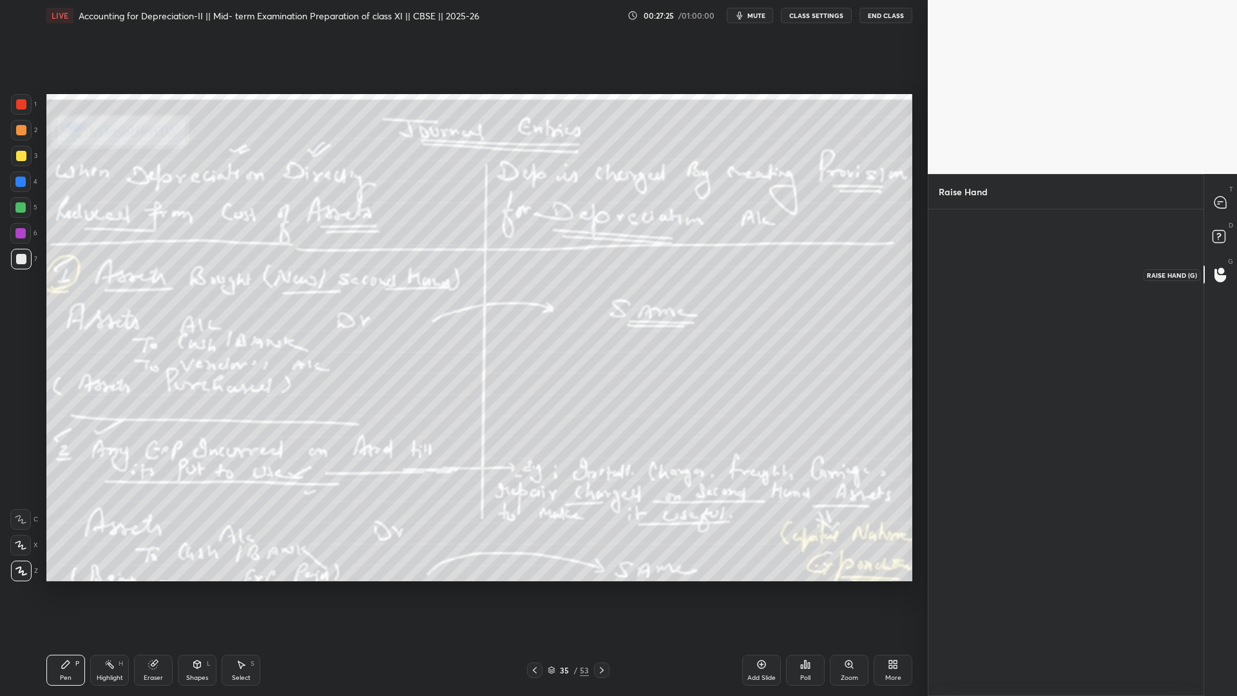
scroll to position [5, 5]
click at [947, 280] on div "Rishabh" at bounding box center [980, 271] width 84 height 75
click at [947, 290] on button "INVITE" at bounding box center [980, 298] width 72 height 17
click at [947, 202] on icon at bounding box center [1220, 202] width 12 height 12
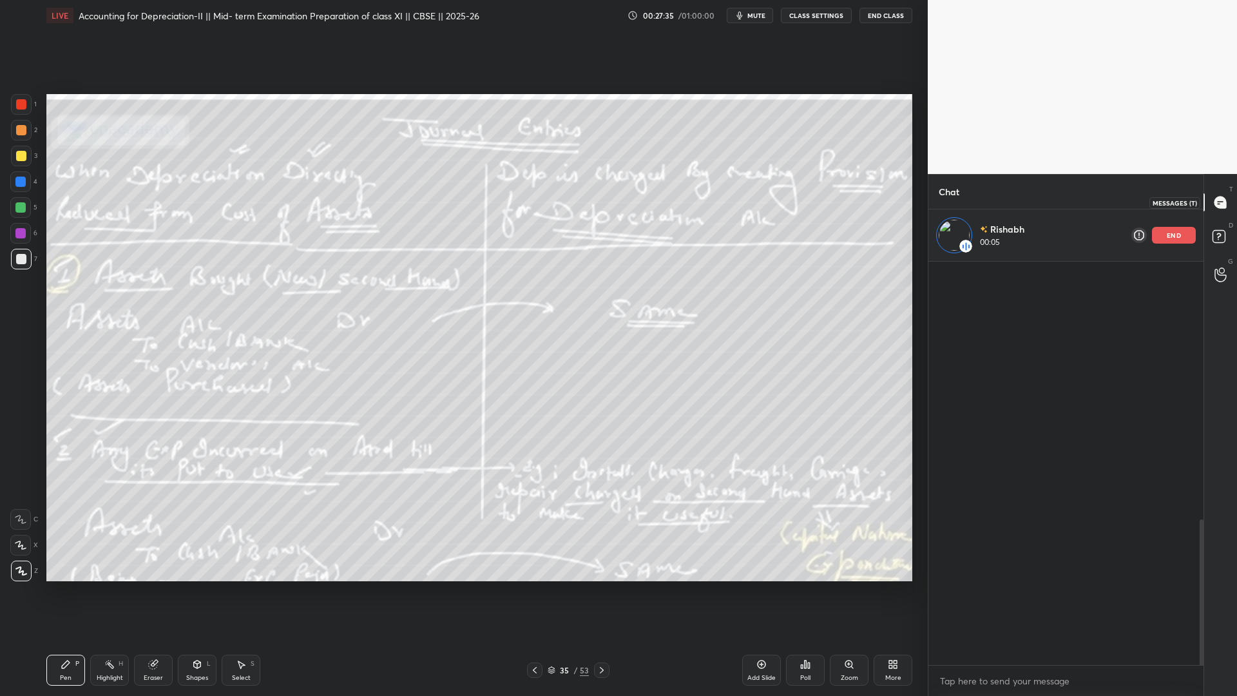
scroll to position [399, 271]
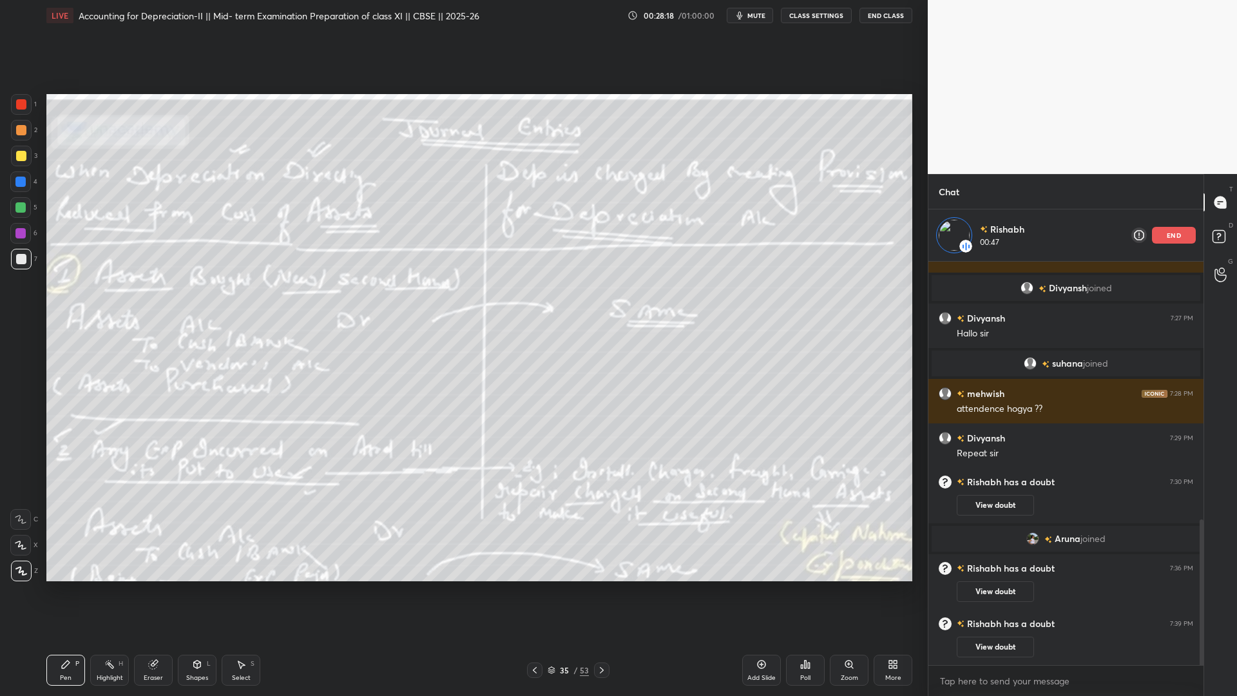
click at [535, 531] on icon at bounding box center [534, 670] width 10 height 10
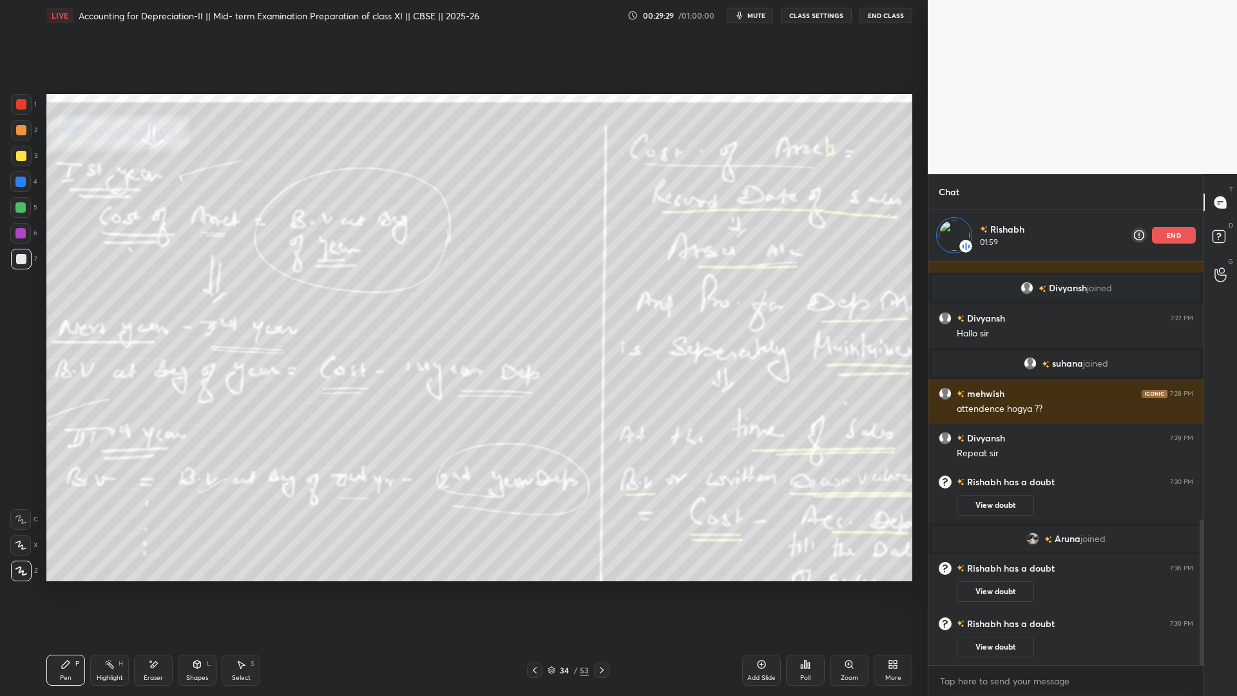
scroll to position [746, 0]
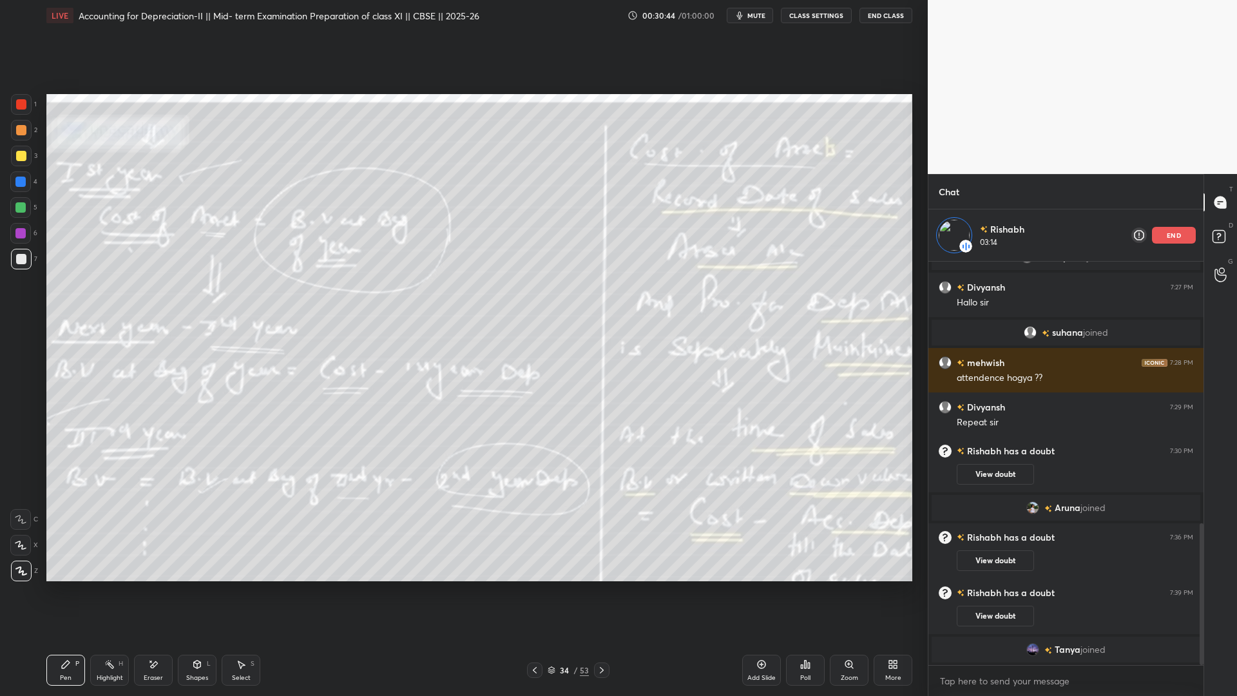
click at [753, 531] on div "Add Slide" at bounding box center [761, 677] width 28 height 6
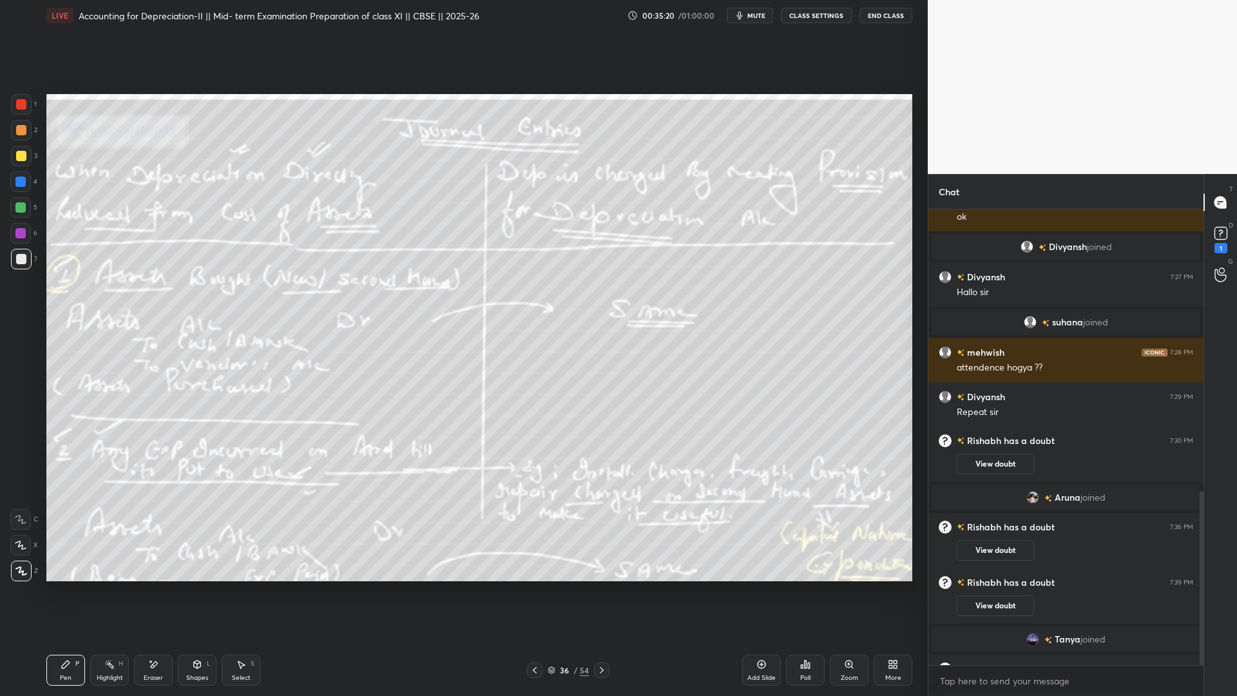
scroll to position [739, 0]
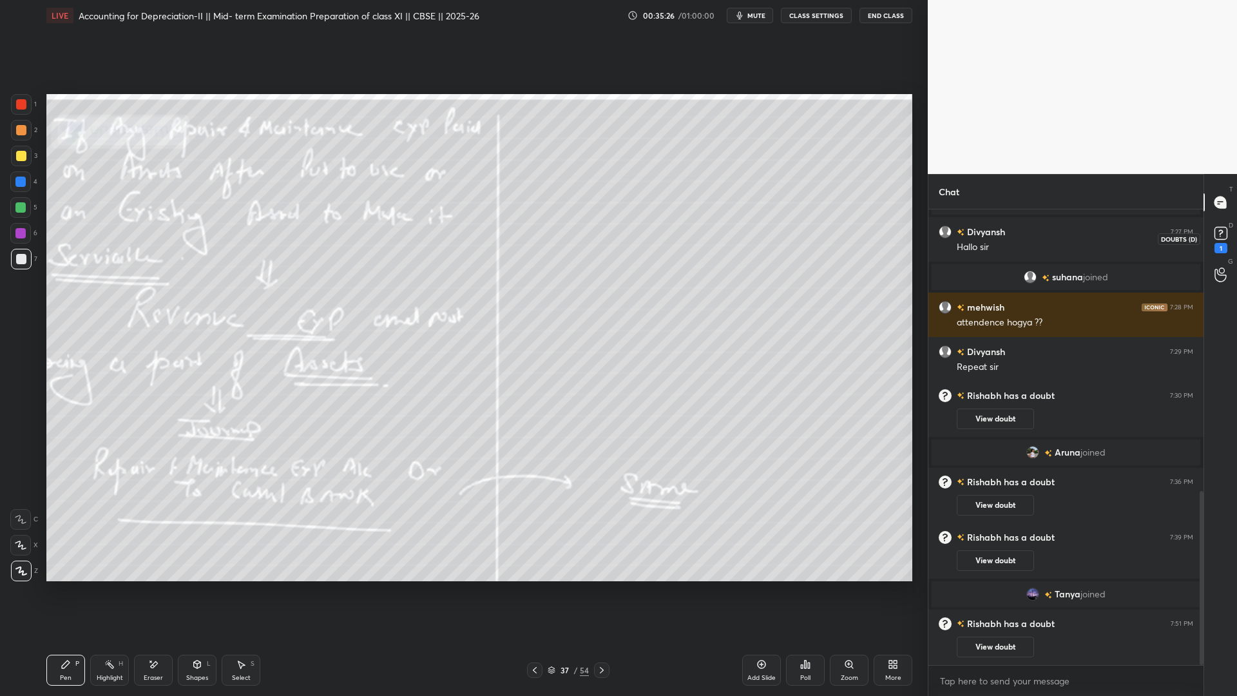
click at [947, 227] on rect at bounding box center [1220, 233] width 12 height 12
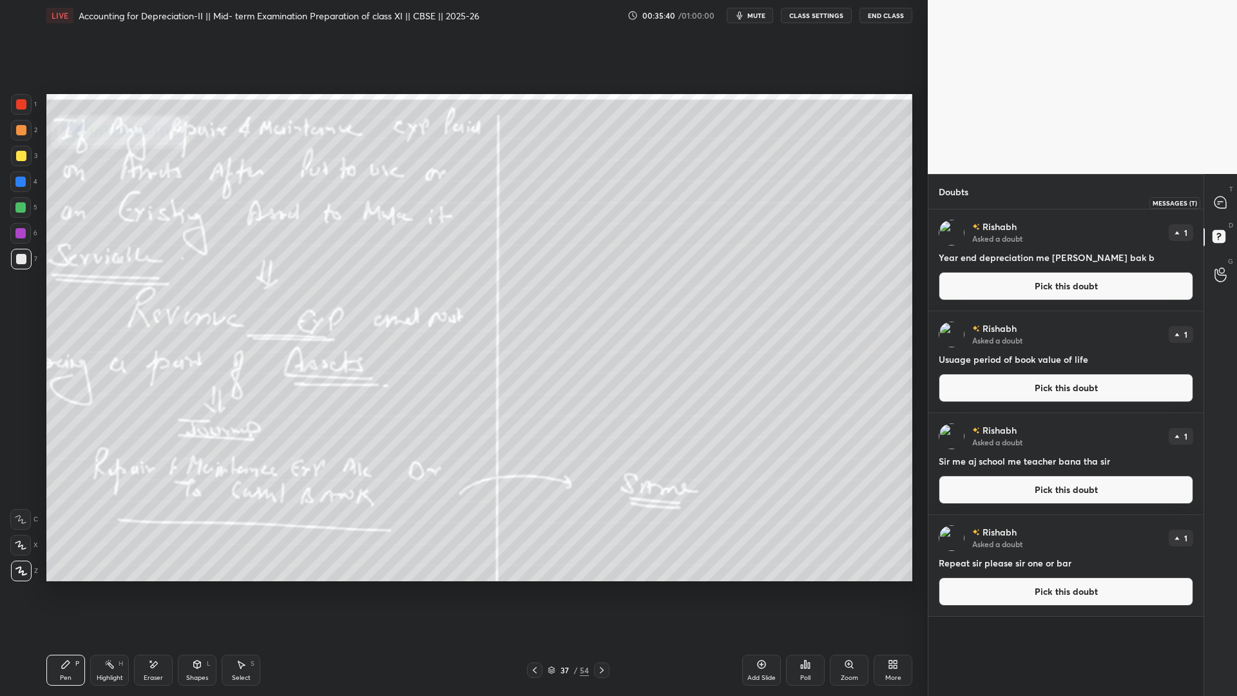
click at [947, 200] on icon at bounding box center [1220, 202] width 12 height 12
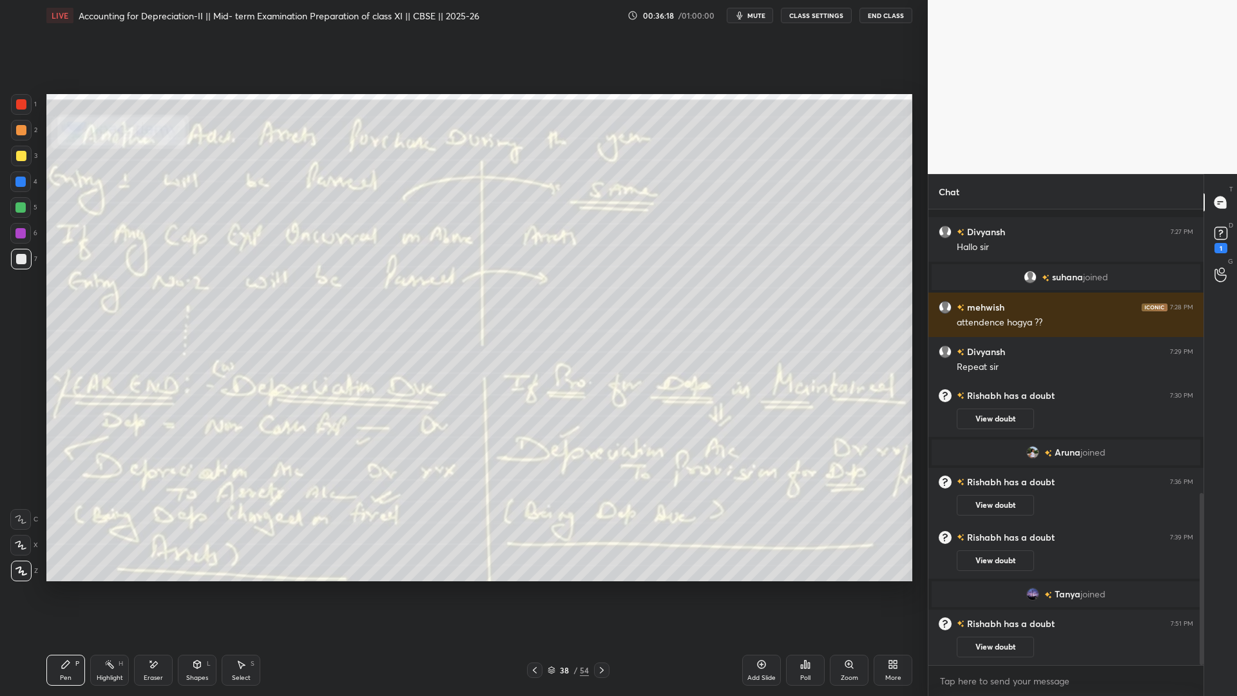
scroll to position [804, 0]
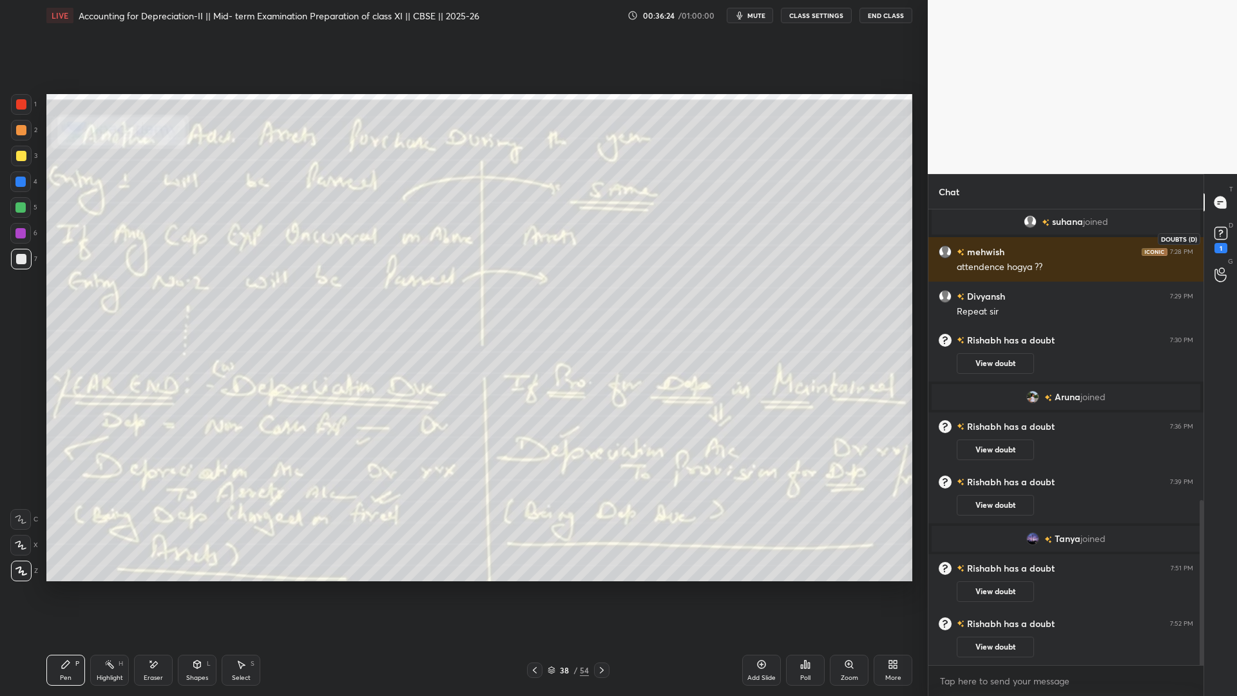
click at [947, 237] on rect at bounding box center [1220, 233] width 12 height 12
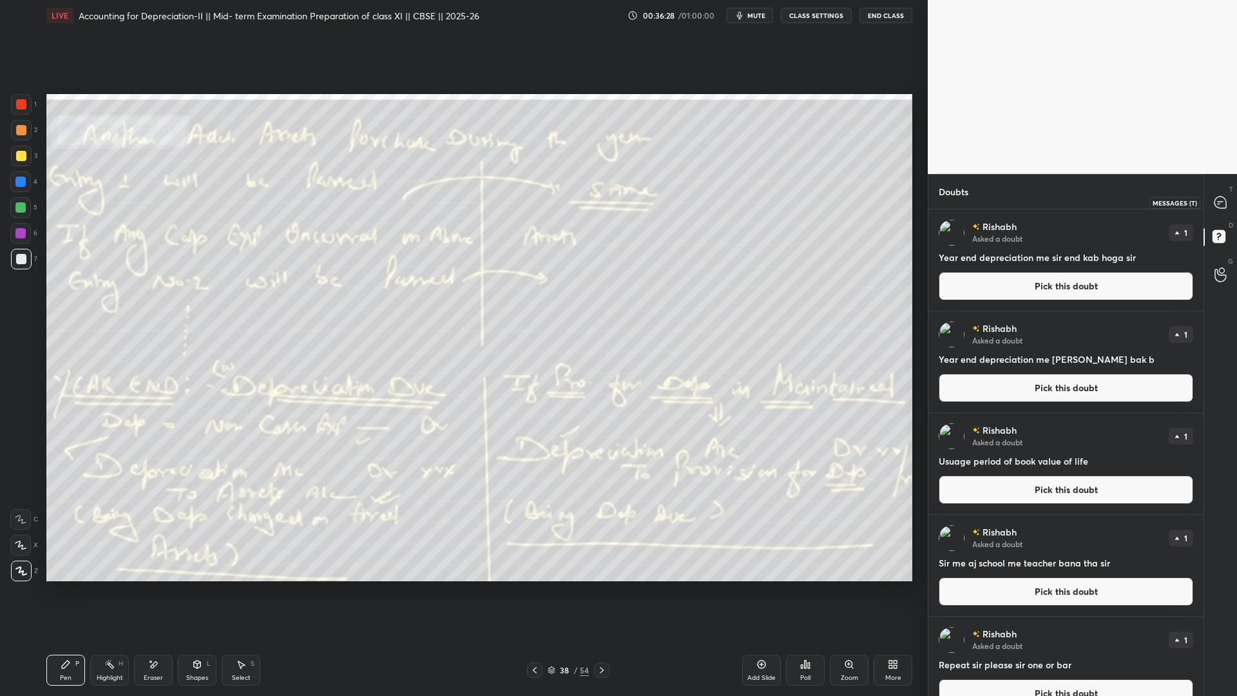
click at [947, 209] on icon at bounding box center [1220, 203] width 14 height 14
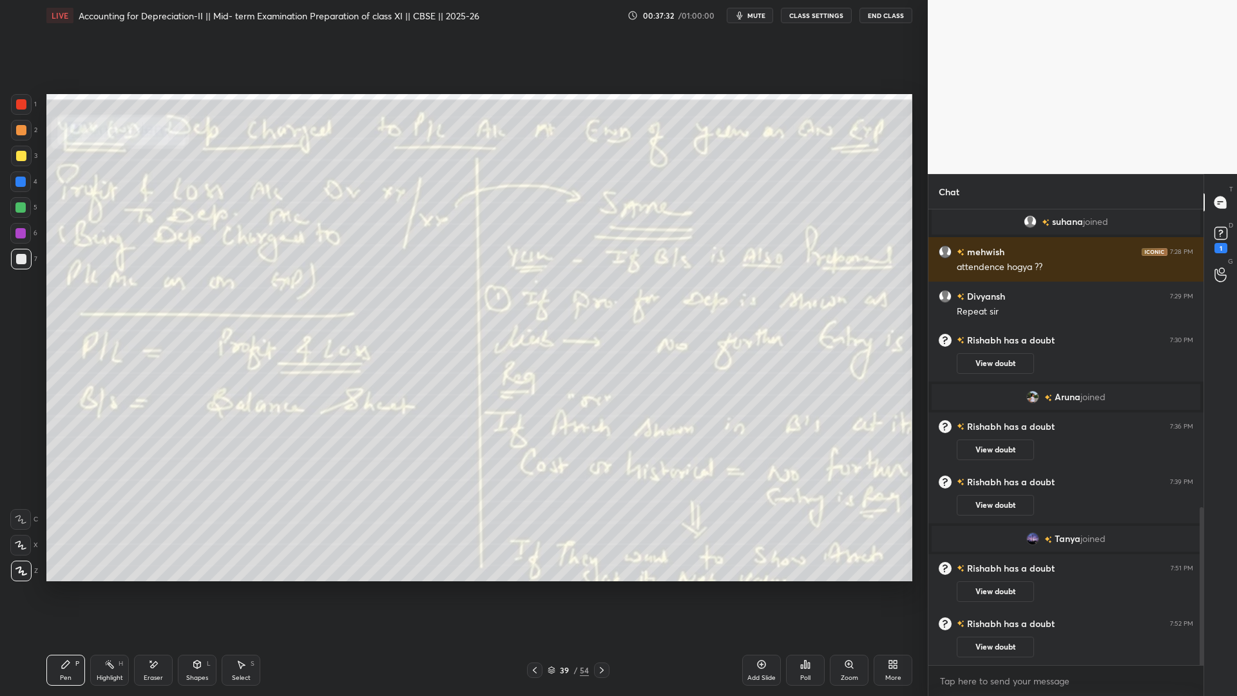
scroll to position [860, 0]
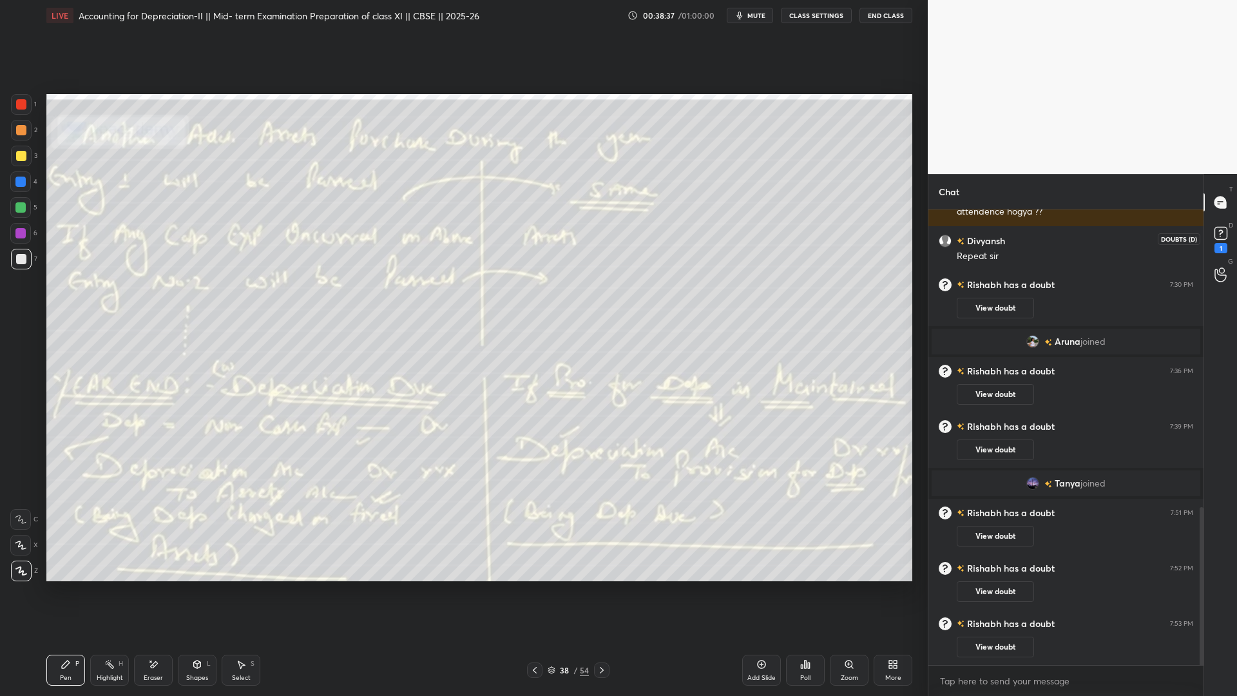
click at [947, 231] on icon at bounding box center [1220, 232] width 19 height 19
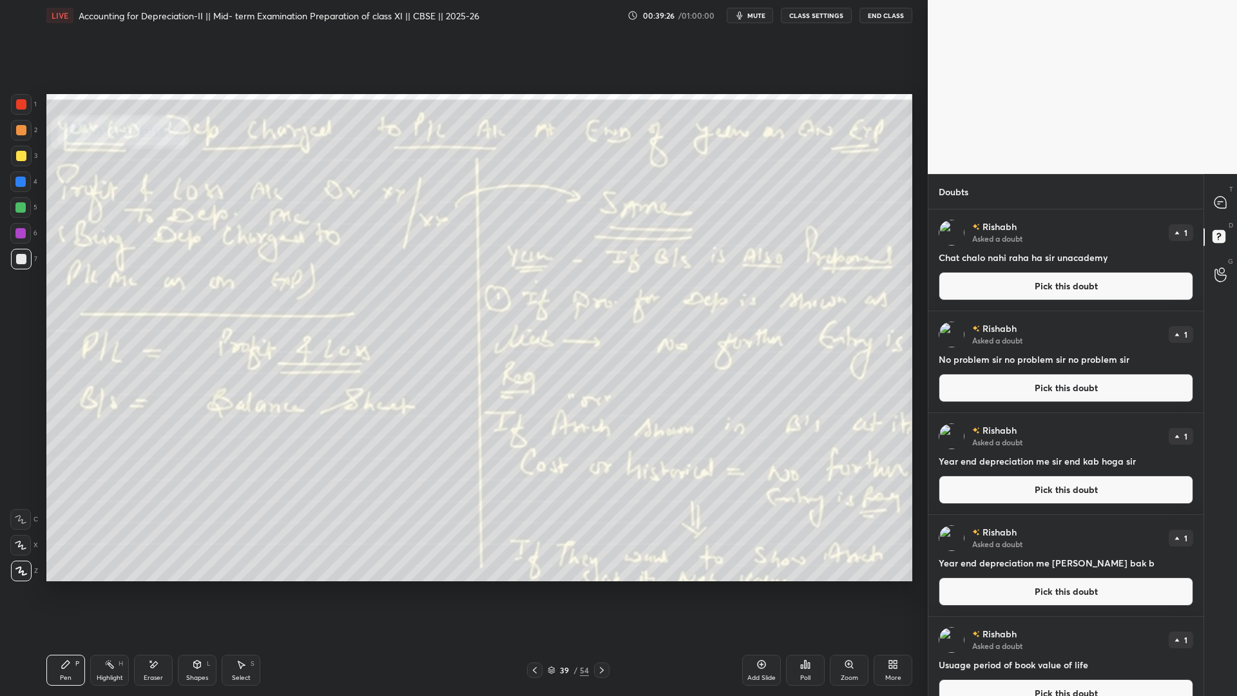
scroll to position [226, 0]
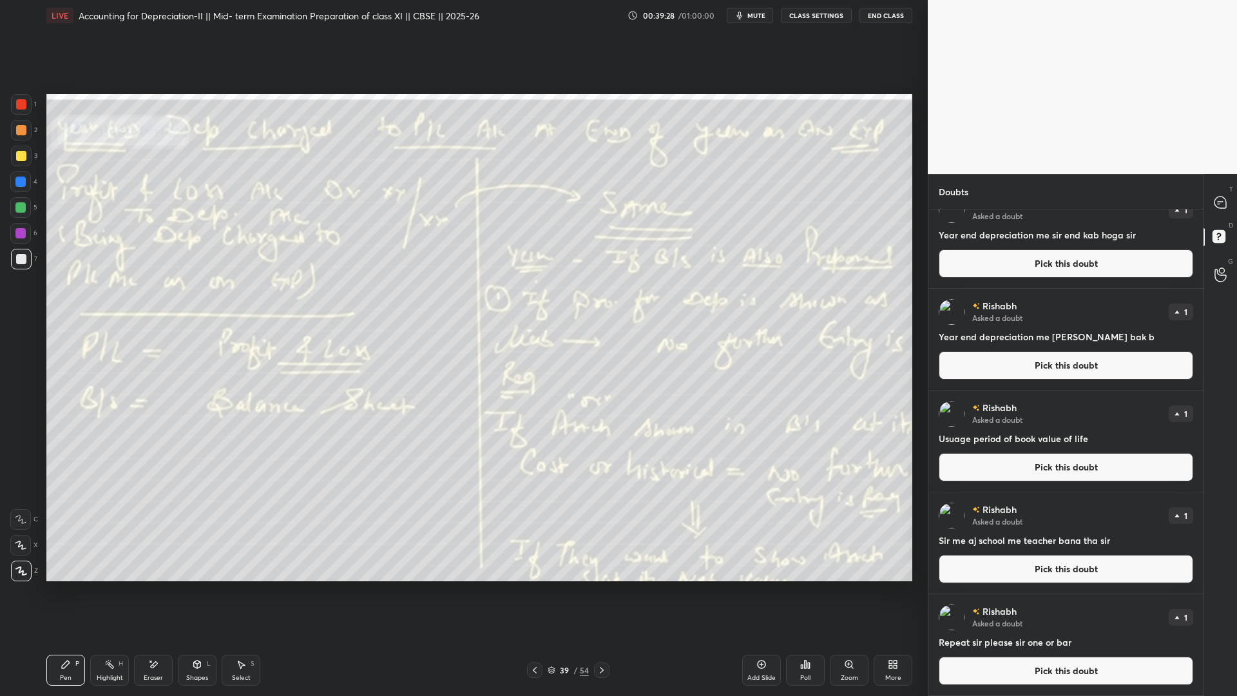
click at [947, 531] on button "Pick this doubt" at bounding box center [1065, 670] width 254 height 28
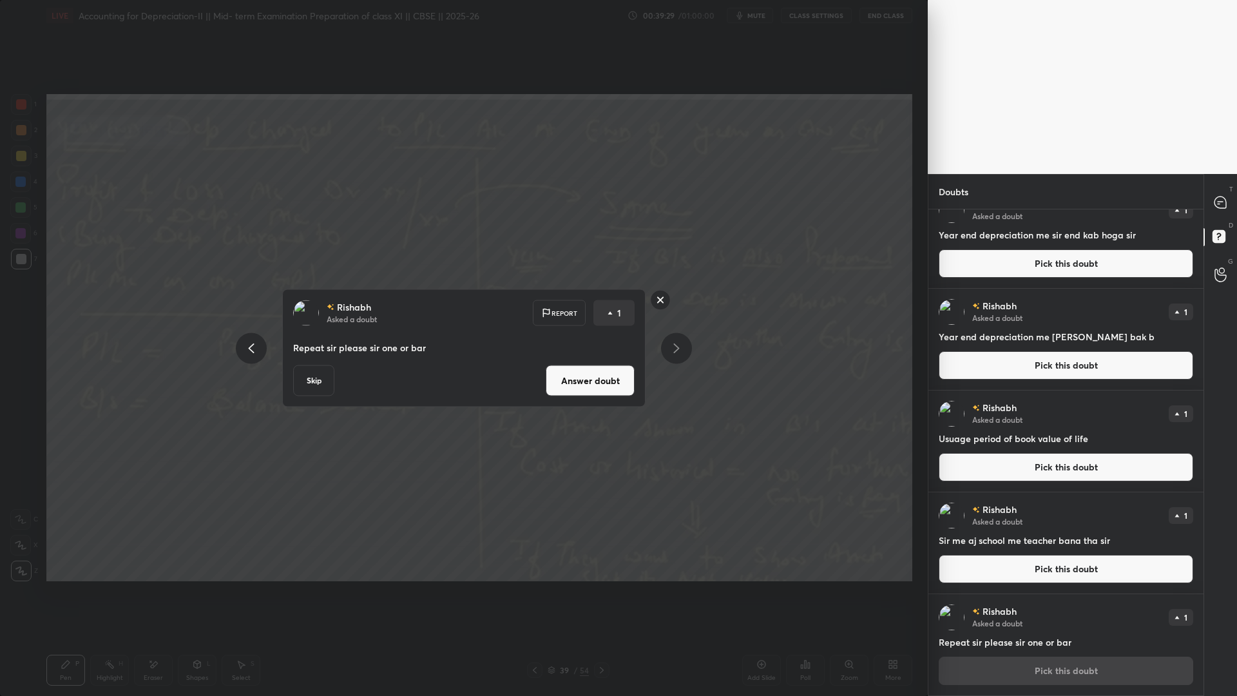
click at [308, 392] on button "Skip" at bounding box center [313, 380] width 41 height 31
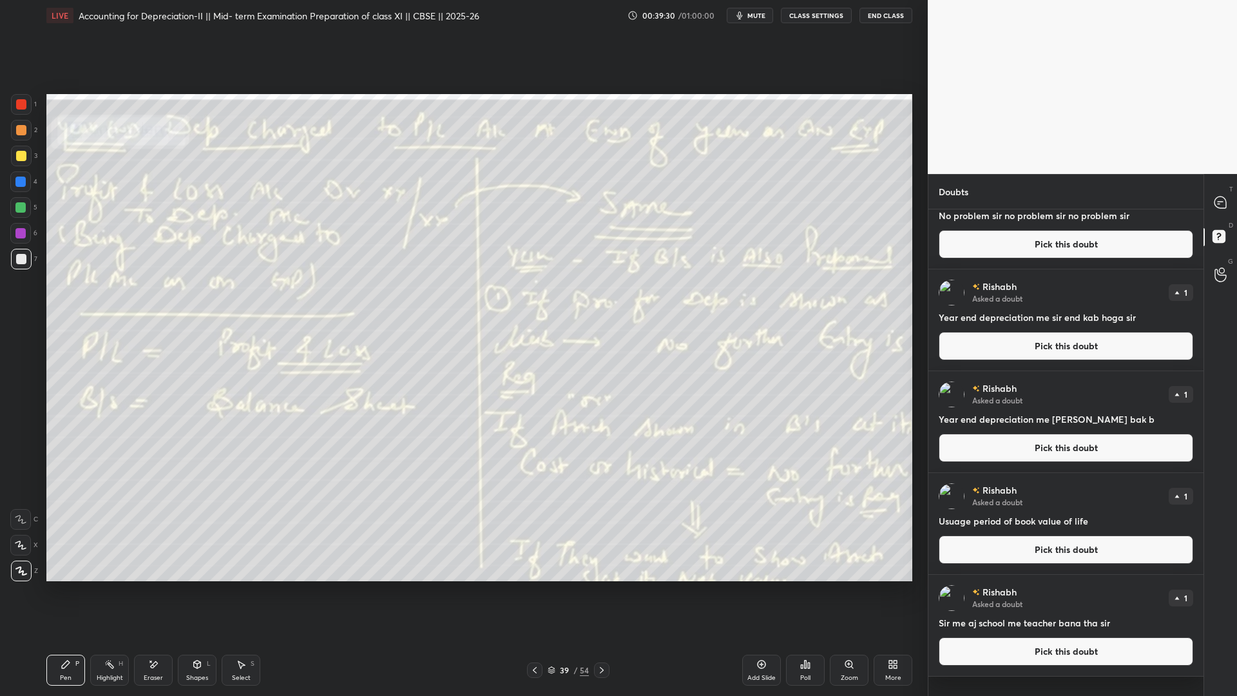
scroll to position [0, 0]
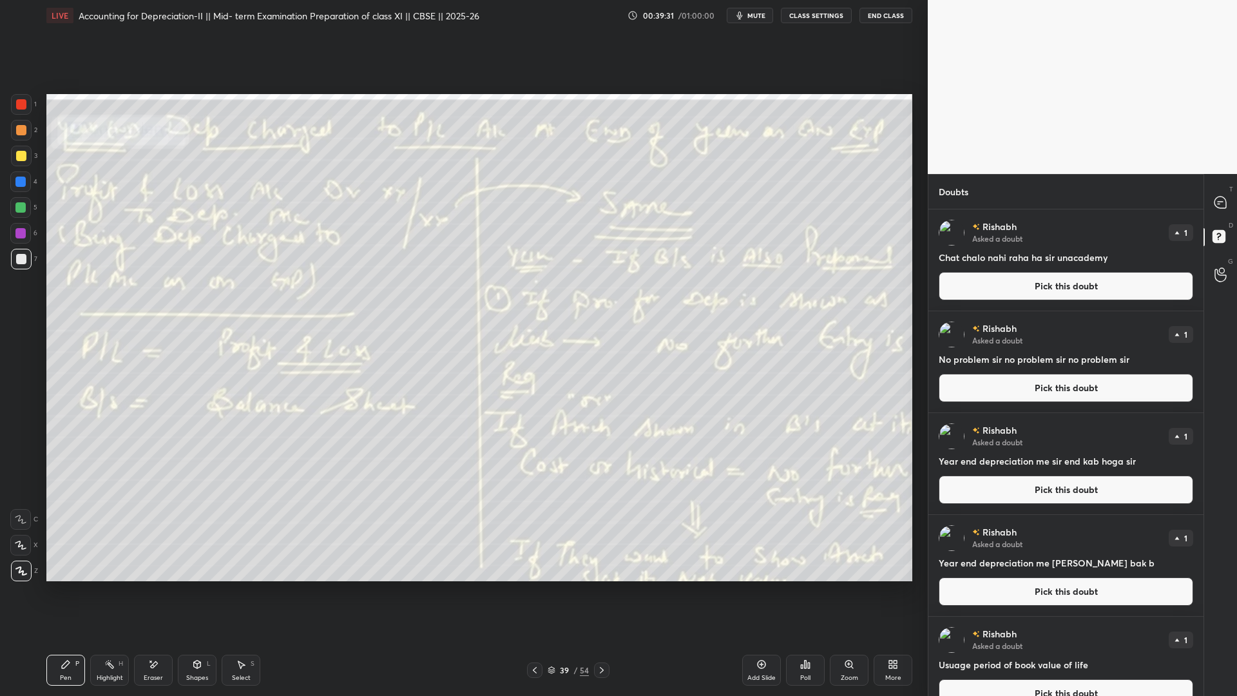
click at [947, 531] on button "Pick this doubt" at bounding box center [1065, 693] width 254 height 28
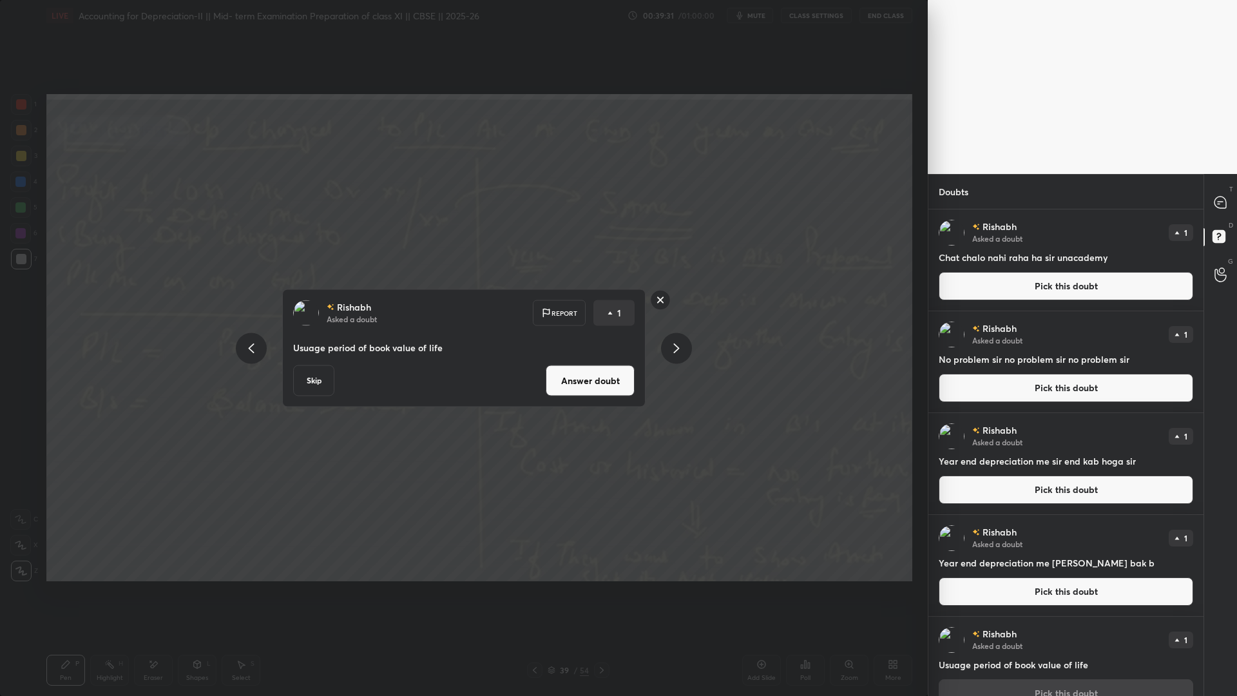
scroll to position [23, 0]
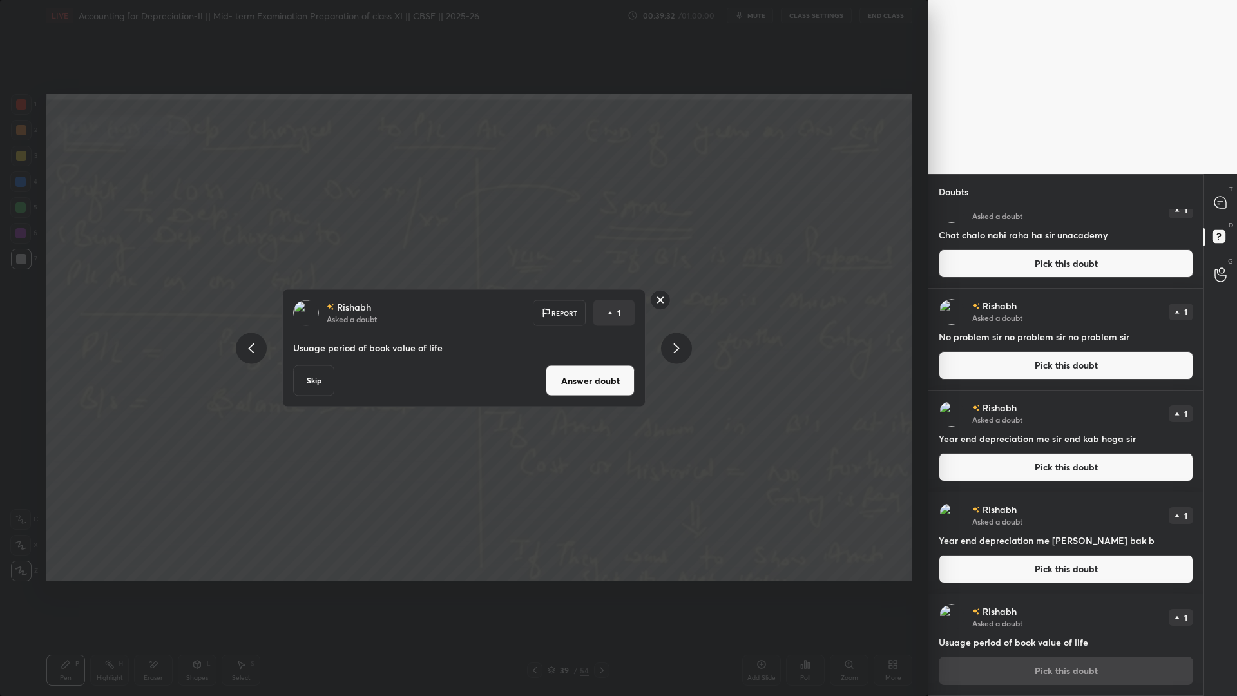
click at [317, 386] on button "Skip" at bounding box center [313, 380] width 41 height 31
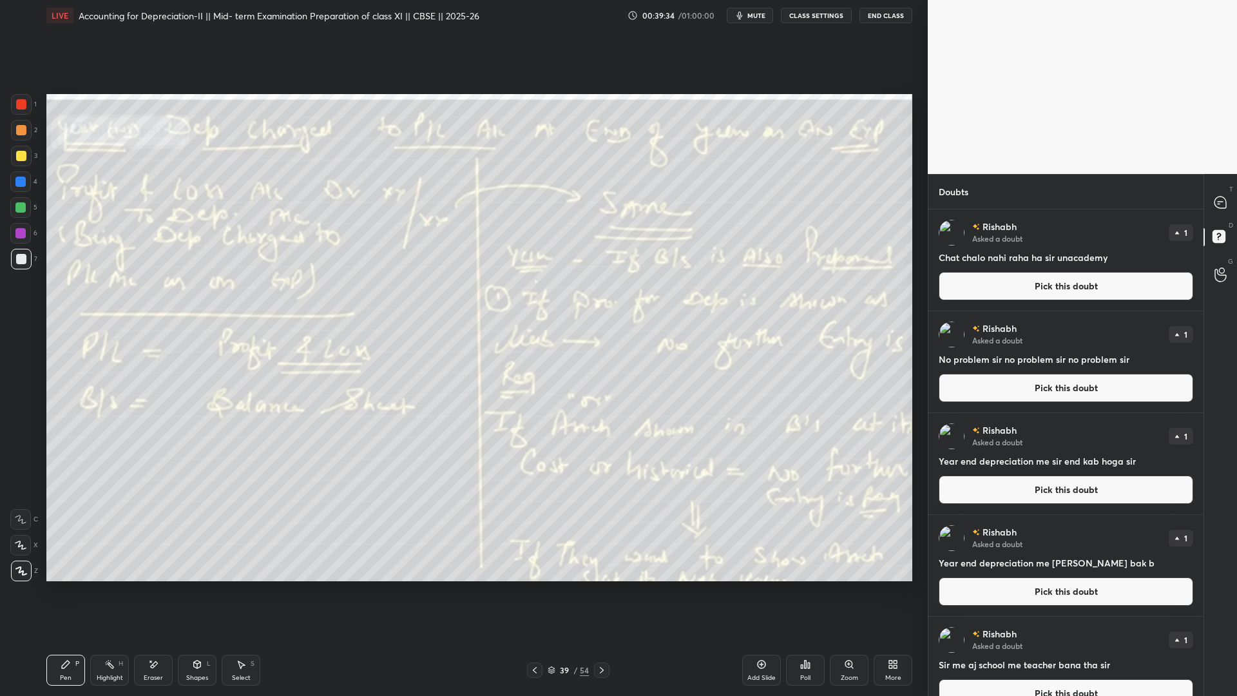
click at [947, 531] on button "Pick this doubt" at bounding box center [1065, 693] width 254 height 28
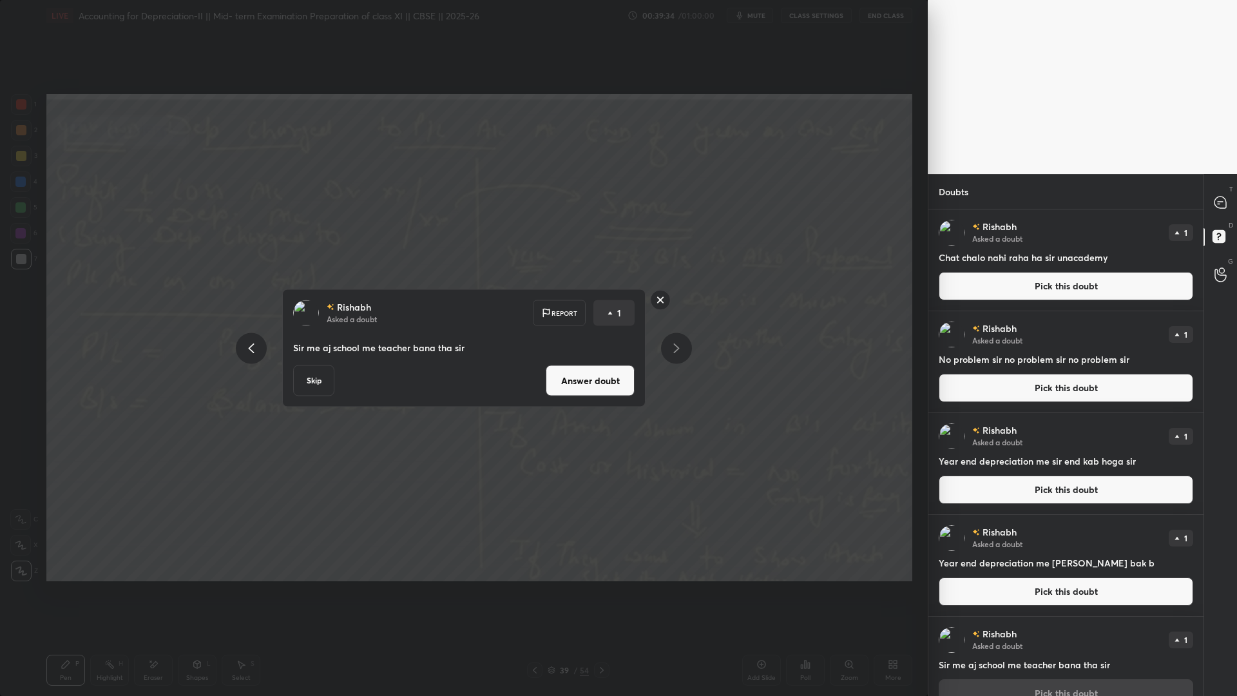
scroll to position [23, 0]
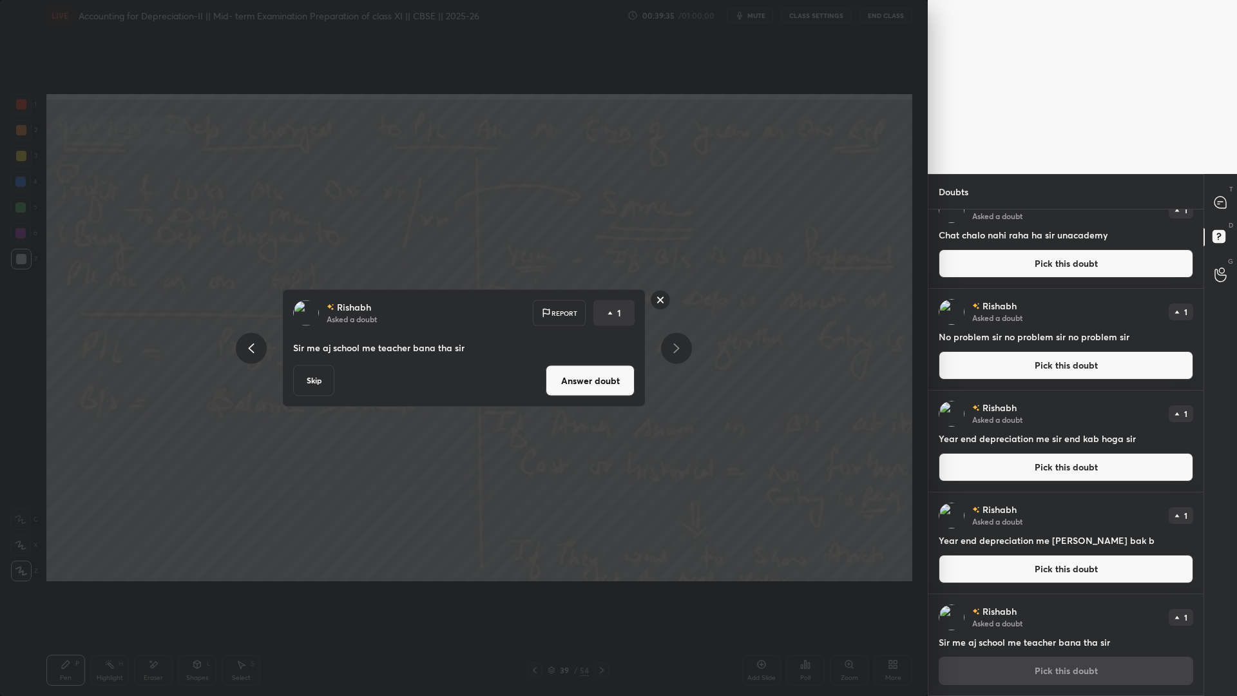
click at [307, 381] on button "Skip" at bounding box center [313, 380] width 41 height 31
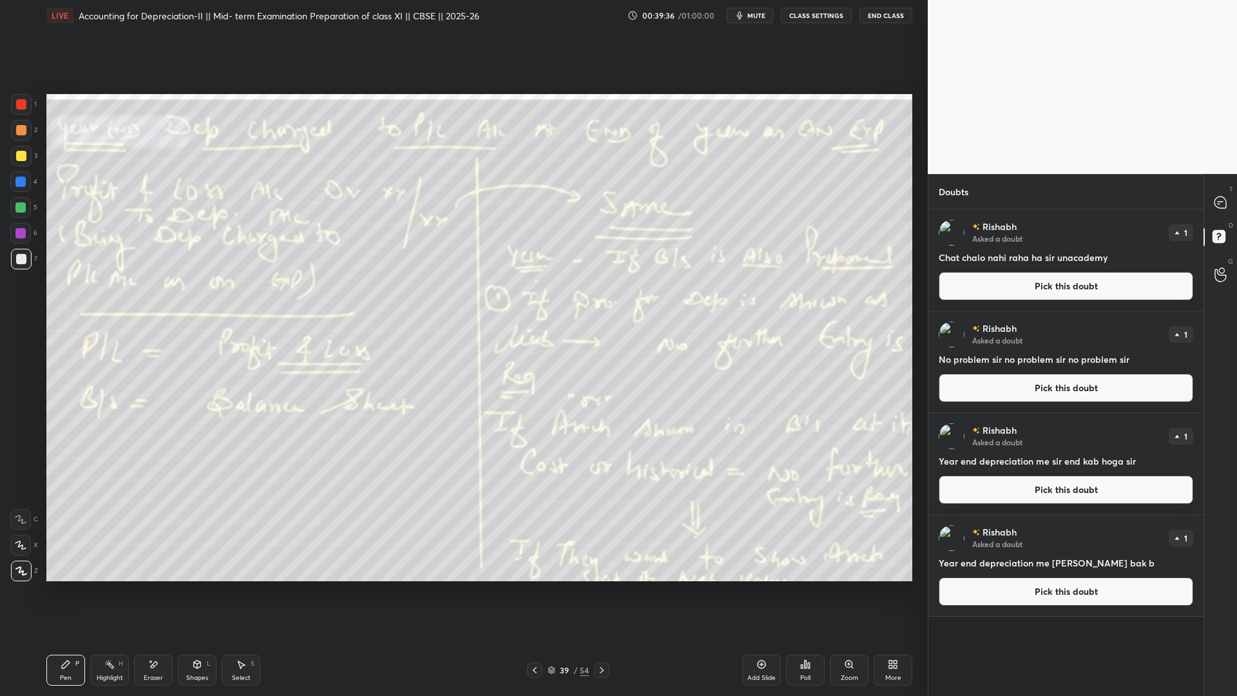
click at [947, 531] on button "Pick this doubt" at bounding box center [1065, 591] width 254 height 28
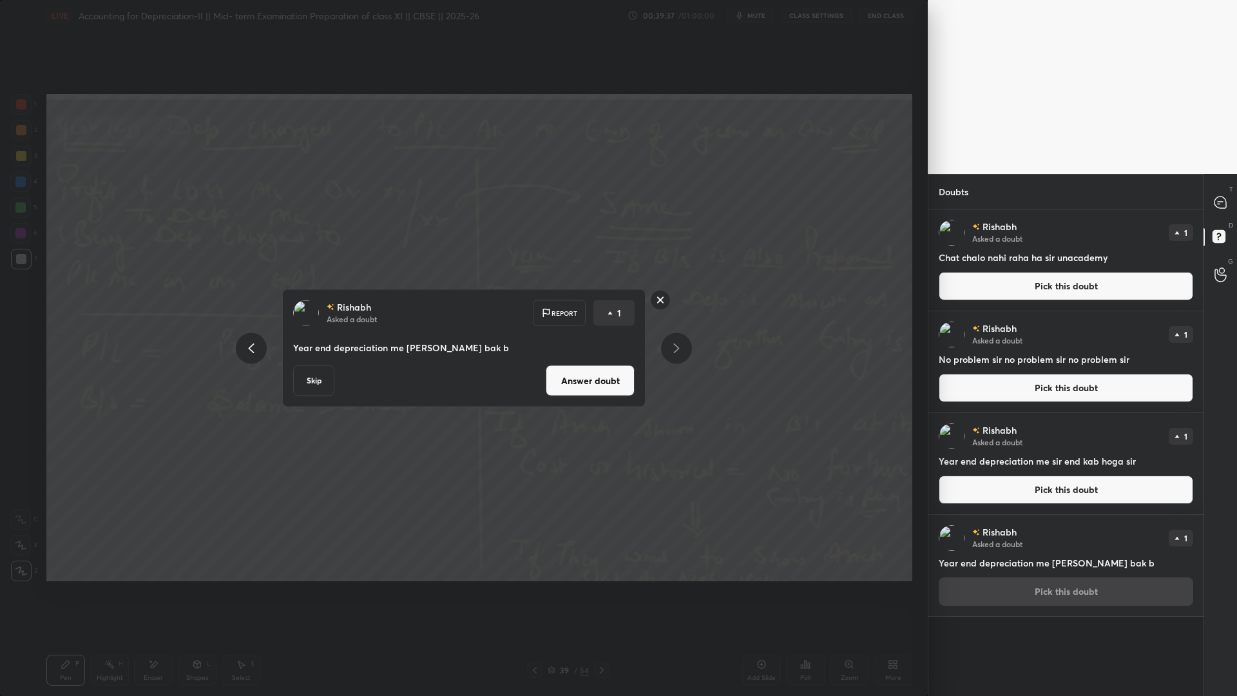
click at [323, 382] on button "Skip" at bounding box center [313, 380] width 41 height 31
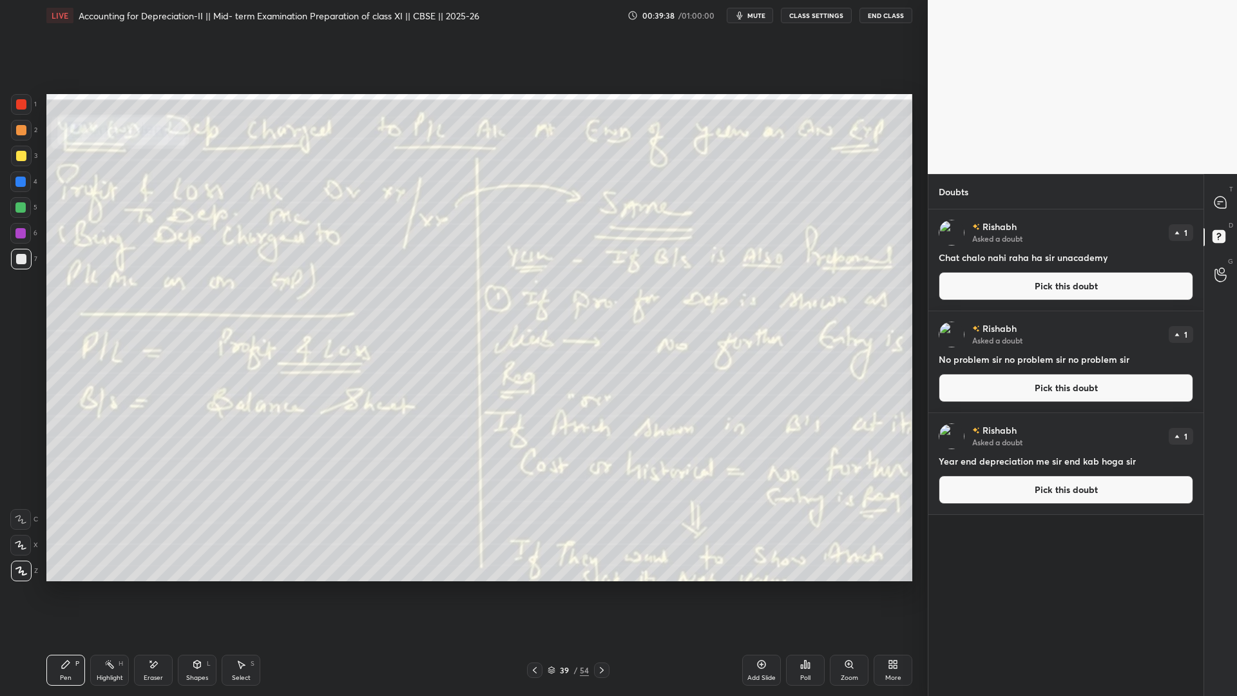
click at [947, 482] on button "Pick this doubt" at bounding box center [1065, 489] width 254 height 28
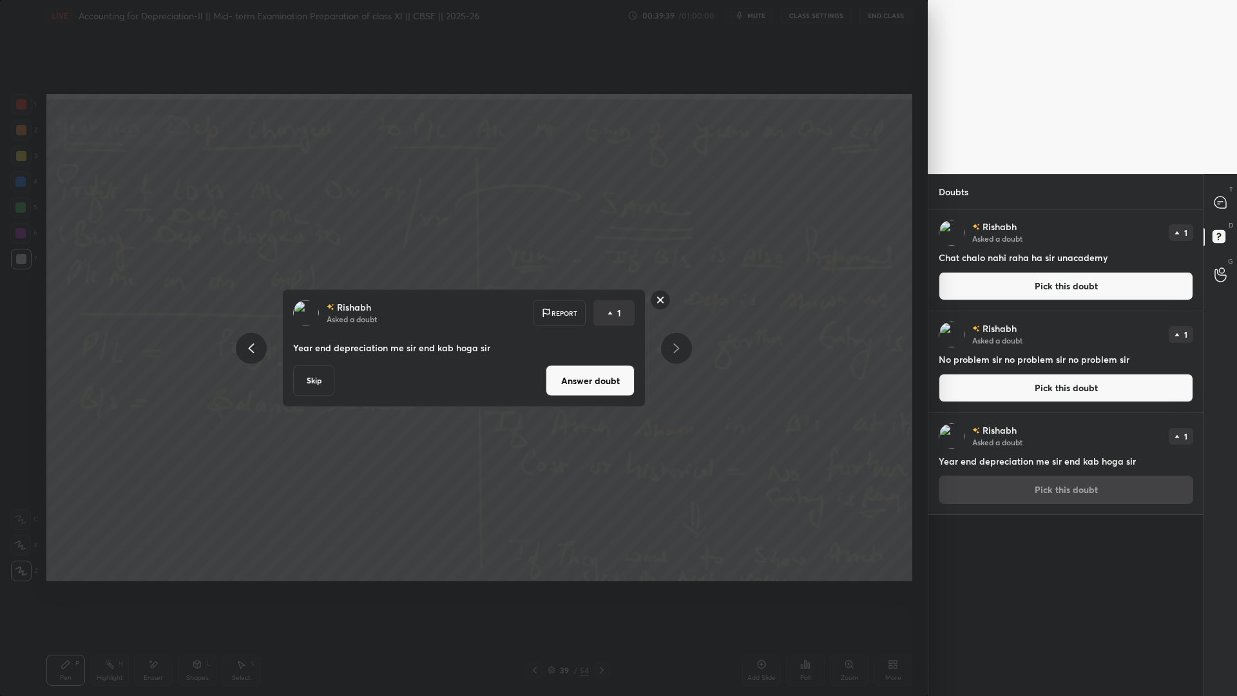
click at [317, 379] on button "Skip" at bounding box center [313, 380] width 41 height 31
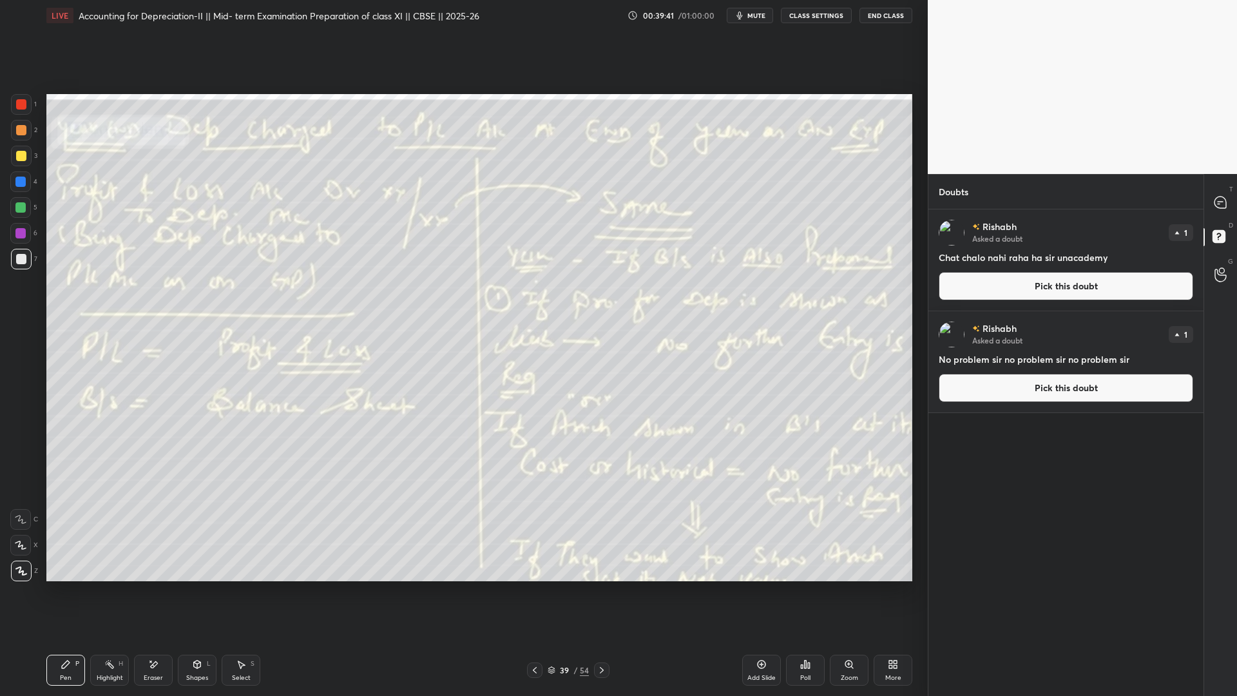
click at [947, 385] on button "Pick this doubt" at bounding box center [1065, 388] width 254 height 28
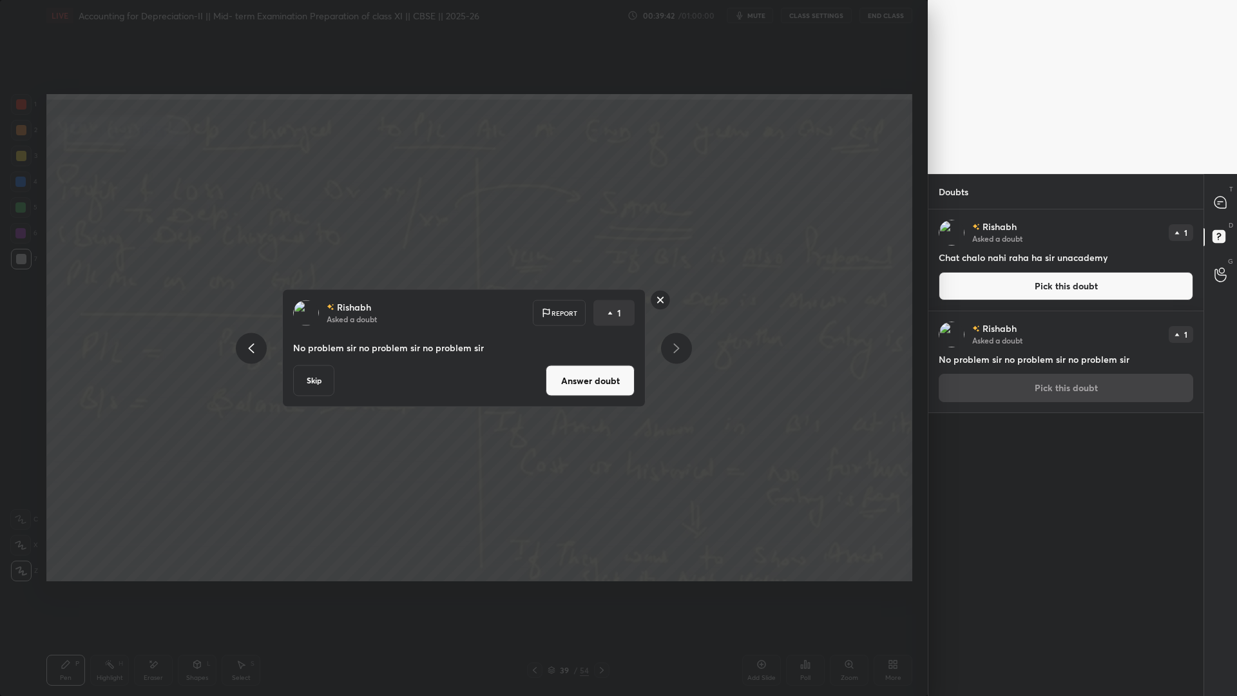
click at [312, 373] on button "Skip" at bounding box center [313, 380] width 41 height 31
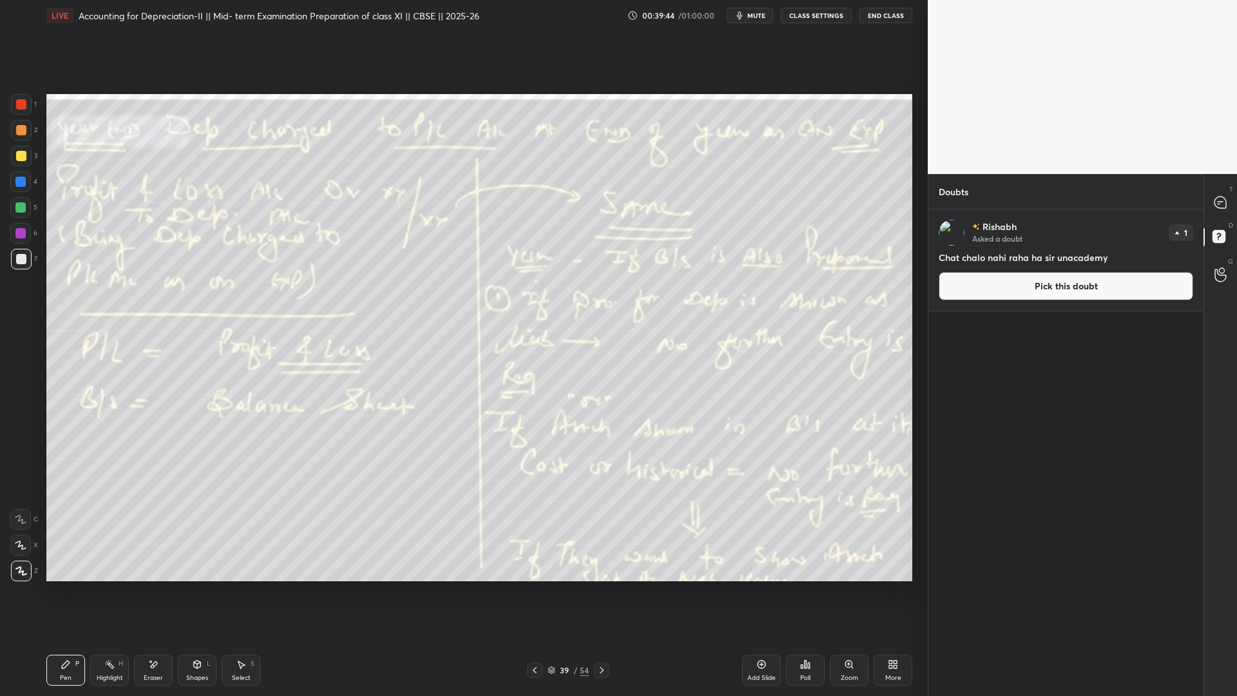
click at [947, 285] on button "Pick this doubt" at bounding box center [1065, 286] width 254 height 28
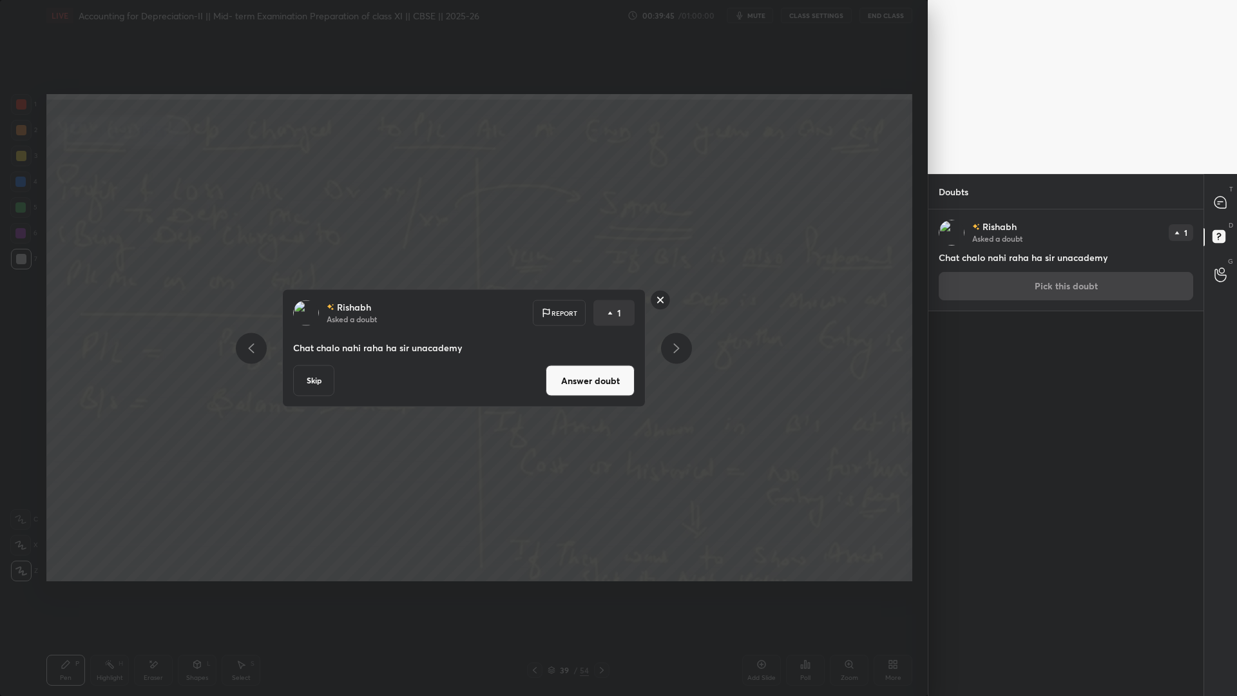
click at [308, 383] on button "Skip" at bounding box center [313, 380] width 41 height 31
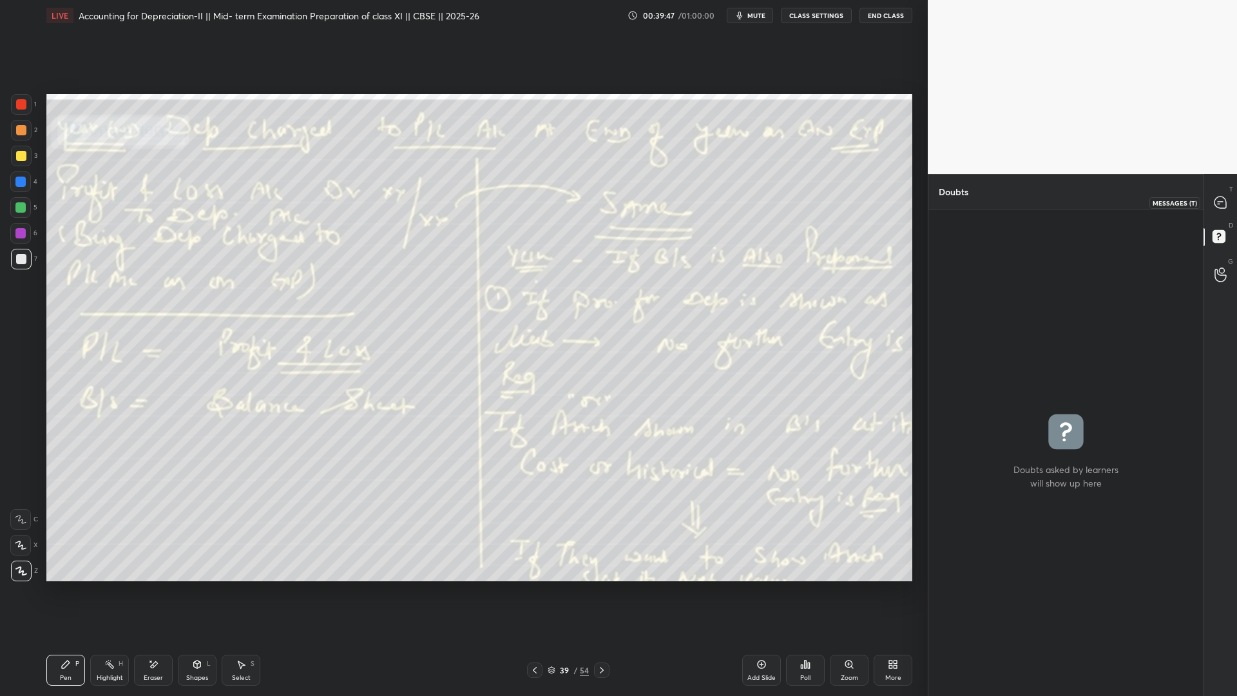
click at [947, 205] on icon at bounding box center [1220, 202] width 12 height 12
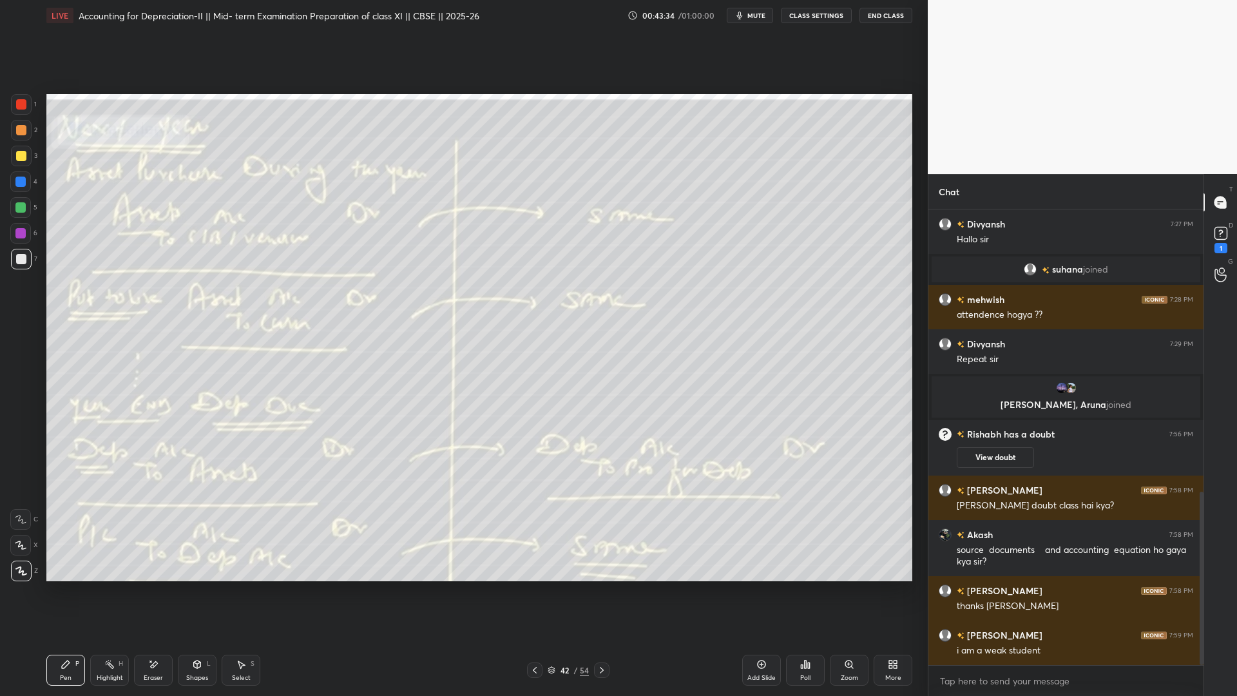
scroll to position [787, 0]
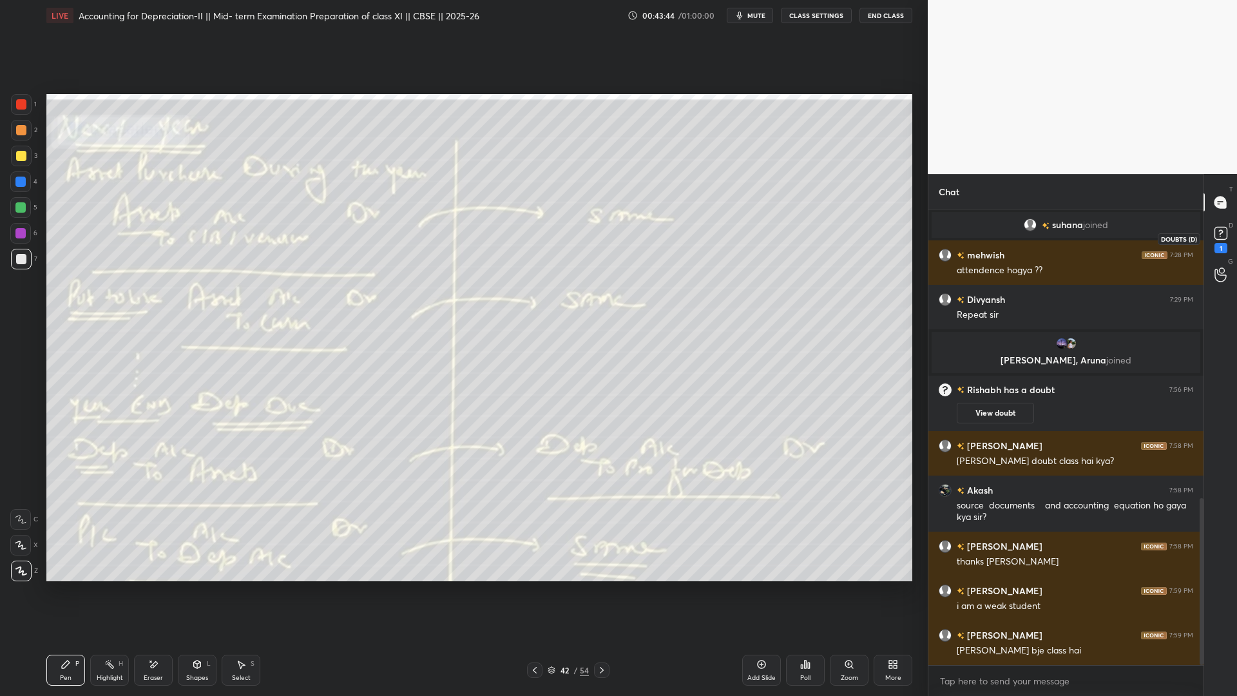
click at [947, 236] on rect at bounding box center [1220, 233] width 12 height 12
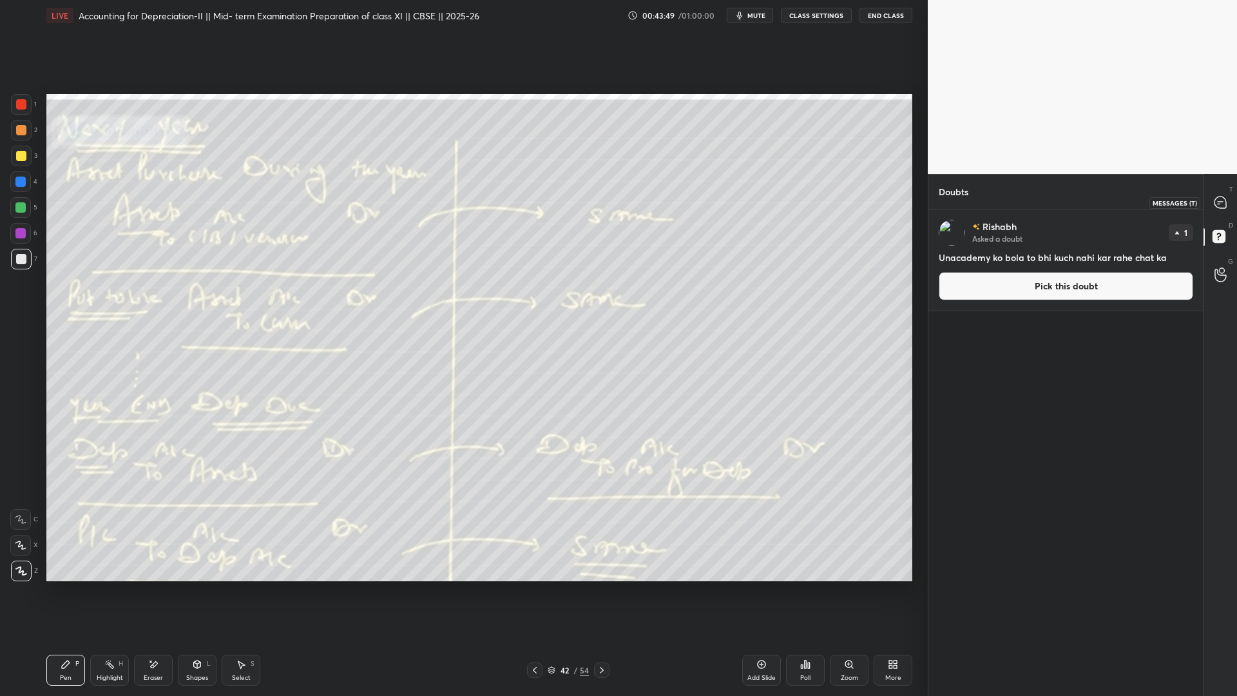
click at [947, 206] on icon at bounding box center [1220, 202] width 12 height 12
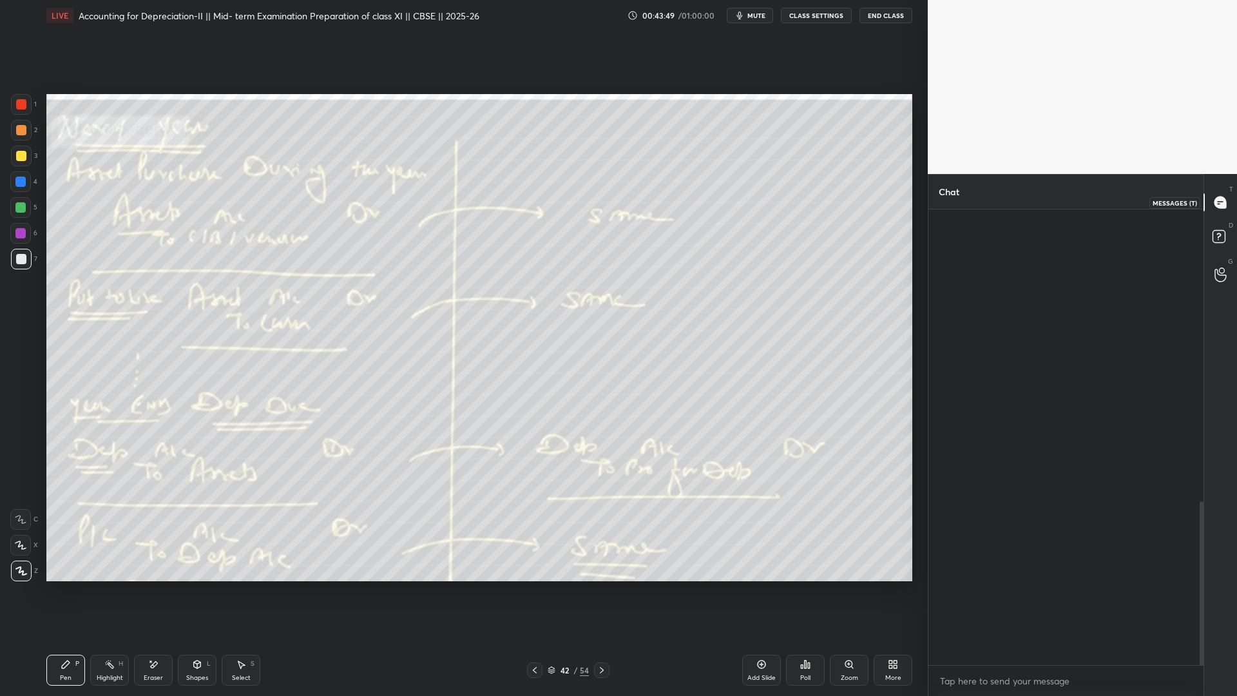
scroll to position [451, 271]
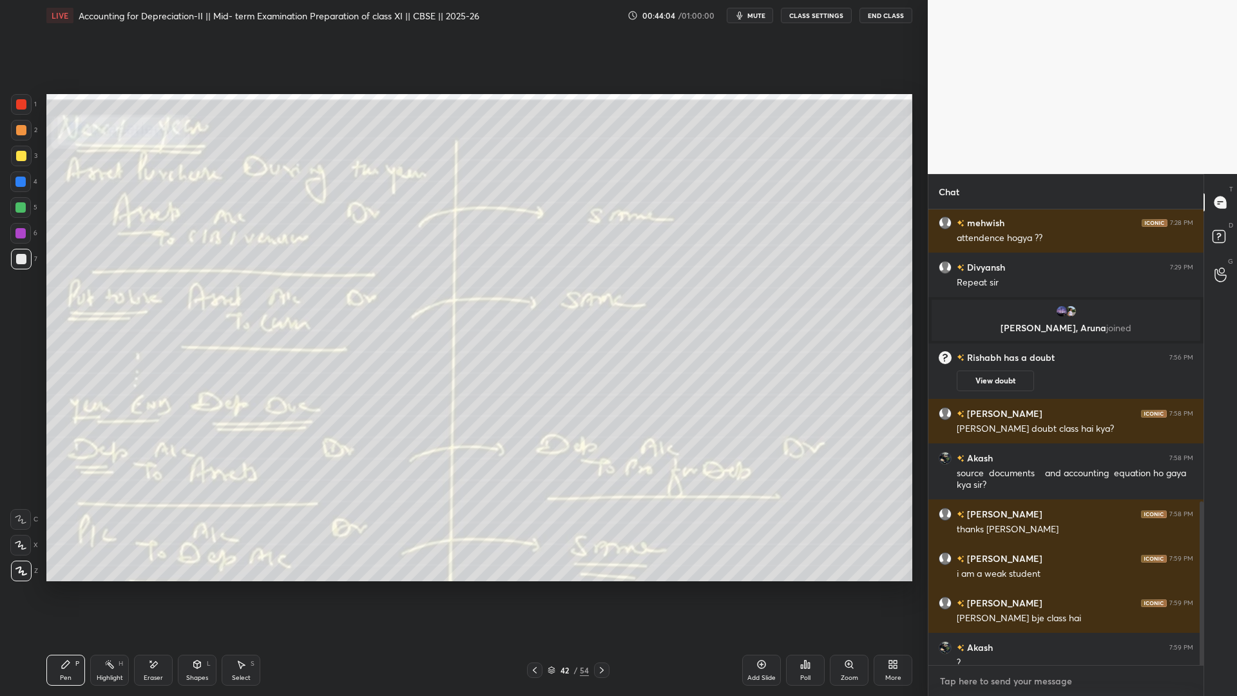
click at [947, 531] on textarea at bounding box center [1065, 680] width 254 height 21
type textarea "x"
click at [947, 531] on textarea at bounding box center [1065, 680] width 254 height 21
paste textarea "https://t.me/rahulsoniclasses"
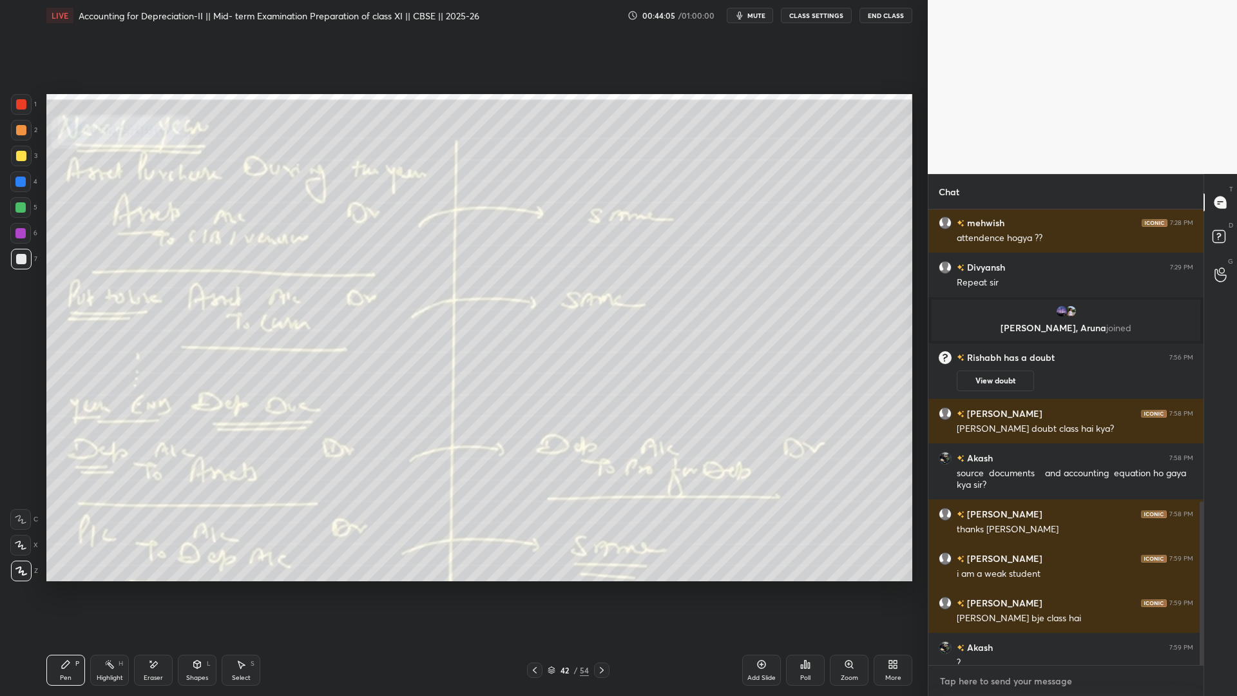
type textarea "https://t.me/rahulsoniclasses"
type textarea "x"
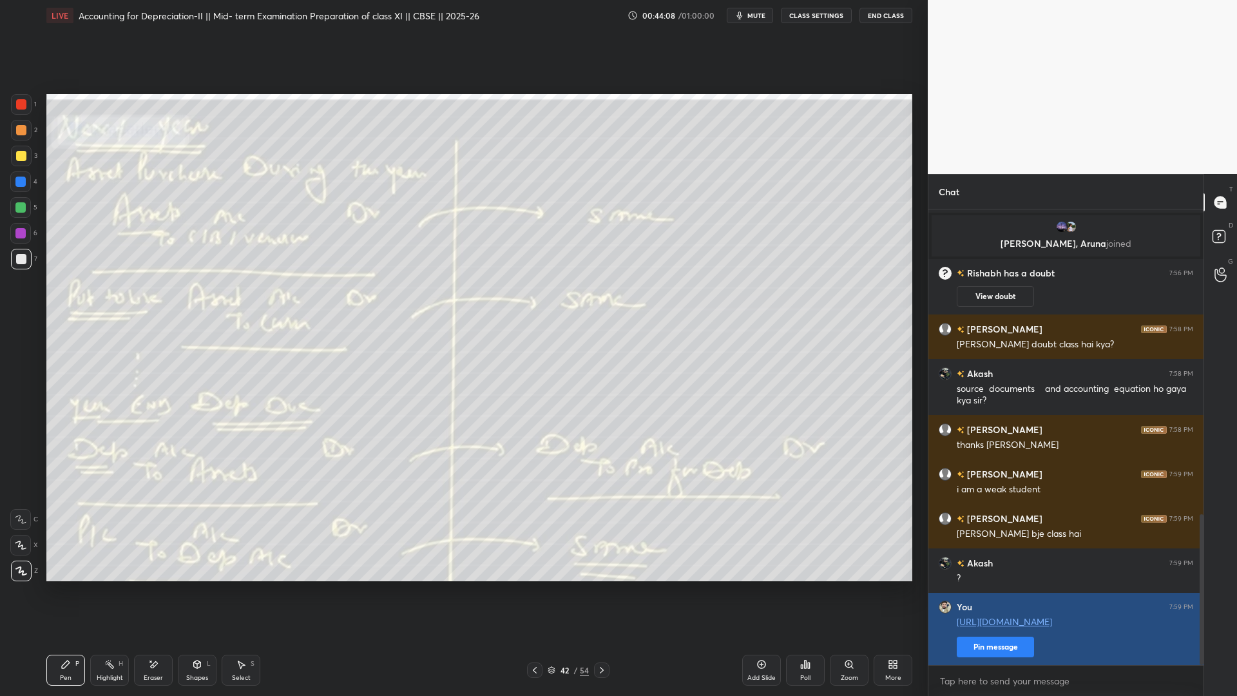
click at [947, 531] on button "Pin message" at bounding box center [994, 646] width 77 height 21
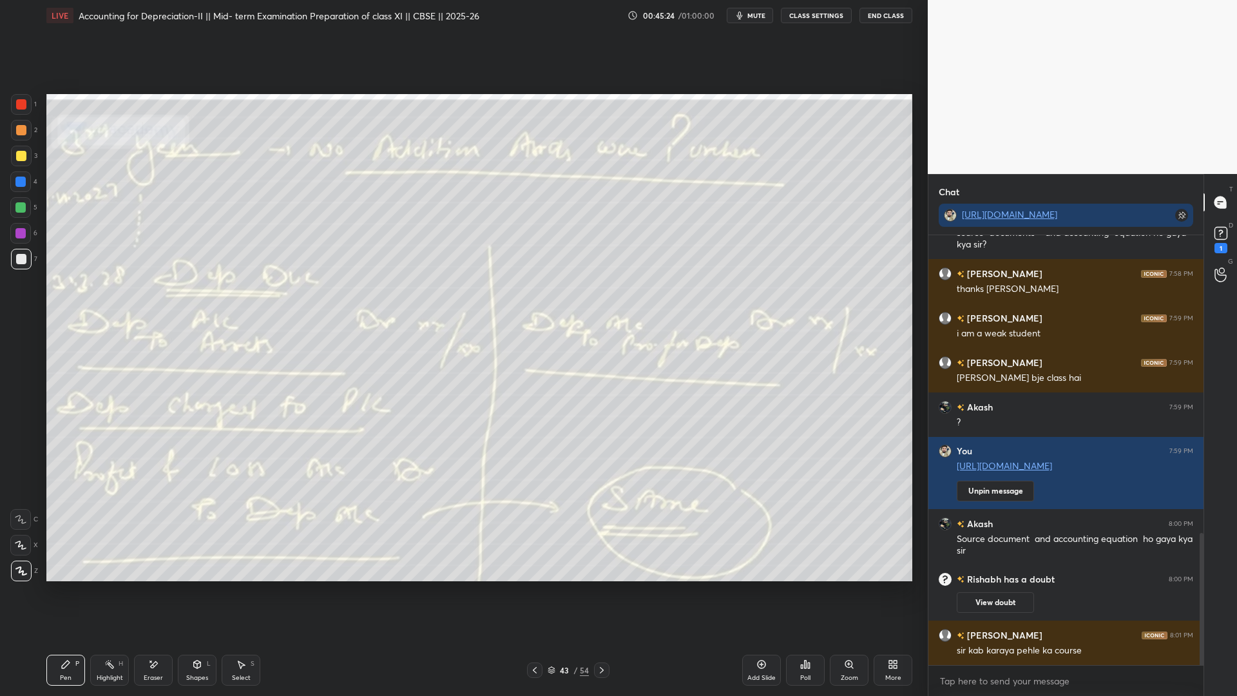
scroll to position [965, 0]
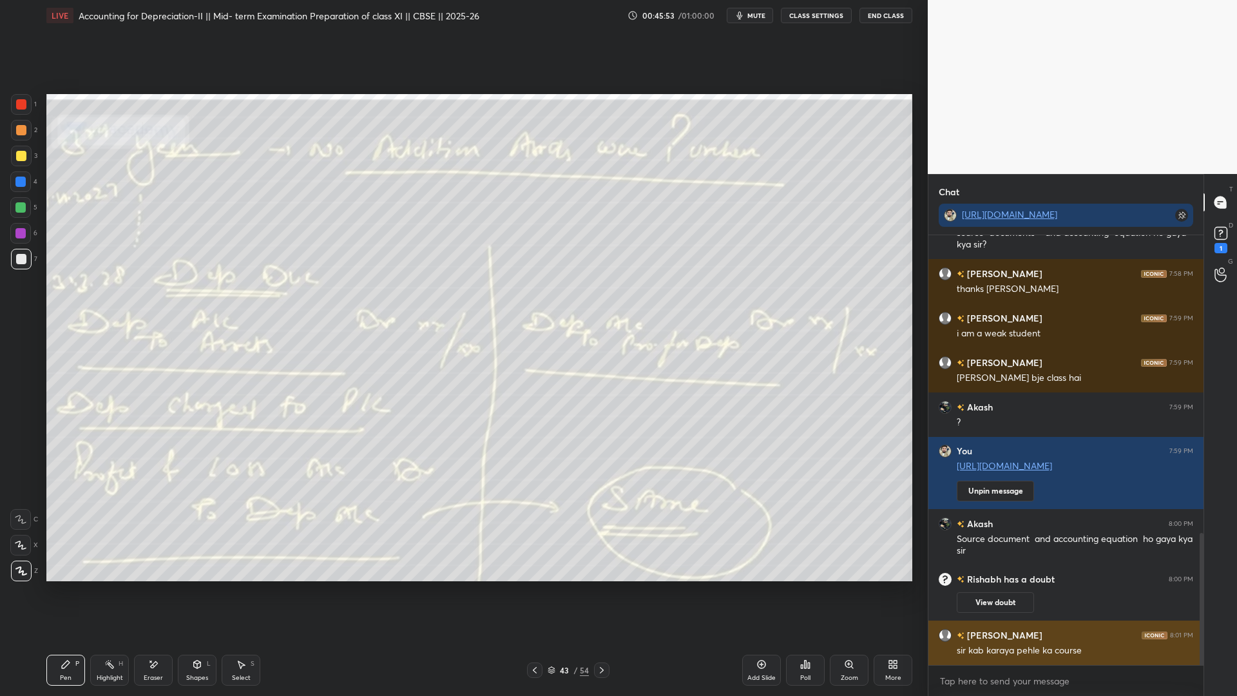
click at [947, 531] on img "grid" at bounding box center [1154, 635] width 26 height 8
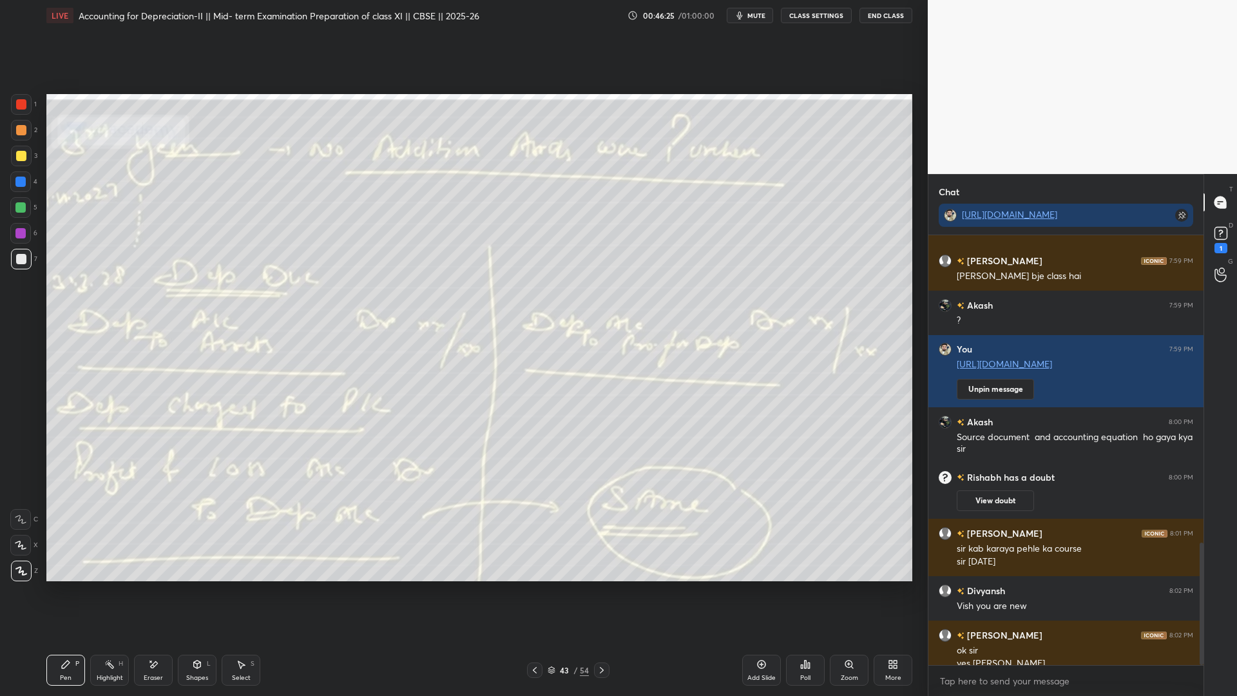
scroll to position [1080, 0]
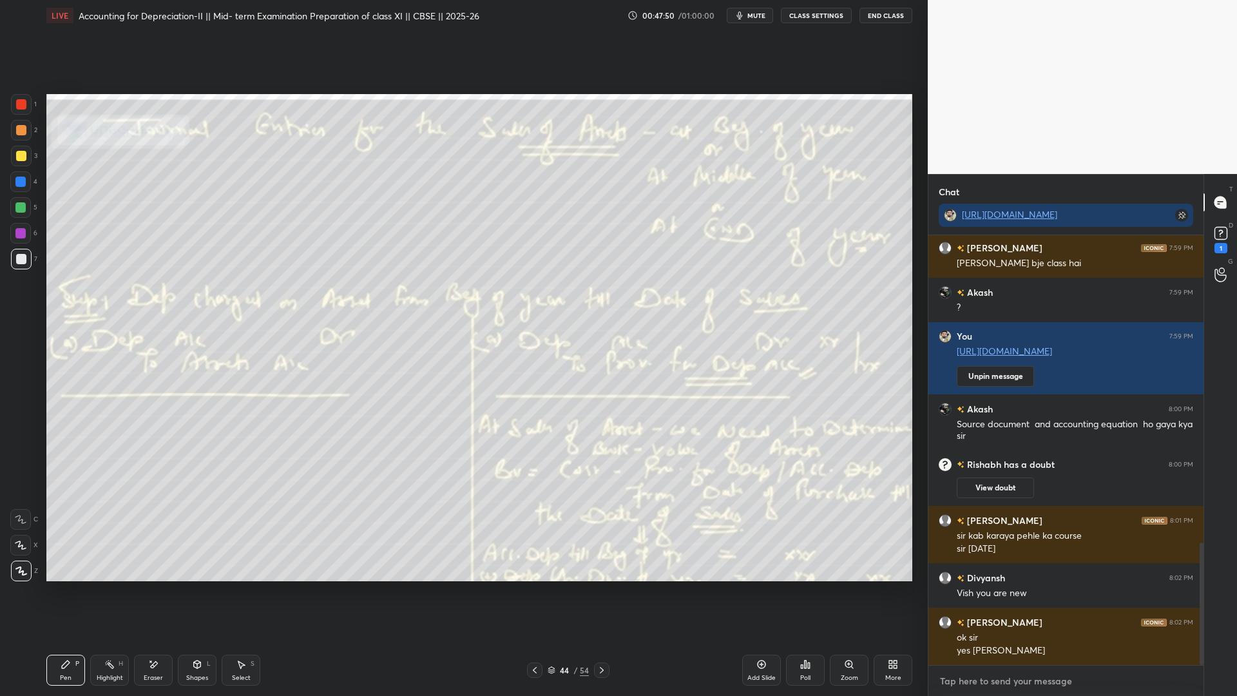
type textarea "x"
type textarea "CV"
type textarea "x"
type textarea "CVV"
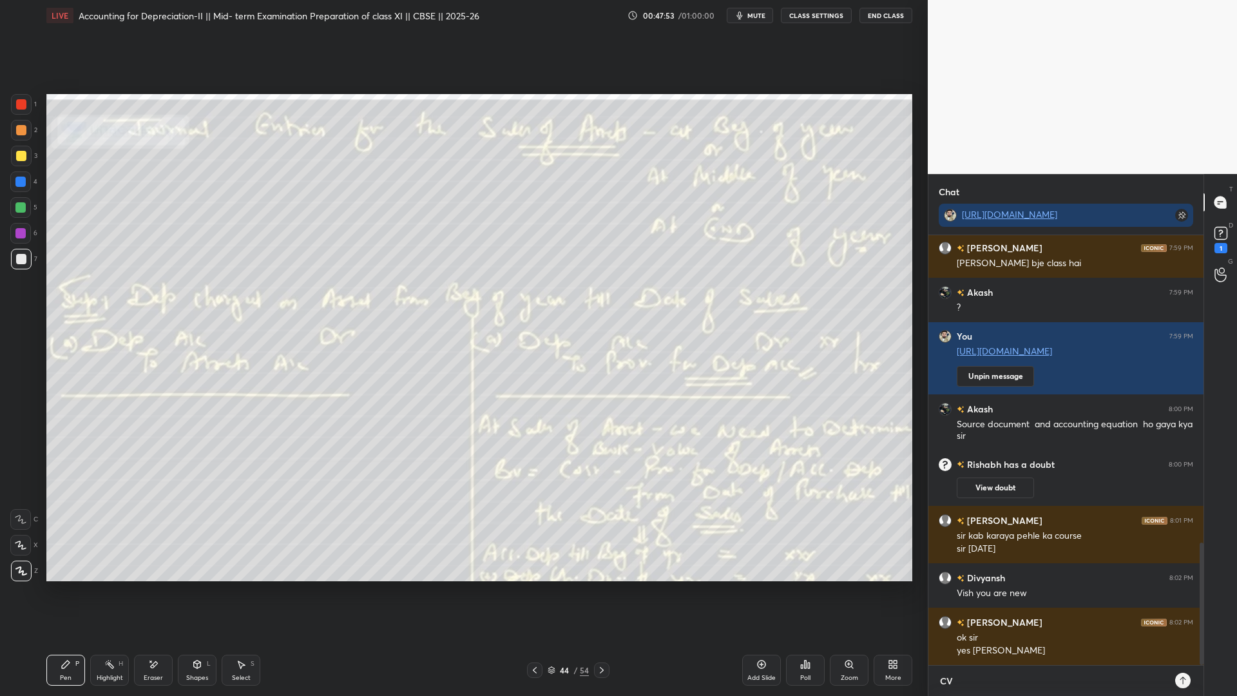
type textarea "x"
type textarea "CVVC"
type textarea "x"
type textarea "CVVCC"
type textarea "x"
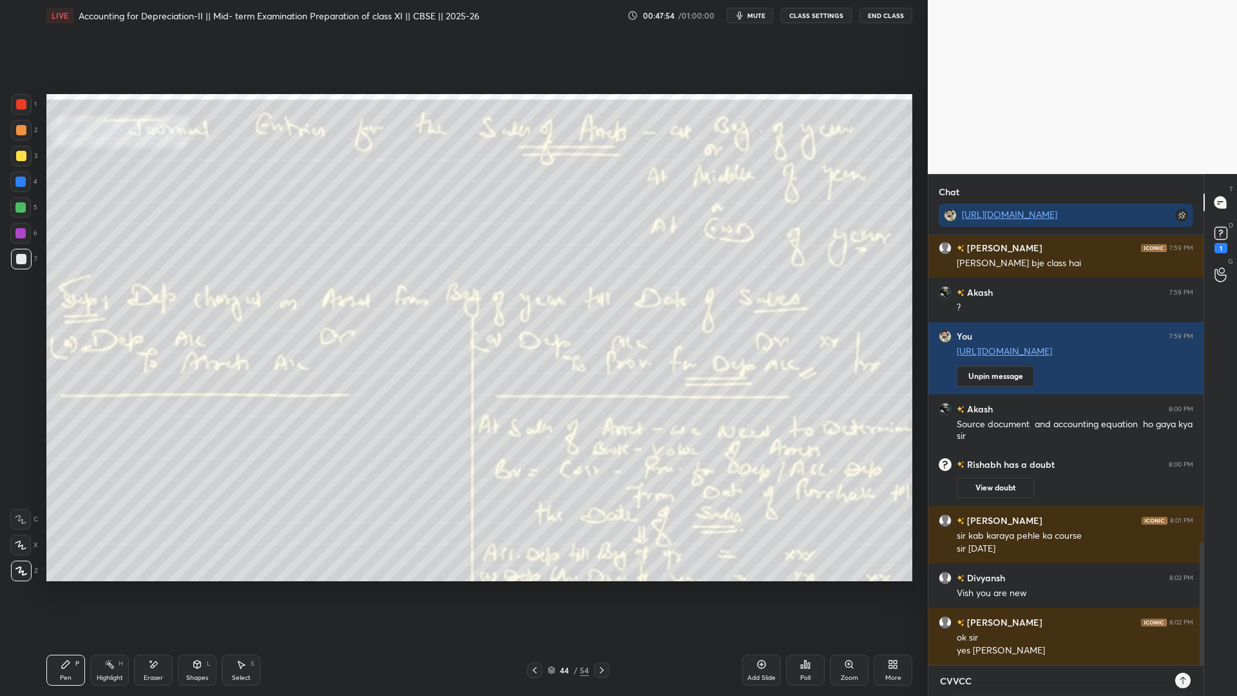
type textarea "CVVCC"
type textarea "x"
type textarea "CVVC"
type textarea "x"
type textarea "CVV"
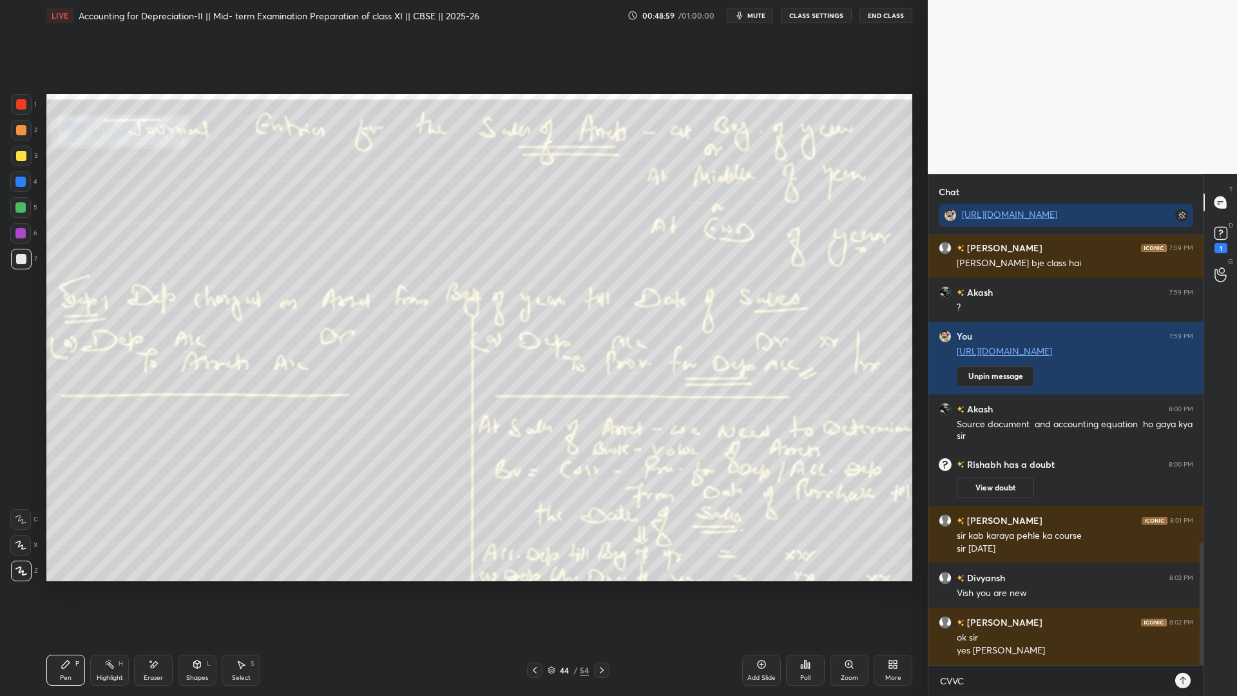
type textarea "x"
type textarea "CV"
type textarea "x"
type textarea "C"
type textarea "x"
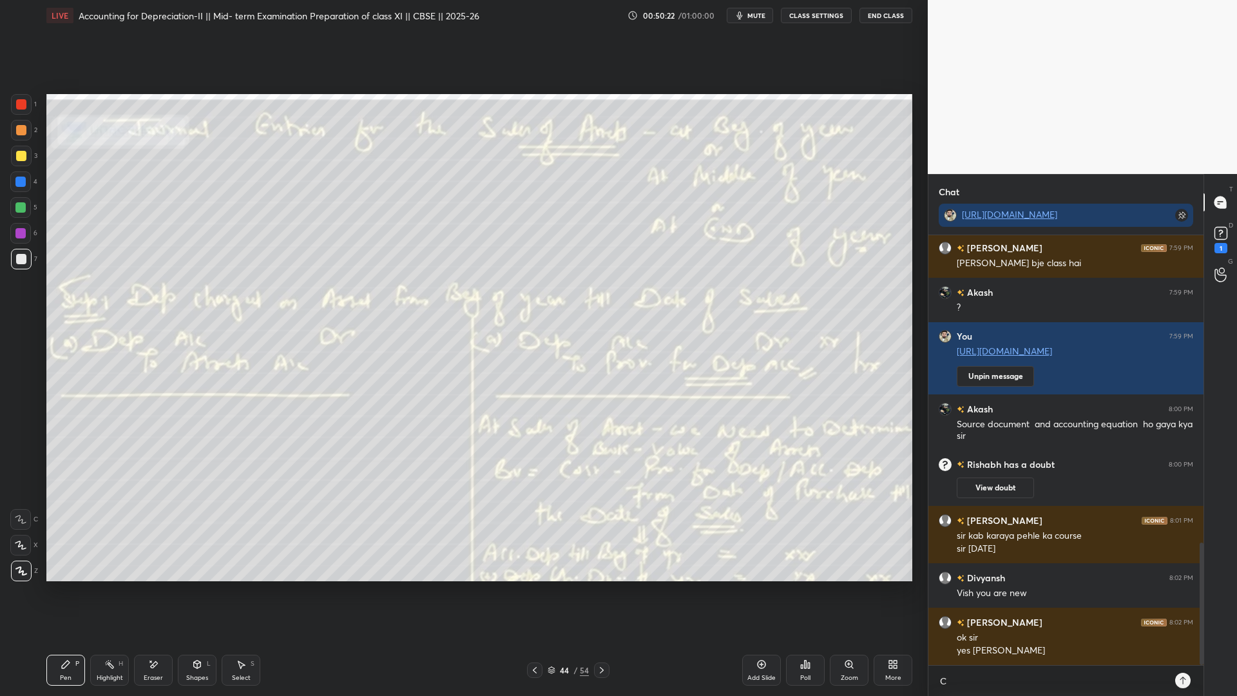
click at [602, 531] on icon at bounding box center [602, 670] width 4 height 6
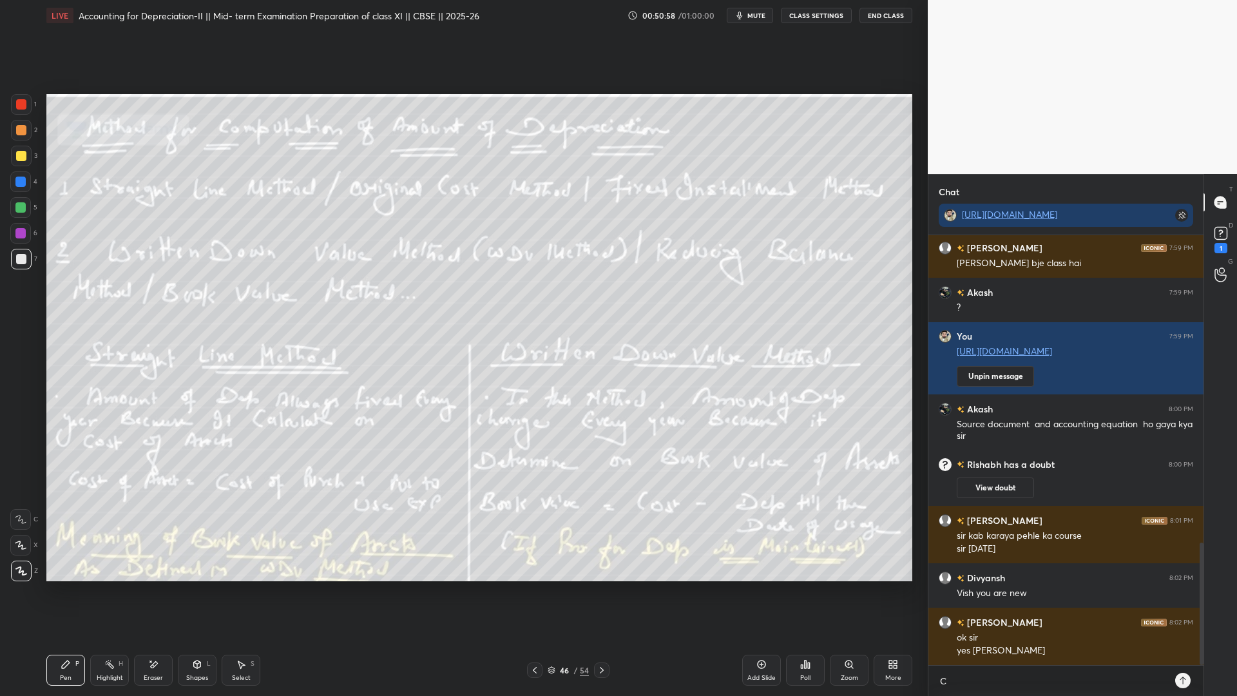
click at [598, 531] on icon at bounding box center [601, 670] width 10 height 10
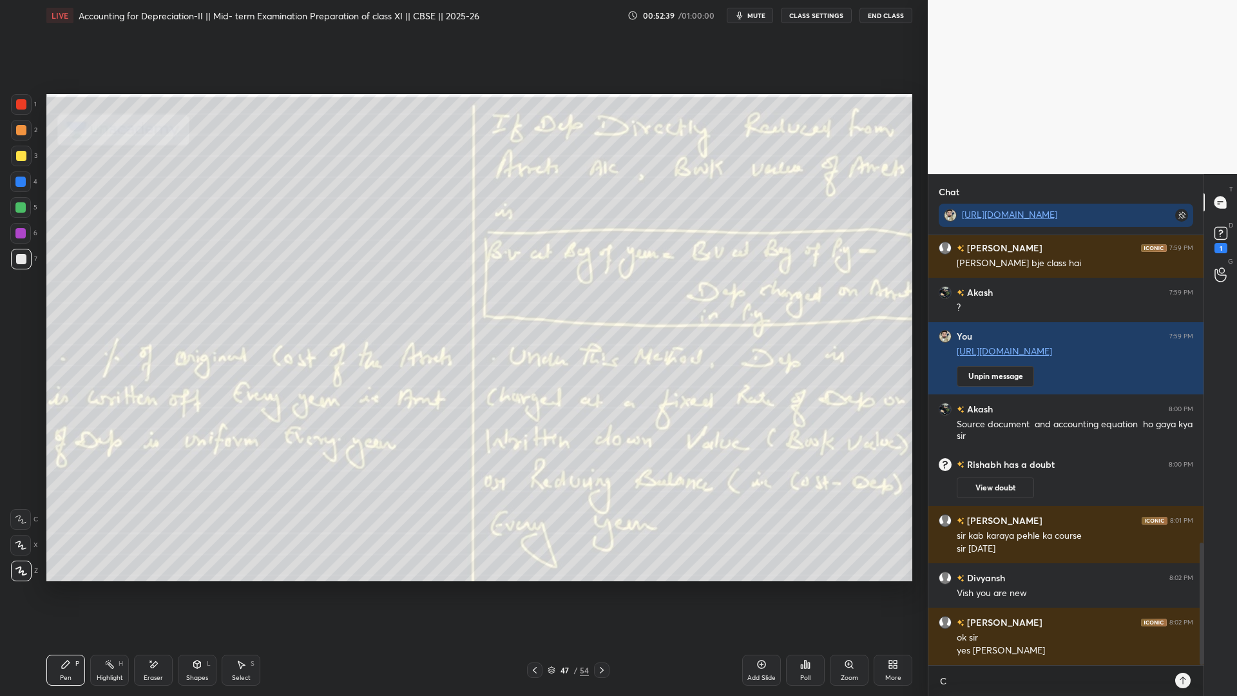
click at [912, 304] on div "Setting up your live class Poll for secs No correct answer Start poll" at bounding box center [479, 337] width 876 height 613
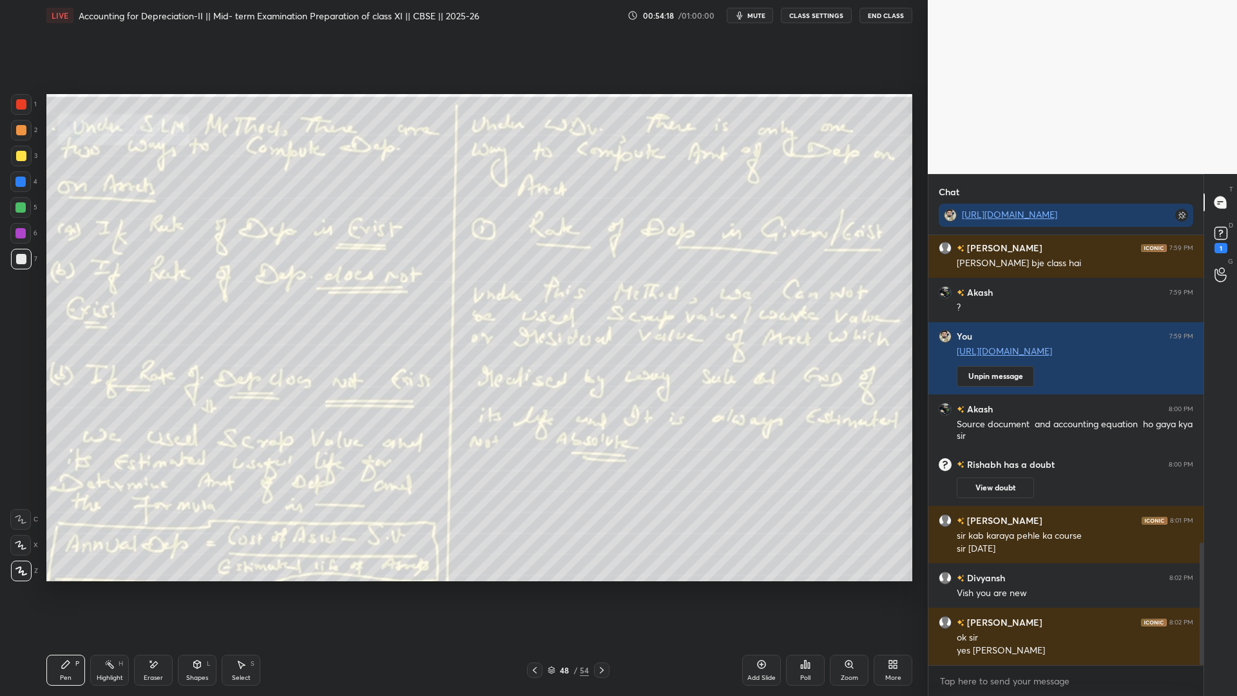
click at [602, 531] on icon at bounding box center [601, 670] width 10 height 10
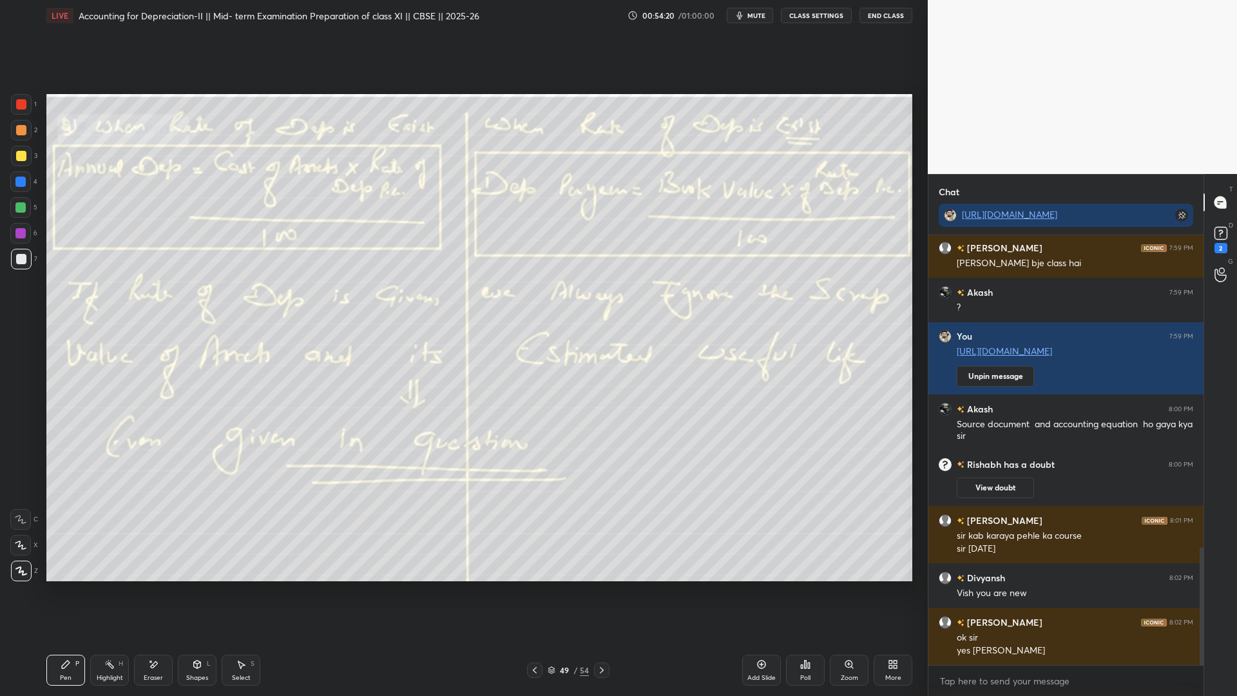
scroll to position [1135, 0]
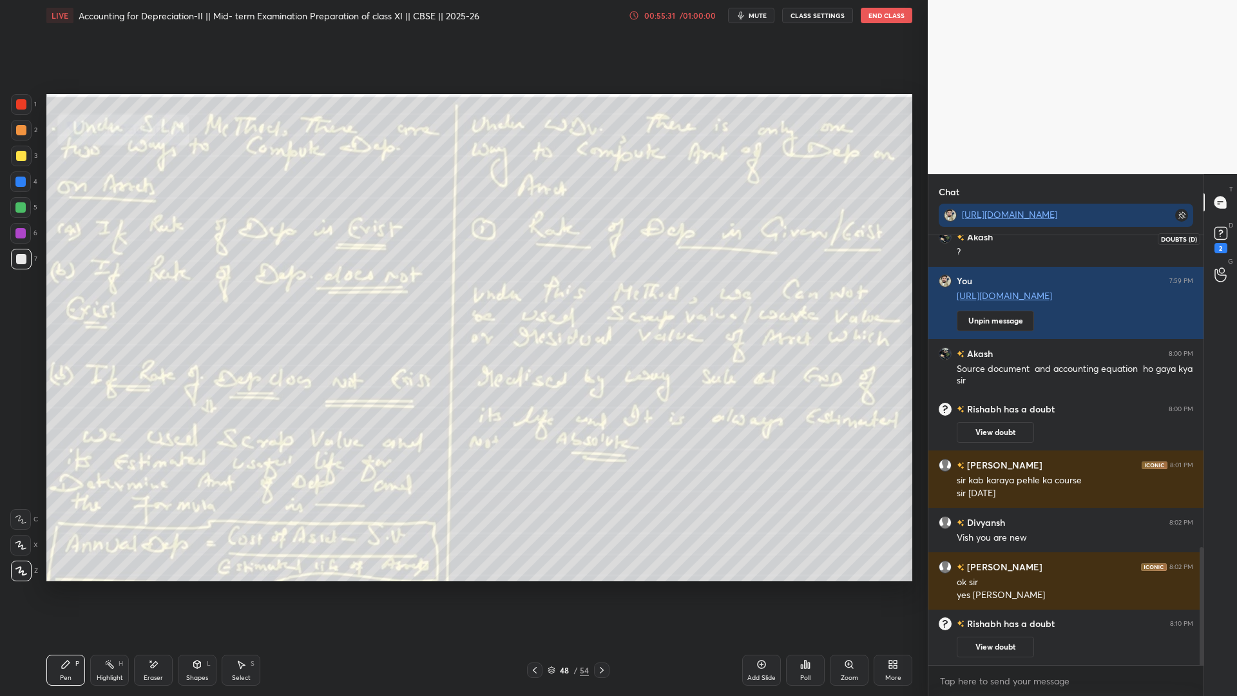
click at [947, 249] on div "2" at bounding box center [1220, 248] width 13 height 10
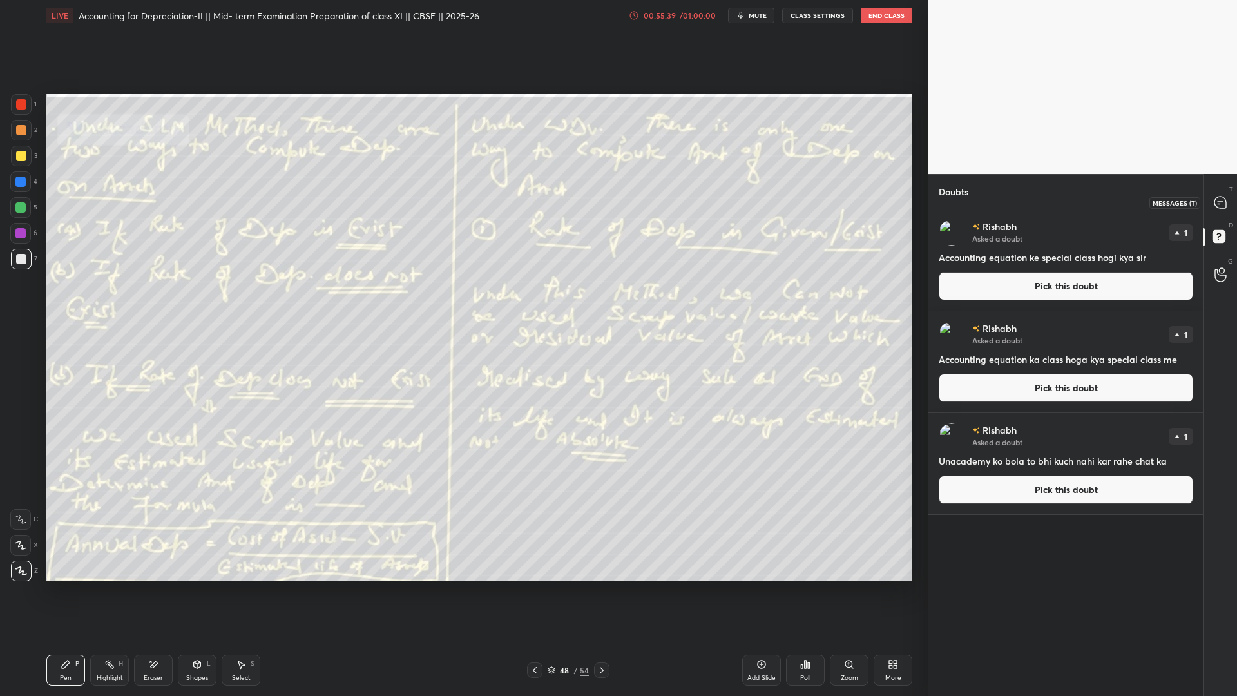
click at [947, 203] on icon at bounding box center [1220, 203] width 14 height 14
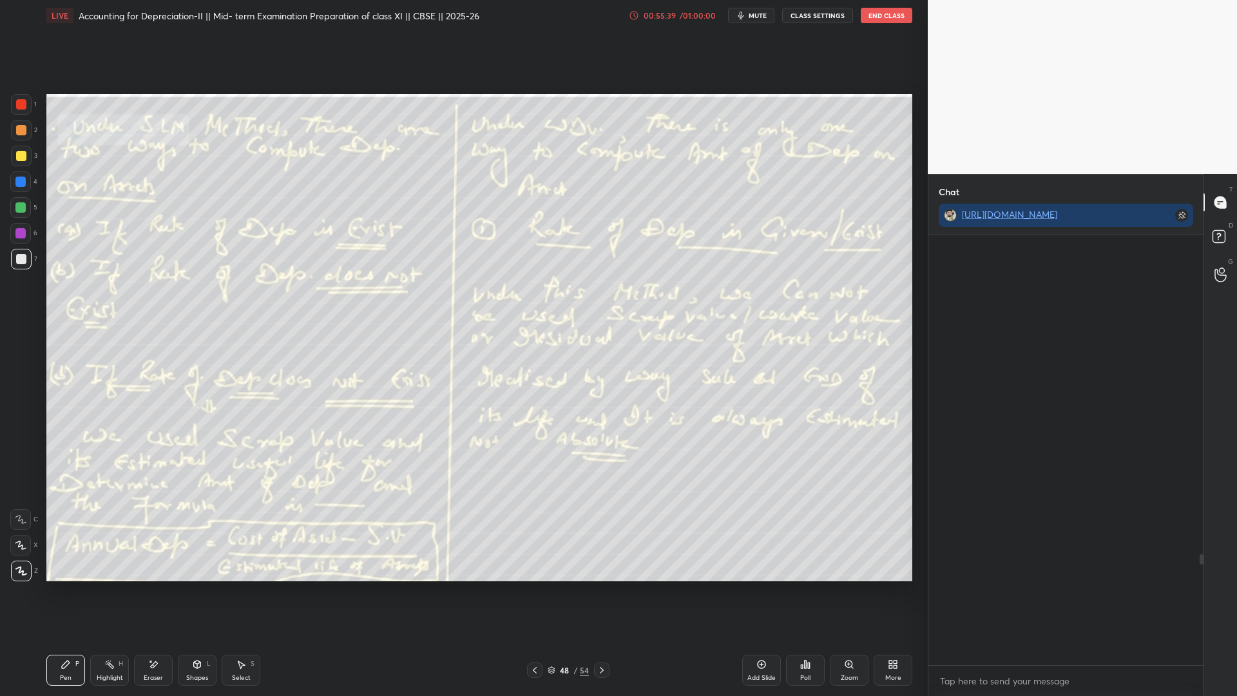
scroll to position [426, 271]
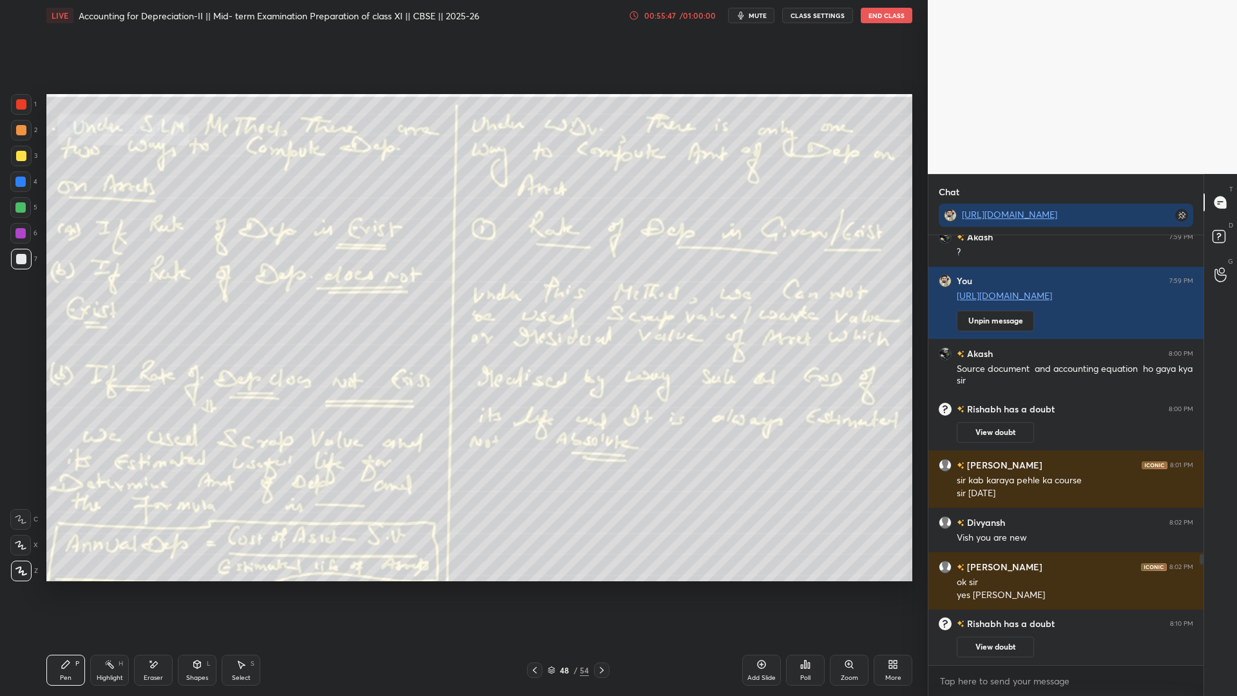
click at [604, 531] on icon at bounding box center [601, 670] width 10 height 10
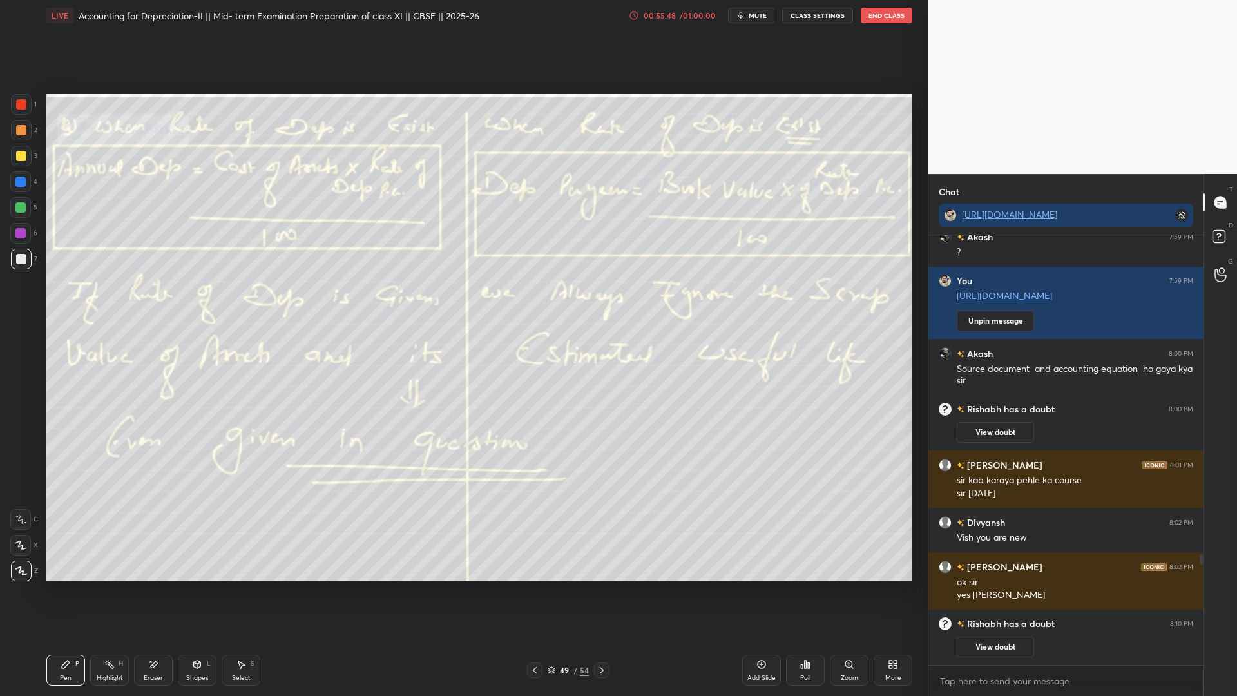
click at [605, 531] on icon at bounding box center [601, 670] width 10 height 10
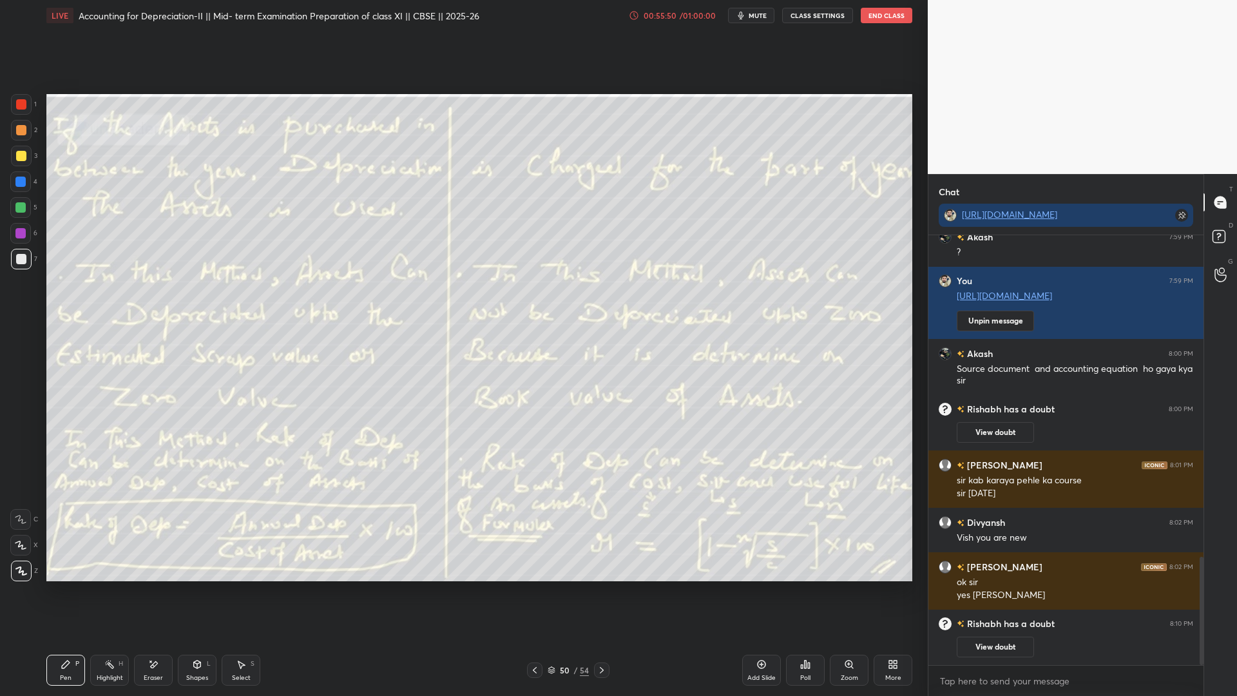
scroll to position [1278, 0]
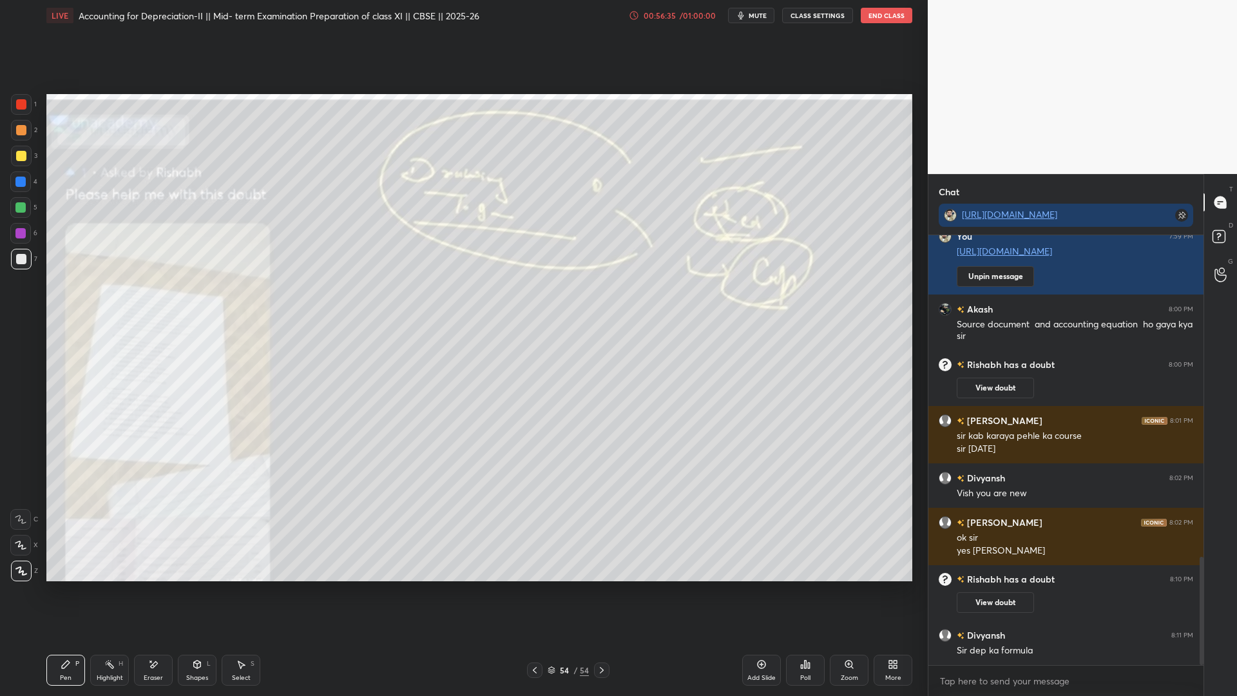
click at [889, 14] on button "End Class" at bounding box center [886, 15] width 52 height 15
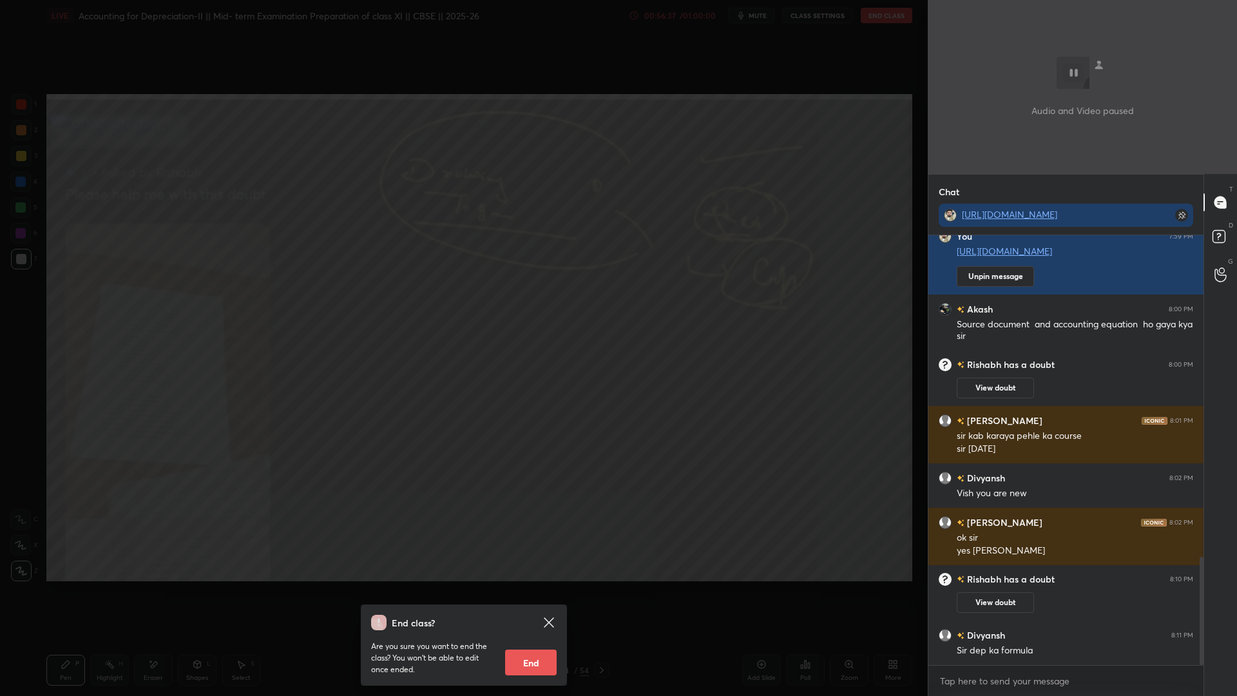
click at [537, 531] on button "End" at bounding box center [531, 662] width 52 height 26
type textarea "x"
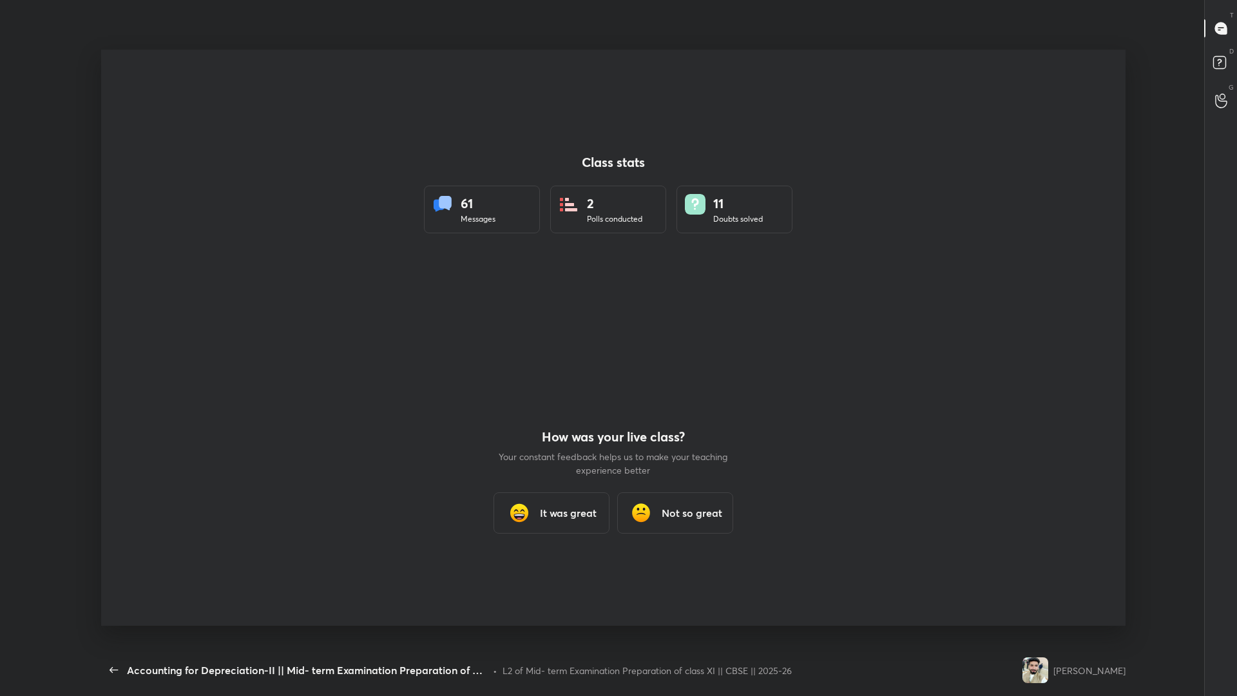
scroll to position [63788, 63183]
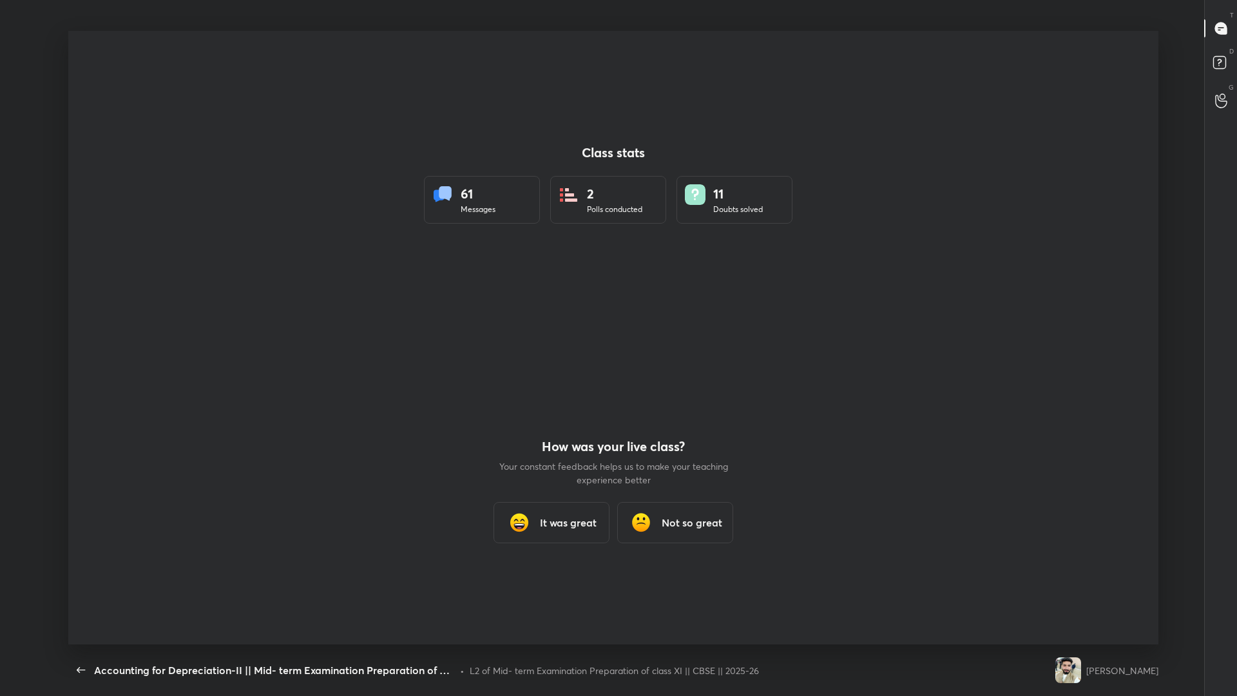
click at [537, 513] on div "It was great" at bounding box center [551, 522] width 116 height 41
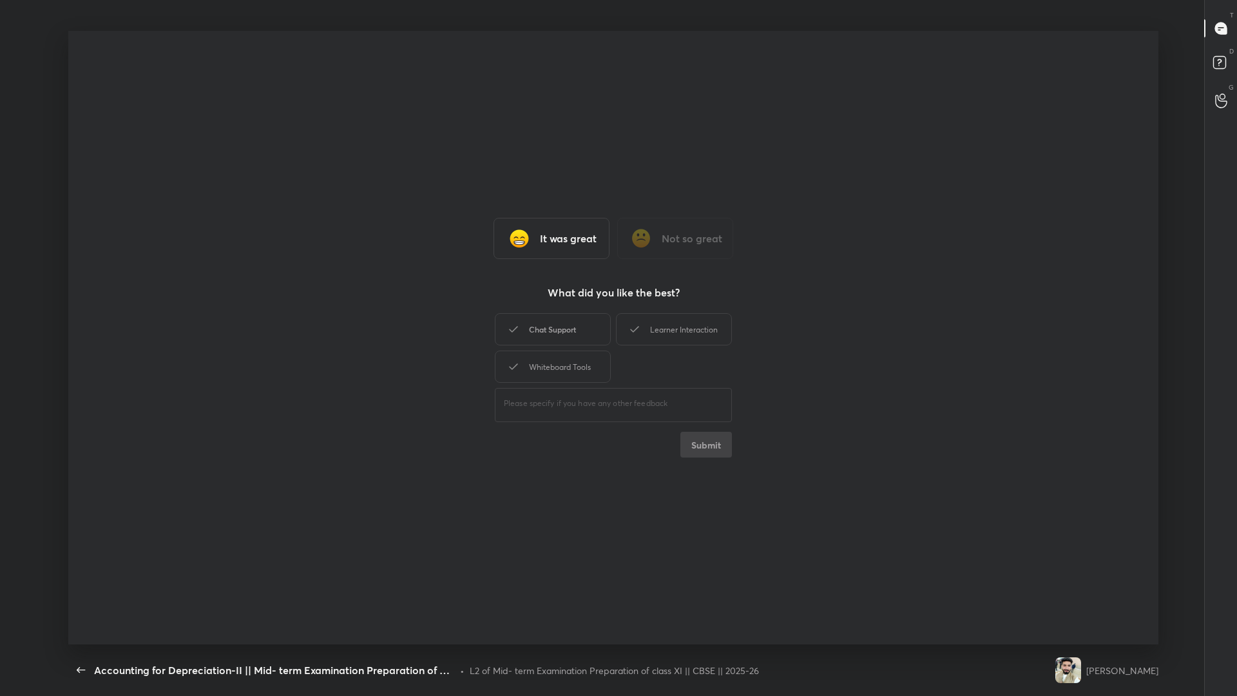
click at [531, 336] on div "Chat Support" at bounding box center [553, 329] width 116 height 32
click at [558, 400] on textarea at bounding box center [613, 403] width 219 height 12
click at [583, 372] on div "Whiteboard Tools" at bounding box center [553, 366] width 116 height 32
click at [687, 315] on div "Learner Interaction" at bounding box center [674, 329] width 116 height 32
click at [715, 455] on button "Submit" at bounding box center [706, 444] width 52 height 26
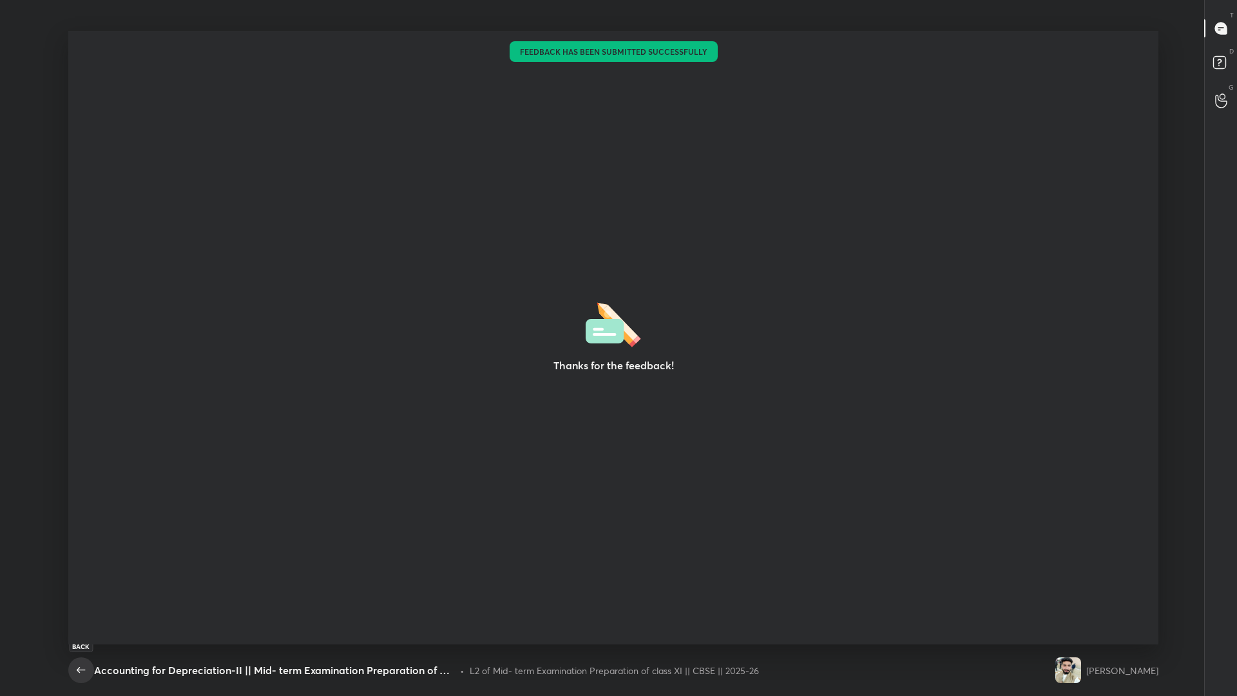
click at [82, 531] on icon "button" at bounding box center [80, 669] width 15 height 15
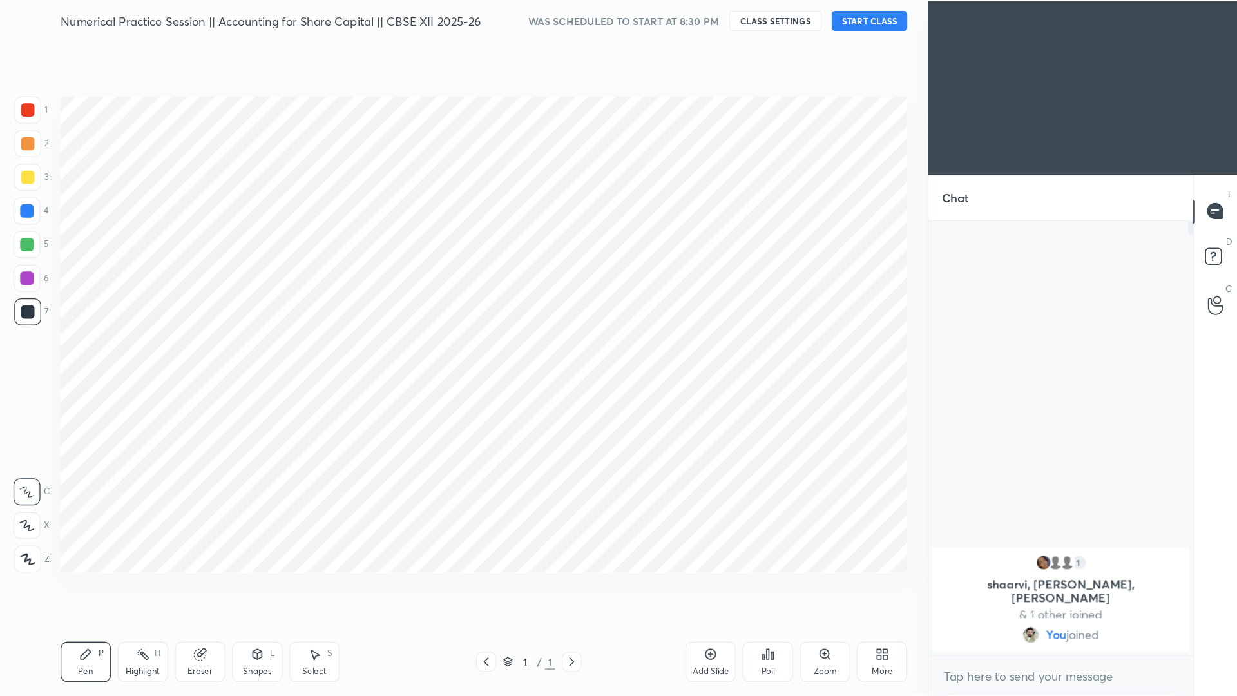
scroll to position [63952, 63742]
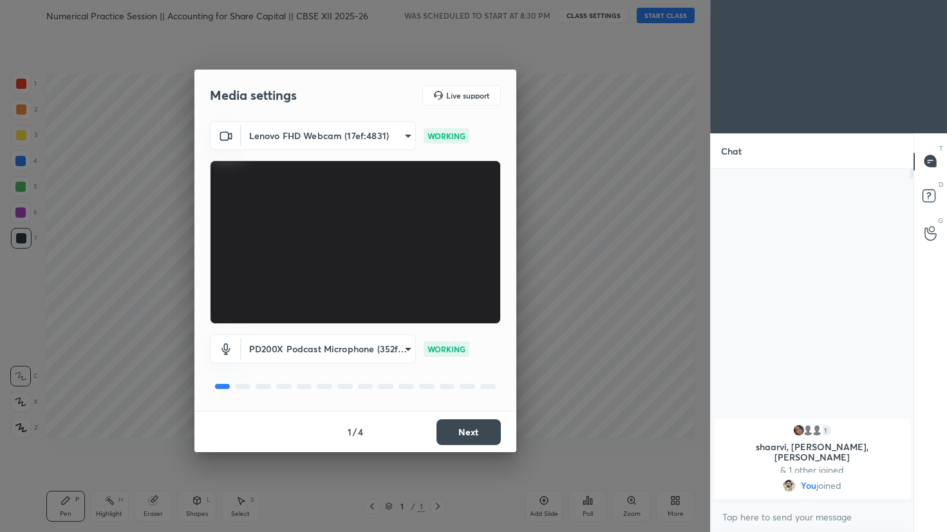
click at [450, 441] on button "Next" at bounding box center [469, 432] width 64 height 26
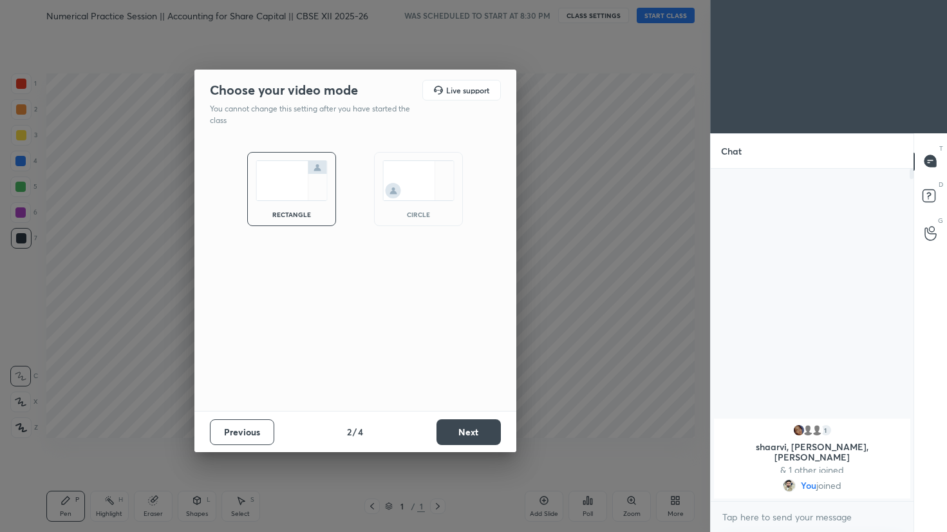
click at [450, 441] on button "Next" at bounding box center [469, 432] width 64 height 26
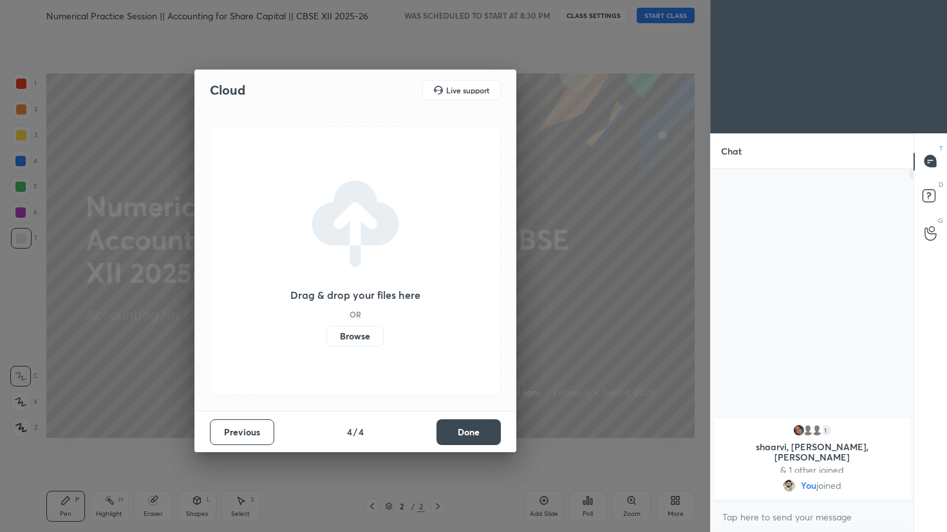
drag, startPoint x: 480, startPoint y: 426, endPoint x: 480, endPoint y: 370, distance: 56.7
click at [480, 426] on button "Done" at bounding box center [469, 432] width 64 height 26
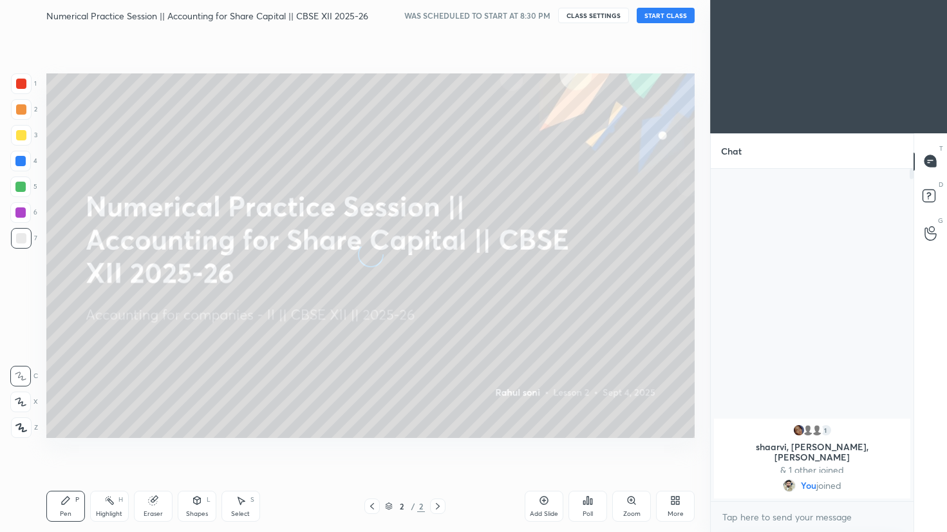
click at [681, 8] on button "START CLASS" at bounding box center [666, 15] width 58 height 15
type textarea "x"
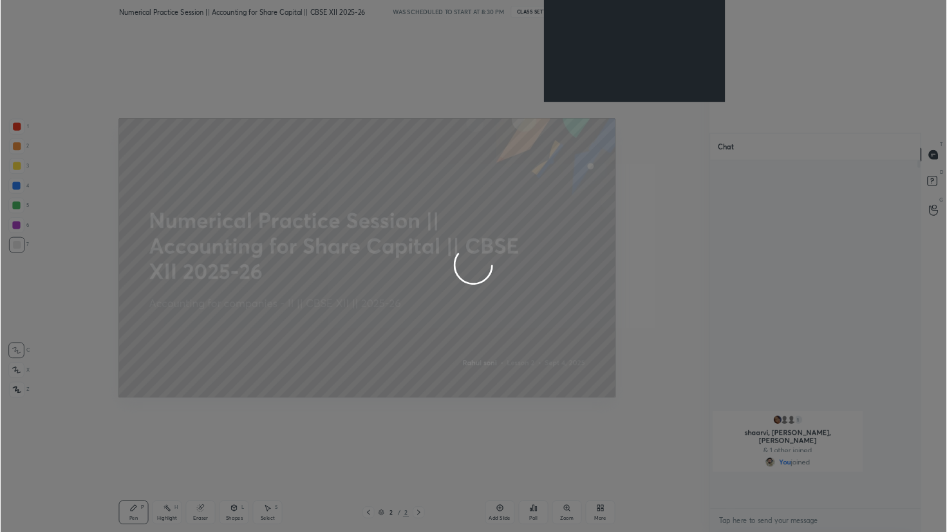
scroll to position [482, 271]
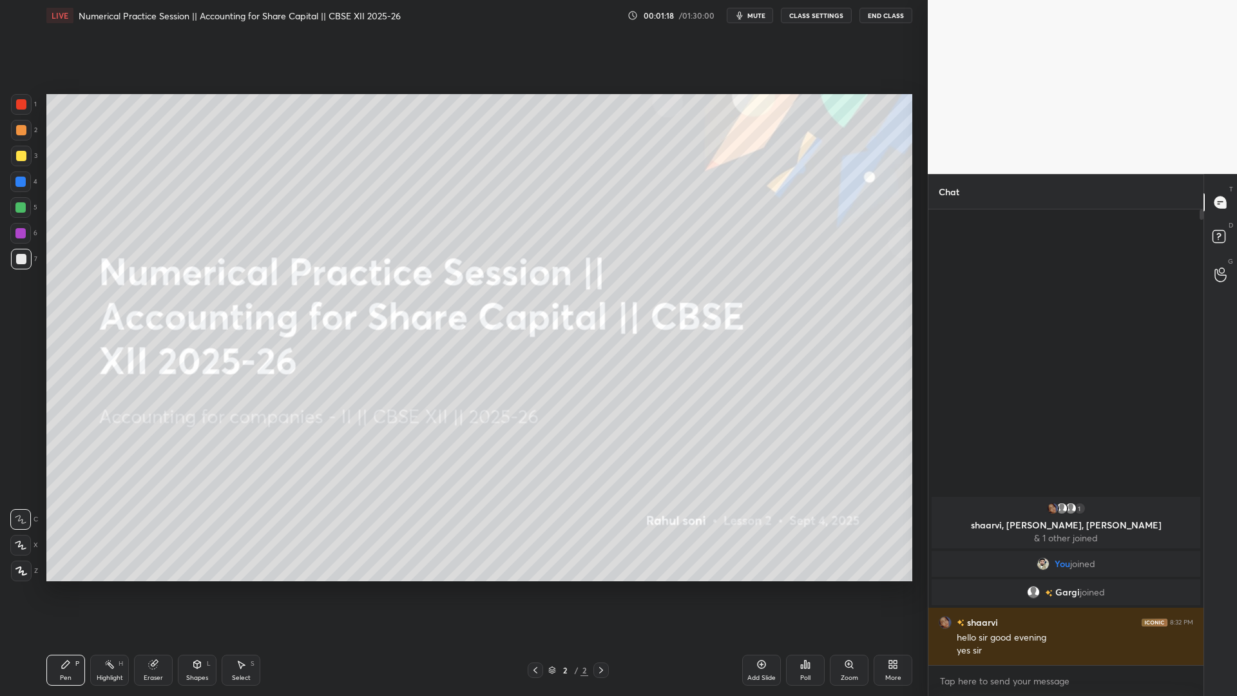
click at [859, 8] on button "End Class" at bounding box center [885, 15] width 53 height 15
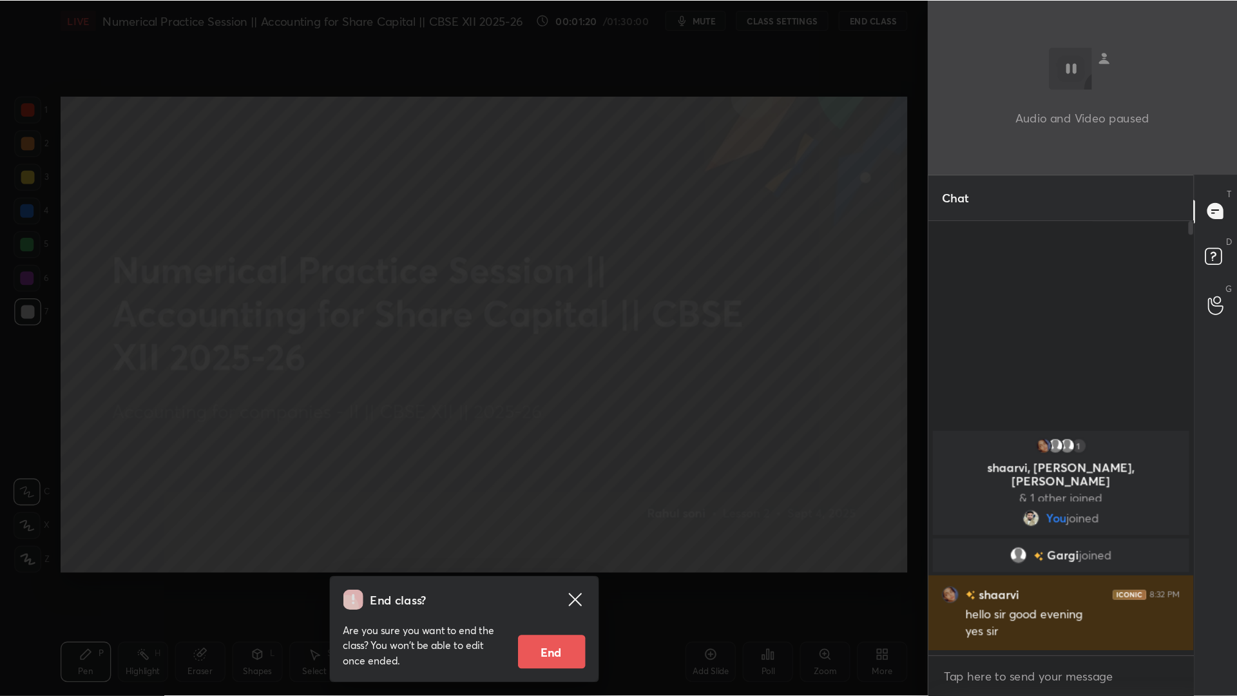
scroll to position [359, 199]
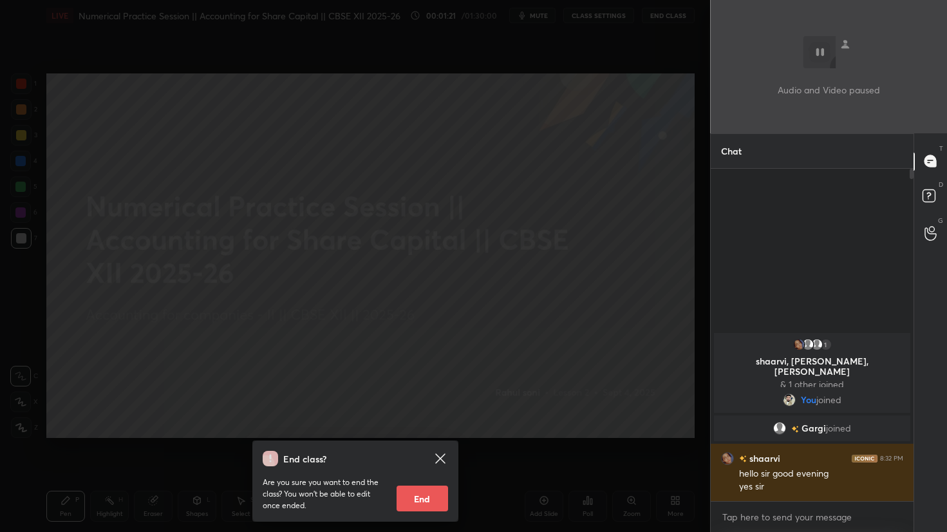
click at [551, 360] on div "End class? Are you sure you want to end the class? You won’t be able to edit on…" at bounding box center [355, 266] width 710 height 532
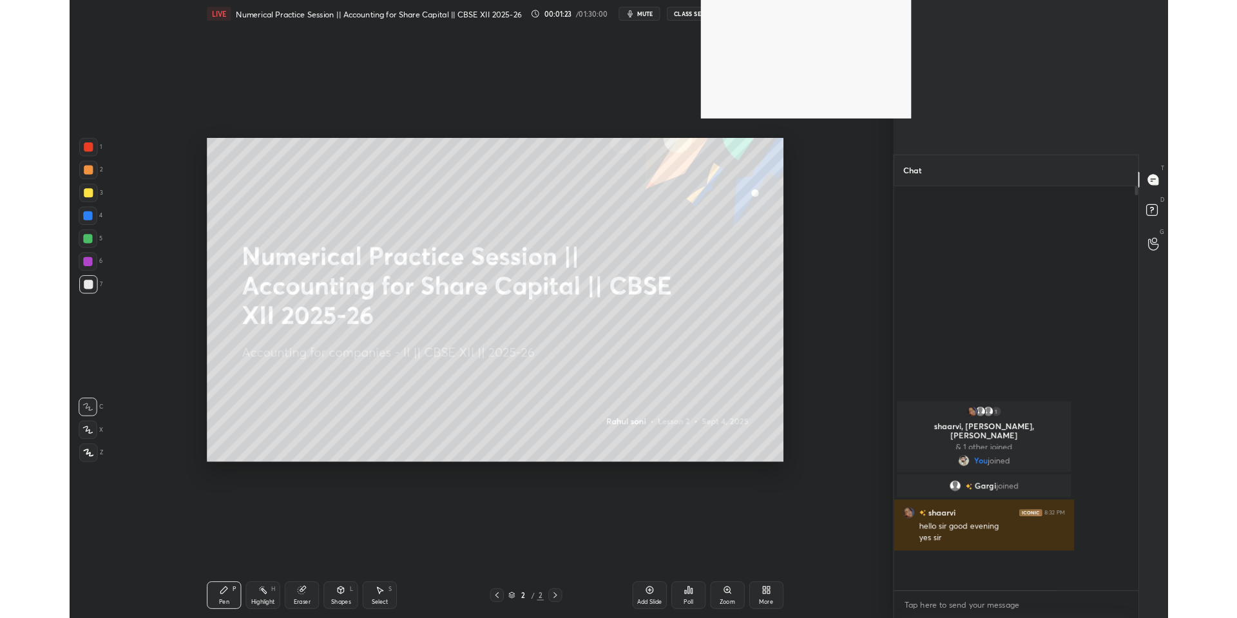
scroll to position [482, 271]
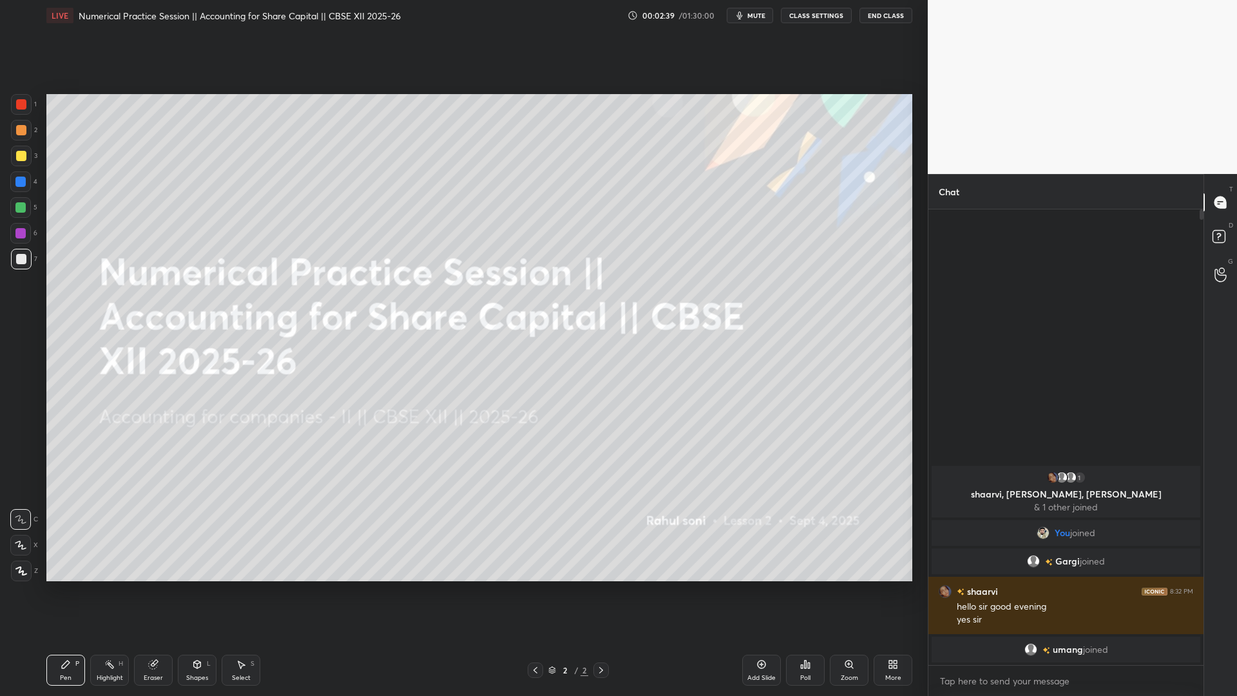
click at [893, 531] on icon at bounding box center [894, 666] width 3 height 3
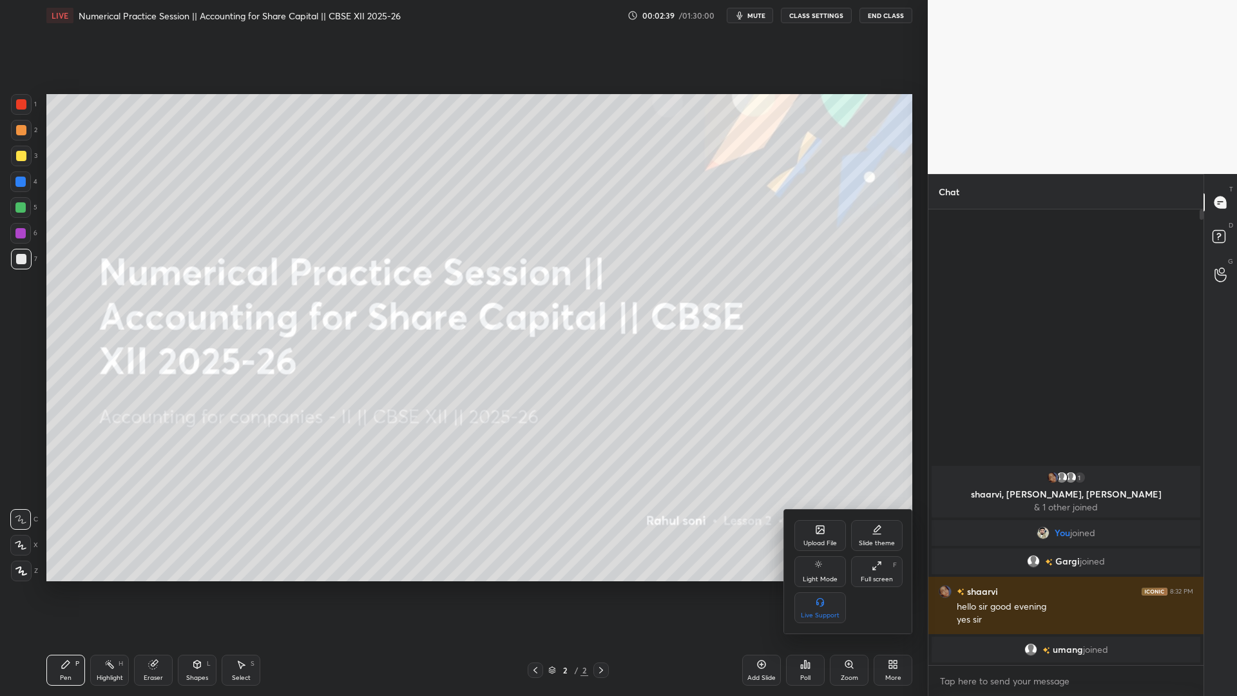
click at [812, 531] on div "Upload File" at bounding box center [819, 543] width 33 height 6
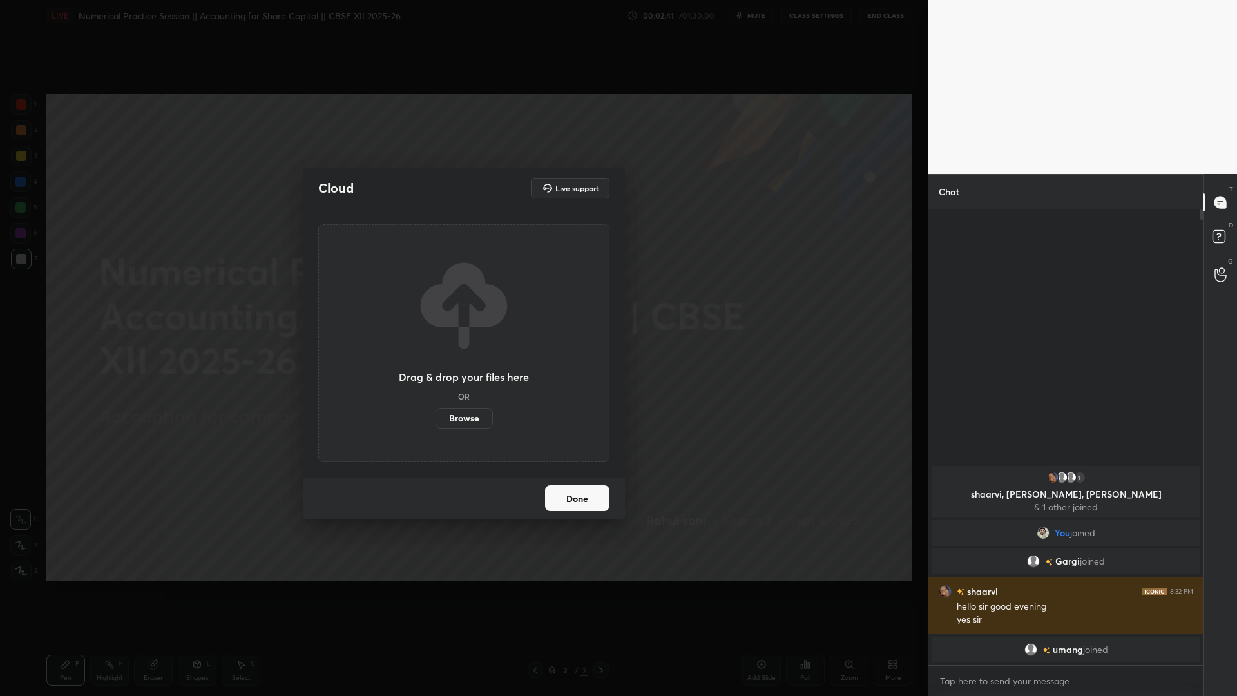
click at [462, 422] on label "Browse" at bounding box center [463, 418] width 57 height 21
click at [435, 422] on input "Browse" at bounding box center [435, 418] width 0 height 21
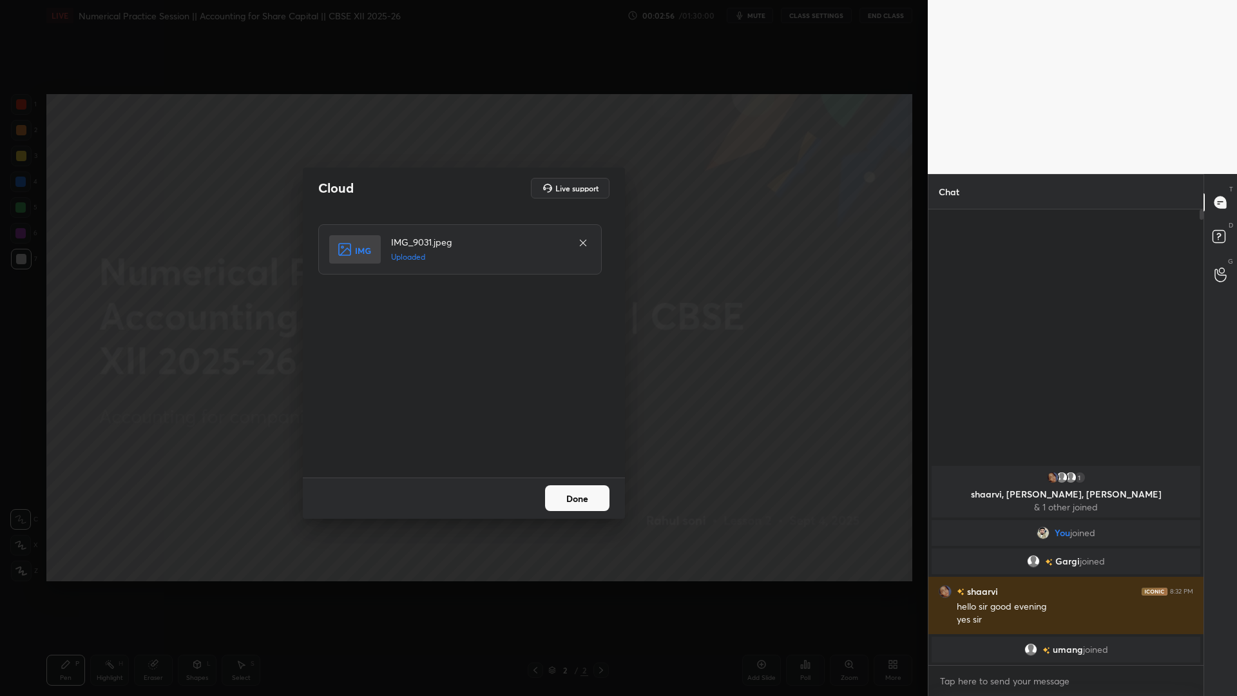
click at [577, 497] on button "Done" at bounding box center [577, 498] width 64 height 26
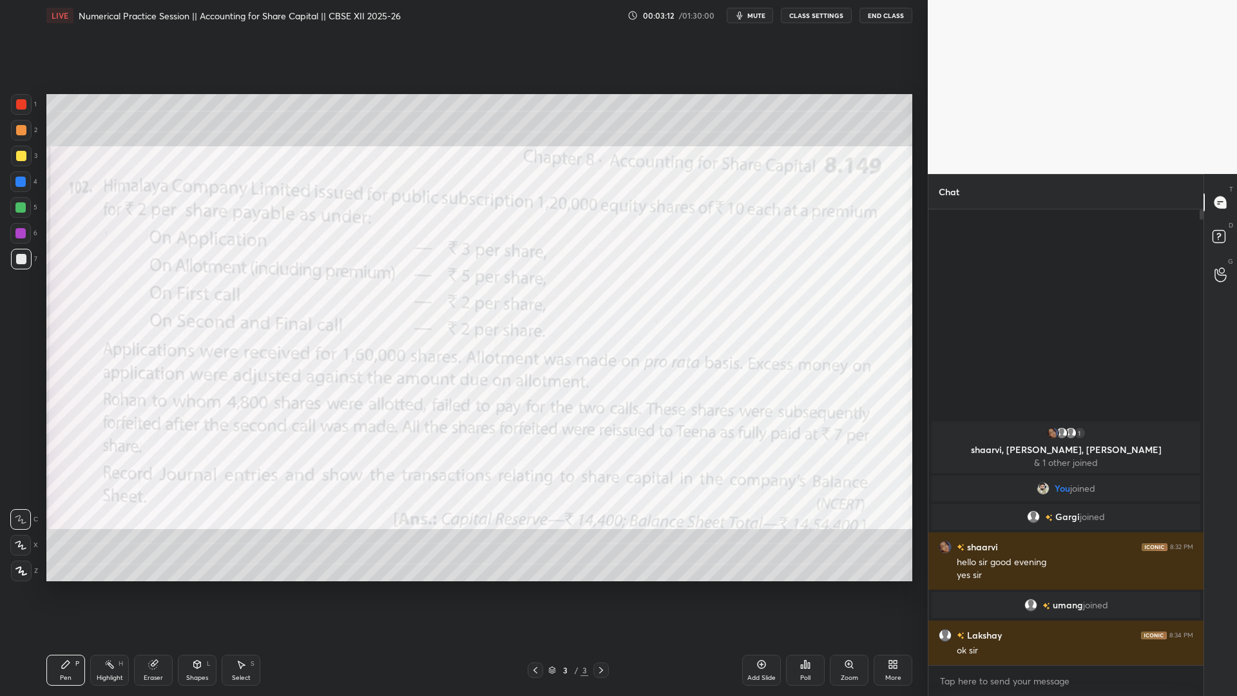
click at [808, 531] on icon at bounding box center [809, 665] width 2 height 6
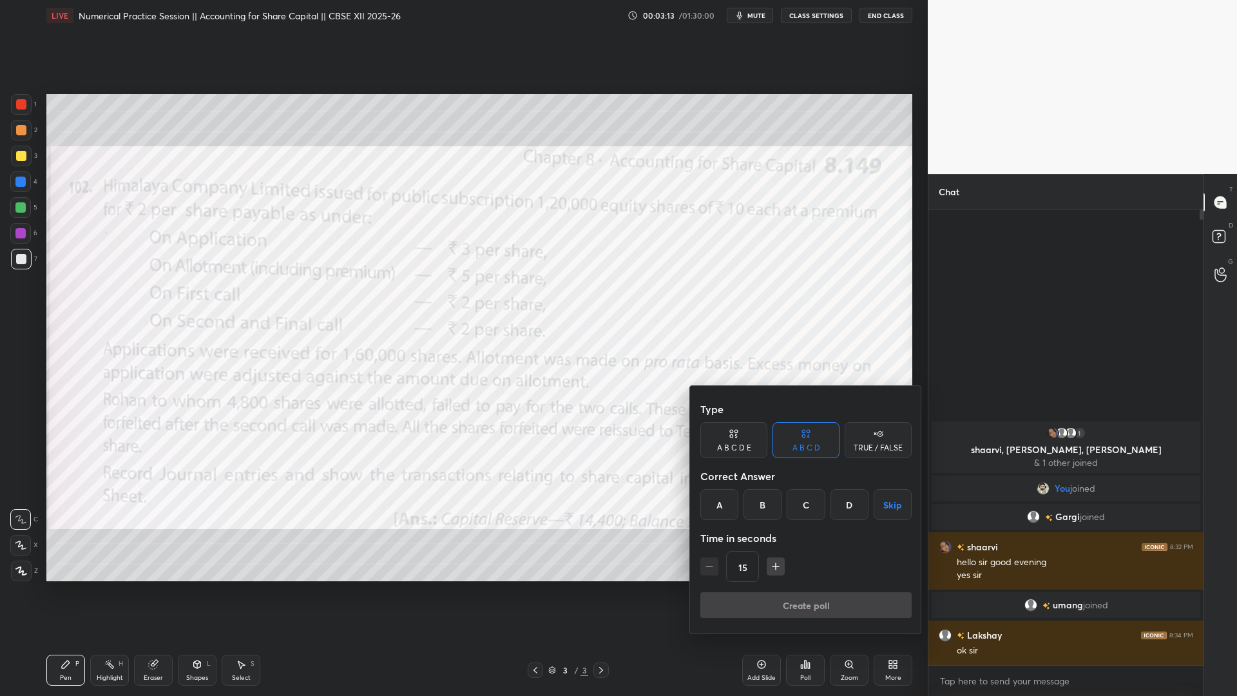
click at [719, 504] on div "A" at bounding box center [719, 504] width 38 height 31
click at [797, 531] on button "Create poll" at bounding box center [805, 605] width 211 height 26
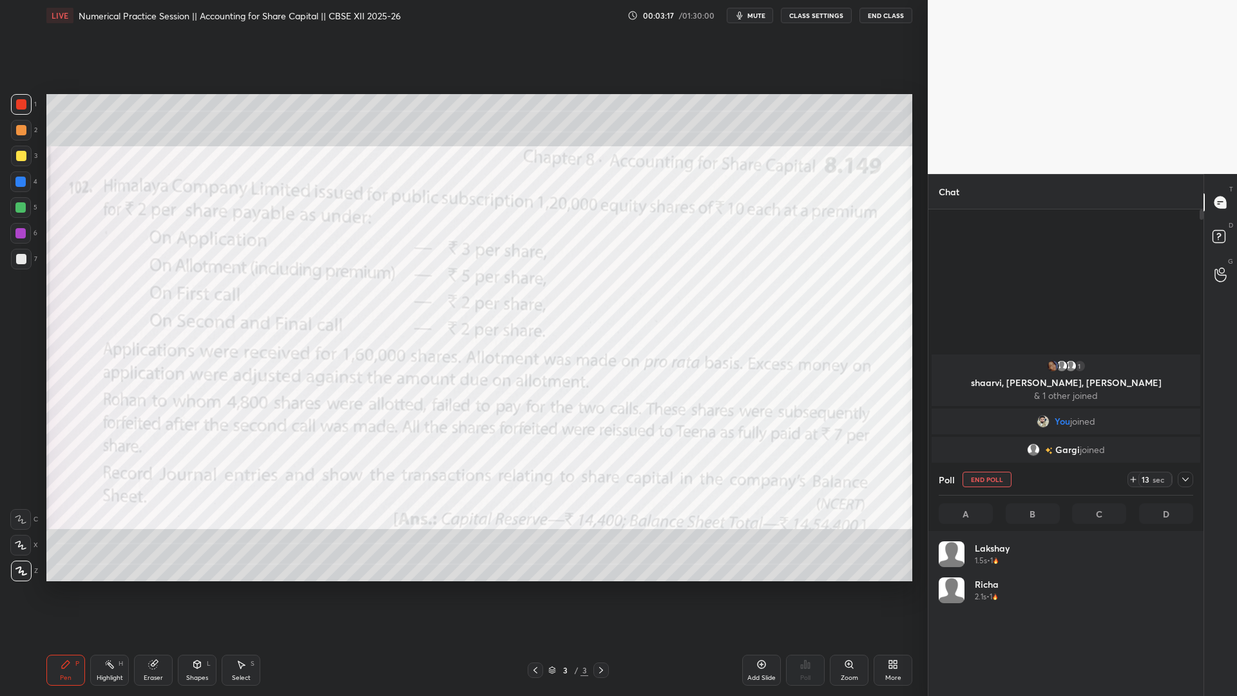
scroll to position [151, 251]
click at [762, 531] on icon at bounding box center [761, 664] width 10 height 10
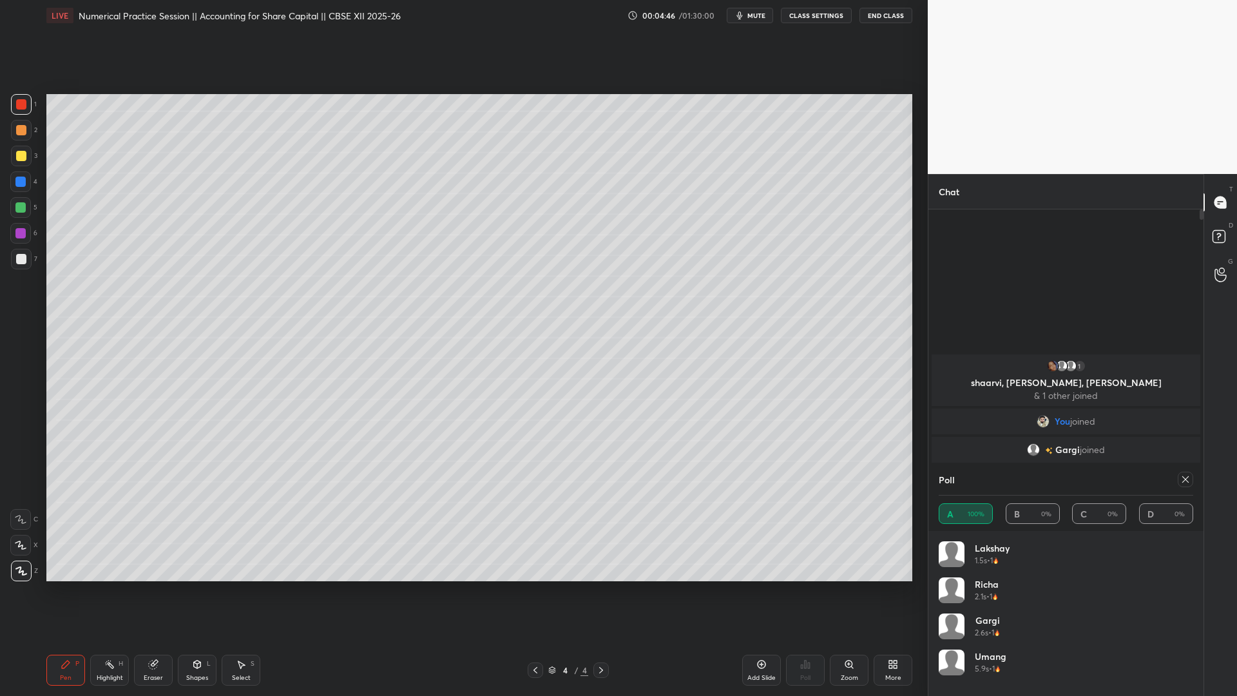
click at [947, 475] on icon at bounding box center [1185, 479] width 10 height 10
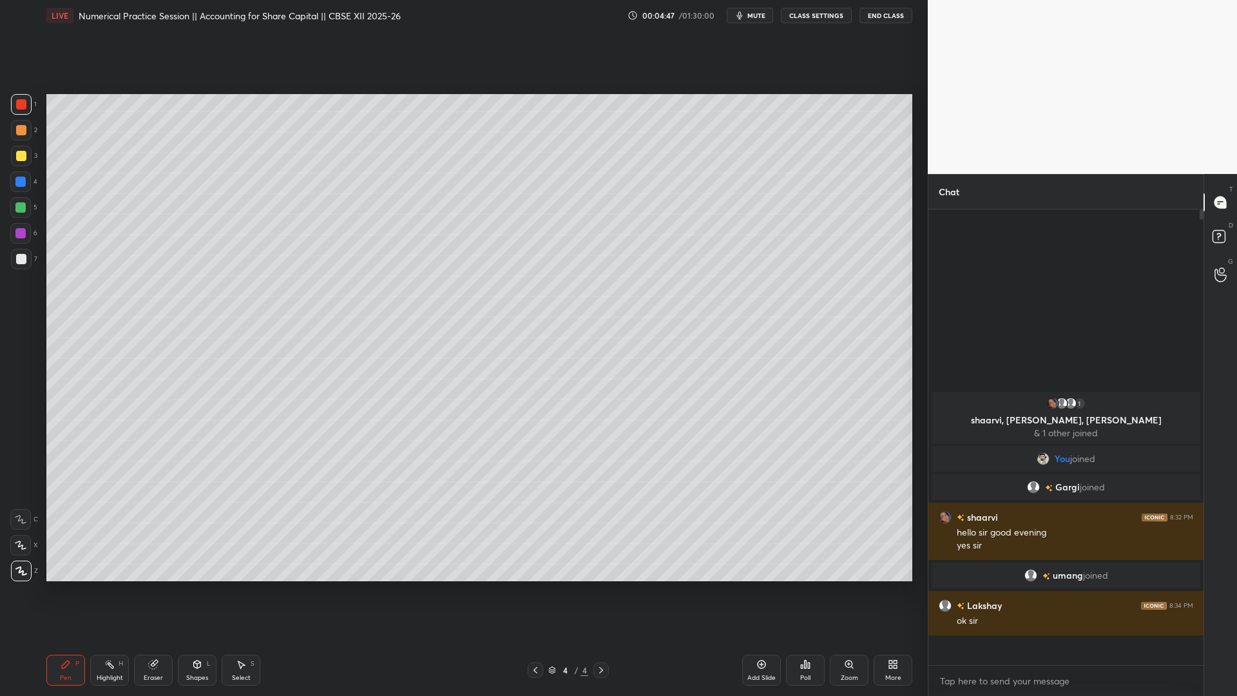
scroll to position [5, 5]
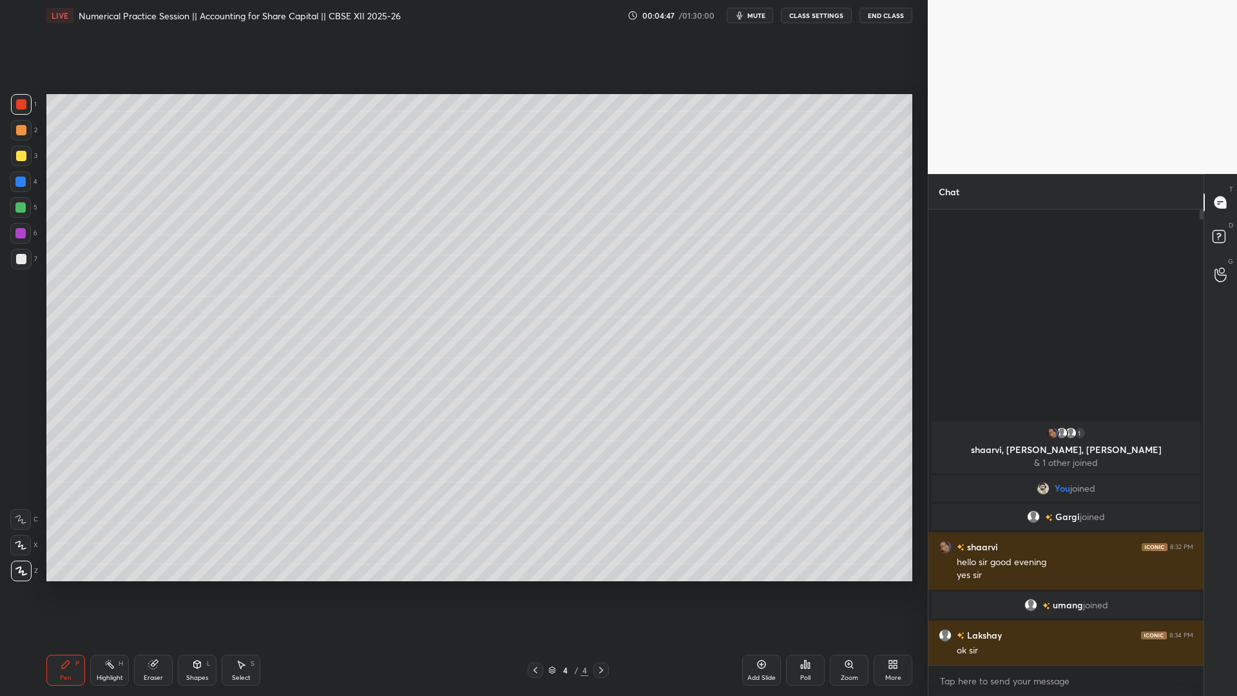
click at [24, 156] on div at bounding box center [21, 156] width 10 height 10
click at [764, 531] on div "Add Slide" at bounding box center [761, 669] width 39 height 31
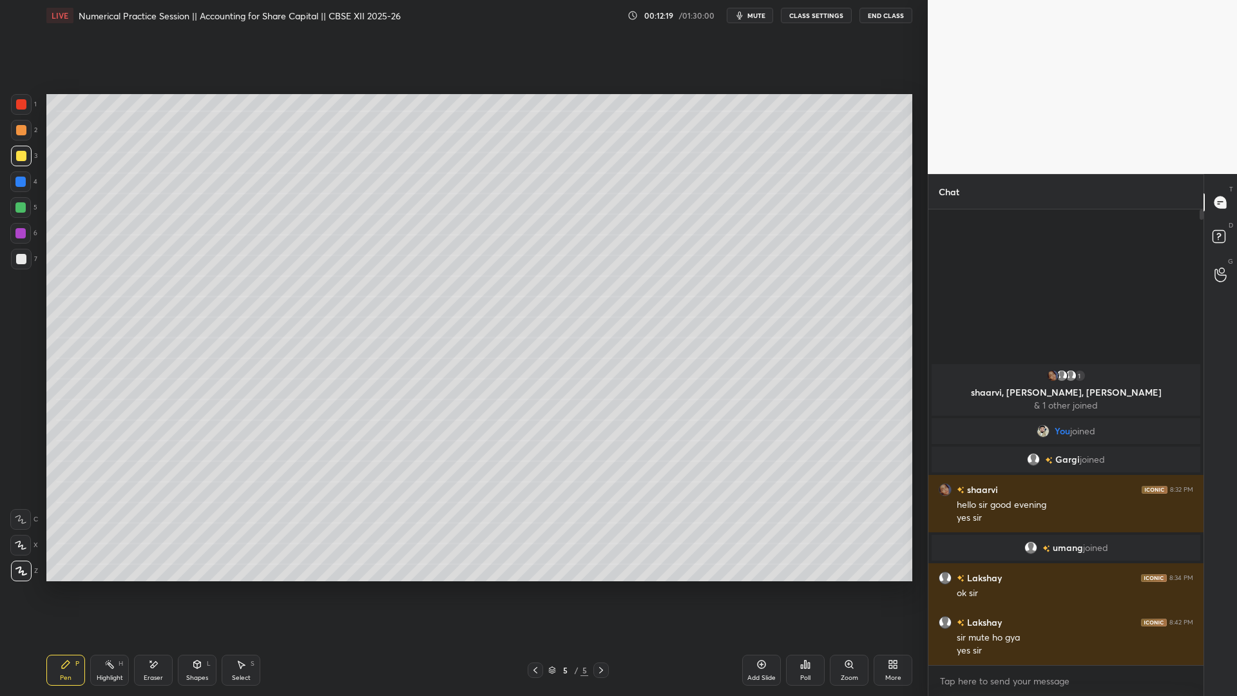
click at [761, 531] on icon at bounding box center [761, 664] width 10 height 10
click at [771, 531] on div "Add Slide" at bounding box center [761, 669] width 39 height 31
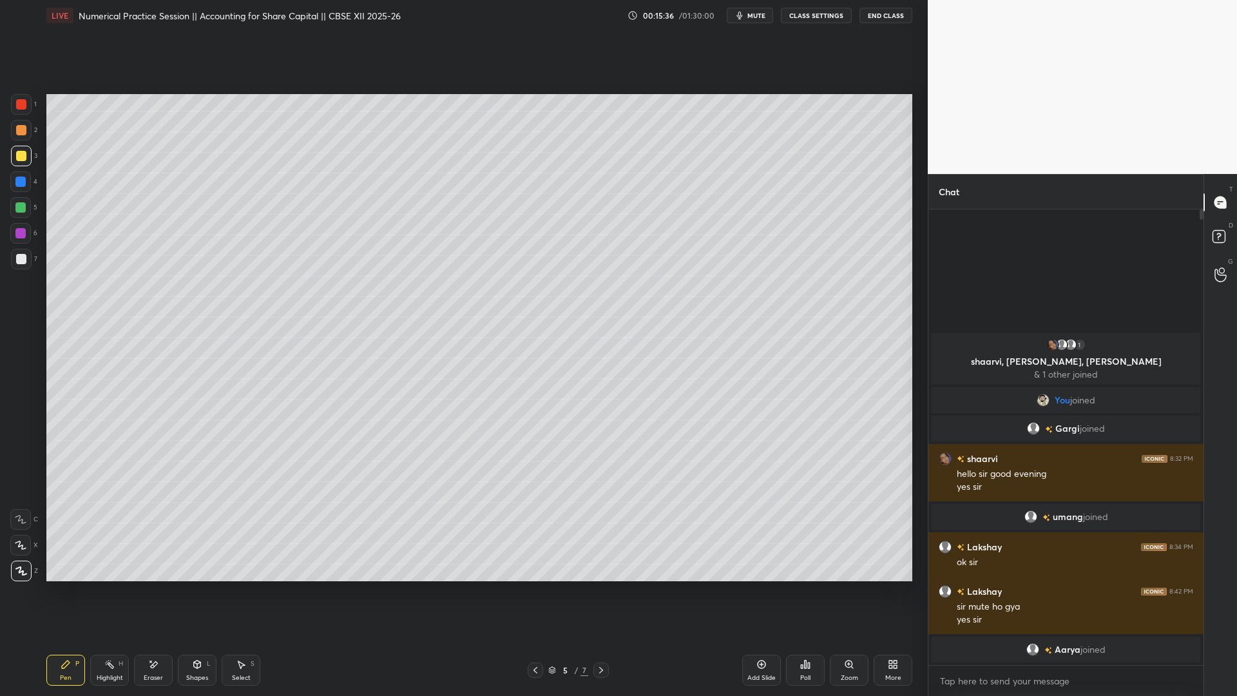
click at [888, 18] on button "End Class" at bounding box center [885, 15] width 53 height 15
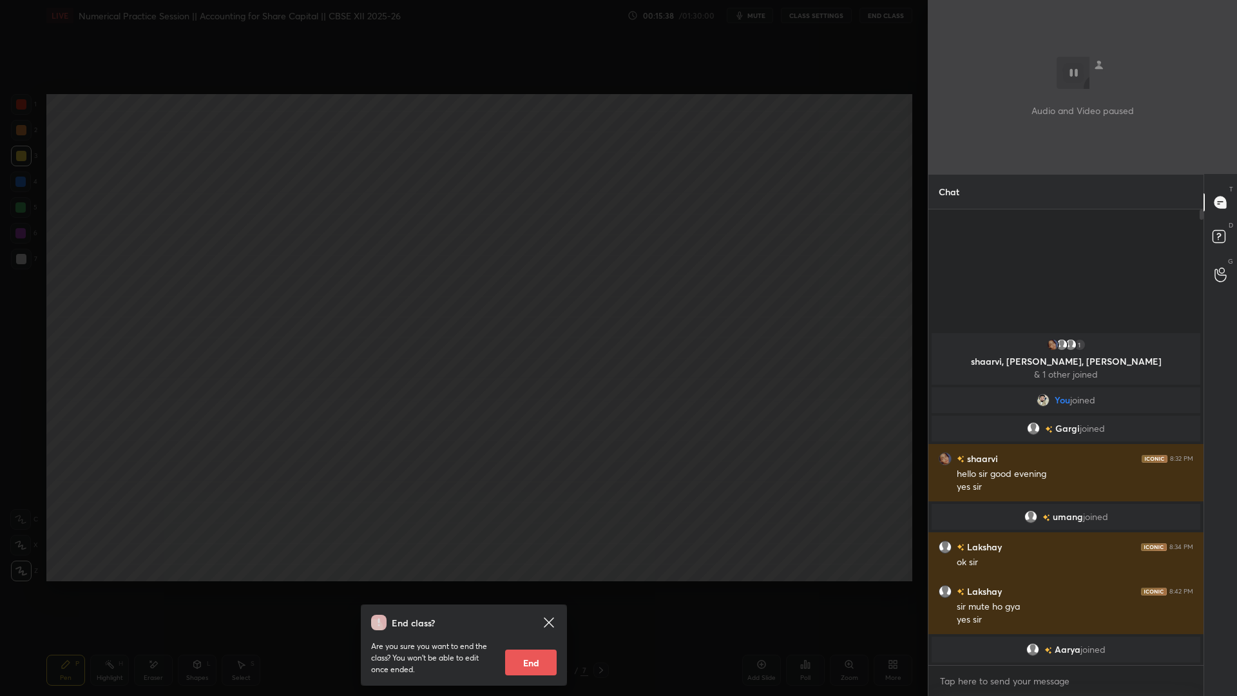
click at [533, 531] on button "End" at bounding box center [531, 662] width 52 height 26
type textarea "x"
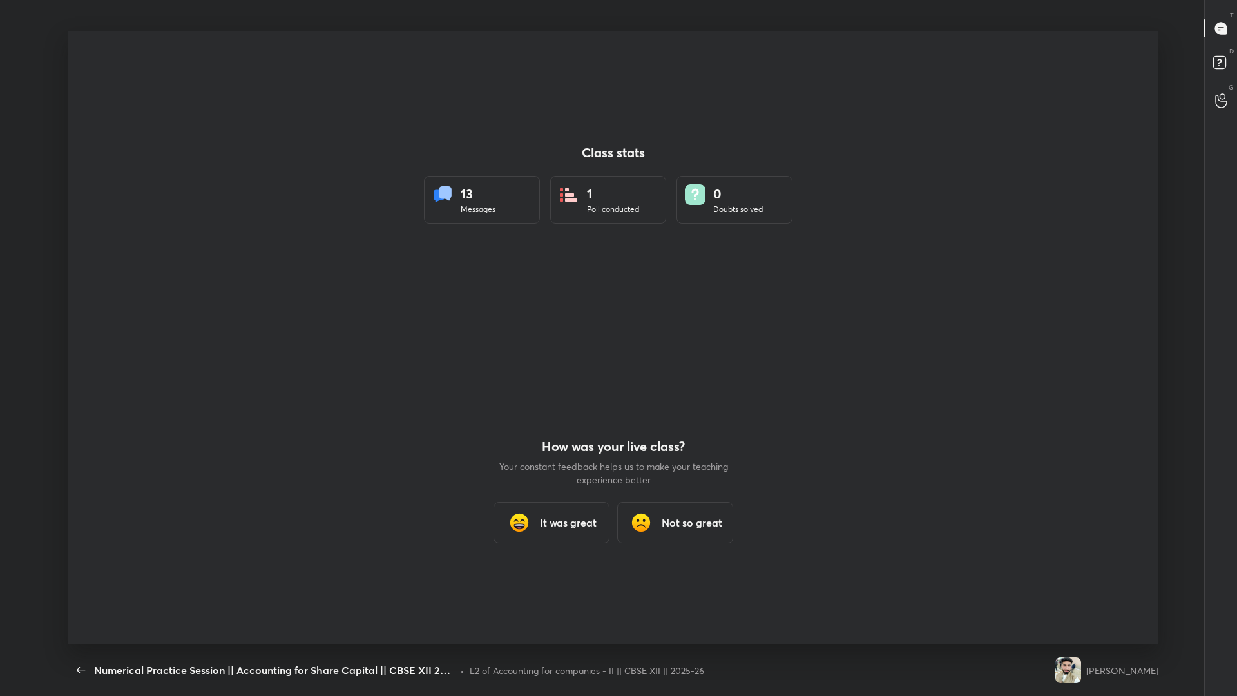
scroll to position [613, 1226]
click at [62, 531] on div "Numerical Practice Session || Accounting for Share Capital || CBSE XII 2025-26 …" at bounding box center [613, 348] width 1226 height 696
click at [74, 531] on icon "button" at bounding box center [80, 669] width 15 height 15
